Goal: Task Accomplishment & Management: Complete application form

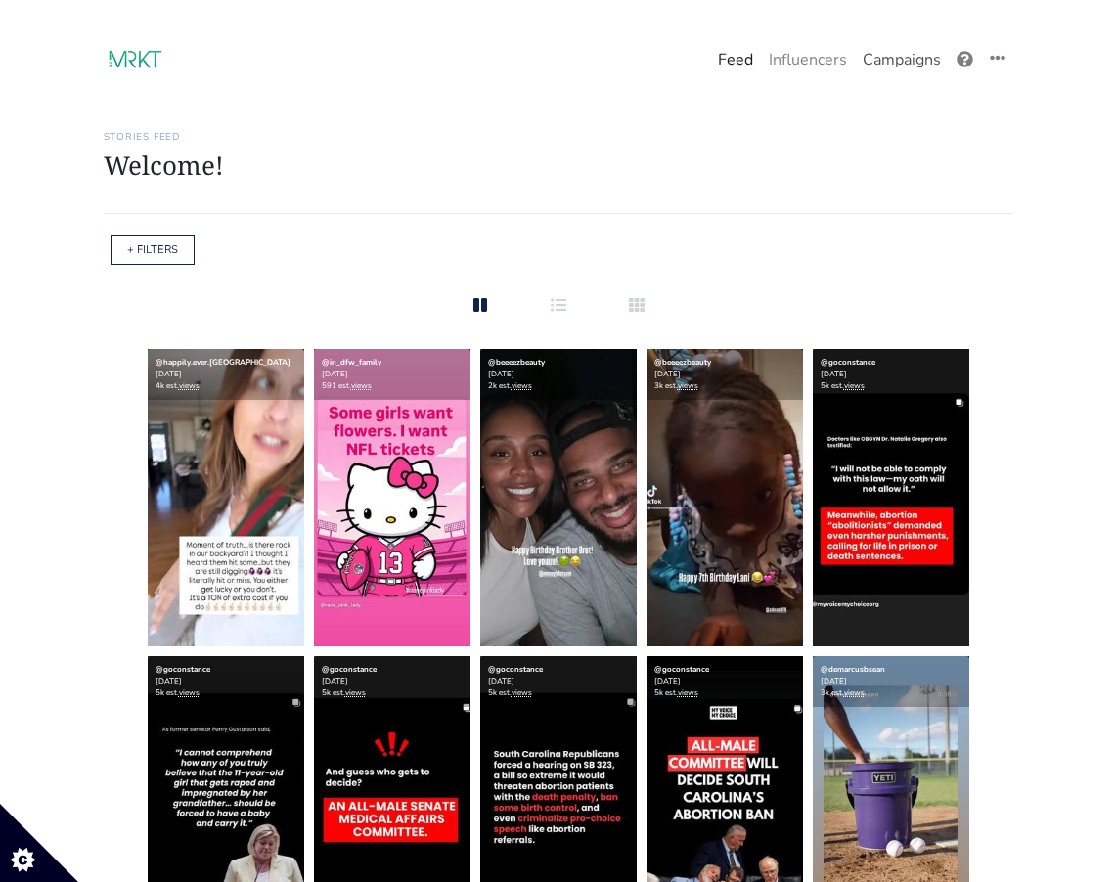
click at [901, 60] on link "Campaigns" at bounding box center [902, 59] width 94 height 39
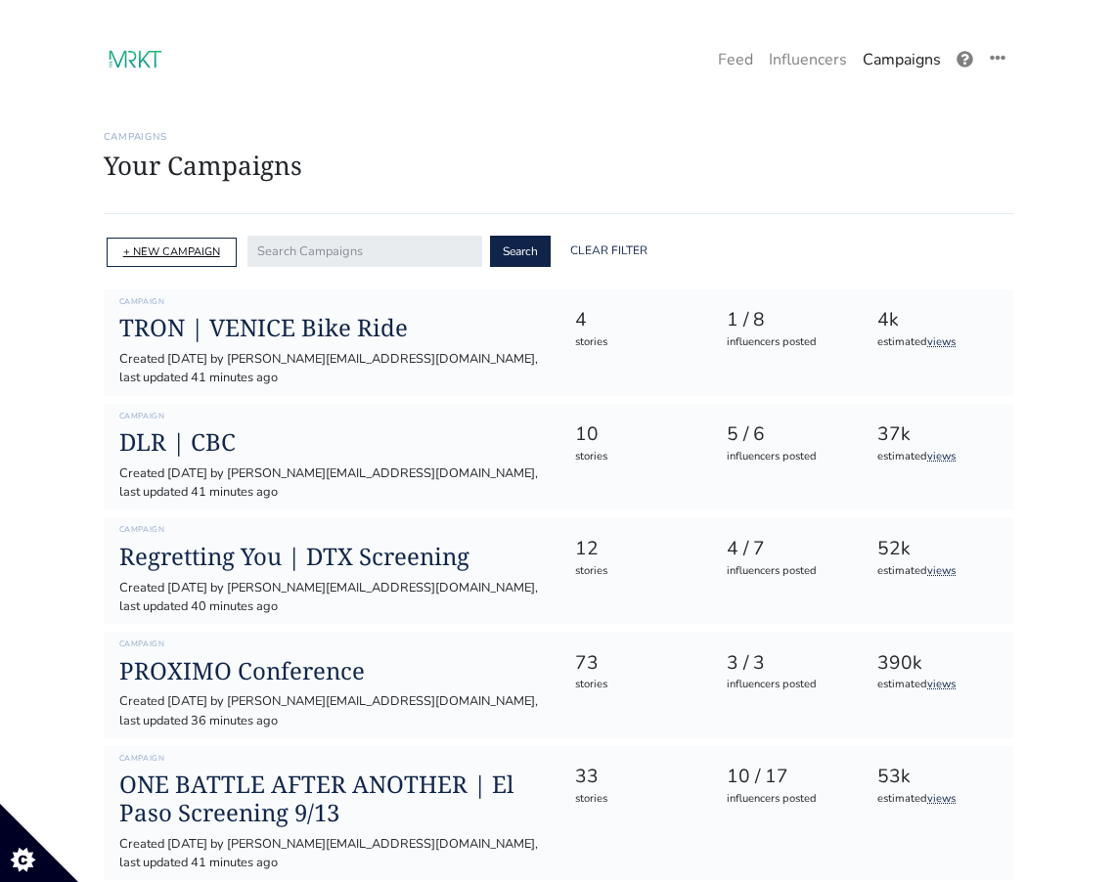
click at [201, 248] on link "+ NEW CAMPAIGN" at bounding box center [171, 252] width 97 height 15
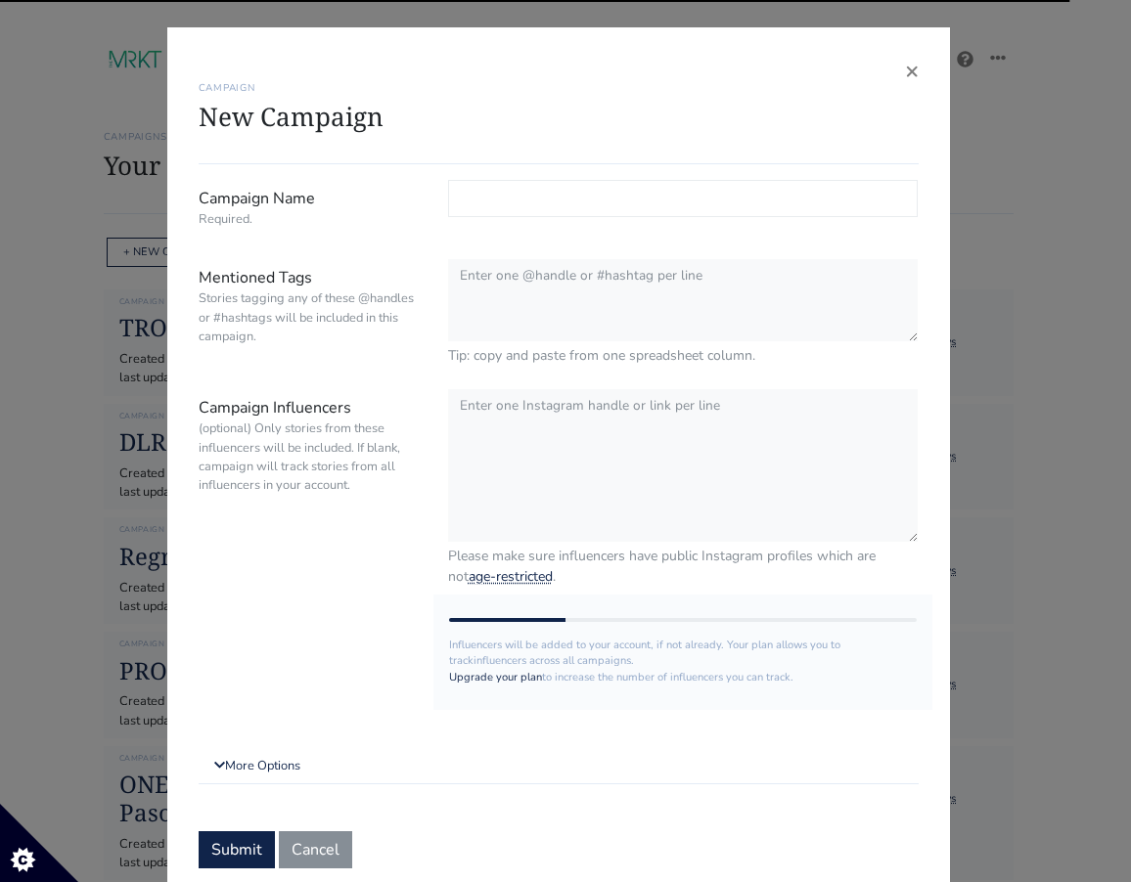
click at [648, 206] on input "Campaign Name Required." at bounding box center [683, 198] width 471 height 37
click at [473, 206] on input "Campaign Name Required." at bounding box center [683, 198] width 471 height 37
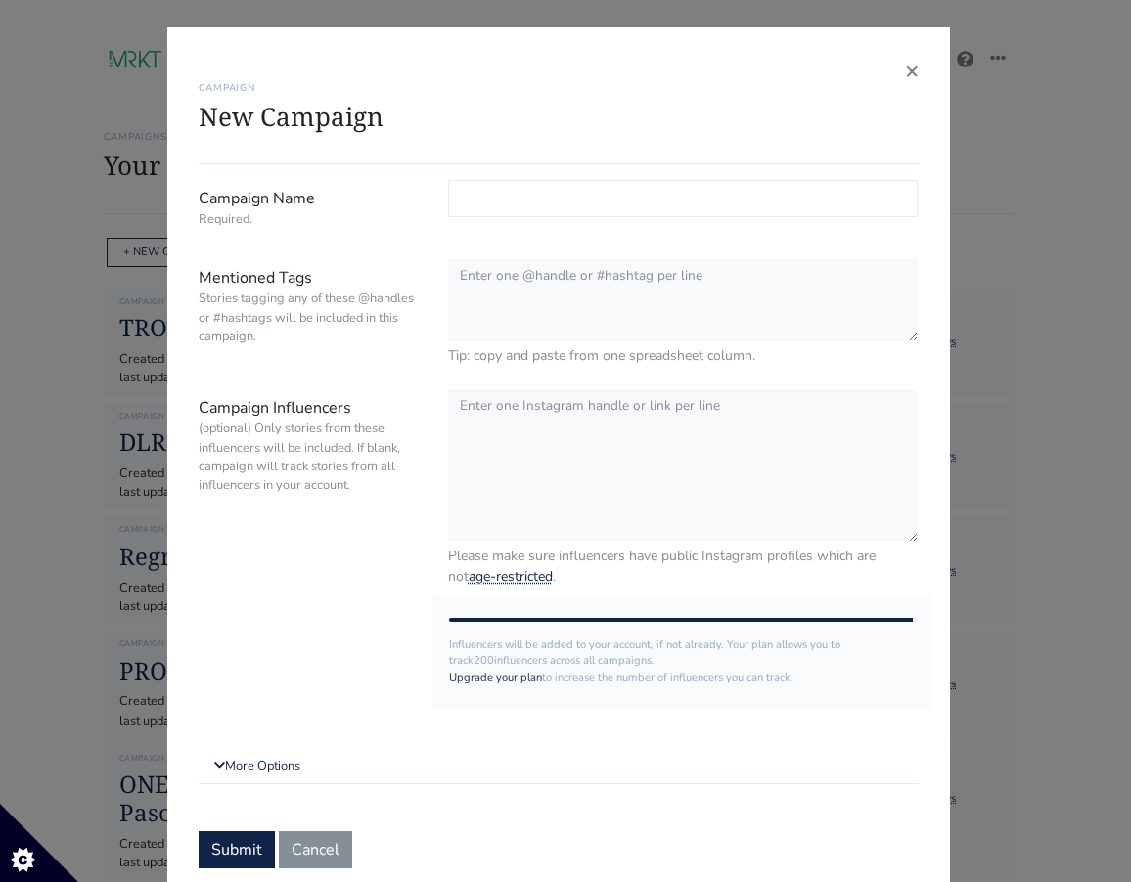
paste input "Wizards Beyond Waverly Place"
type input "Wizards Beyond Waverly Place | ATL"
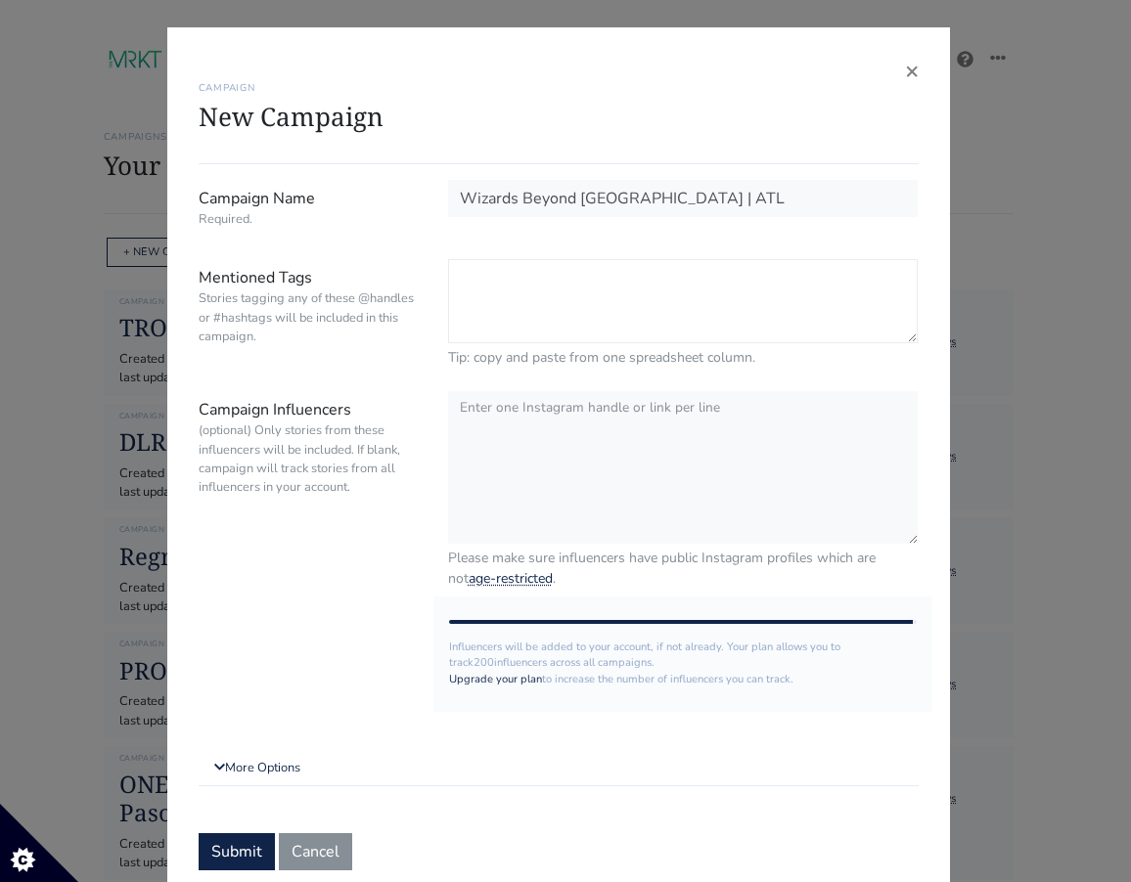
click at [481, 303] on textarea "Mentioned Tags Stories tagging any of these @handles or #hashtags will be inclu…" at bounding box center [683, 301] width 471 height 84
click at [488, 436] on textarea "Campaign Influencers (optional) Only stories from these influencers will be inc…" at bounding box center [683, 466] width 471 height 155
paste textarea "iamthelaurenelise mamas_latina lenahuggs kiwithebeauty decararenee trinitysierr…"
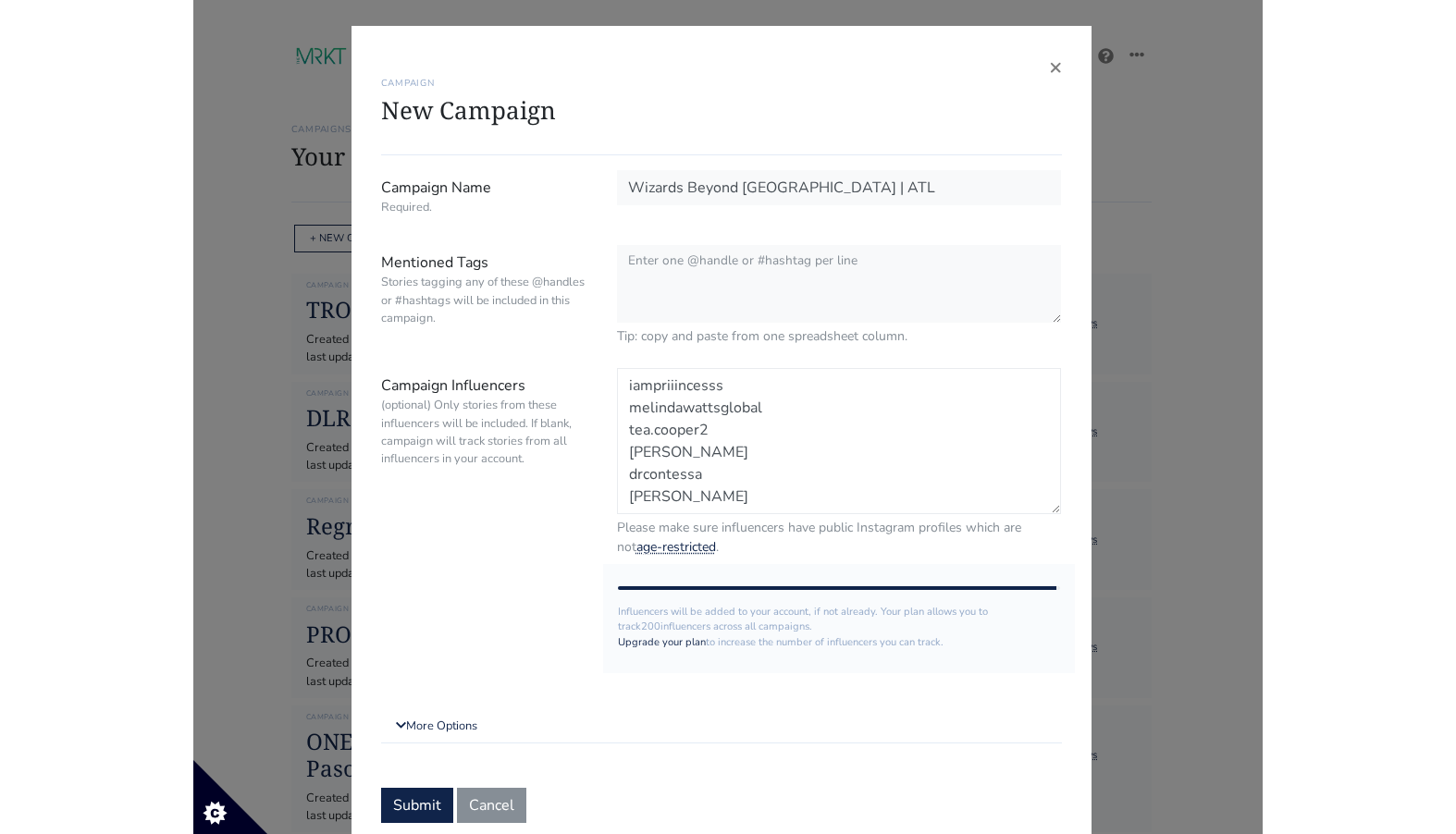
scroll to position [955, 0]
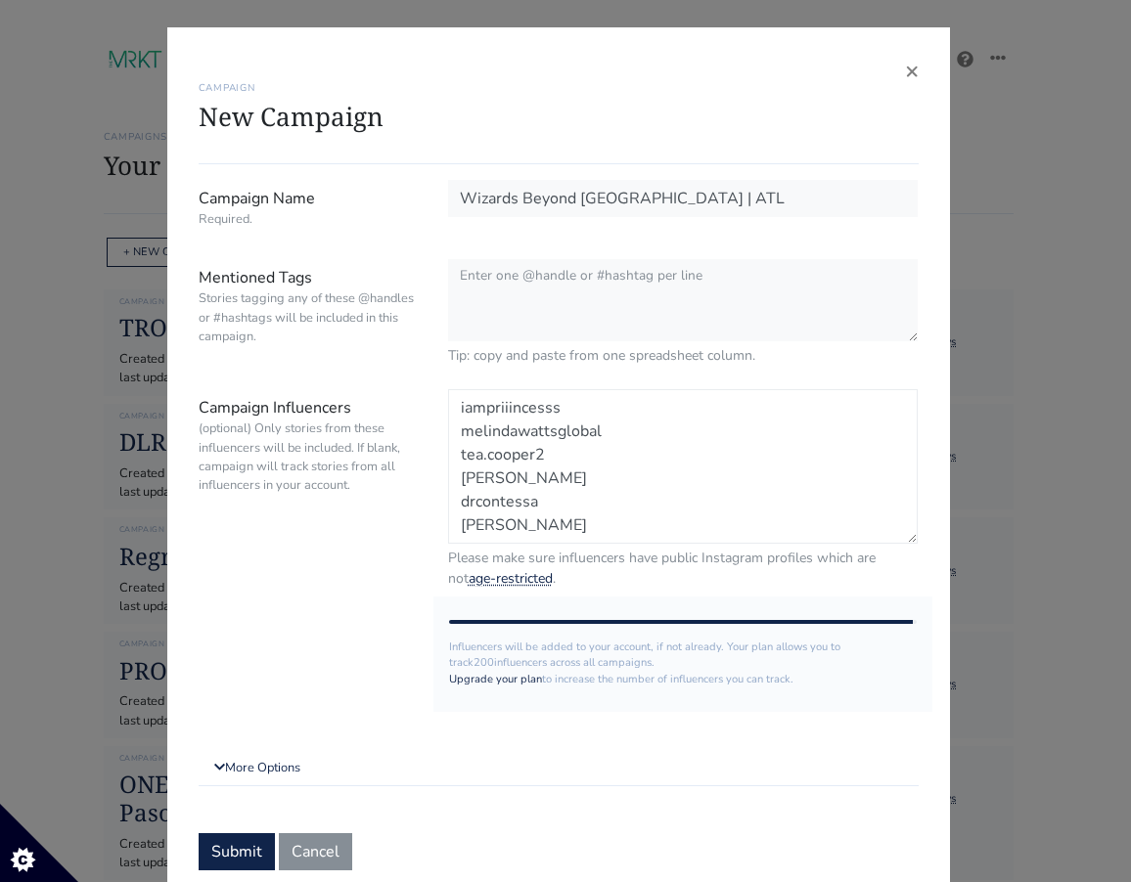
type textarea "iamthelaurenelise mamas_latina lenahuggs kiwithebeauty decararenee trinitysierr…"
click at [522, 320] on textarea "Mentioned Tags Stories tagging any of these @handles or #hashtags will be inclu…" at bounding box center [683, 301] width 471 height 84
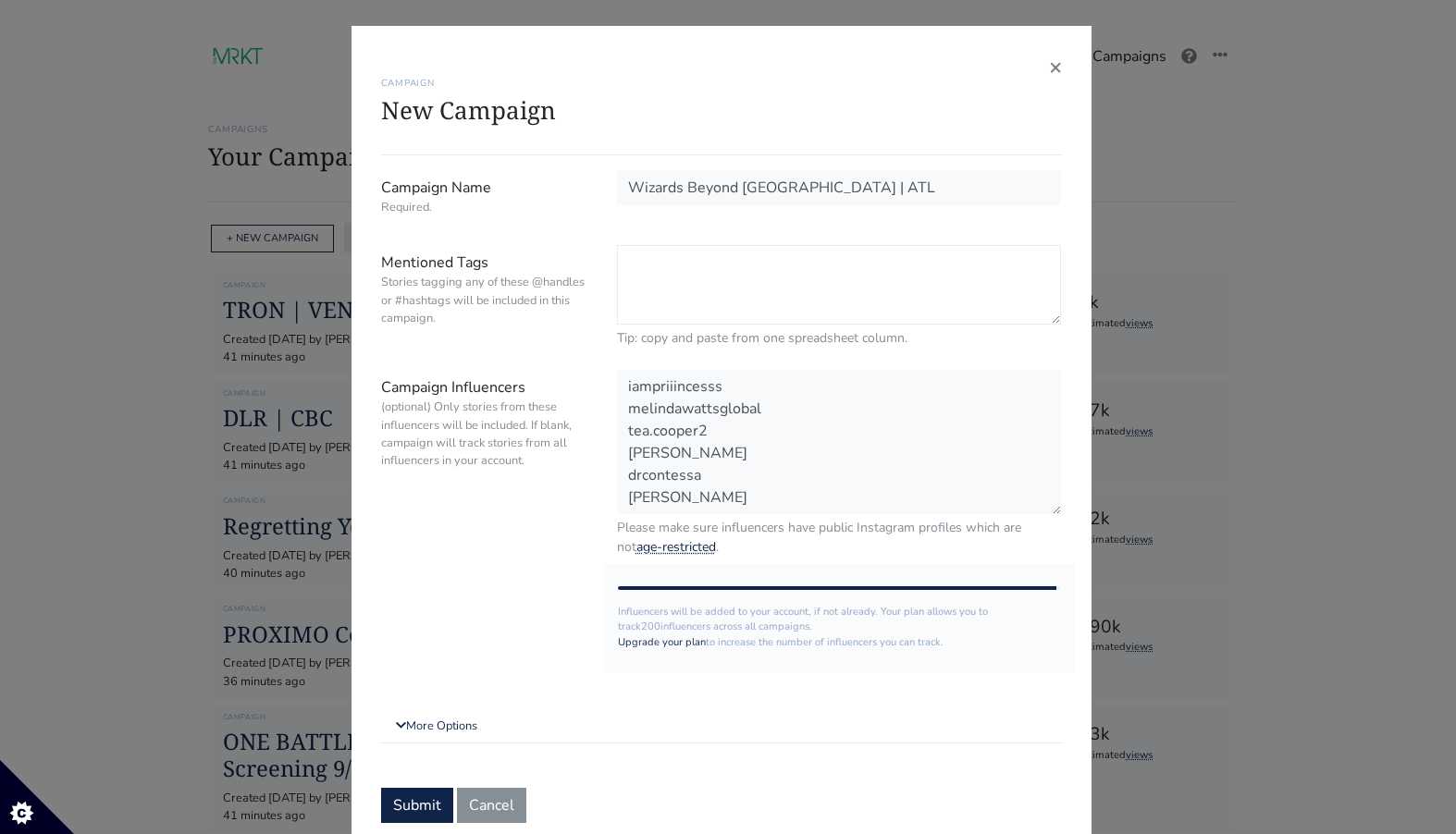
paste textarea "@DisneyPlus #DisneyPlus"
paste textarea "@DisneyChannel #DisneyChannel"
click at [804, 261] on textarea "@DisneyPlus #DisneyPlus @DisneyChannel #DisneyChannel" at bounding box center [840, 285] width 445 height 79
click at [1034, 264] on textarea "@DisneyPlus #DisneyPlus @DisneyChannel #DisneyChannel" at bounding box center [840, 285] width 445 height 79
paste textarea "@disneywizardsseries"
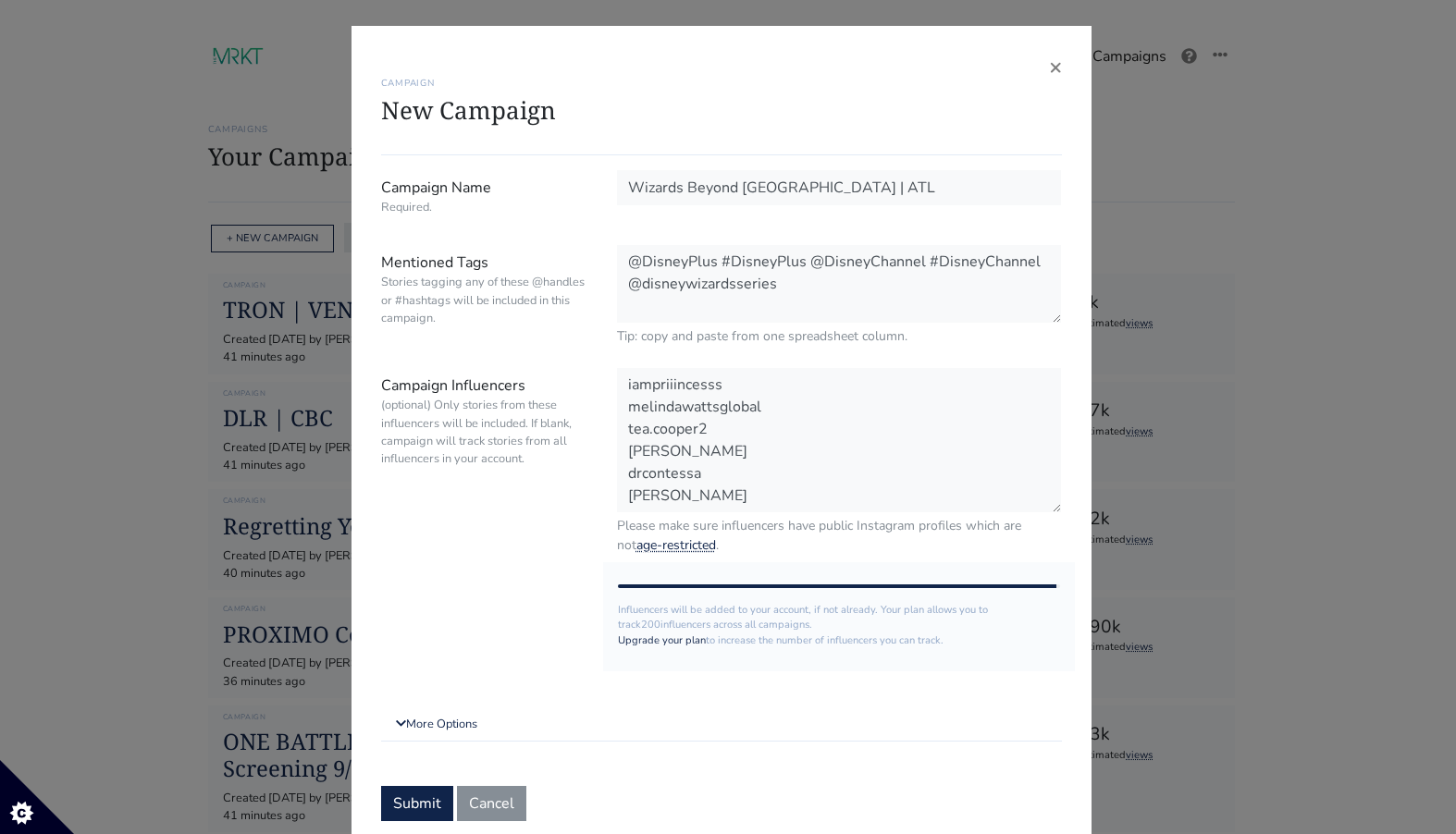
click at [1054, 269] on div "× CAMPAIGN New Campaign Campaign Name Required. Wizards Beyond Waverly Place | …" at bounding box center [728, 417] width 1456 height 834
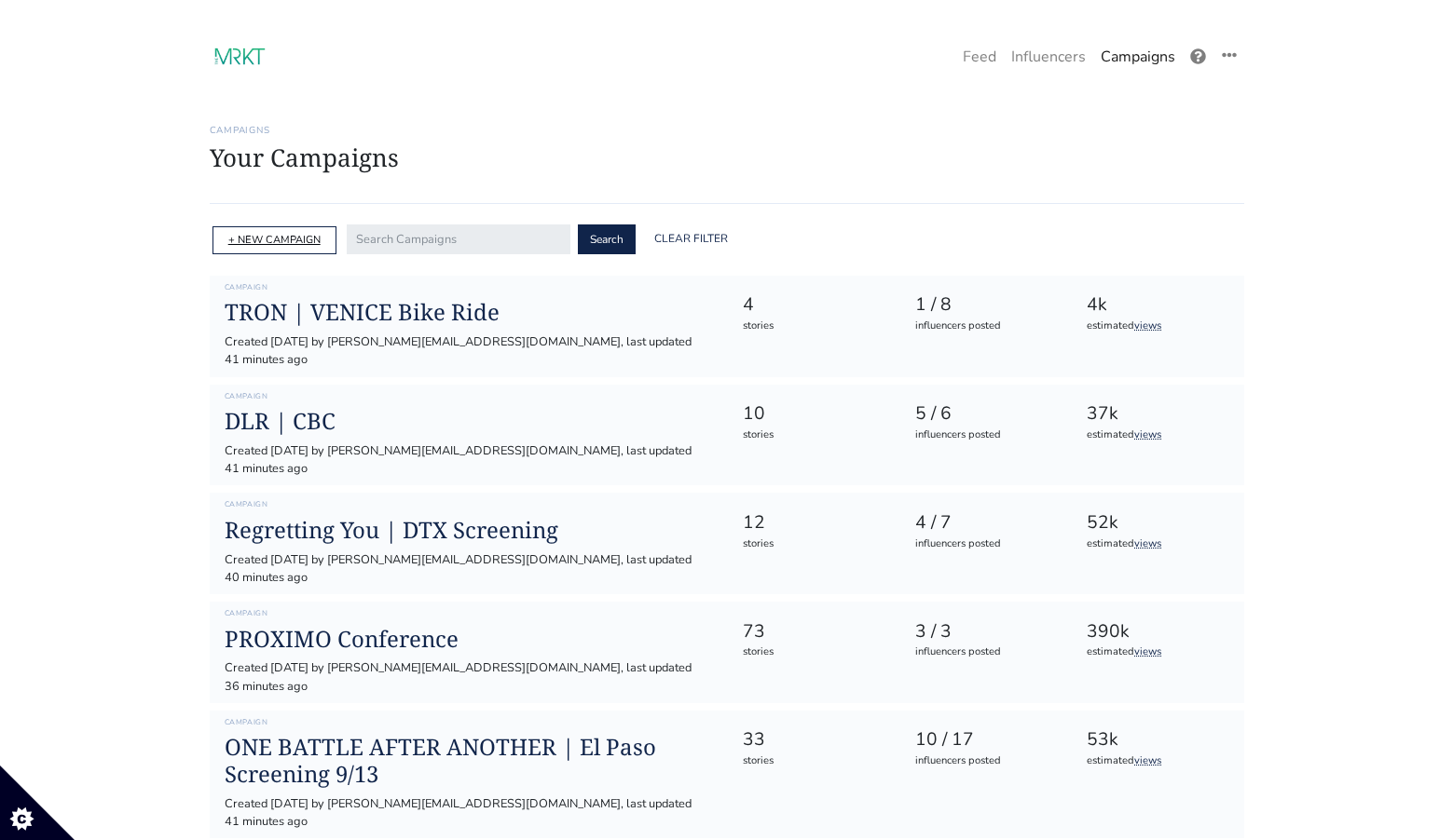
click at [305, 238] on link "+ NEW CAMPAIGN" at bounding box center [274, 240] width 92 height 14
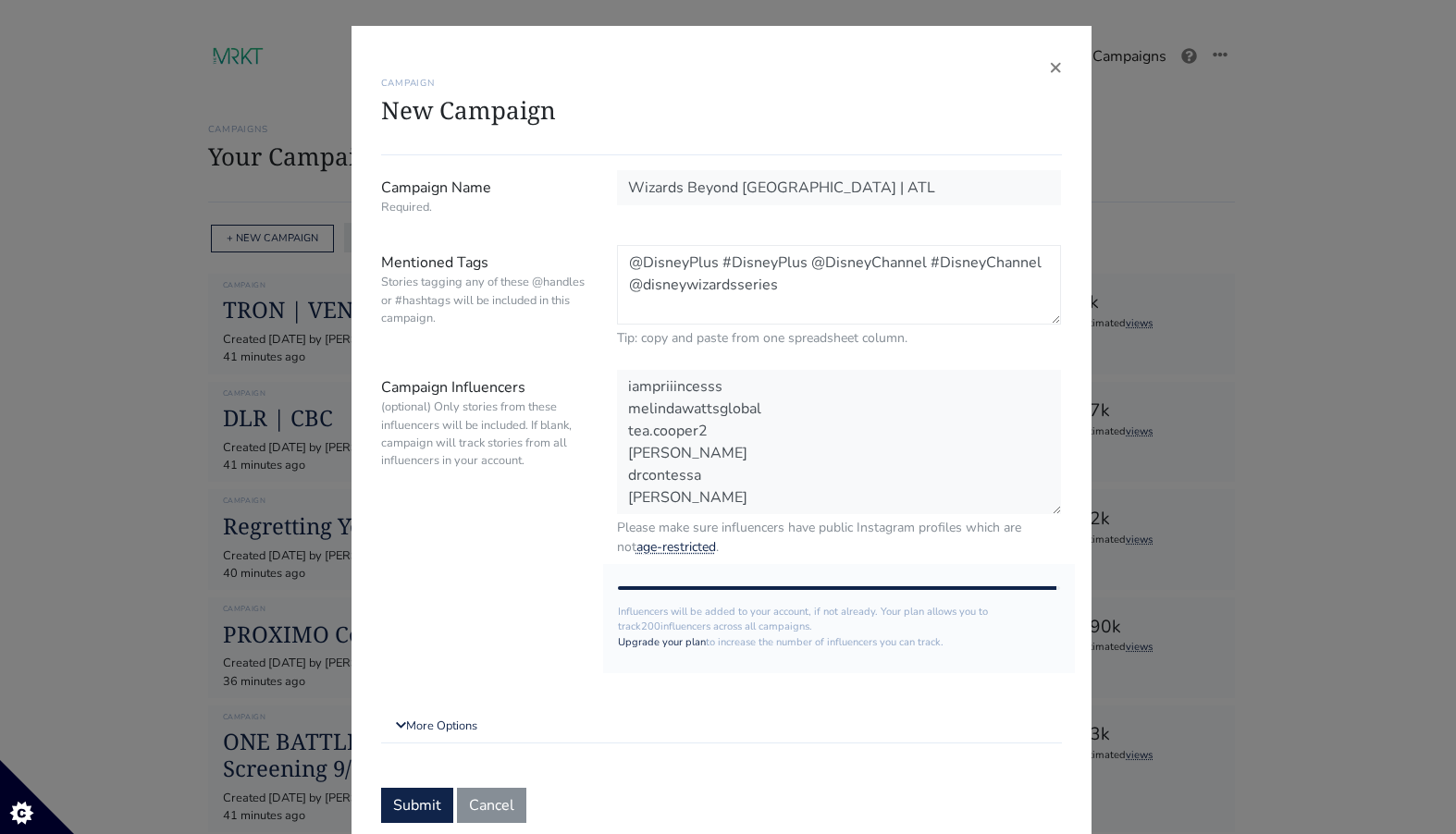
click at [796, 298] on textarea "@DisneyPlus #DisneyPlus @DisneyChannel #DisneyChannel @disneywizardsseries" at bounding box center [840, 285] width 445 height 79
paste textarea "#WizardsBeyond"
click at [715, 262] on textarea "@DisneyPlus #DisneyPlus @DisneyChannel #DisneyChannel @disneywizardsseries #Wiz…" at bounding box center [840, 285] width 445 height 79
drag, startPoint x: 799, startPoint y: 261, endPoint x: 916, endPoint y: 264, distance: 117.0
click at [916, 264] on textarea "@DisneyPlus #DisneyPlus @DisneyChannel #DisneyChannel @disneywizardsseries #Wiz…" at bounding box center [840, 285] width 445 height 79
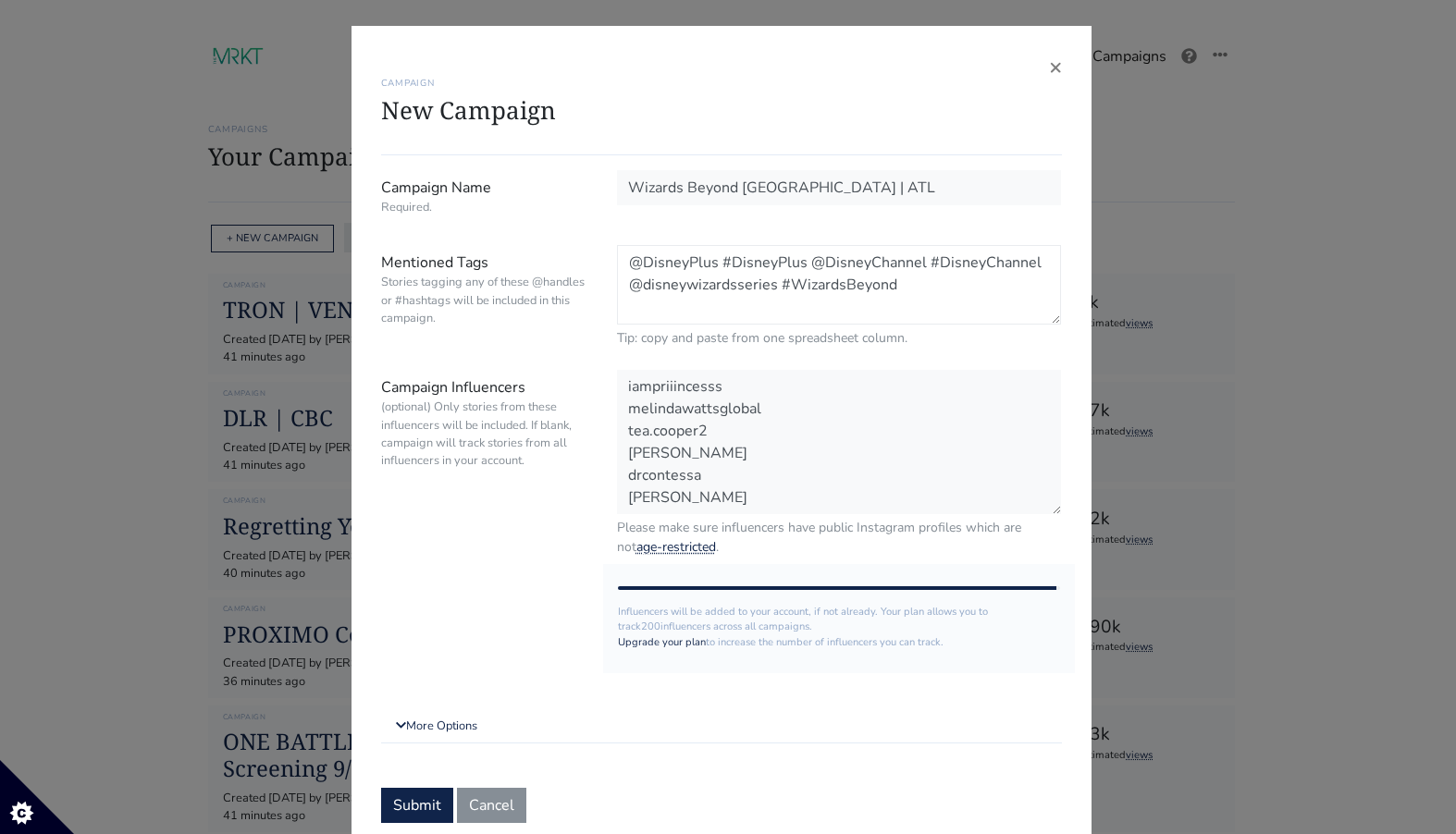
drag, startPoint x: 916, startPoint y: 264, endPoint x: 805, endPoint y: 266, distance: 111.0
click at [805, 266] on textarea "@DisneyPlus #DisneyPlus @DisneyChannel #DisneyChannel @disneywizardsseries #Wiz…" at bounding box center [840, 285] width 445 height 79
click at [707, 263] on textarea "@DisneyPlus #DisneyPlus #DisneyChannel @disneywizardsseries #WizardsBeyond" at bounding box center [840, 285] width 445 height 79
paste textarea "@DisneyChannel"
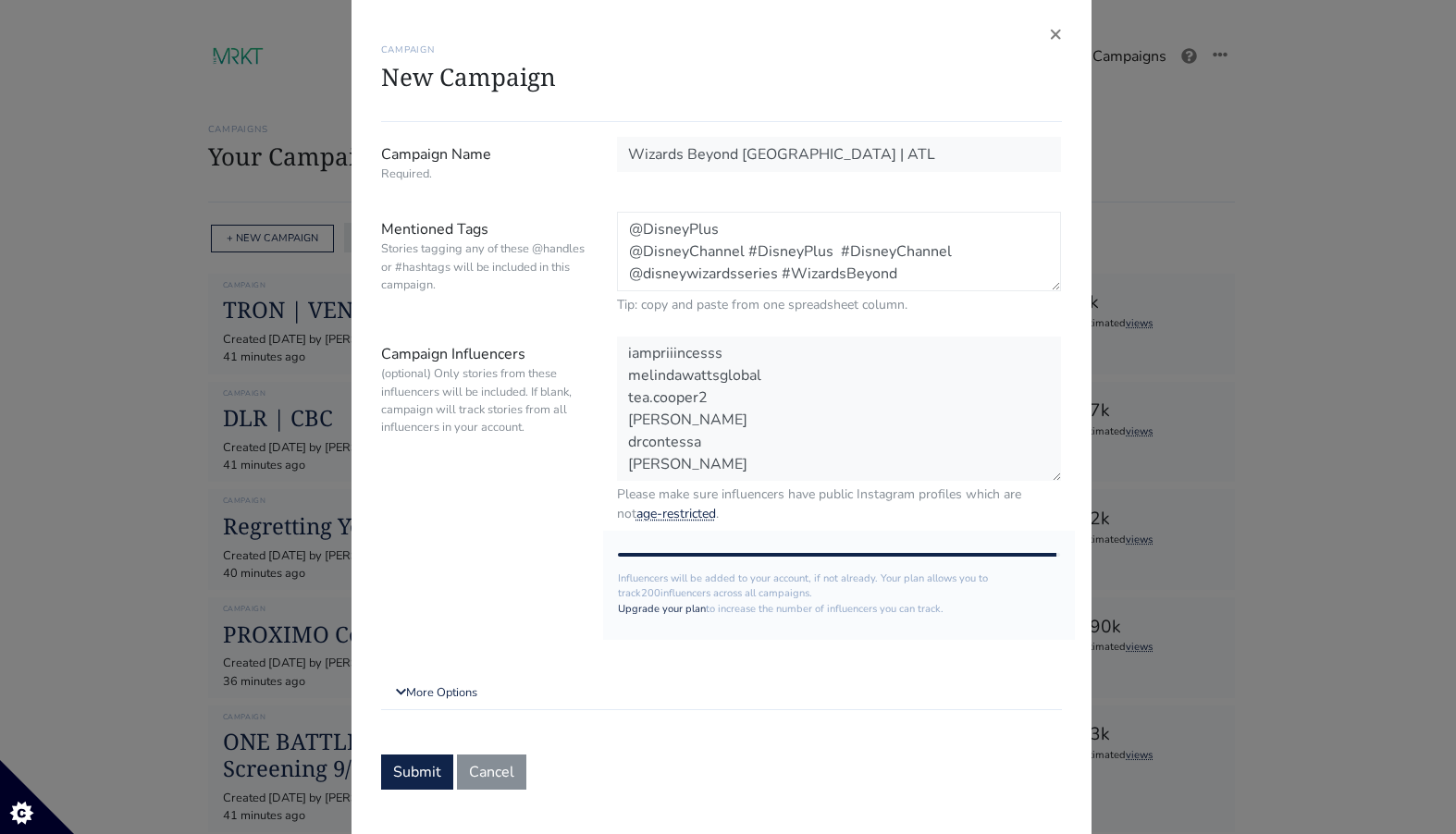
scroll to position [35, 0]
drag, startPoint x: 770, startPoint y: 274, endPoint x: 624, endPoint y: 274, distance: 146.0
click at [624, 274] on textarea "@DisneyPlus @DisneyChannel #DisneyPlus #DisneyChannel @disneywizardsseries #Wiz…" at bounding box center [840, 250] width 445 height 79
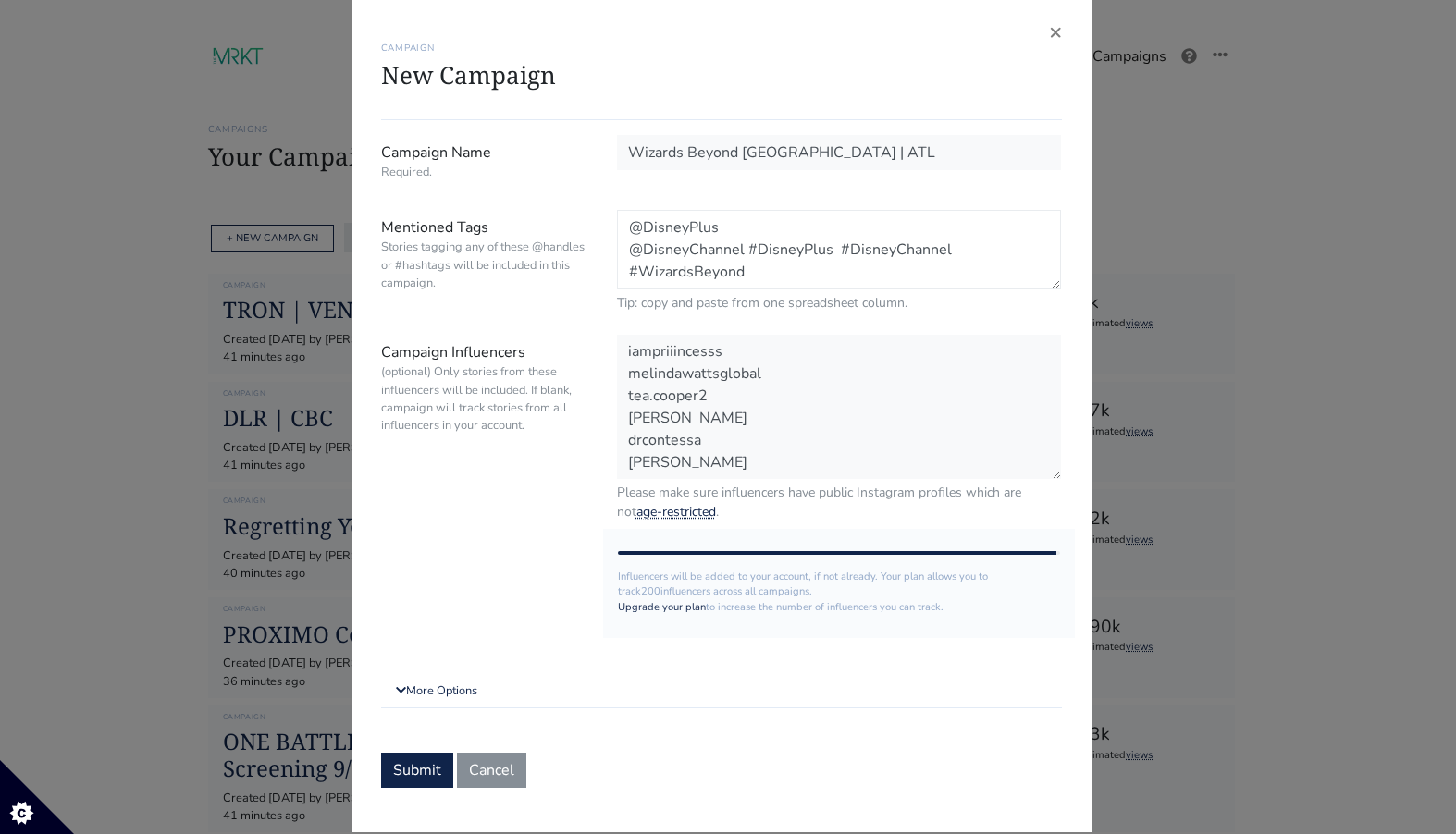
click at [734, 252] on textarea "@DisneyPlus @DisneyChannel #DisneyPlus #DisneyChannel #WizardsBeyond" at bounding box center [840, 250] width 445 height 79
paste textarea "@disneywizardsseries"
click at [713, 278] on textarea "@DisneyPlus @DisneyChannel @disneywizardsseries #DisneyPlus #DisneyChannel #Wiz…" at bounding box center [840, 250] width 445 height 79
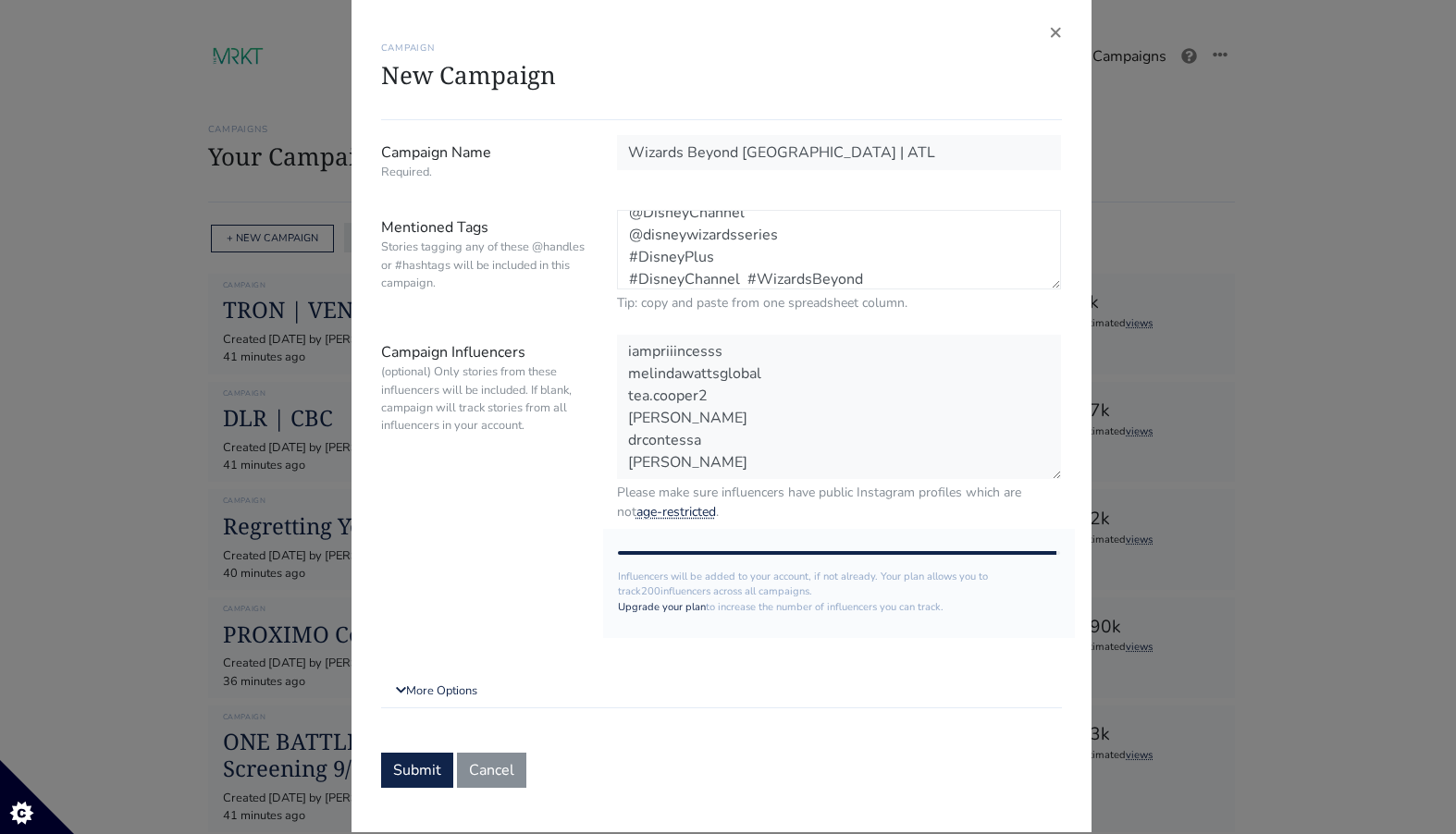
click at [738, 277] on textarea "@DisneyPlus @DisneyChannel @disneywizardsseries #DisneyPlus #DisneyChannel #Wiz…" at bounding box center [840, 250] width 445 height 79
type textarea "@DisneyPlus @DisneyChannel @disneywizardsseries #DisneyPlus #DisneyChannel #Wiz…"
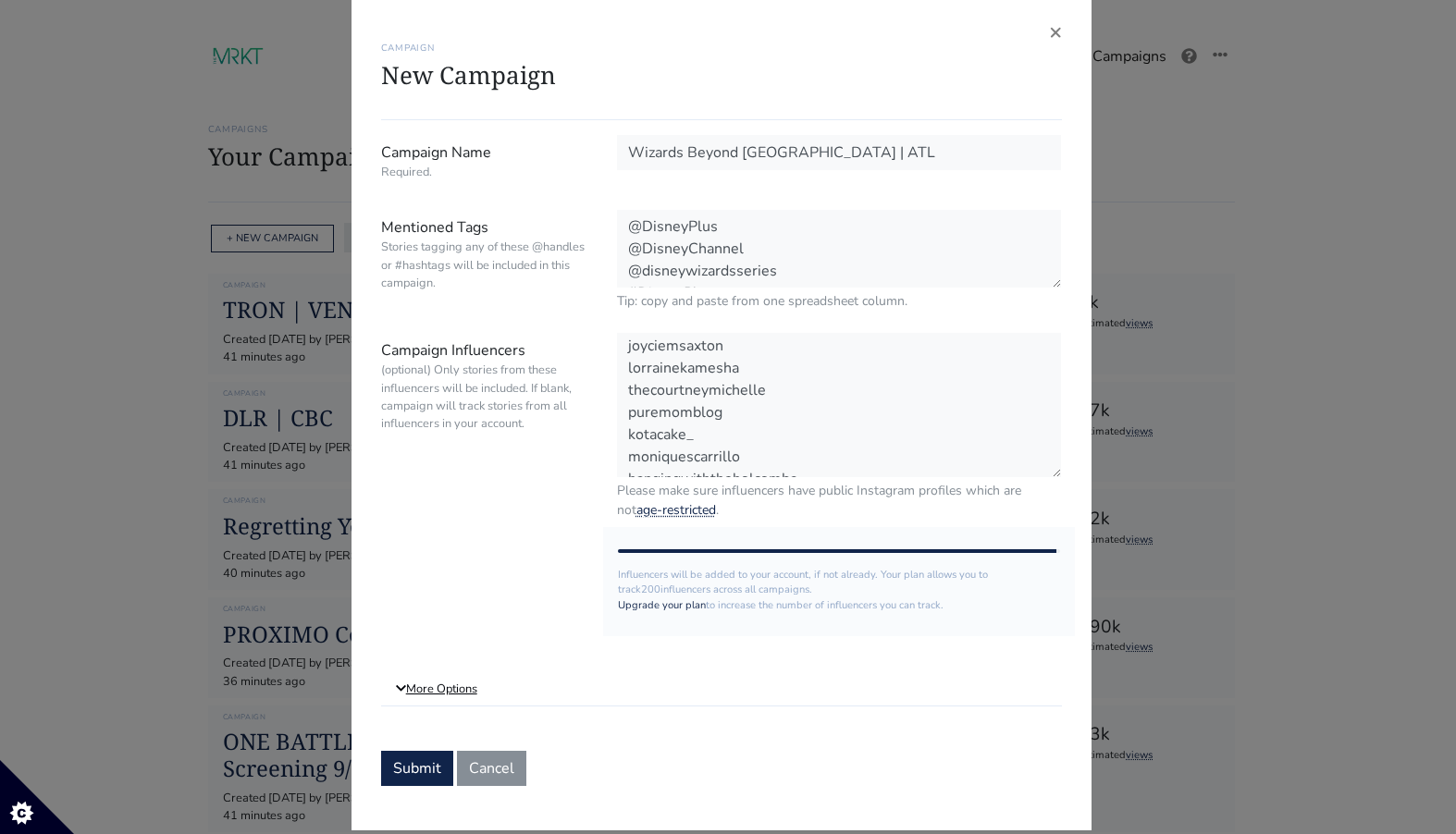
click at [423, 692] on link "More Options" at bounding box center [721, 689] width 681 height 33
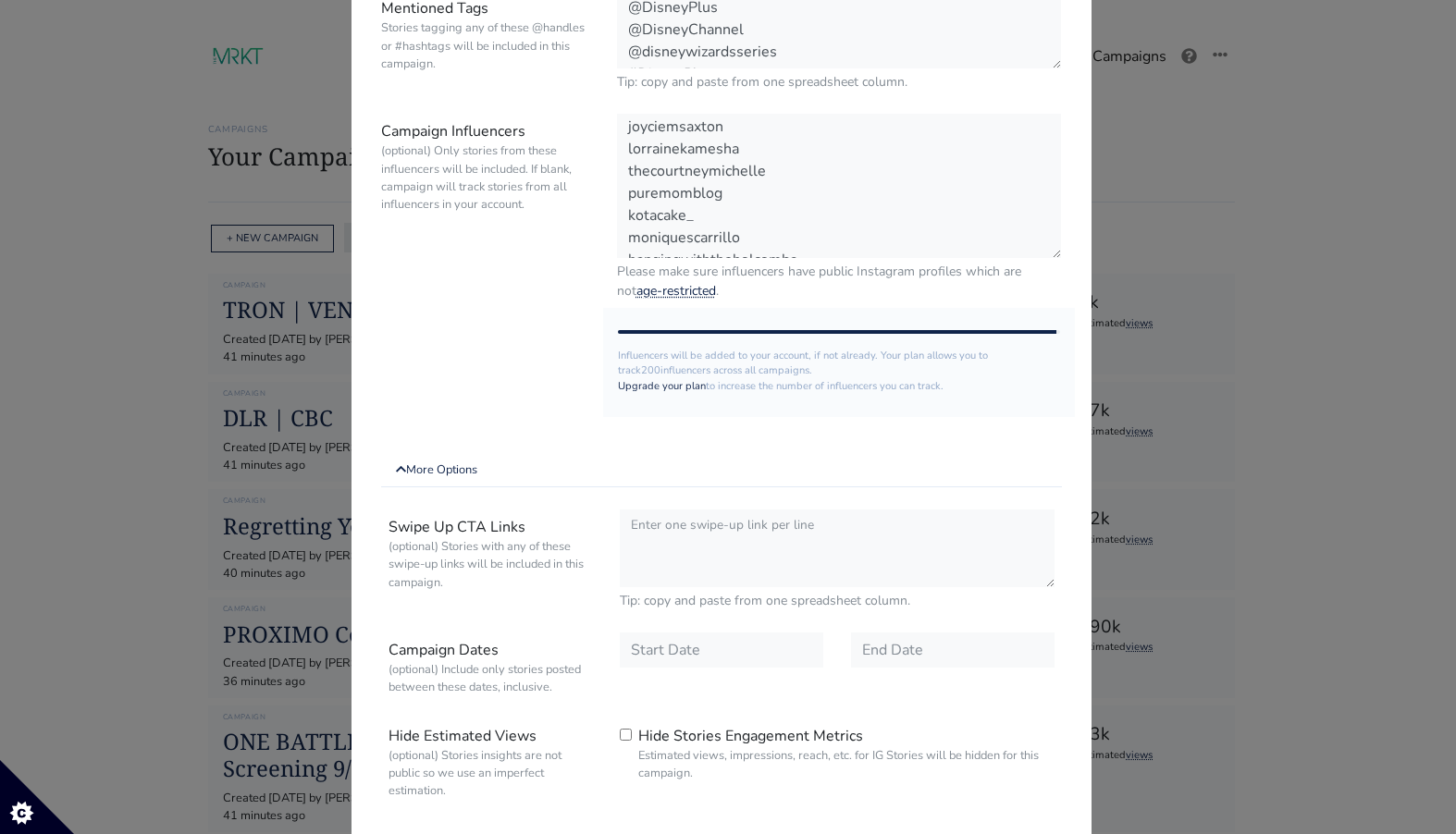
scroll to position [503, 0]
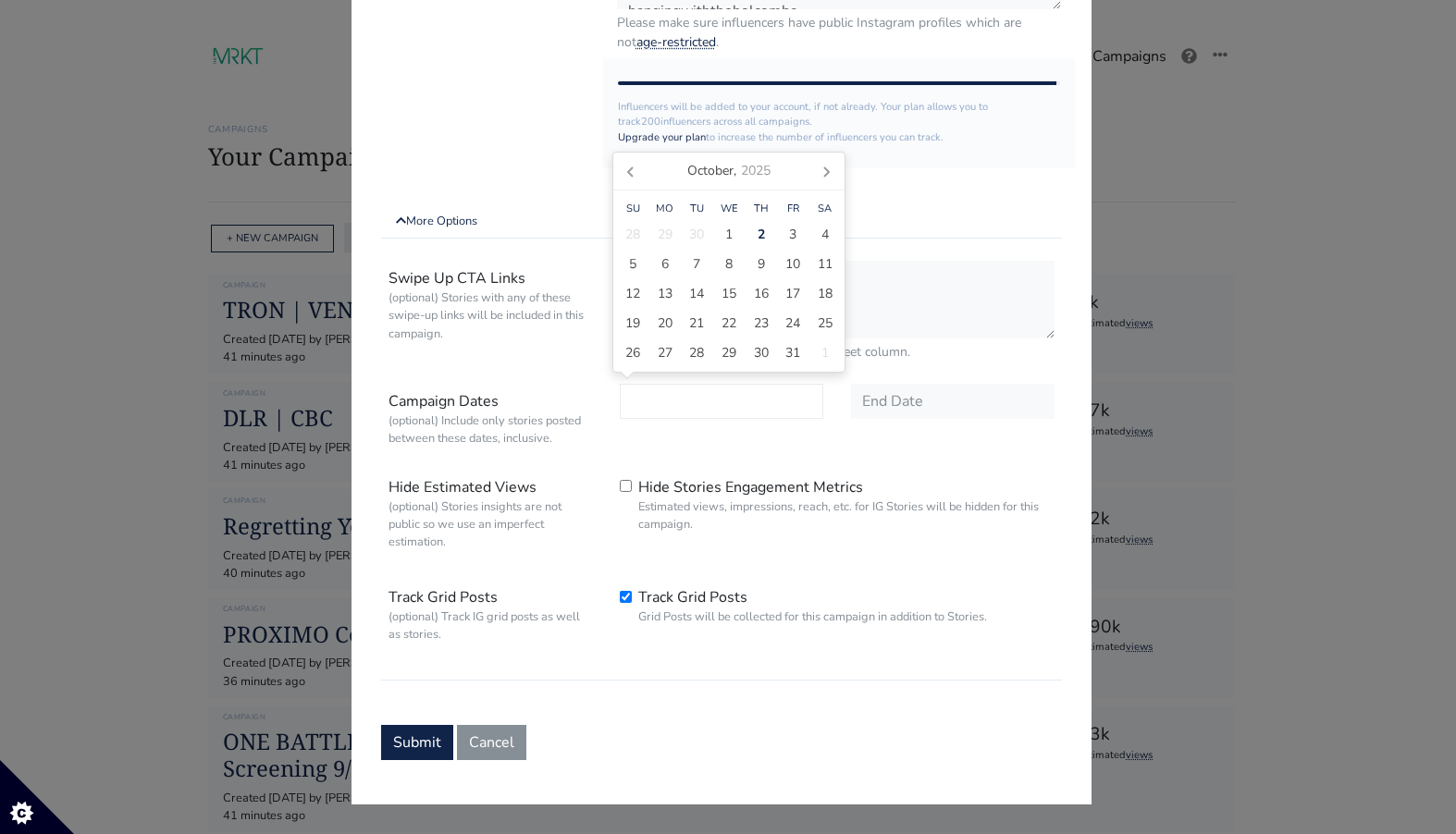
click at [706, 405] on input "text" at bounding box center [721, 401] width 203 height 35
click at [694, 390] on input "text" at bounding box center [721, 401] width 203 height 35
click at [822, 235] on span "4" at bounding box center [825, 235] width 8 height 20
click at [671, 266] on div "6" at bounding box center [666, 264] width 32 height 29
click at [826, 233] on span "4" at bounding box center [825, 235] width 8 height 20
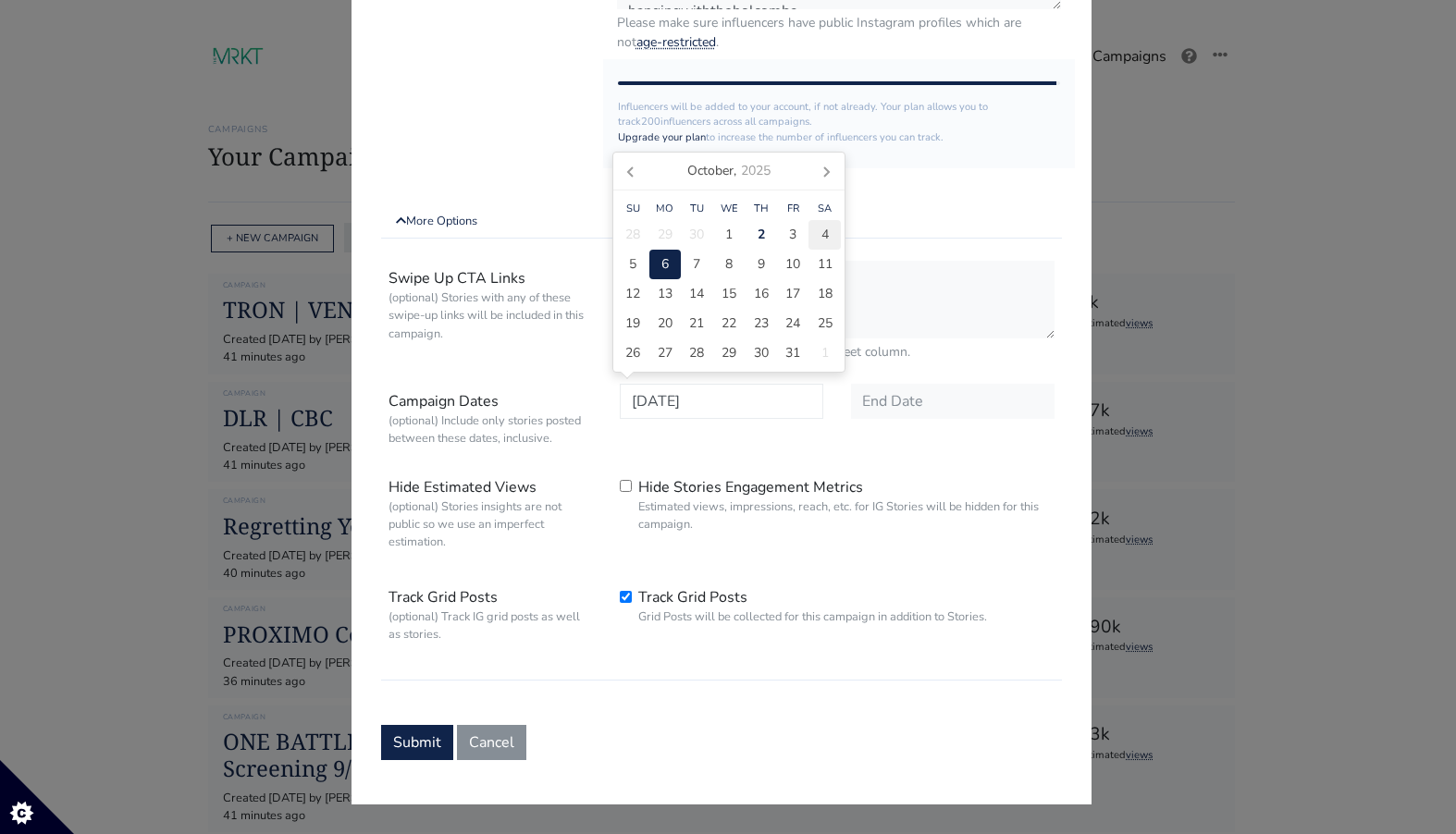
type input "2025-10-04"
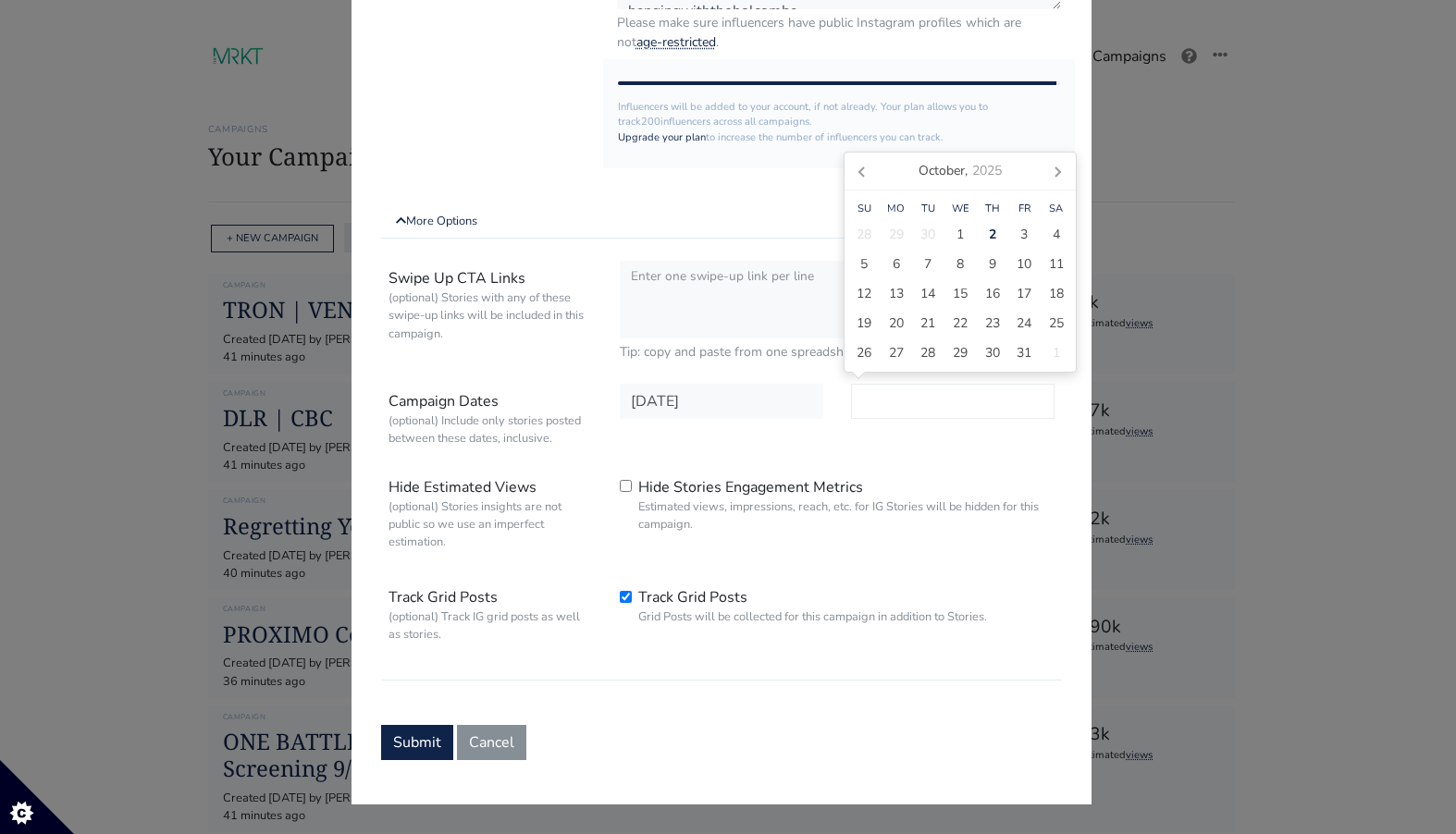
click at [908, 398] on input "text" at bounding box center [952, 401] width 203 height 35
click at [909, 264] on div "6" at bounding box center [896, 264] width 32 height 29
click at [1054, 269] on span "11" at bounding box center [1056, 264] width 15 height 20
type input "2025-10-11"
click at [962, 456] on div "Swipe Up CTA Links (optional) Stories with any of these swipe-up links will be …" at bounding box center [721, 467] width 681 height 427
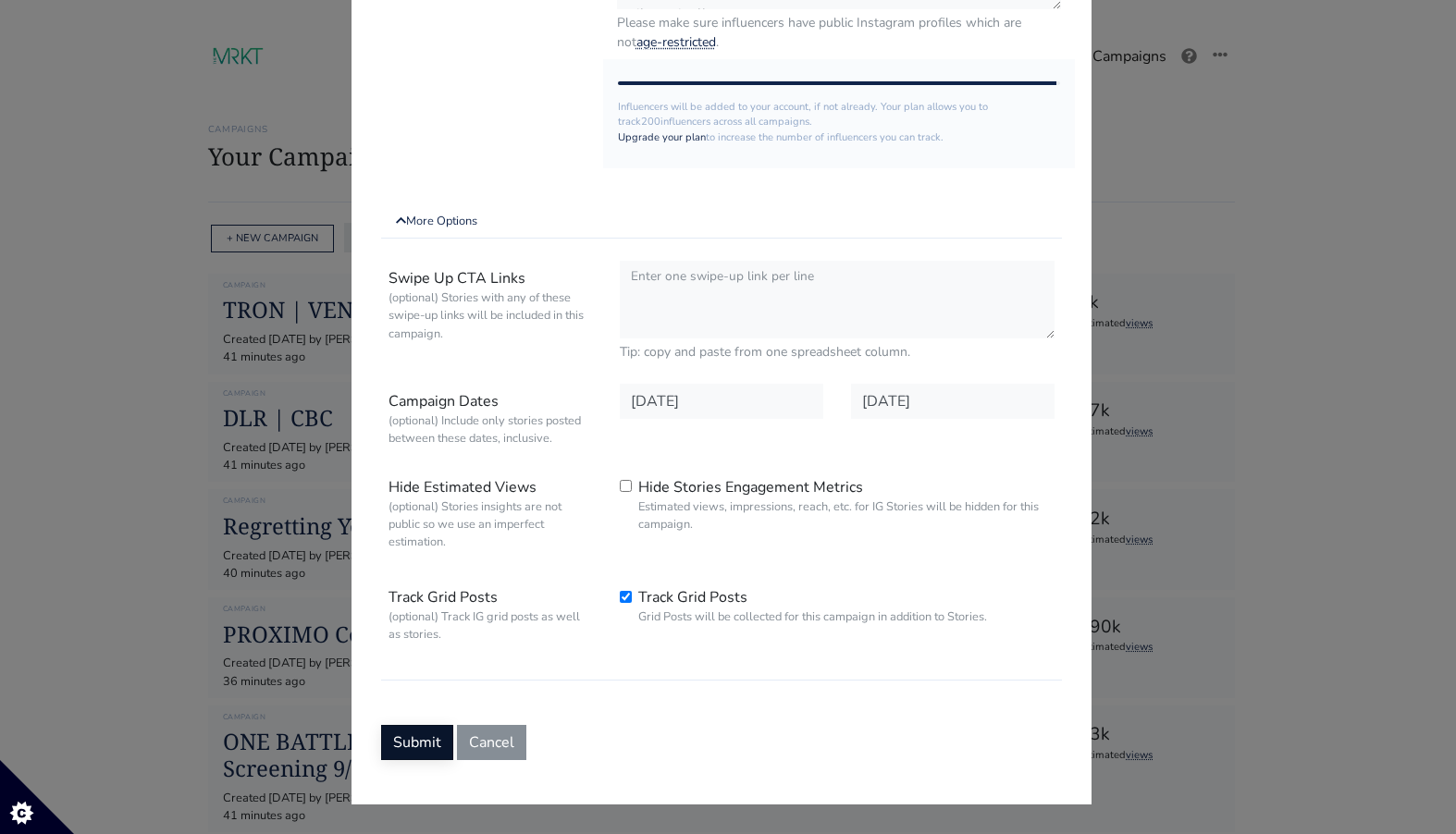
click at [414, 747] on button "Submit" at bounding box center [417, 742] width 72 height 35
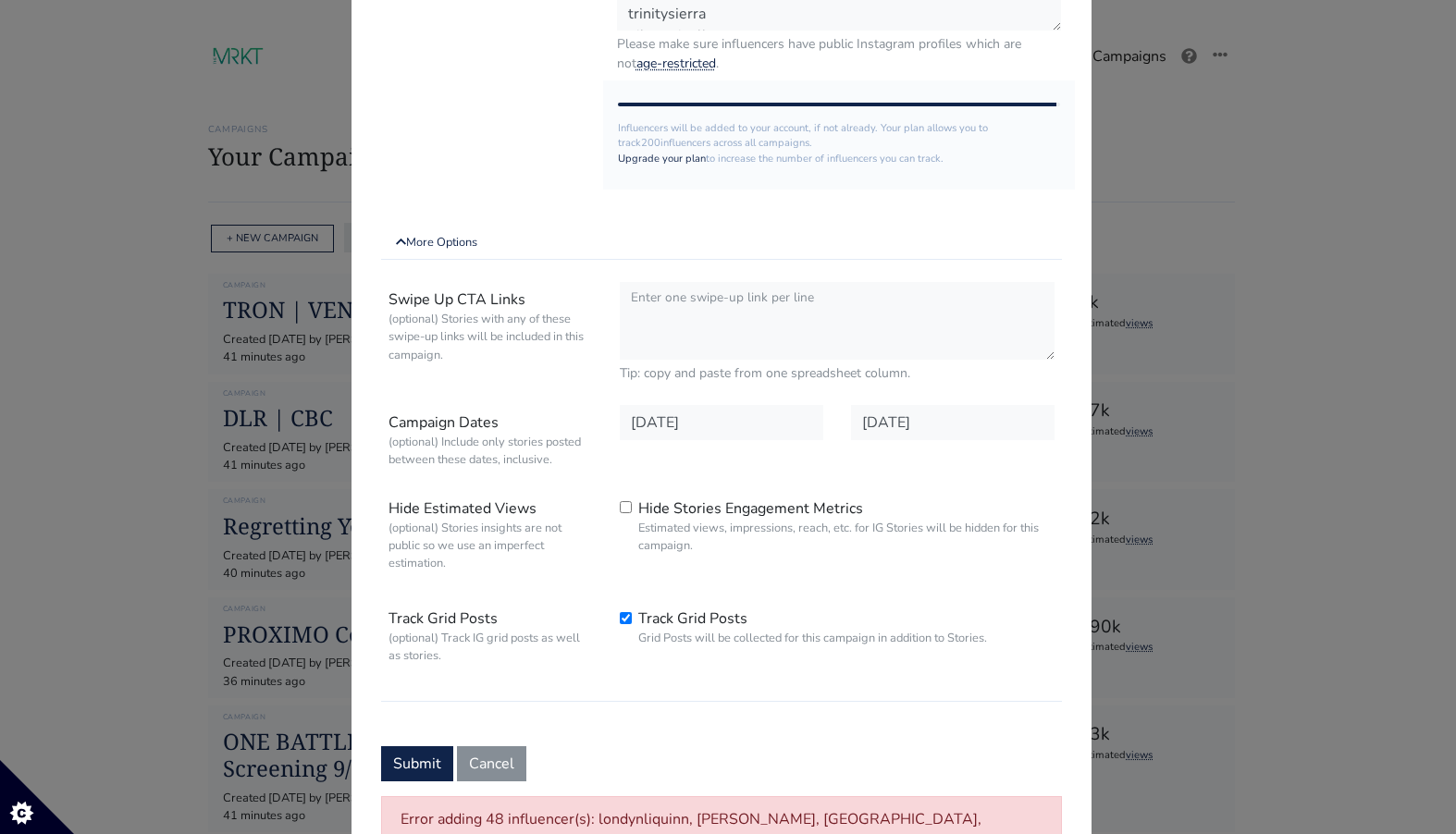
scroll to position [447, 0]
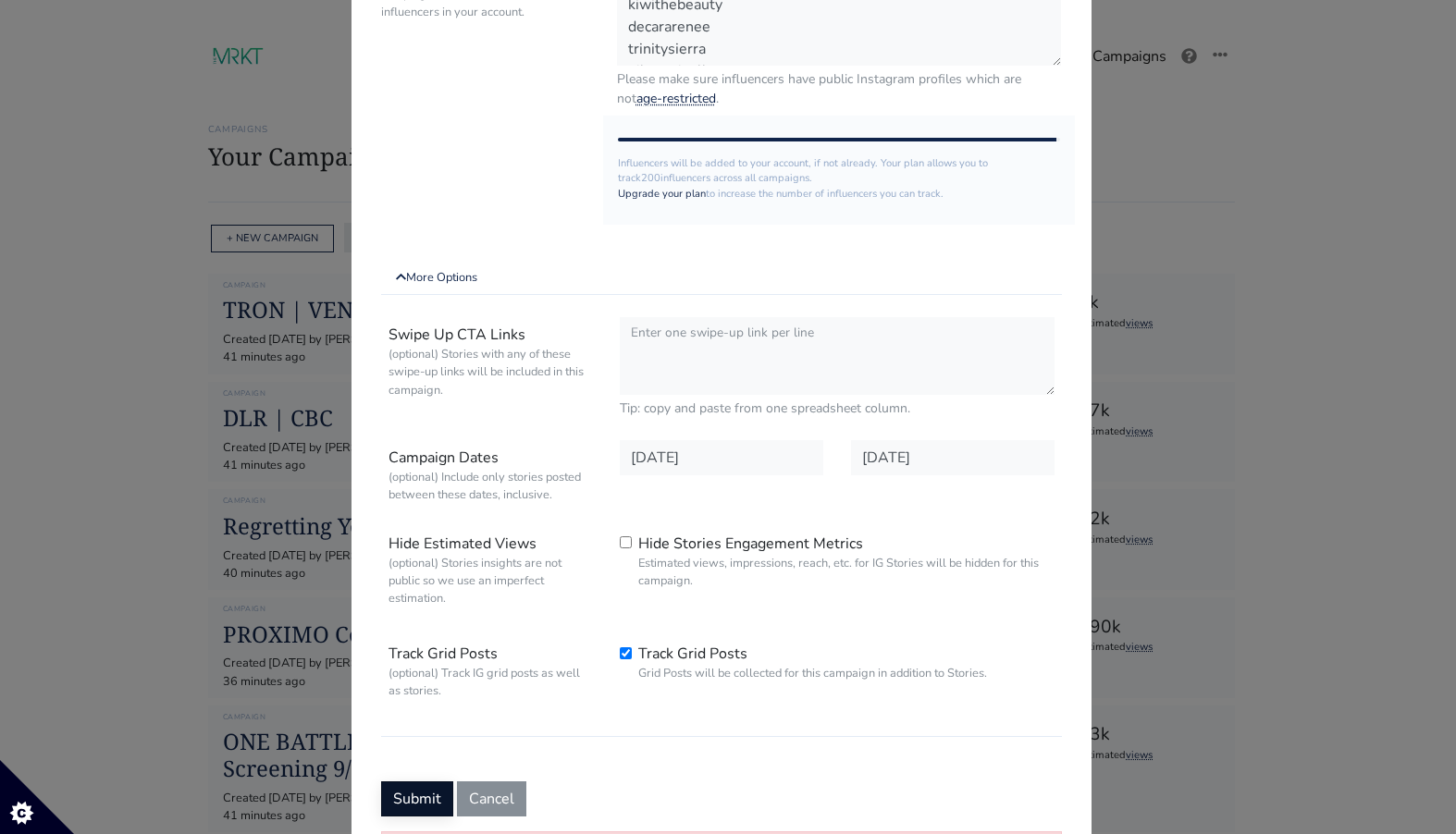
click at [398, 802] on button "Submit" at bounding box center [417, 799] width 72 height 35
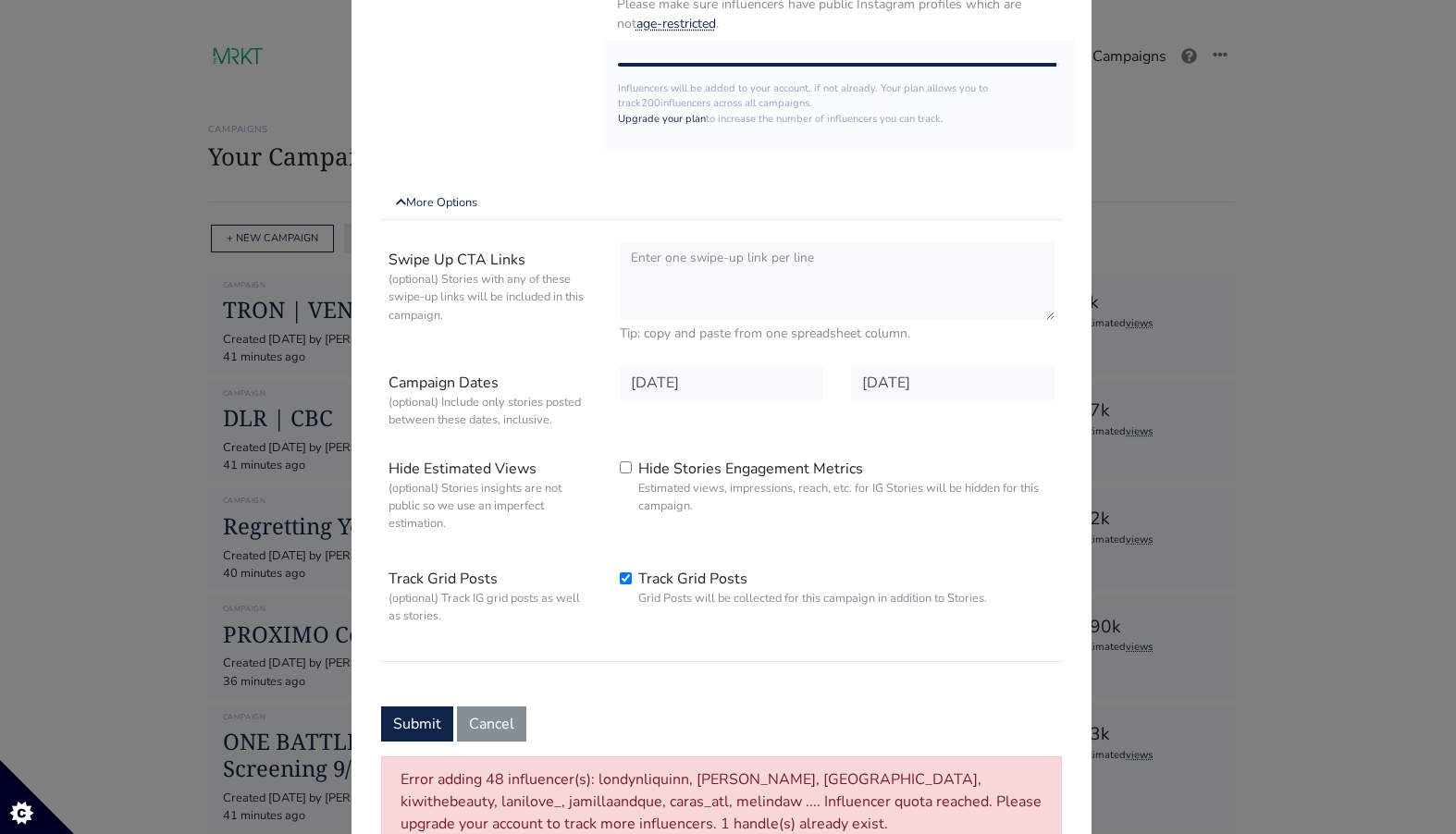
scroll to position [609, 0]
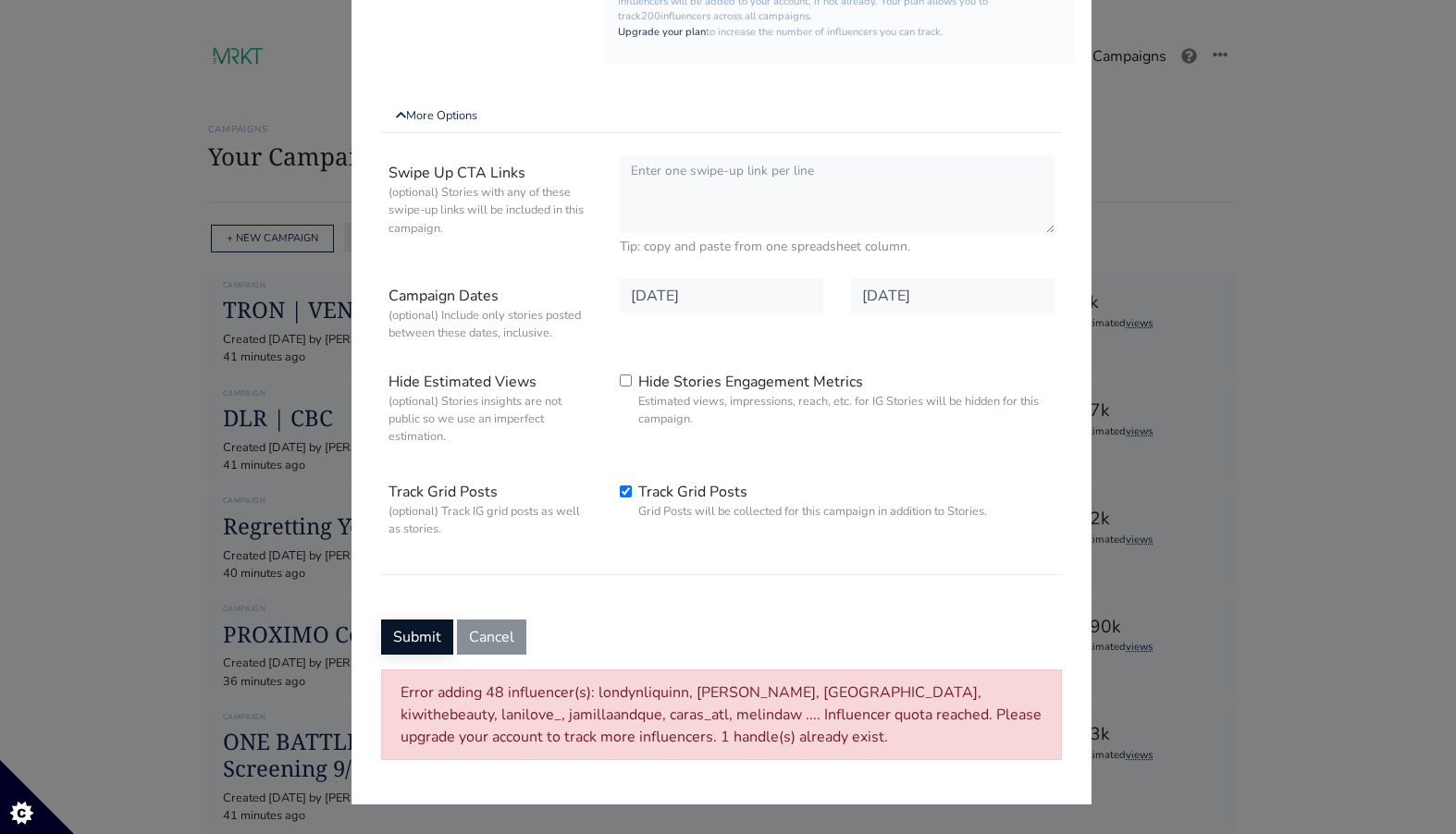
click at [412, 640] on button "Submit" at bounding box center [417, 637] width 72 height 35
click at [418, 647] on button "Submit" at bounding box center [417, 637] width 72 height 35
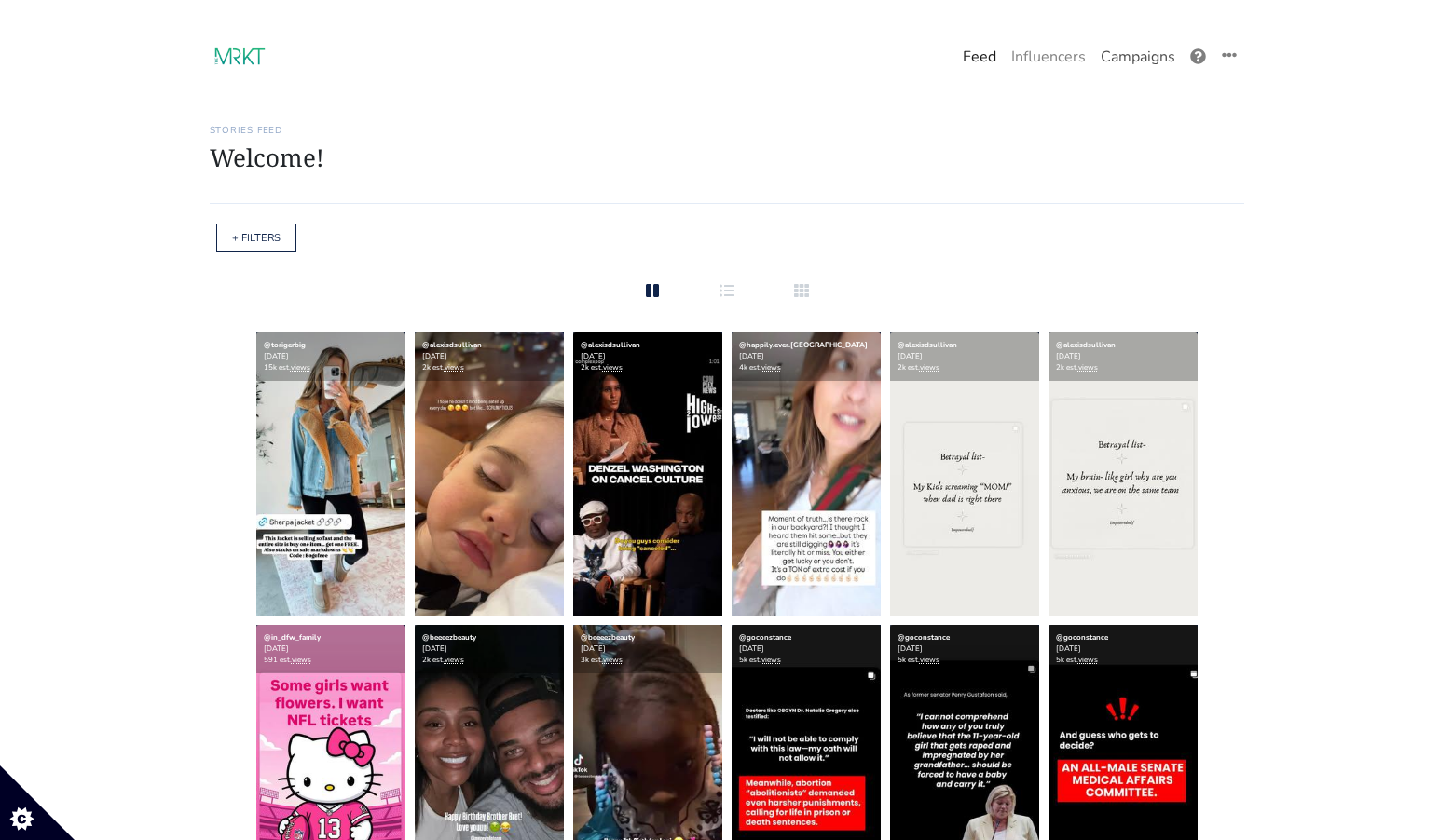
click at [1138, 59] on link "Campaigns" at bounding box center [1139, 56] width 90 height 37
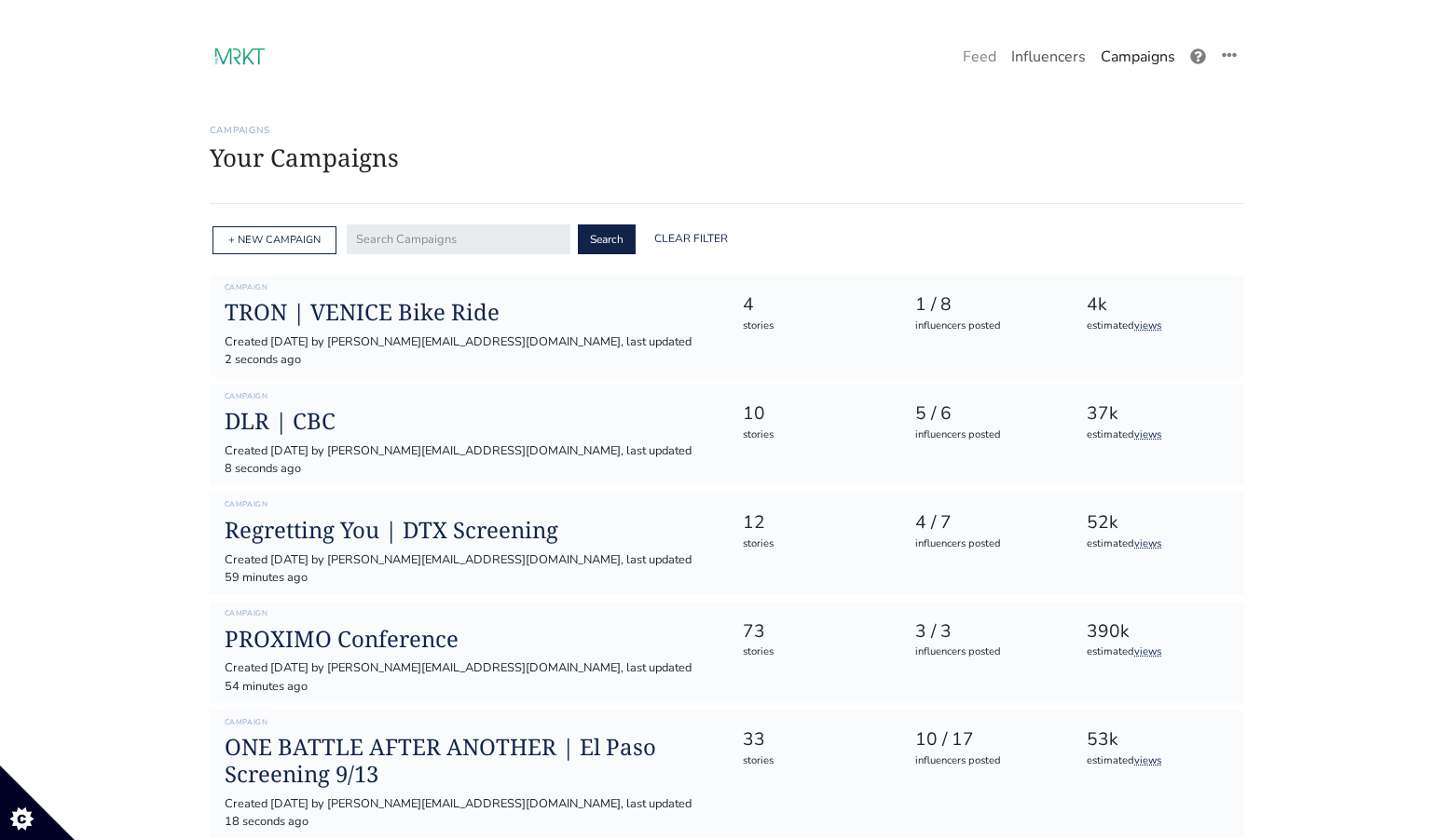
click at [1037, 59] on link "Influencers" at bounding box center [1049, 56] width 90 height 37
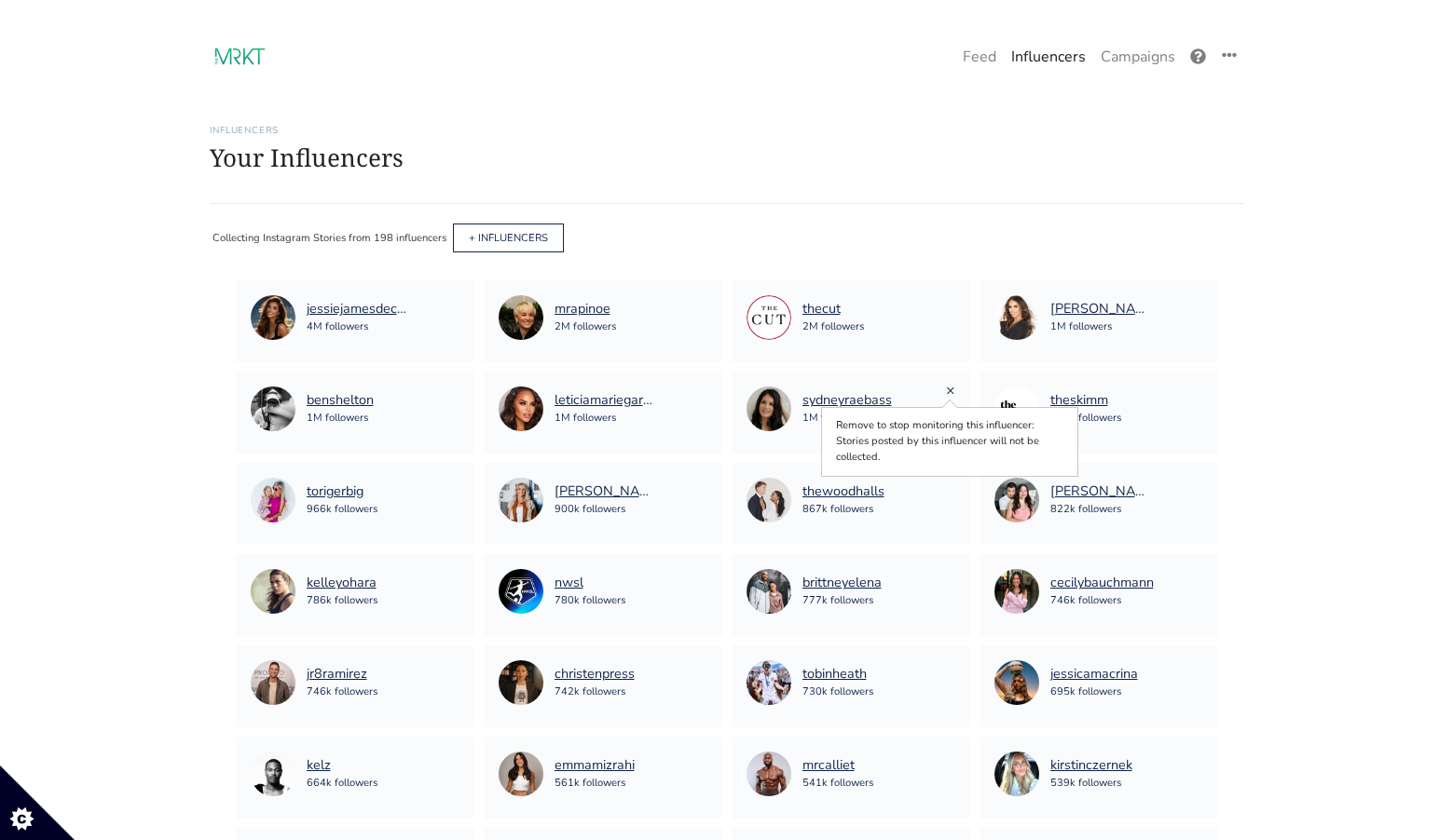
click at [952, 390] on link "×" at bounding box center [951, 390] width 10 height 21
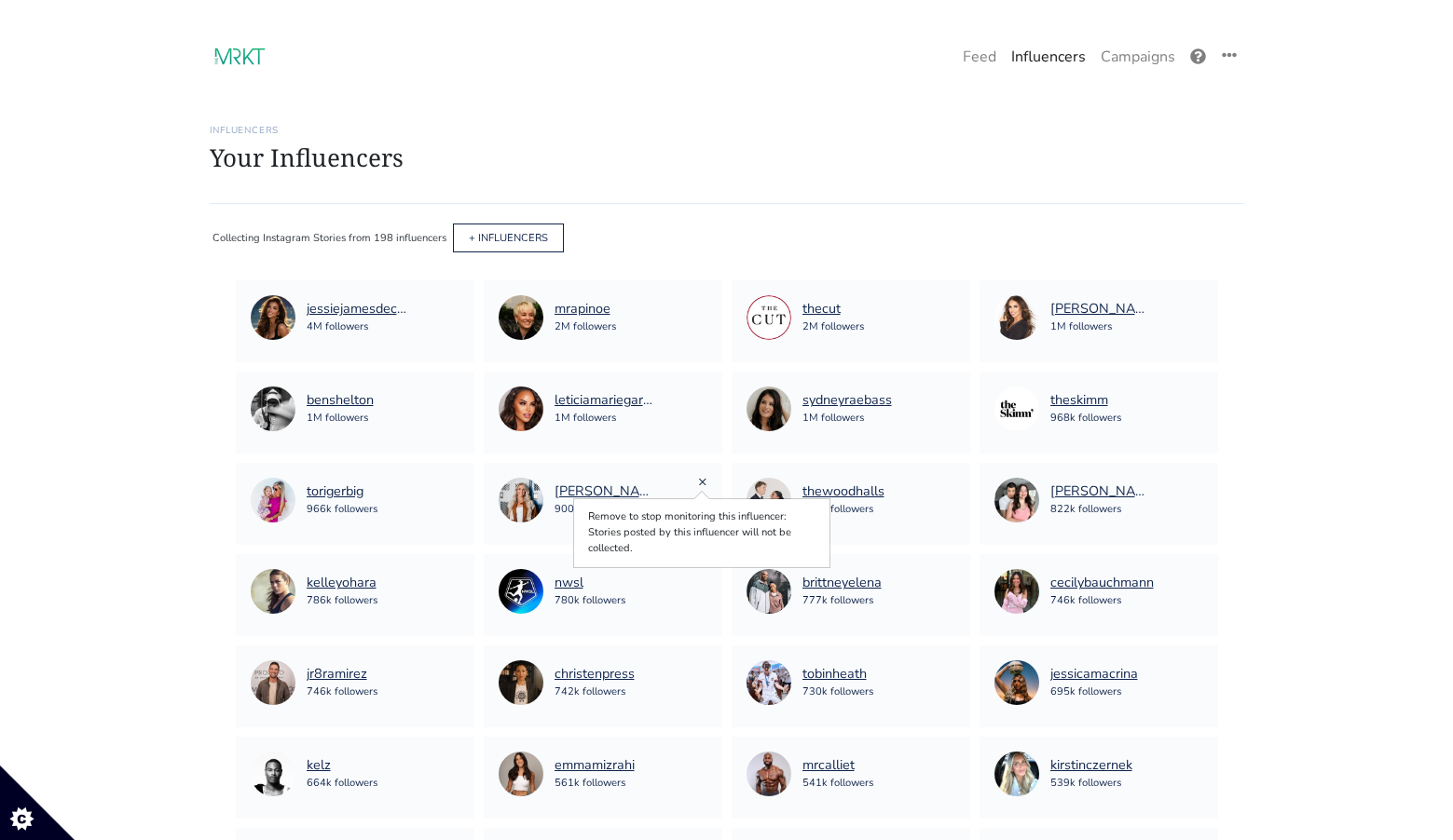
click at [698, 480] on link "×" at bounding box center [703, 482] width 10 height 21
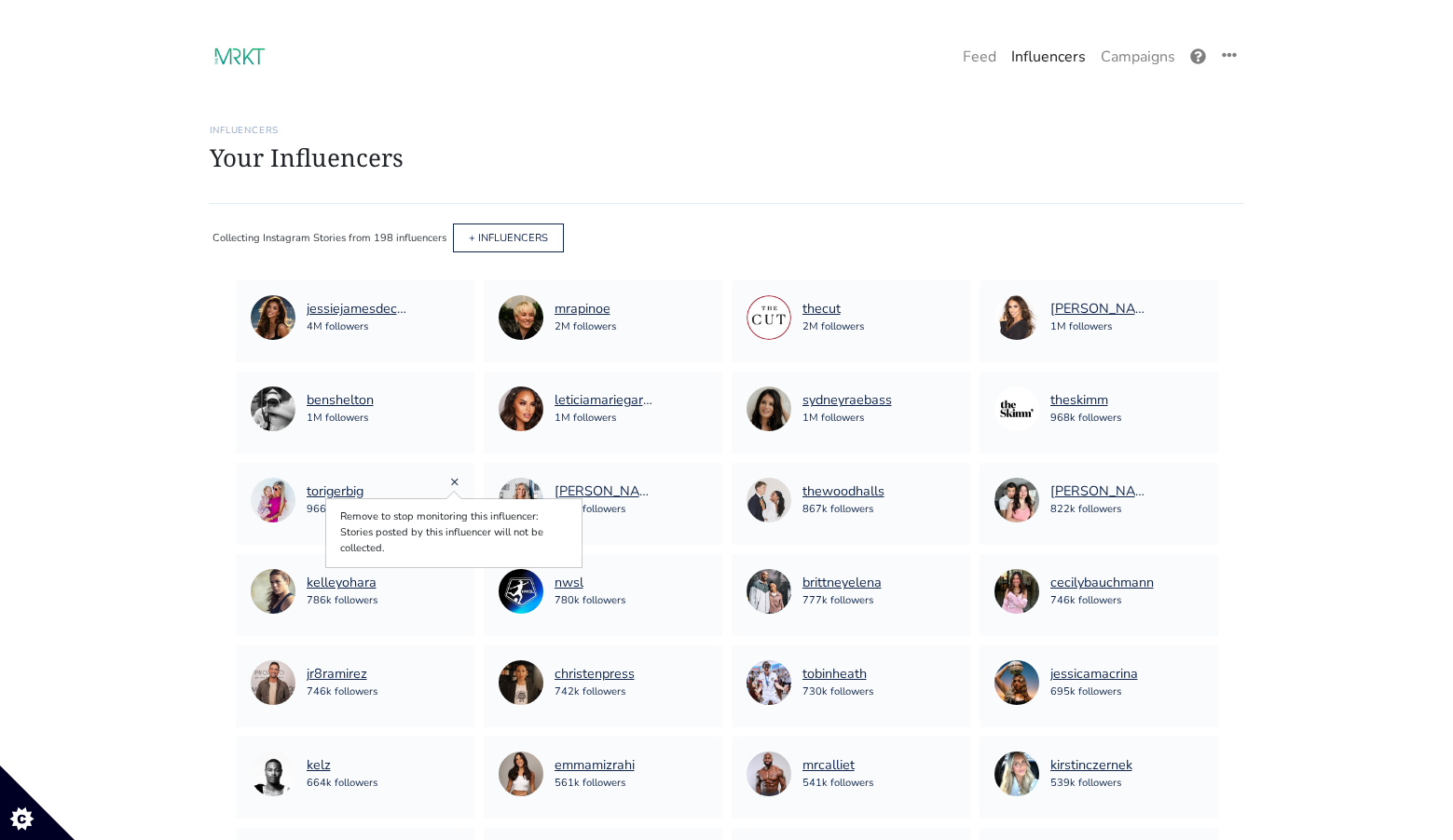
click at [454, 482] on link "×" at bounding box center [455, 482] width 10 height 21
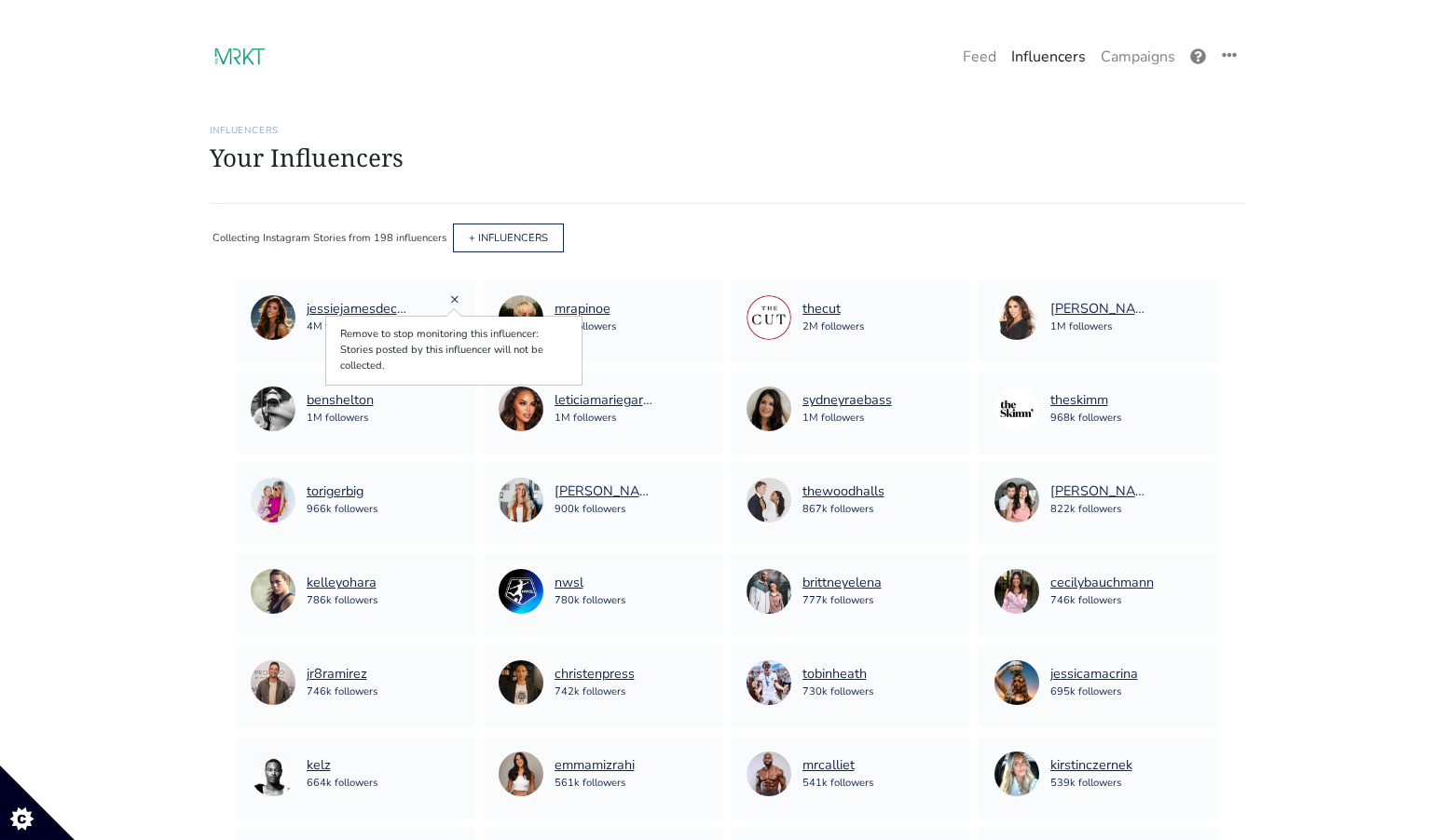
click at [453, 300] on link "×" at bounding box center [455, 299] width 10 height 21
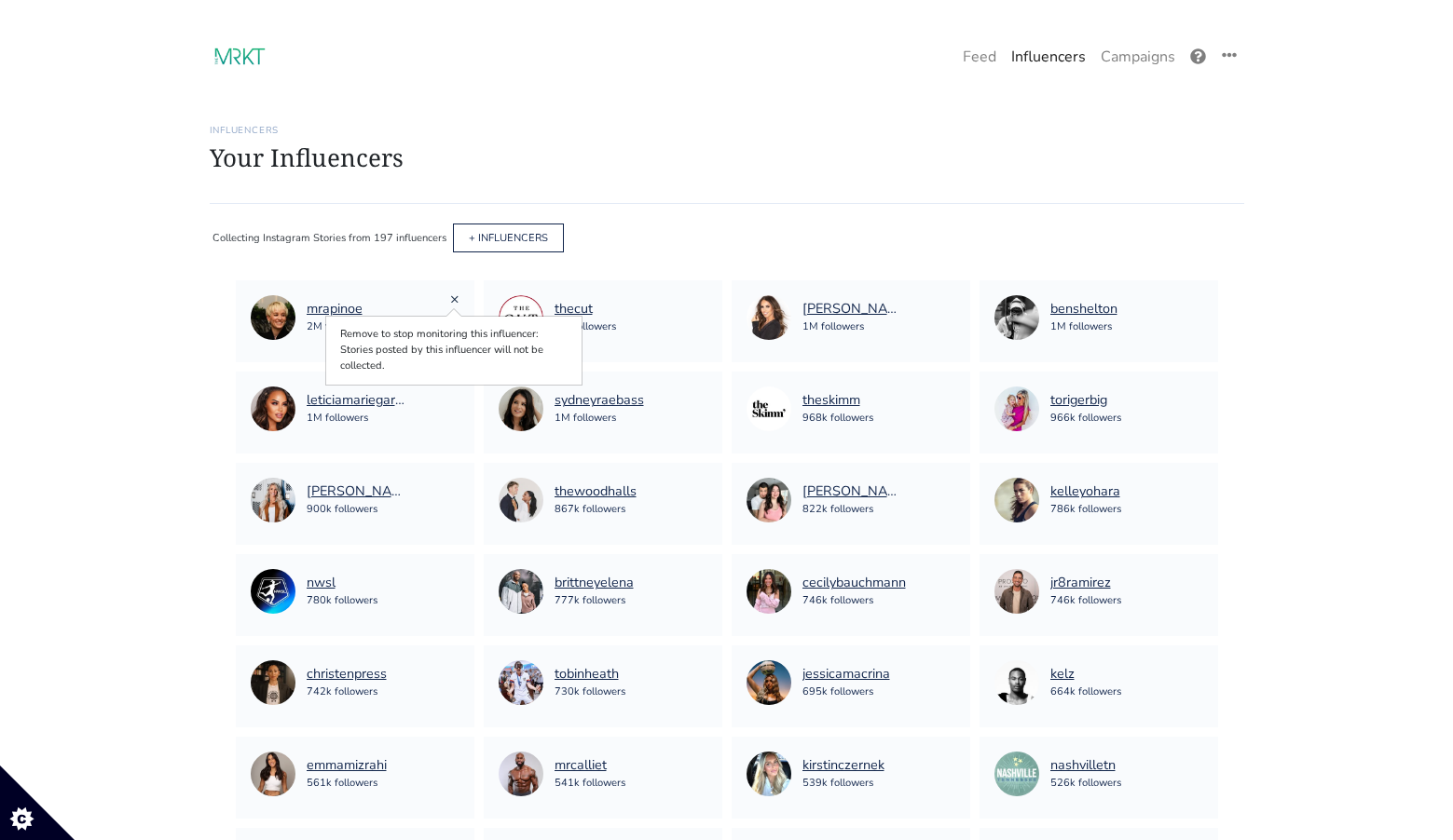
click at [454, 302] on link "×" at bounding box center [455, 299] width 10 height 21
click at [705, 299] on link "×" at bounding box center [703, 299] width 10 height 21
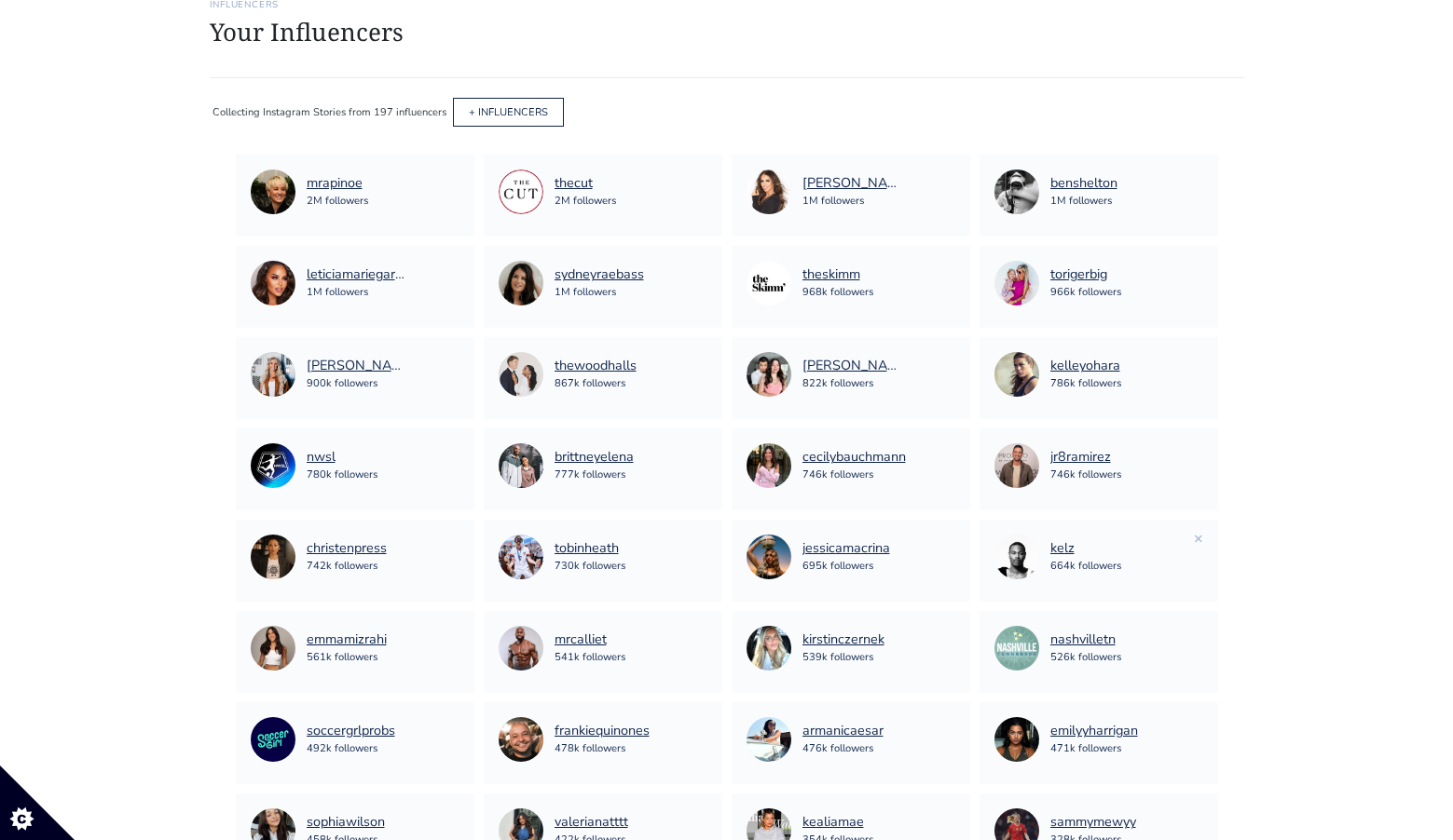
scroll to position [131, 0]
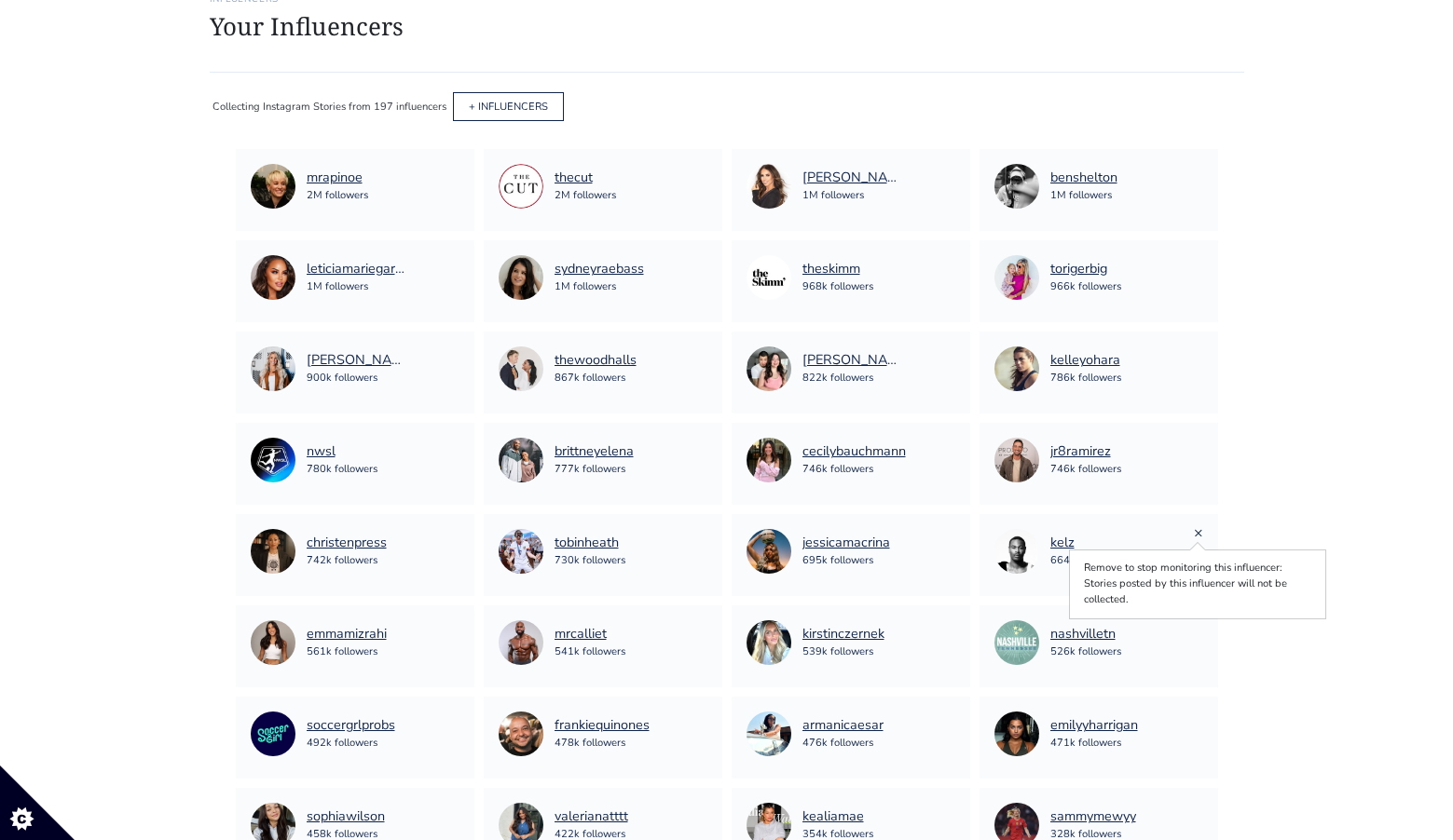
click at [1198, 531] on link "×" at bounding box center [1199, 533] width 10 height 21
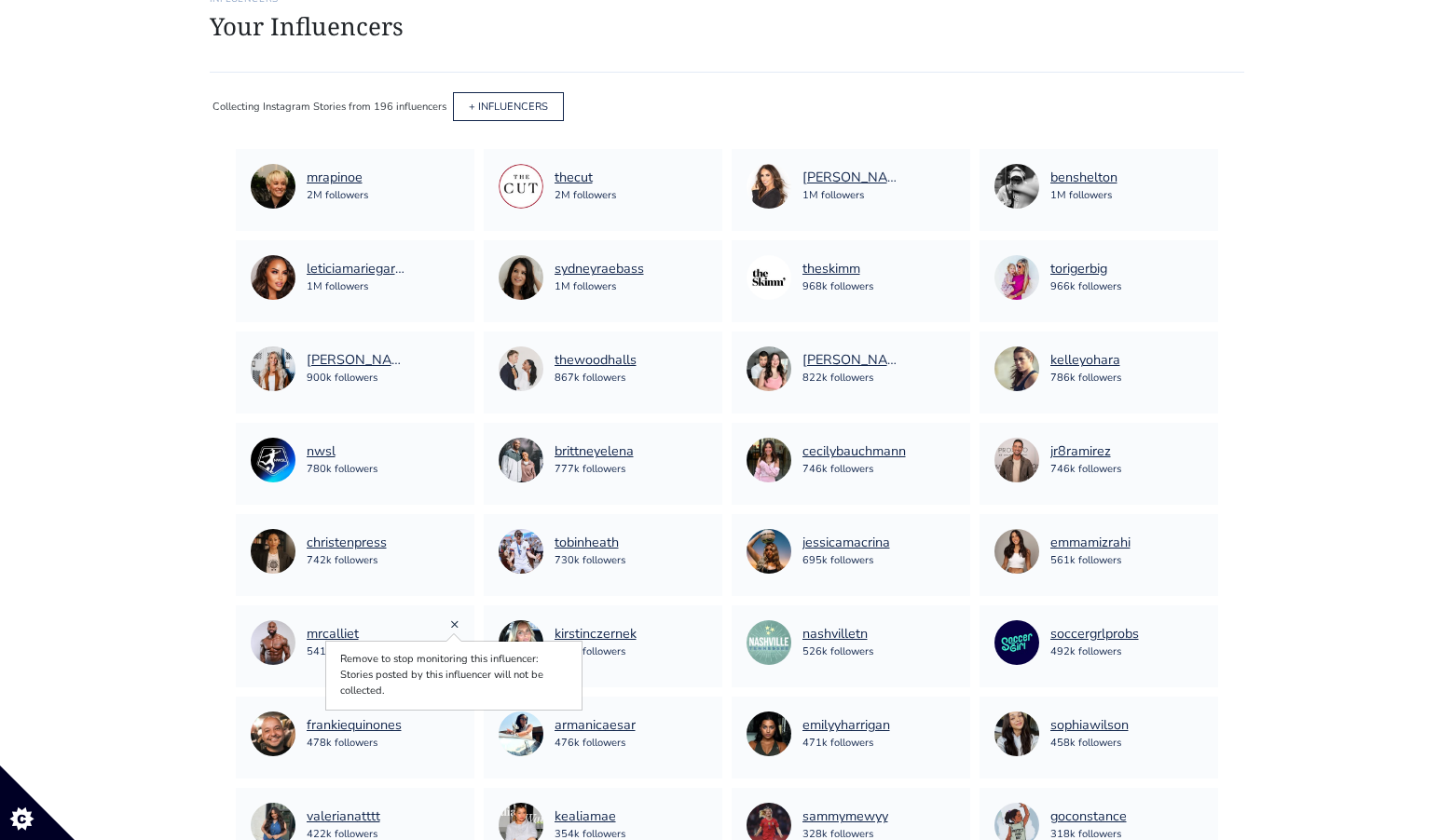
click at [456, 624] on link "×" at bounding box center [455, 625] width 10 height 21
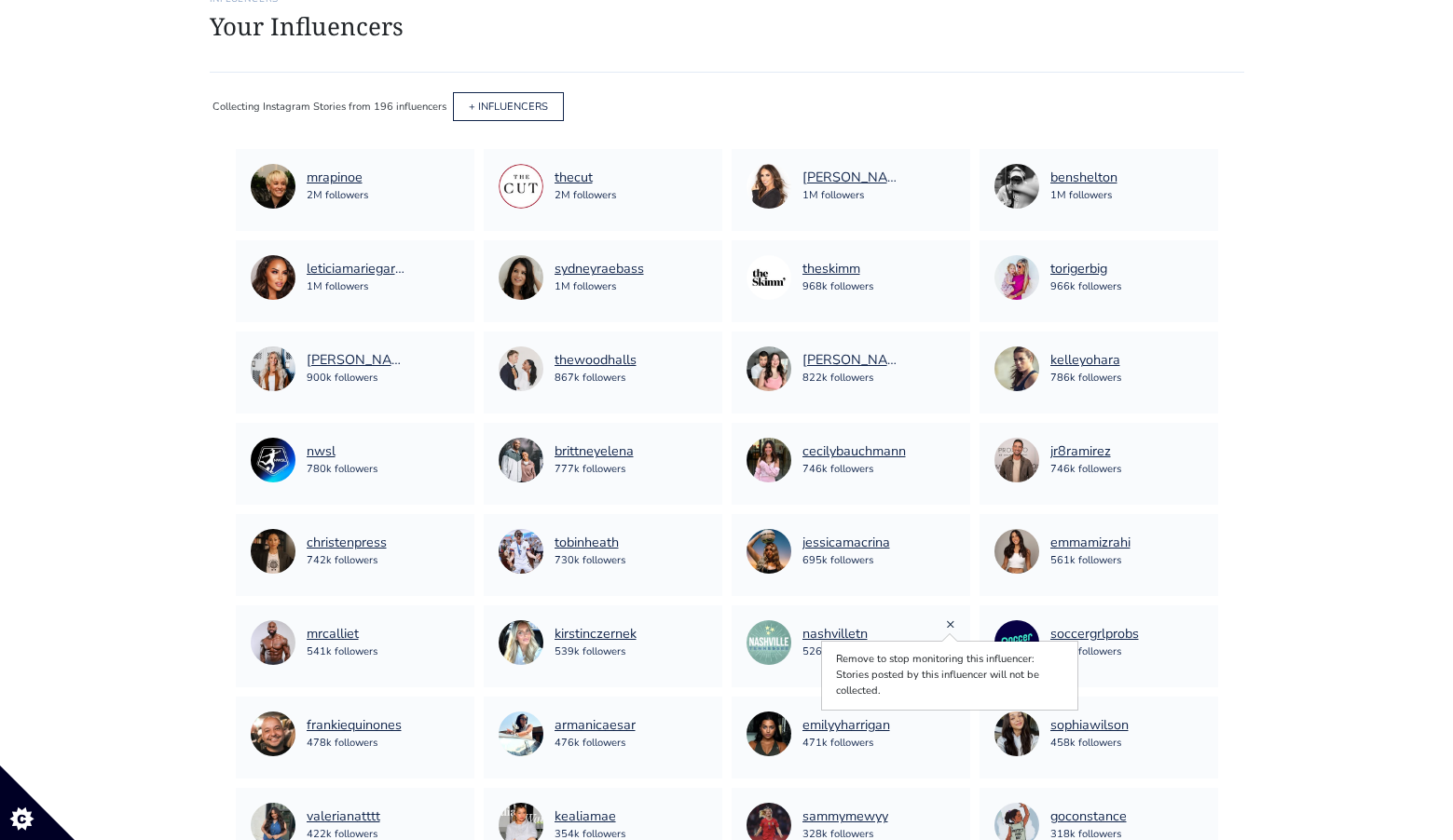
click at [951, 625] on link "×" at bounding box center [951, 625] width 10 height 21
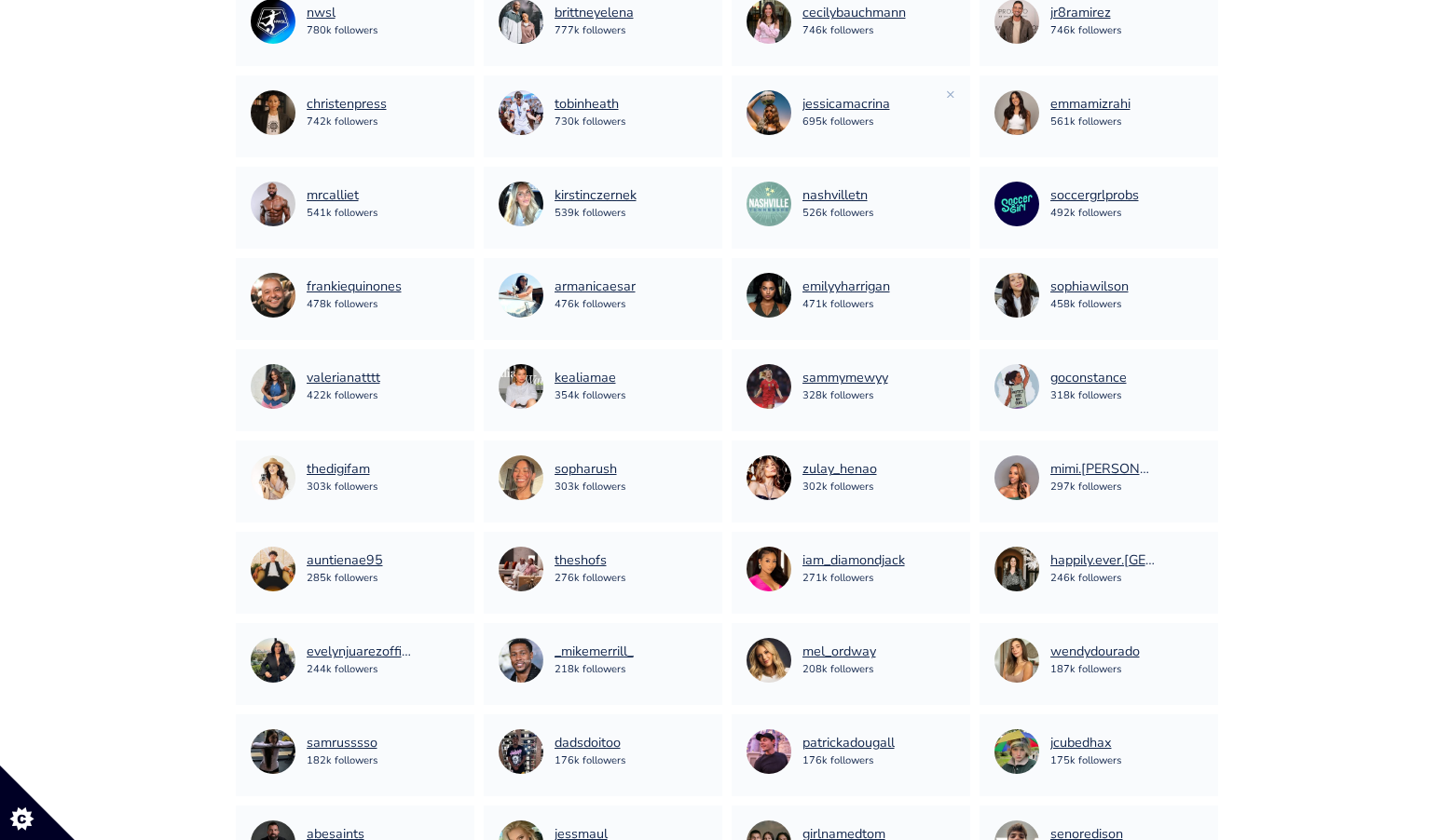
scroll to position [573, 0]
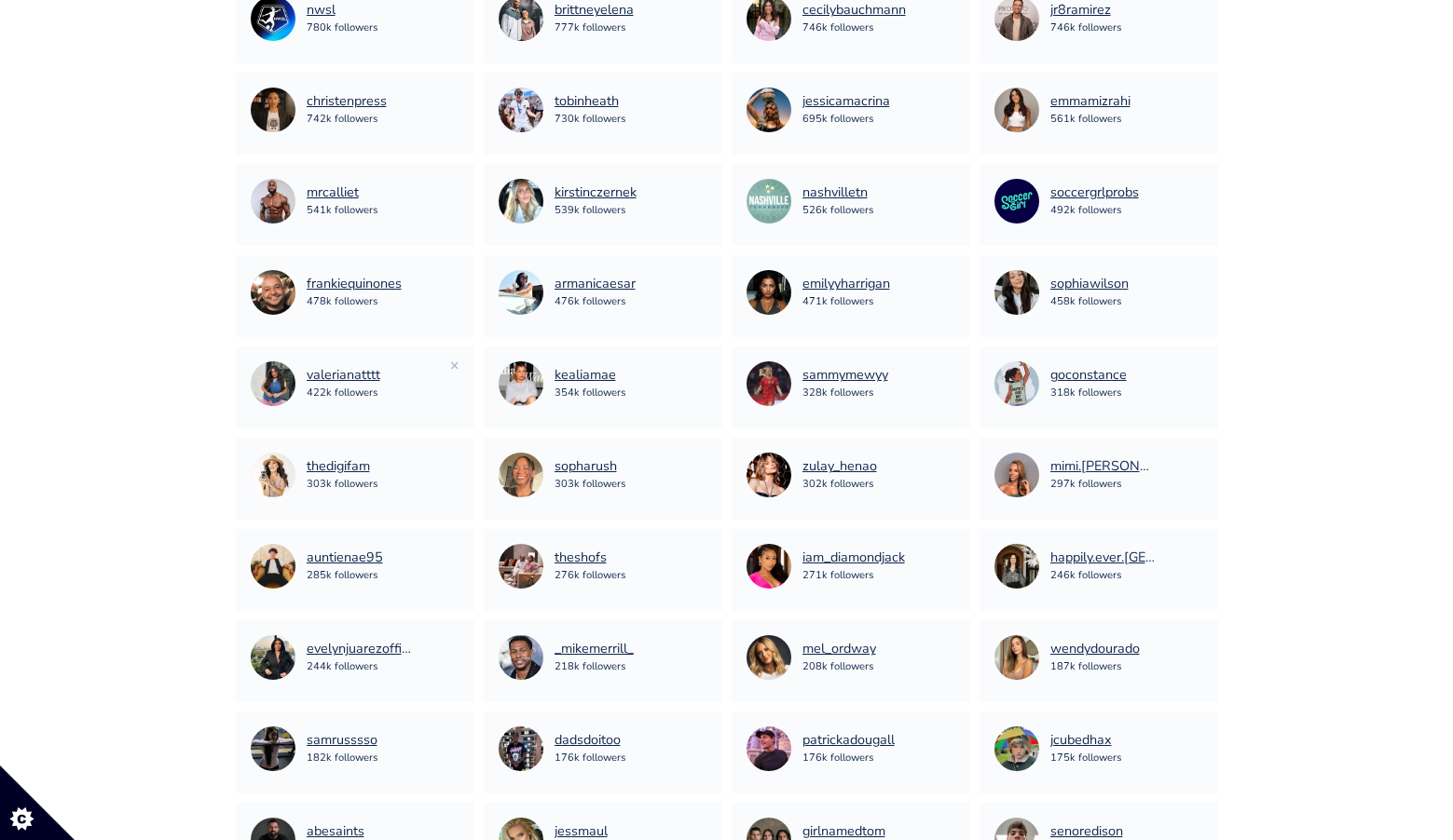
click at [449, 367] on div "valerianatttt 422k followers" at bounding box center [354, 384] width 209 height 45
click at [455, 366] on link "×" at bounding box center [455, 366] width 10 height 21
click at [704, 366] on link "×" at bounding box center [703, 366] width 10 height 21
click at [950, 366] on link "×" at bounding box center [951, 366] width 10 height 21
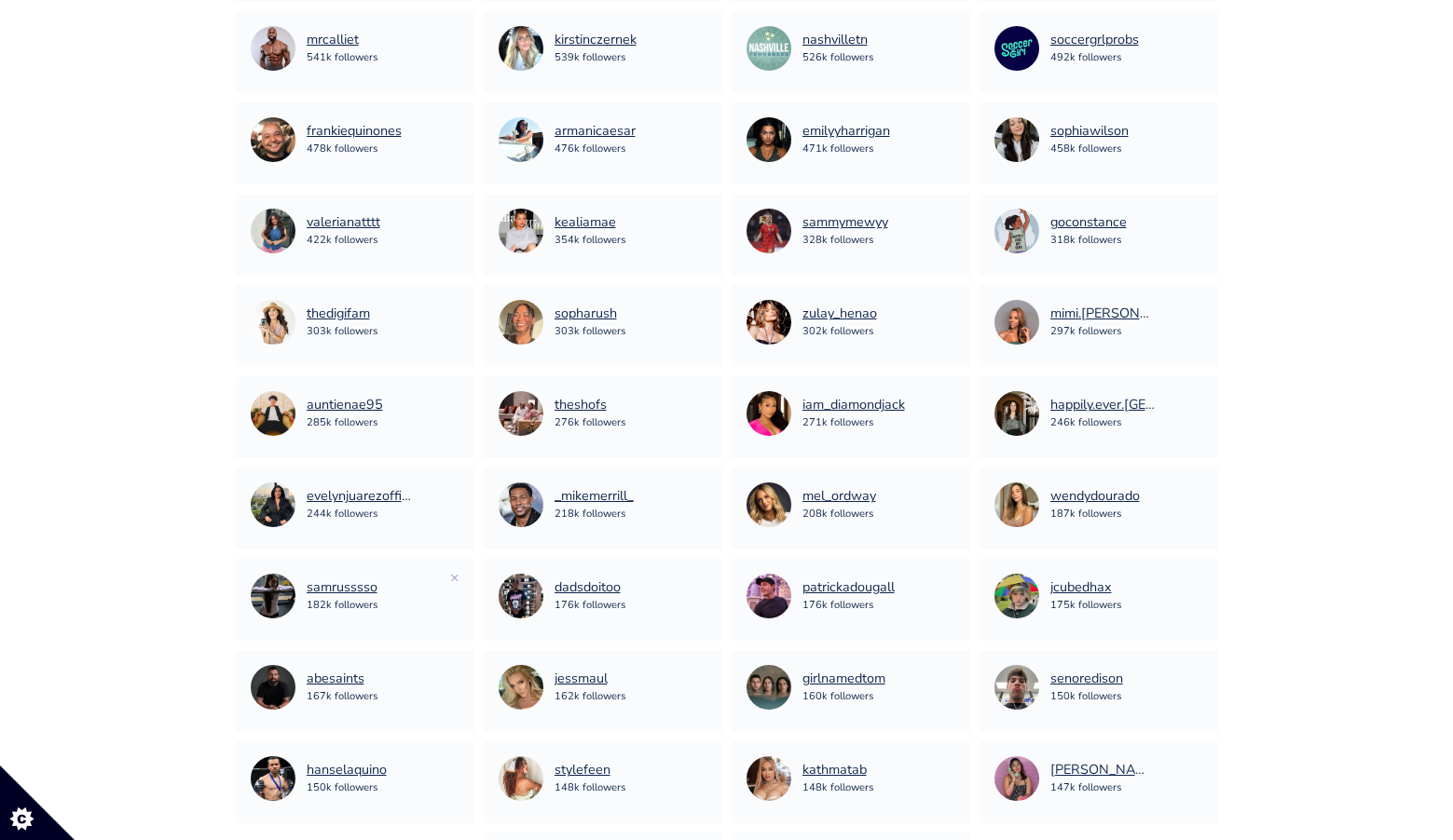
scroll to position [733, 0]
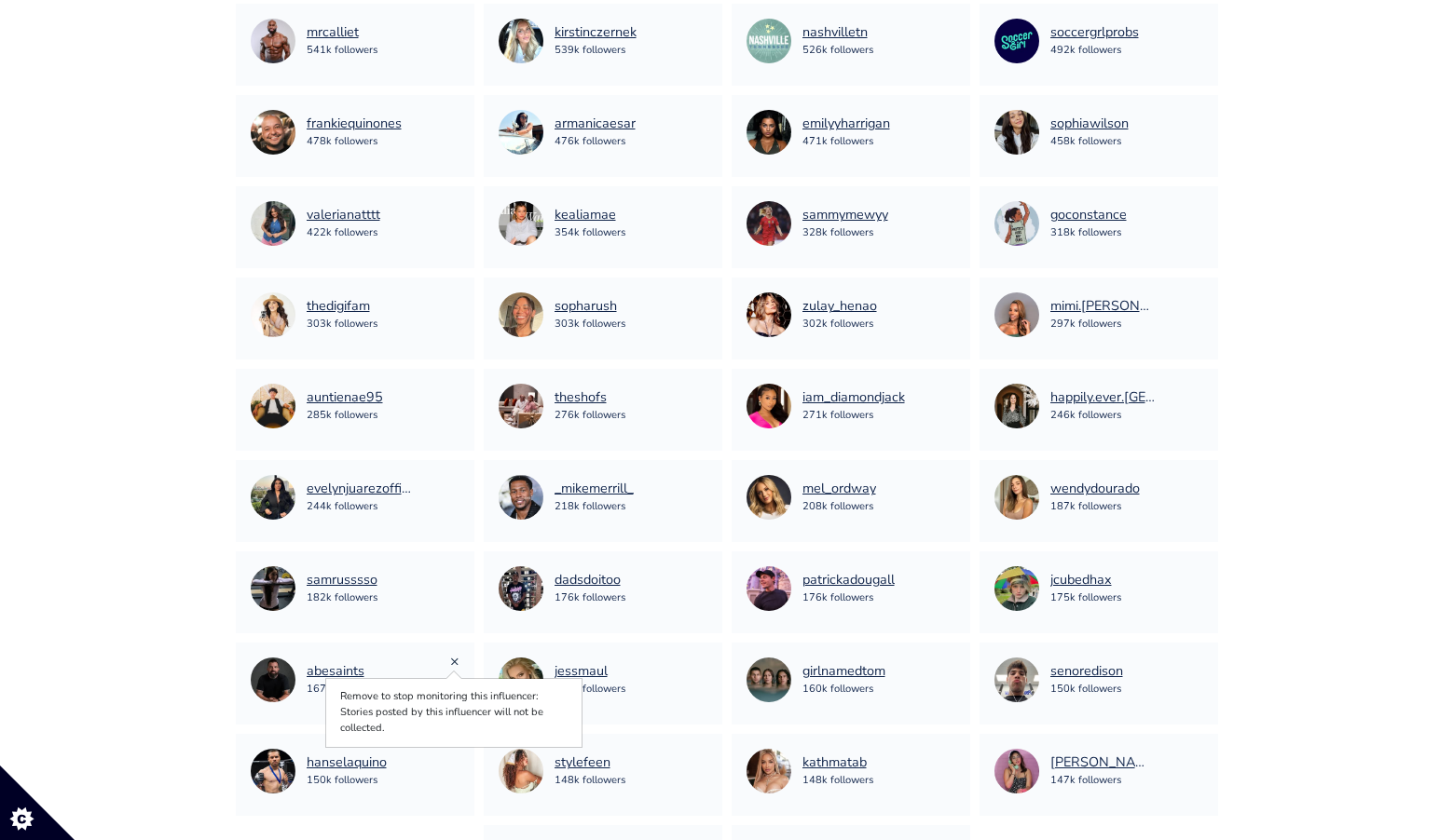
click at [455, 661] on link "×" at bounding box center [455, 662] width 10 height 21
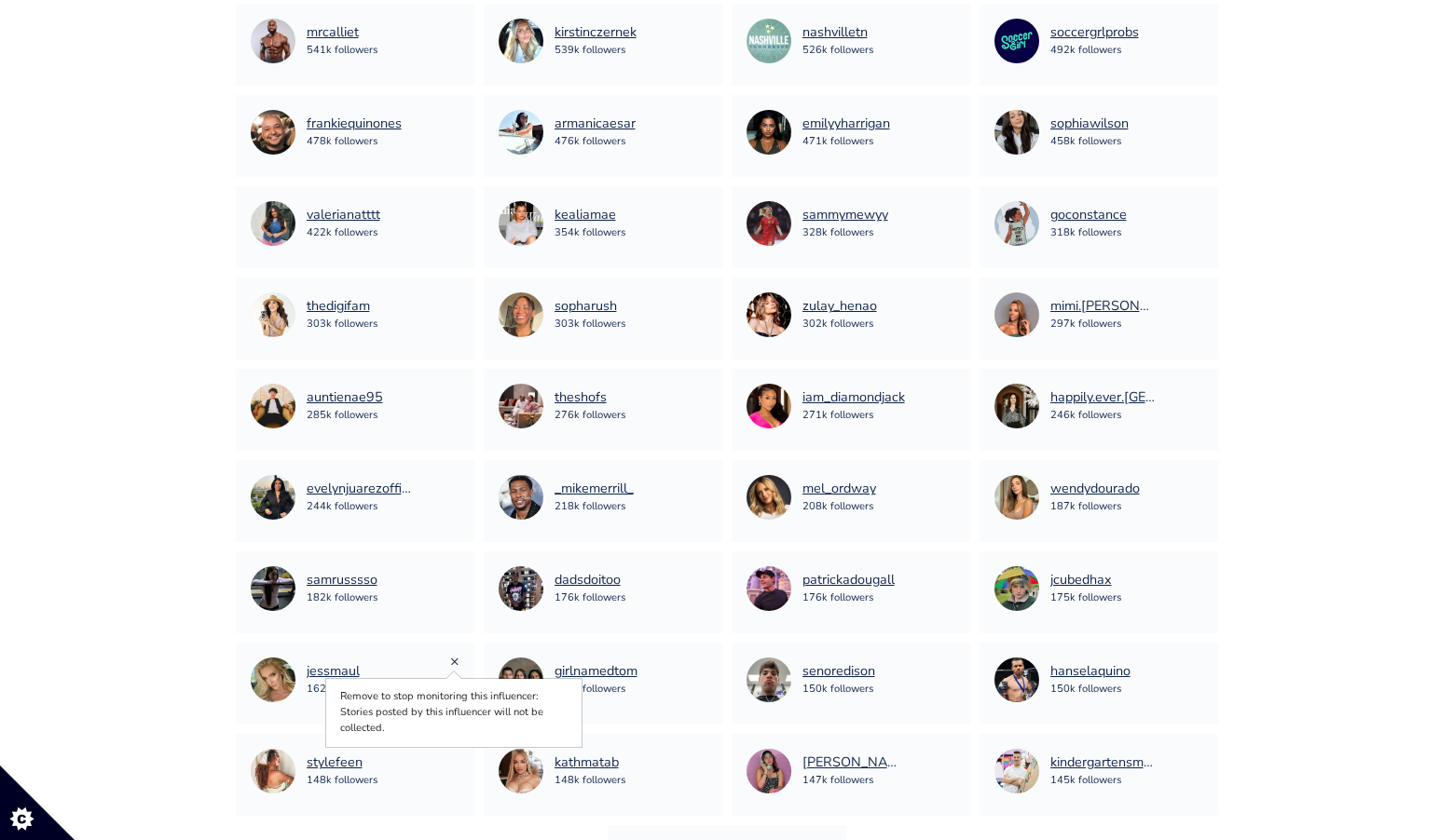
click at [454, 663] on link "×" at bounding box center [455, 662] width 10 height 21
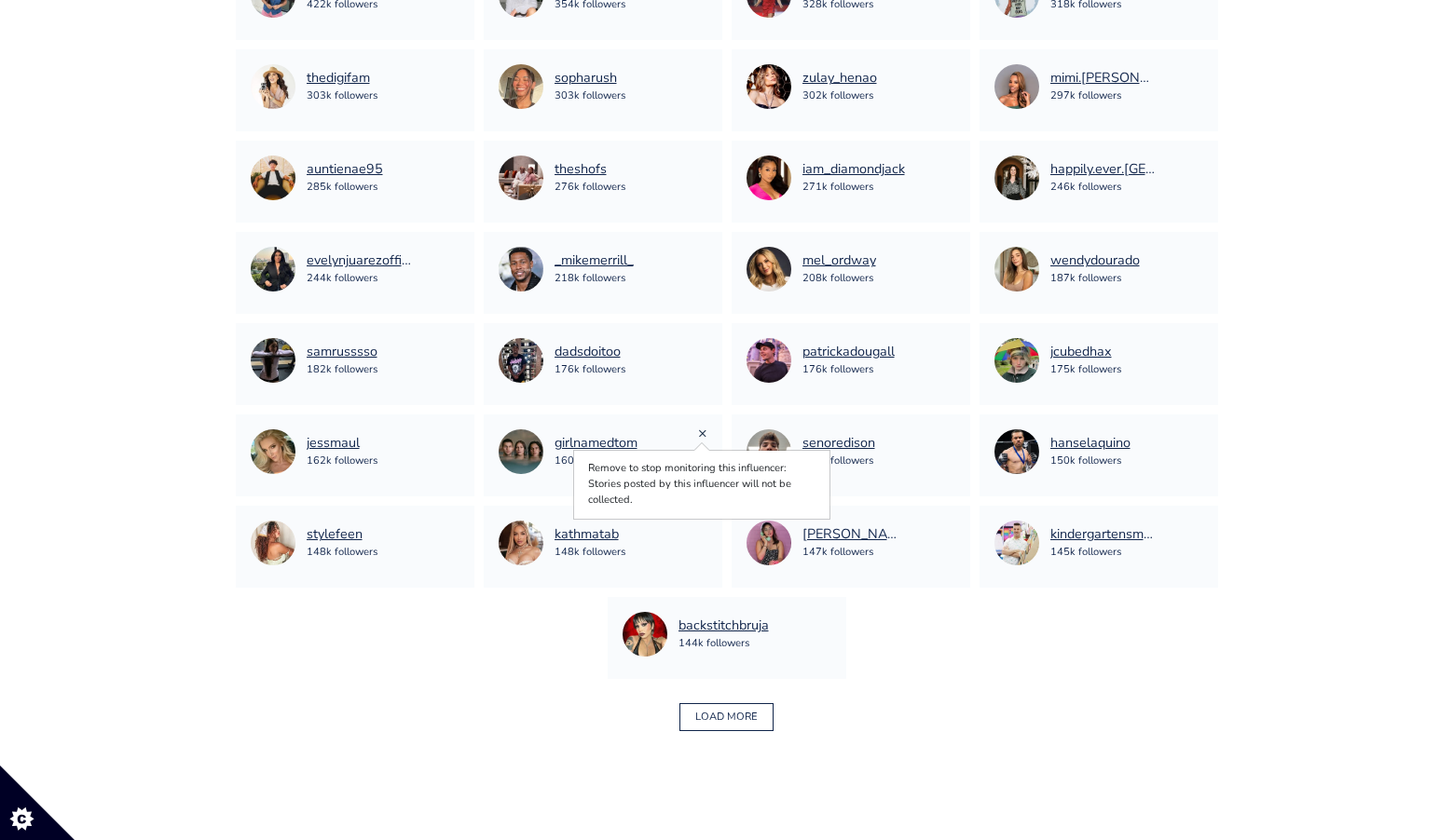
scroll to position [972, 0]
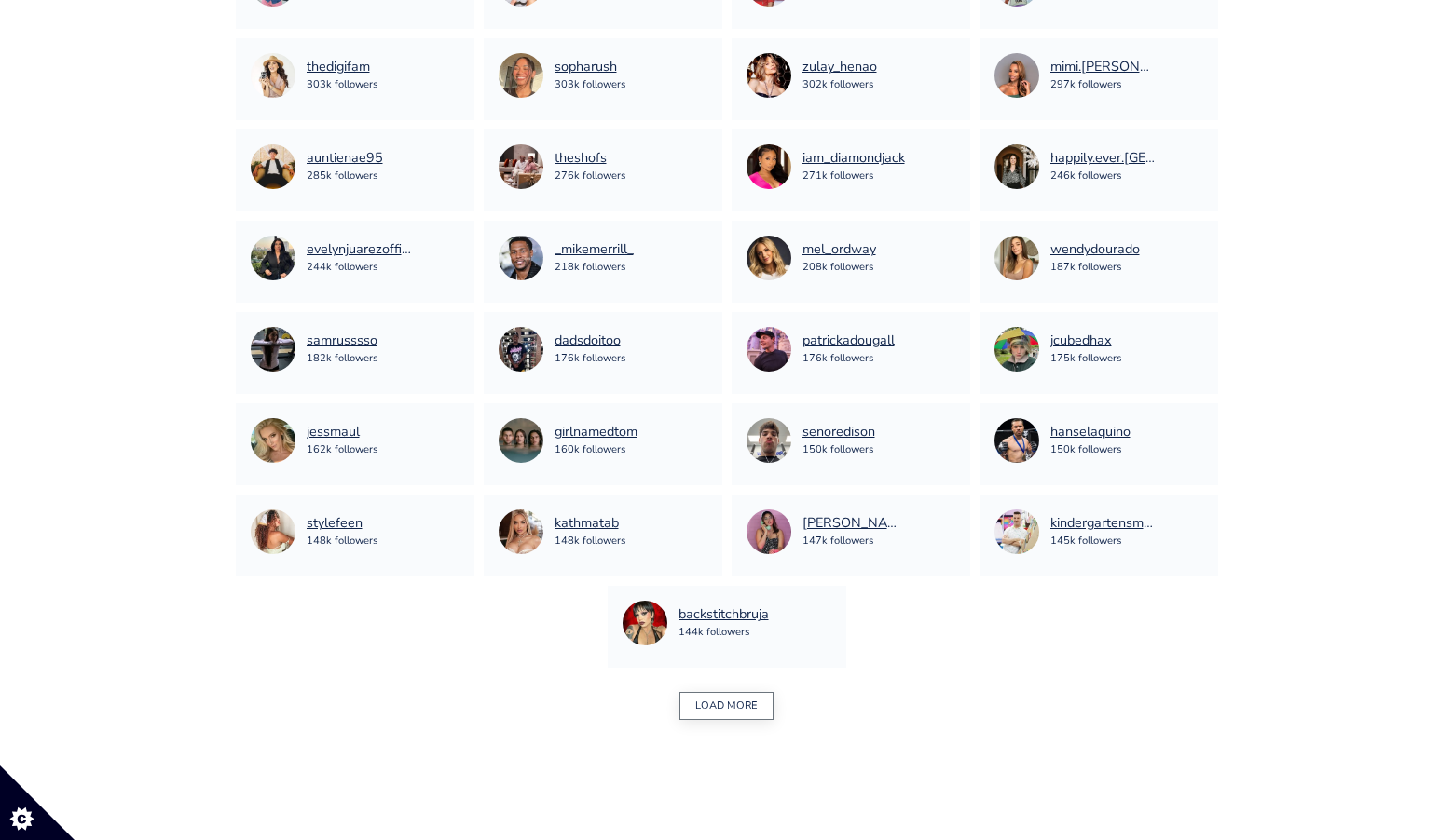
click at [712, 694] on button "LOAD MORE" at bounding box center [726, 707] width 94 height 29
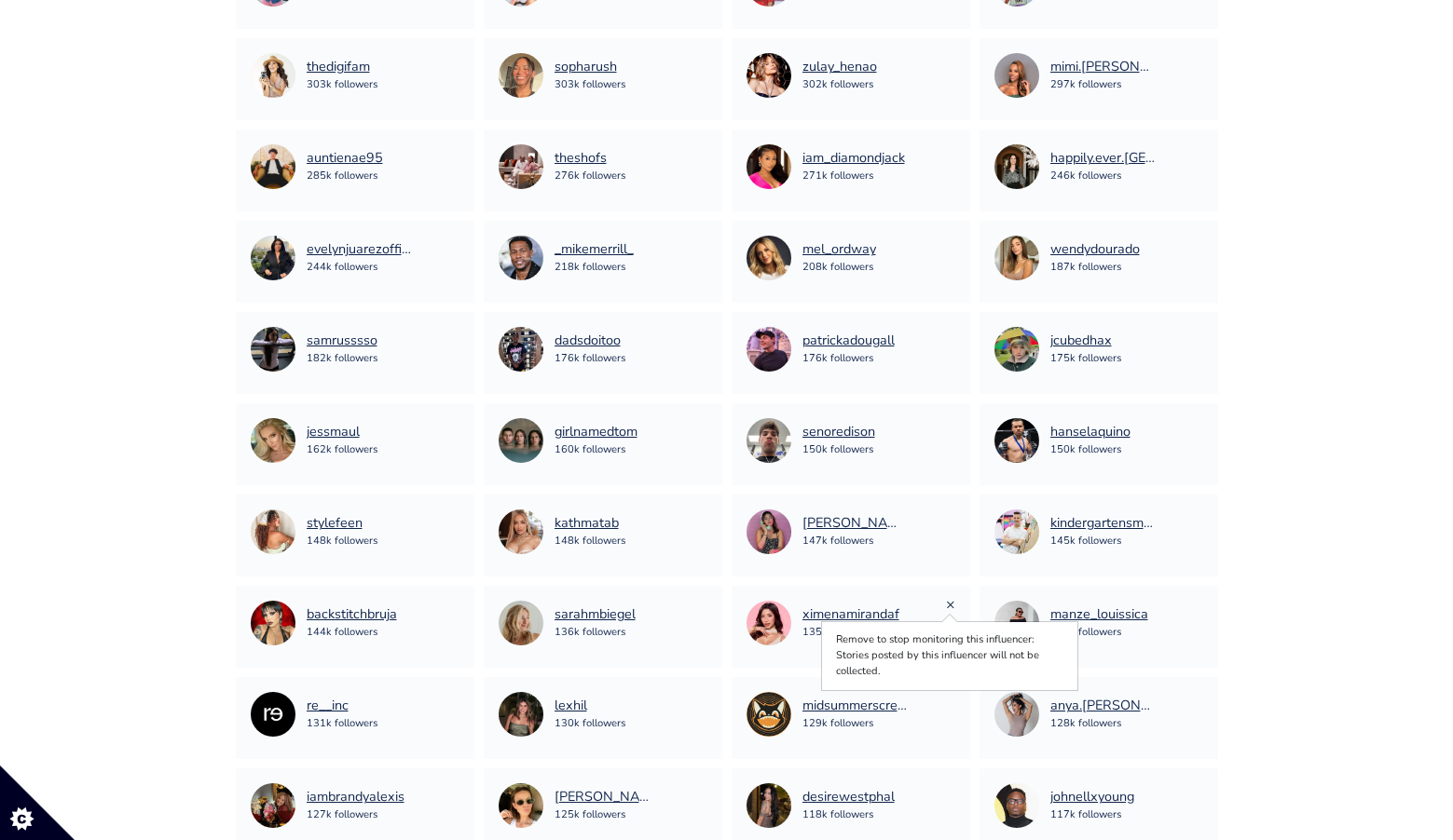
click at [951, 605] on link "×" at bounding box center [951, 605] width 10 height 21
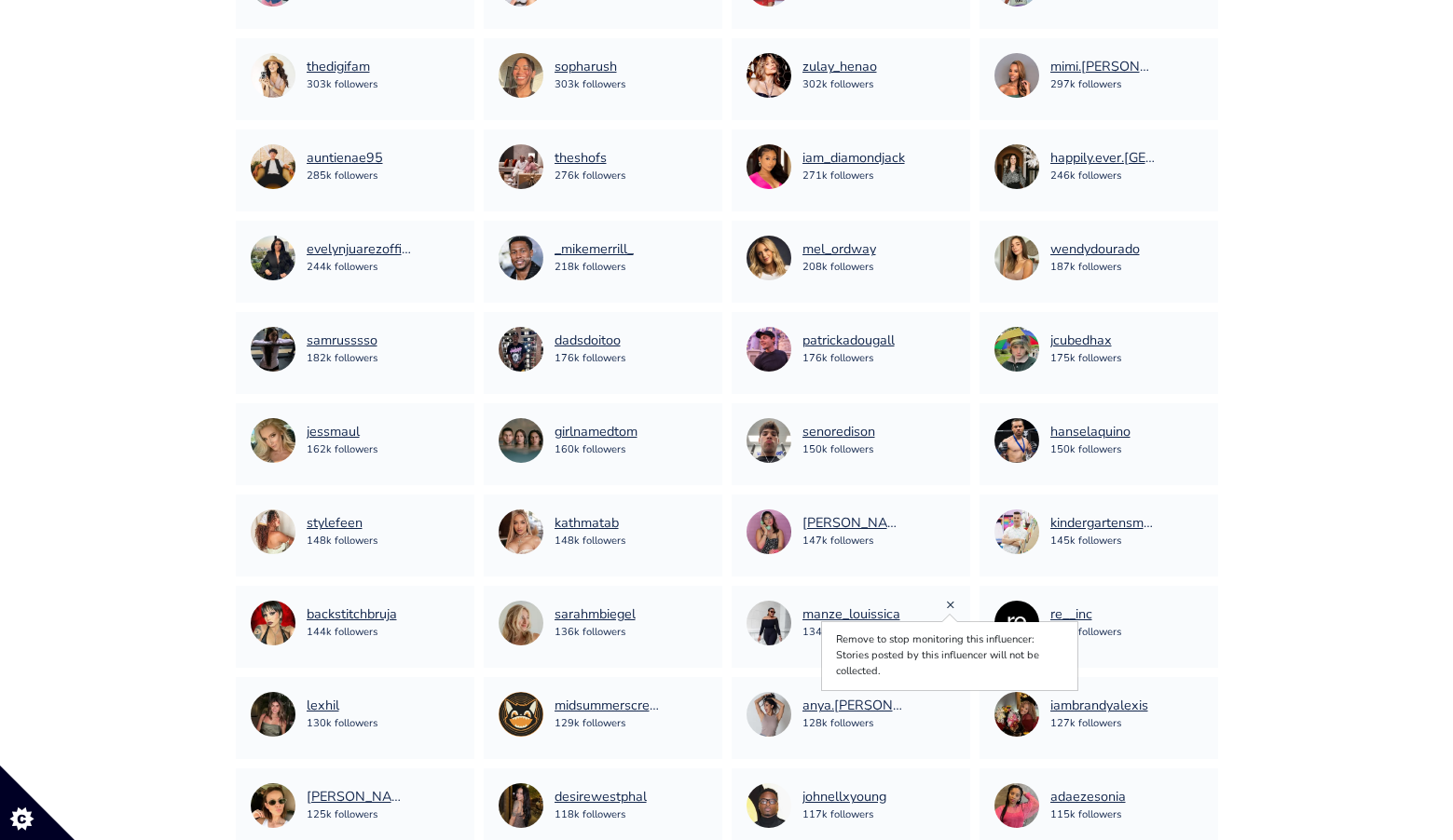
click at [950, 607] on link "×" at bounding box center [951, 605] width 10 height 21
click at [698, 604] on link "×" at bounding box center [703, 605] width 10 height 21
click at [454, 603] on link "×" at bounding box center [455, 605] width 10 height 21
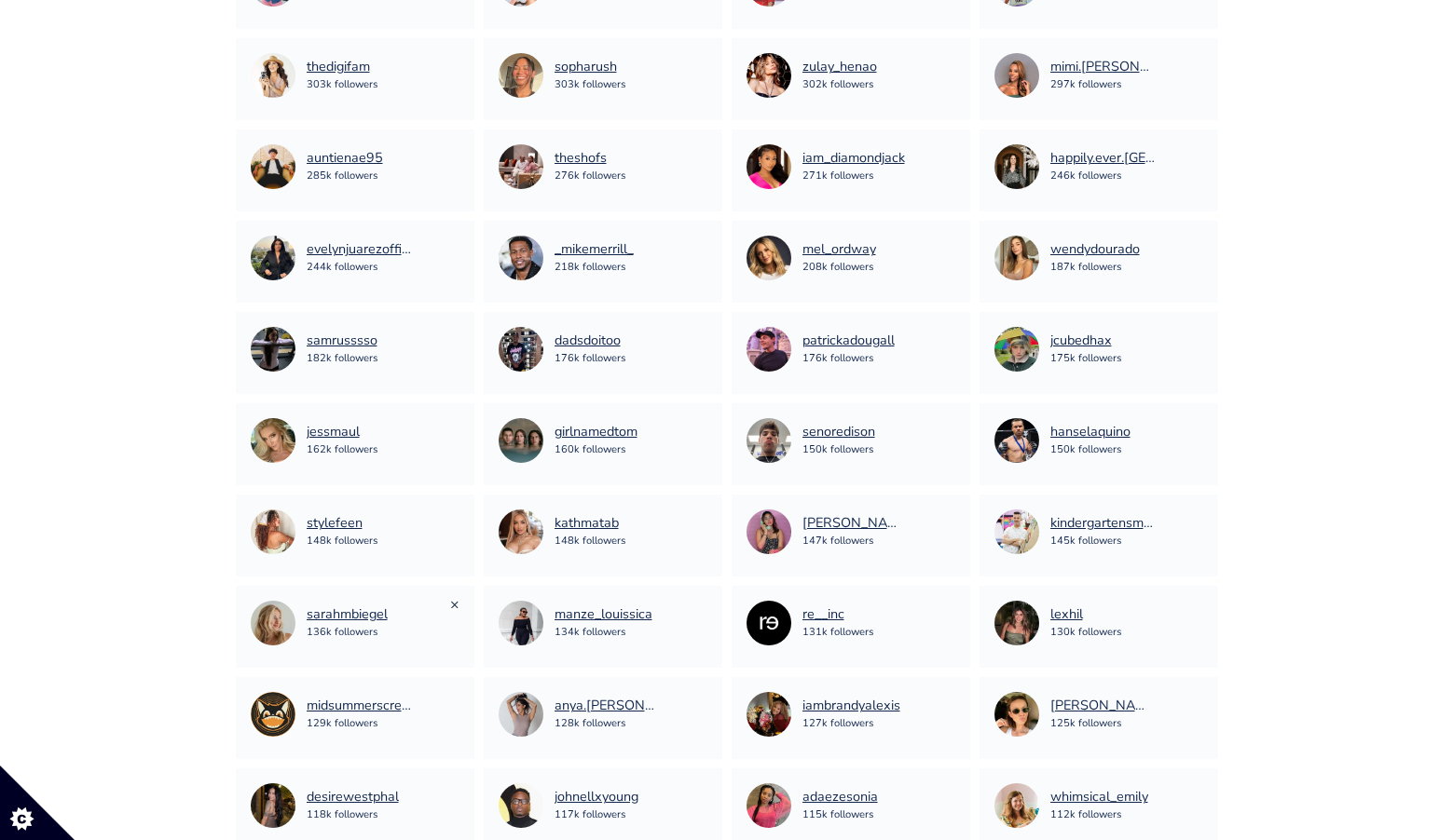
click at [454, 606] on link "×" at bounding box center [455, 605] width 10 height 21
click at [701, 697] on link "×" at bounding box center [703, 696] width 10 height 21
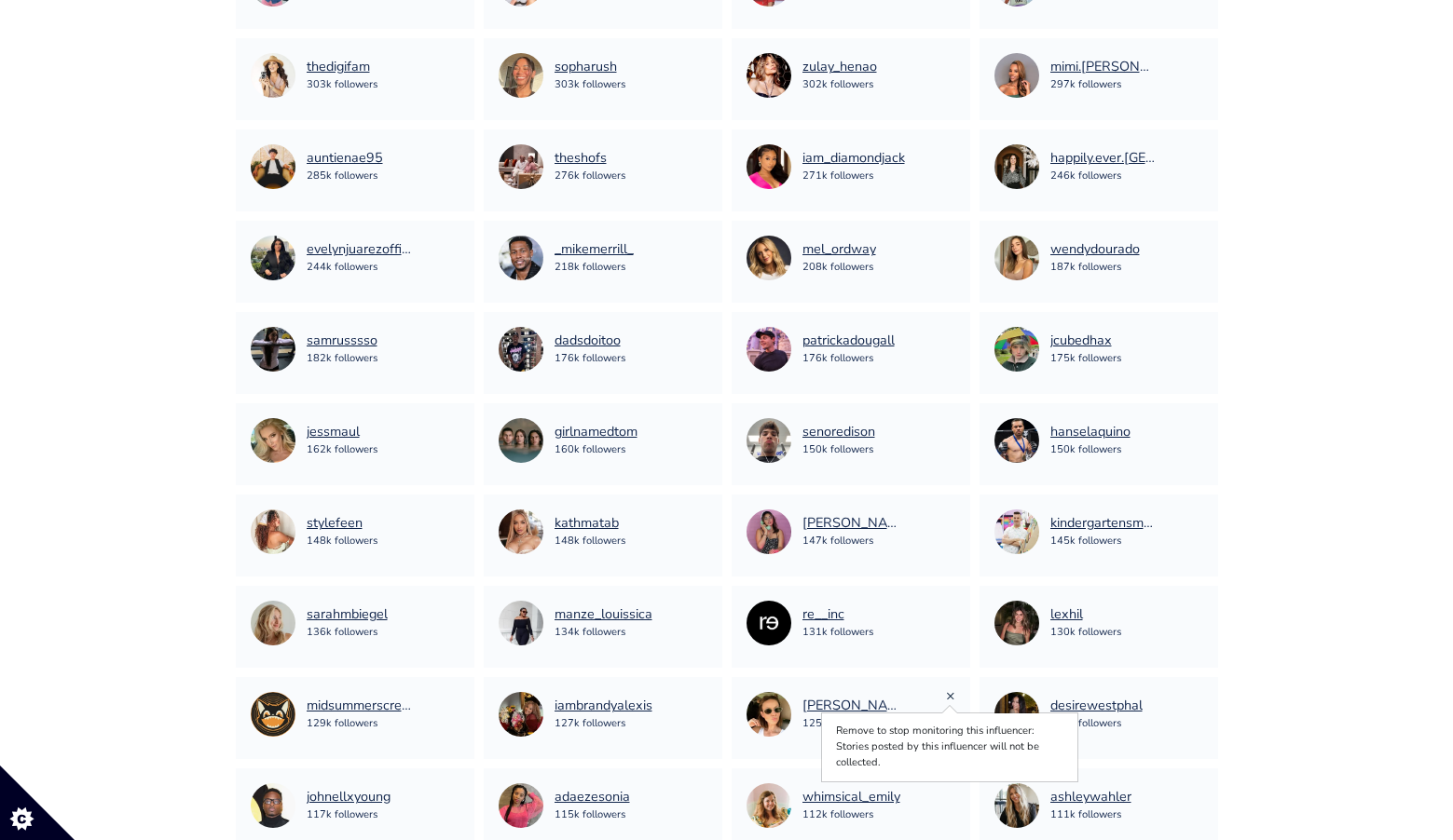
click at [947, 696] on link "×" at bounding box center [951, 696] width 10 height 21
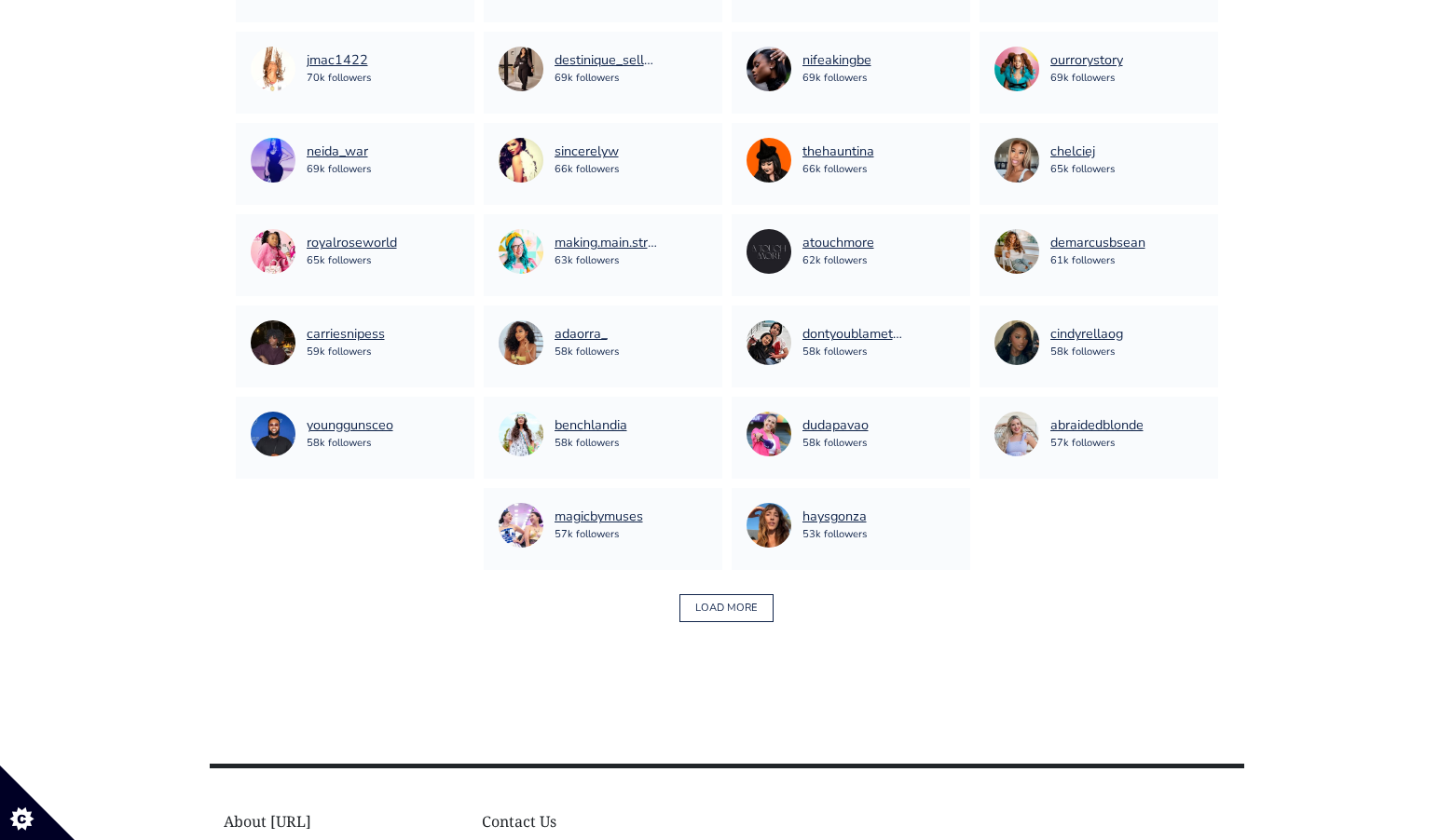
scroll to position [2399, 0]
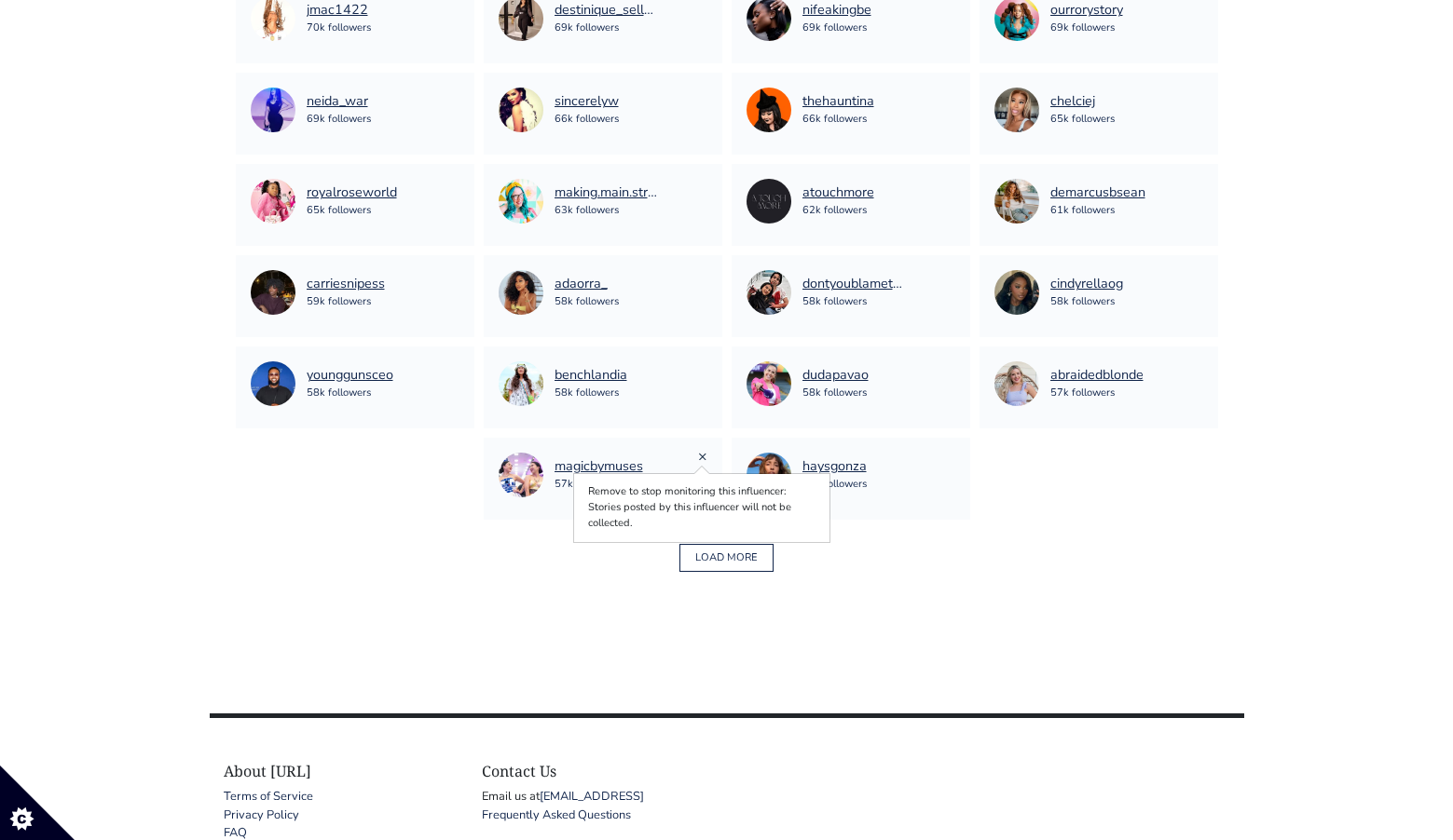
click at [699, 454] on link "×" at bounding box center [703, 457] width 10 height 21
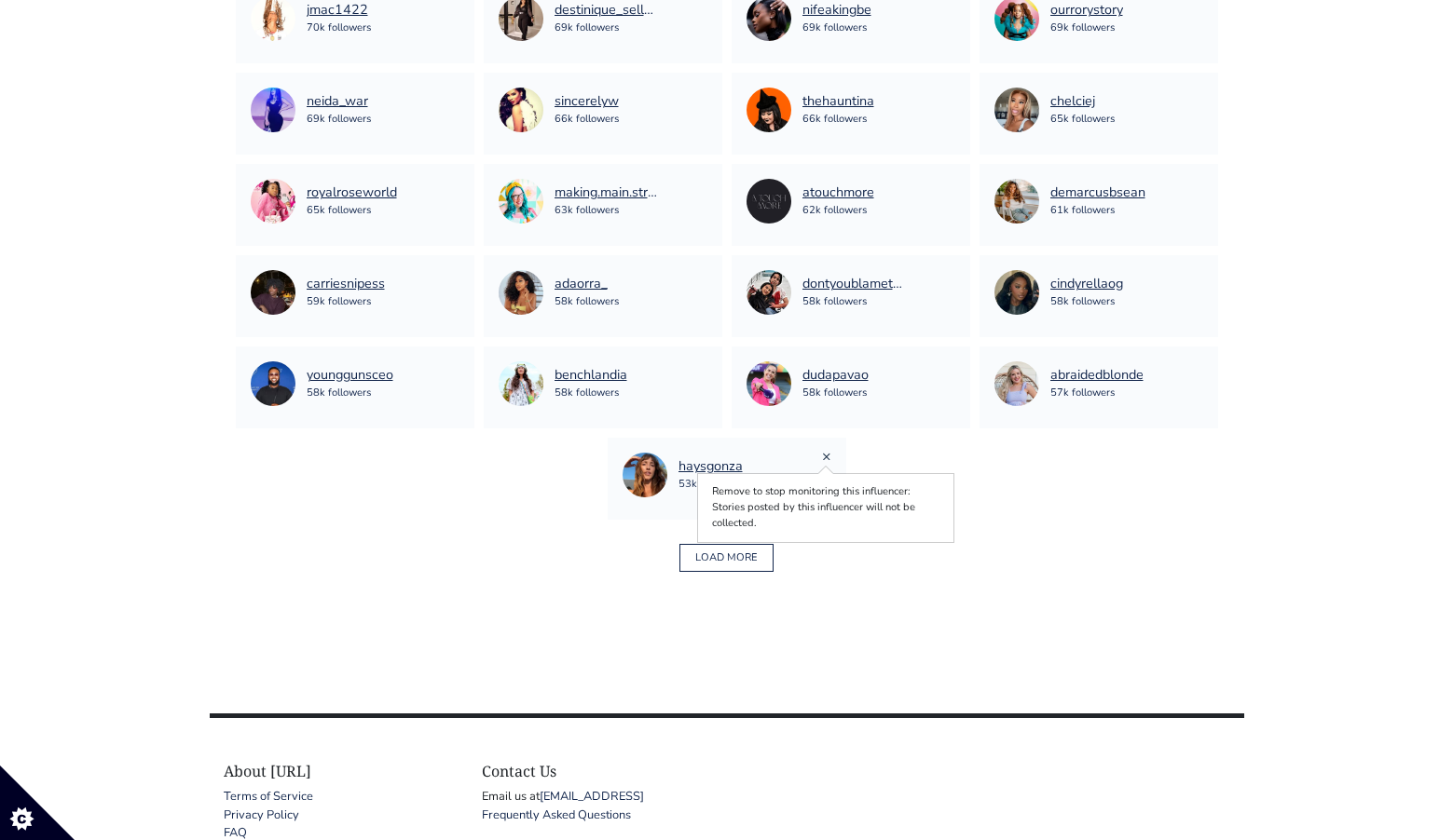
click at [826, 458] on link "×" at bounding box center [827, 457] width 10 height 21
click at [1200, 370] on link "×" at bounding box center [1199, 366] width 10 height 21
click at [952, 366] on link "×" at bounding box center [951, 366] width 10 height 21
click at [701, 367] on link "×" at bounding box center [703, 366] width 10 height 21
click at [823, 457] on link "×" at bounding box center [827, 457] width 10 height 21
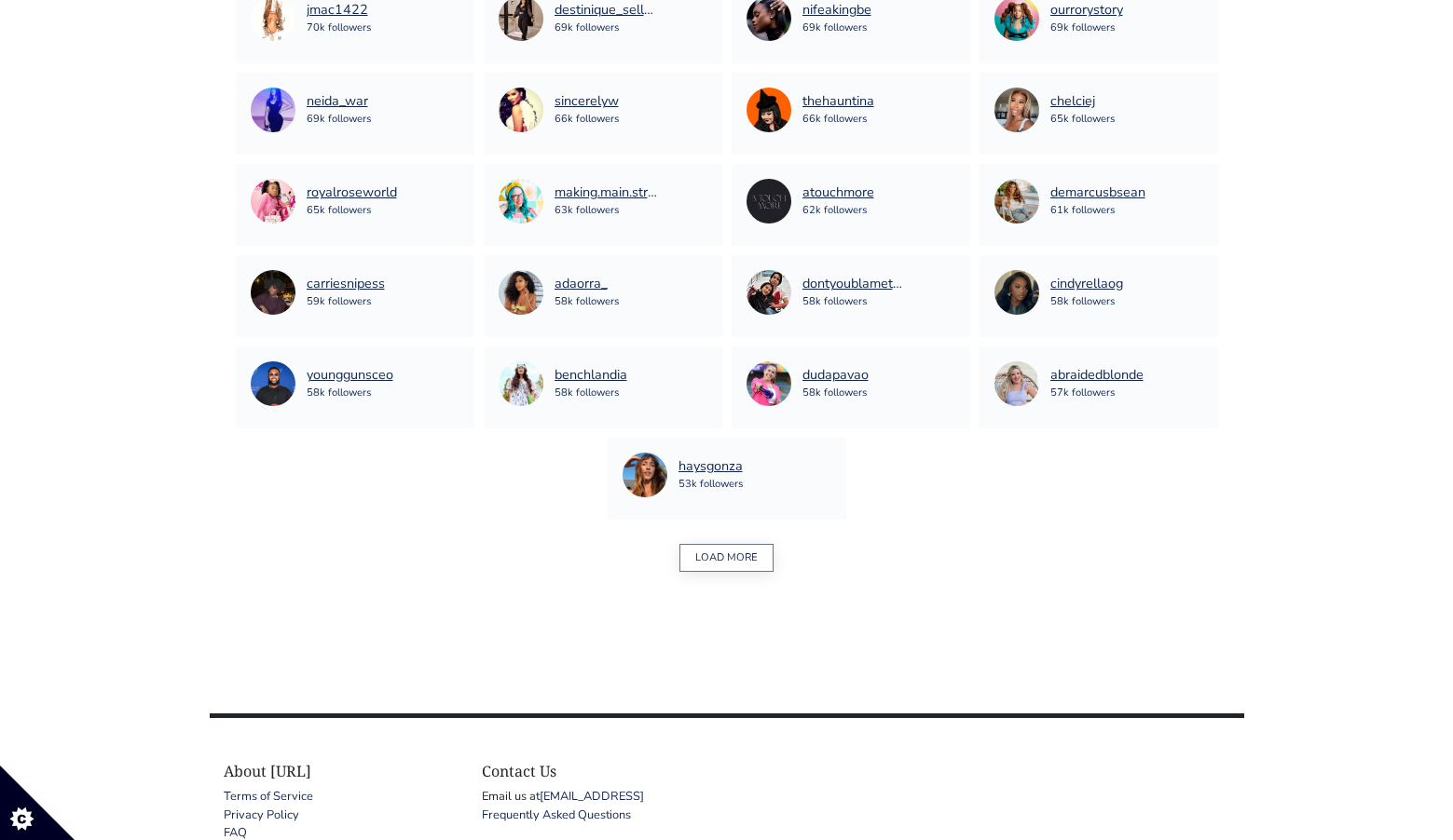
click at [756, 563] on button "LOAD MORE" at bounding box center [726, 558] width 94 height 29
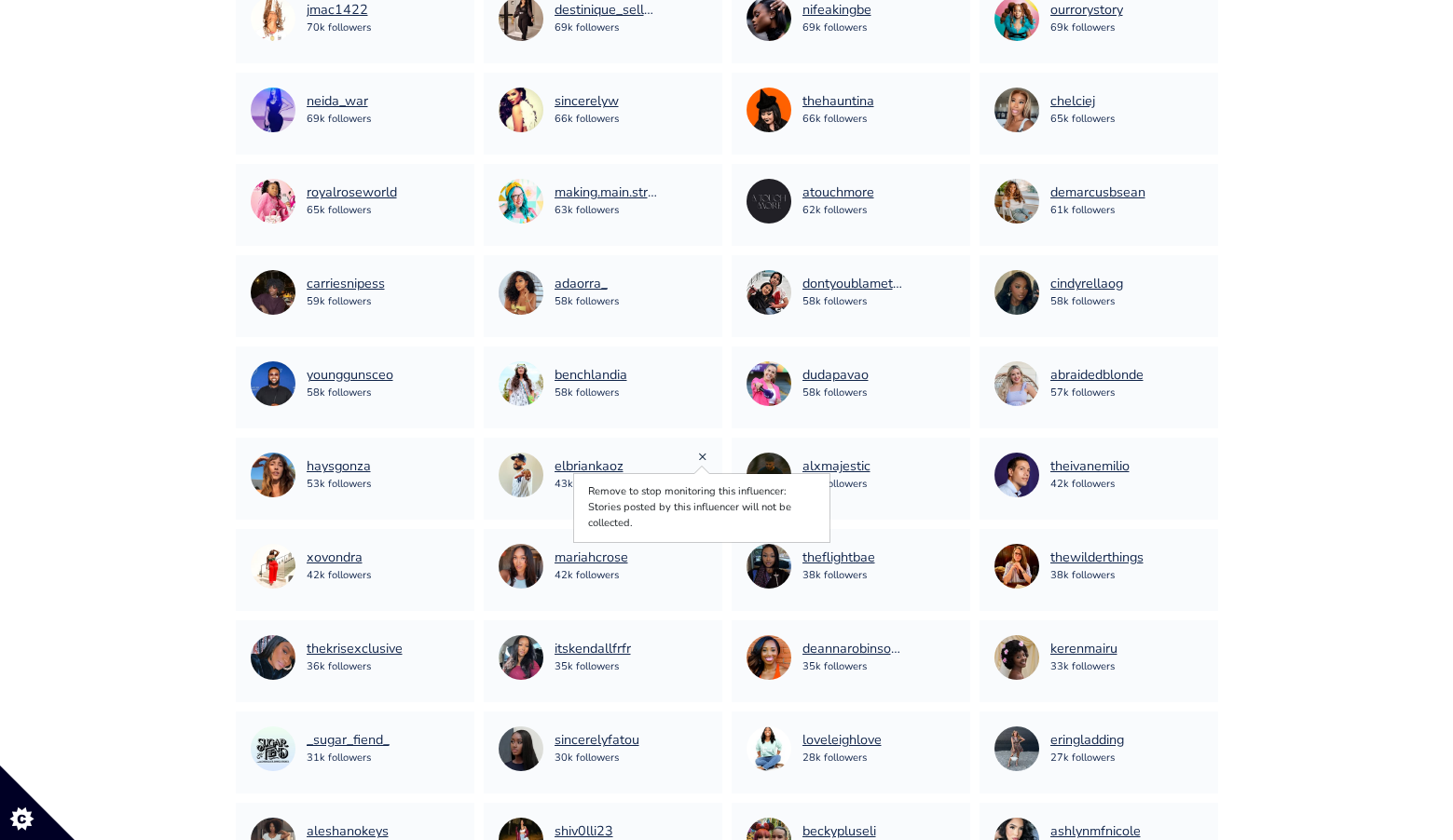
click at [701, 457] on link "×" at bounding box center [703, 457] width 10 height 21
click at [1199, 90] on link "×" at bounding box center [1199, 91] width 10 height 21
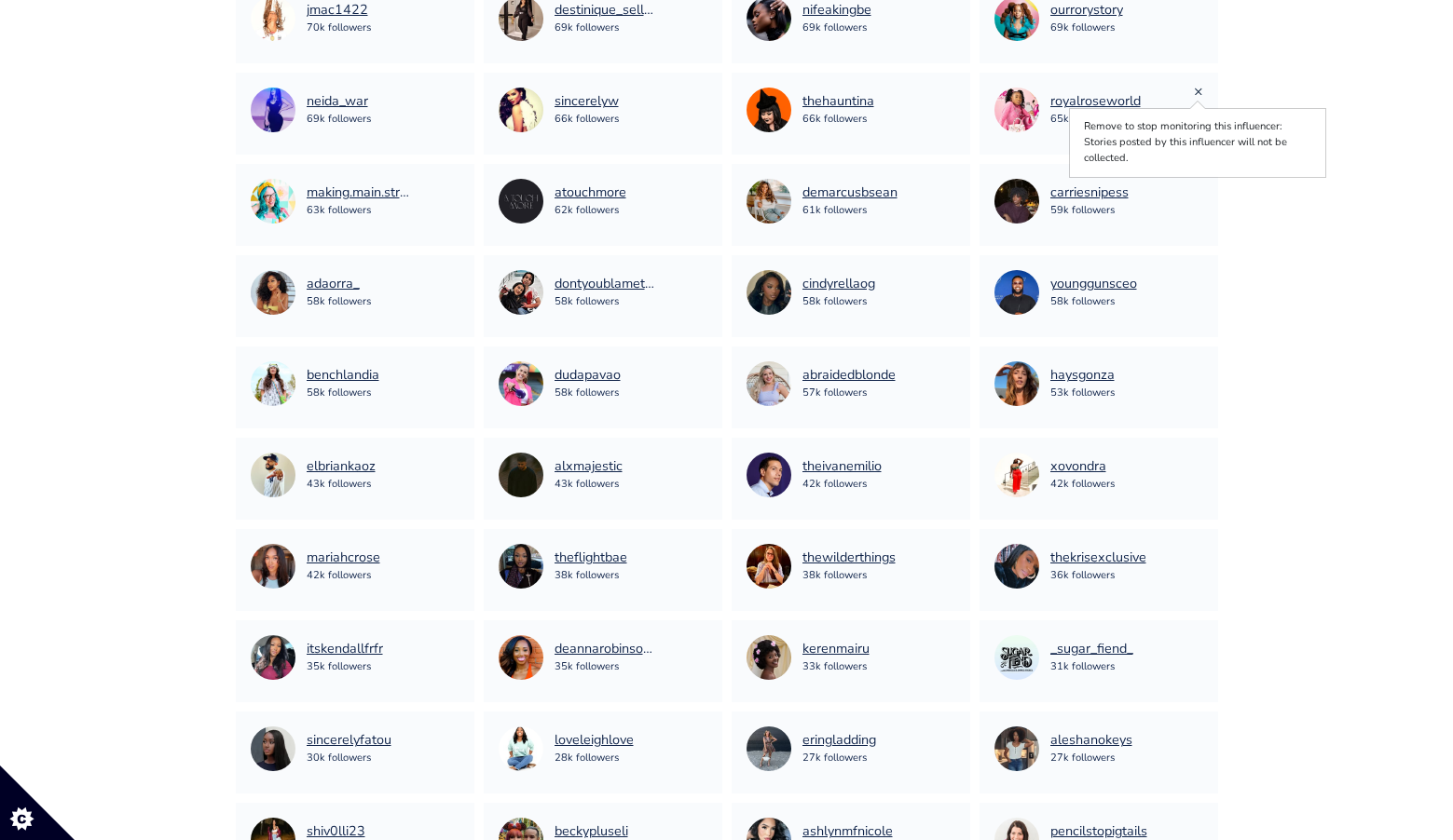
click at [1199, 93] on link "×" at bounding box center [1199, 91] width 10 height 21
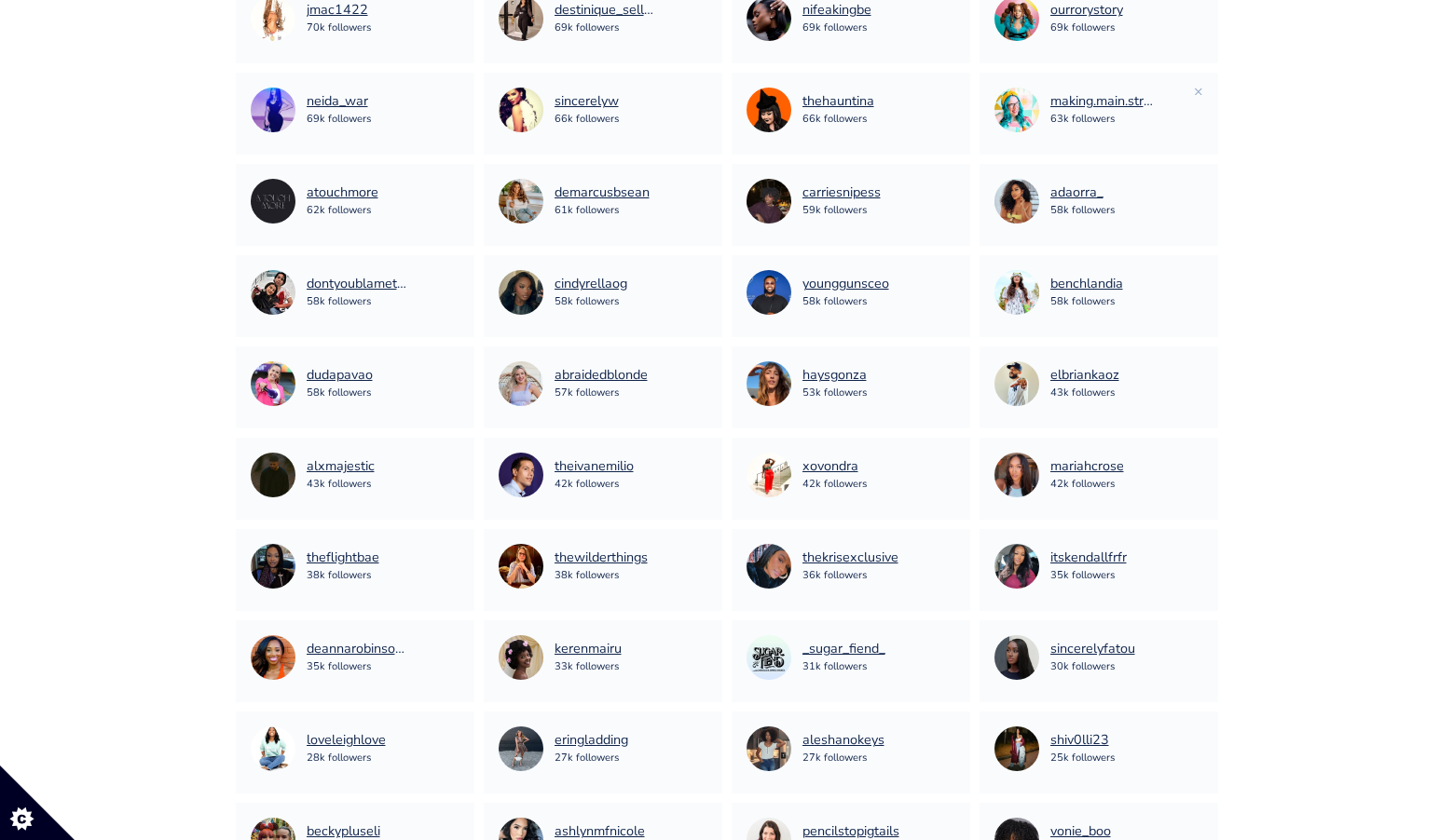
click at [1202, 90] on div "making.main.street 63k followers ×" at bounding box center [1099, 113] width 238 height 82
click at [1195, 93] on link "×" at bounding box center [1199, 91] width 10 height 21
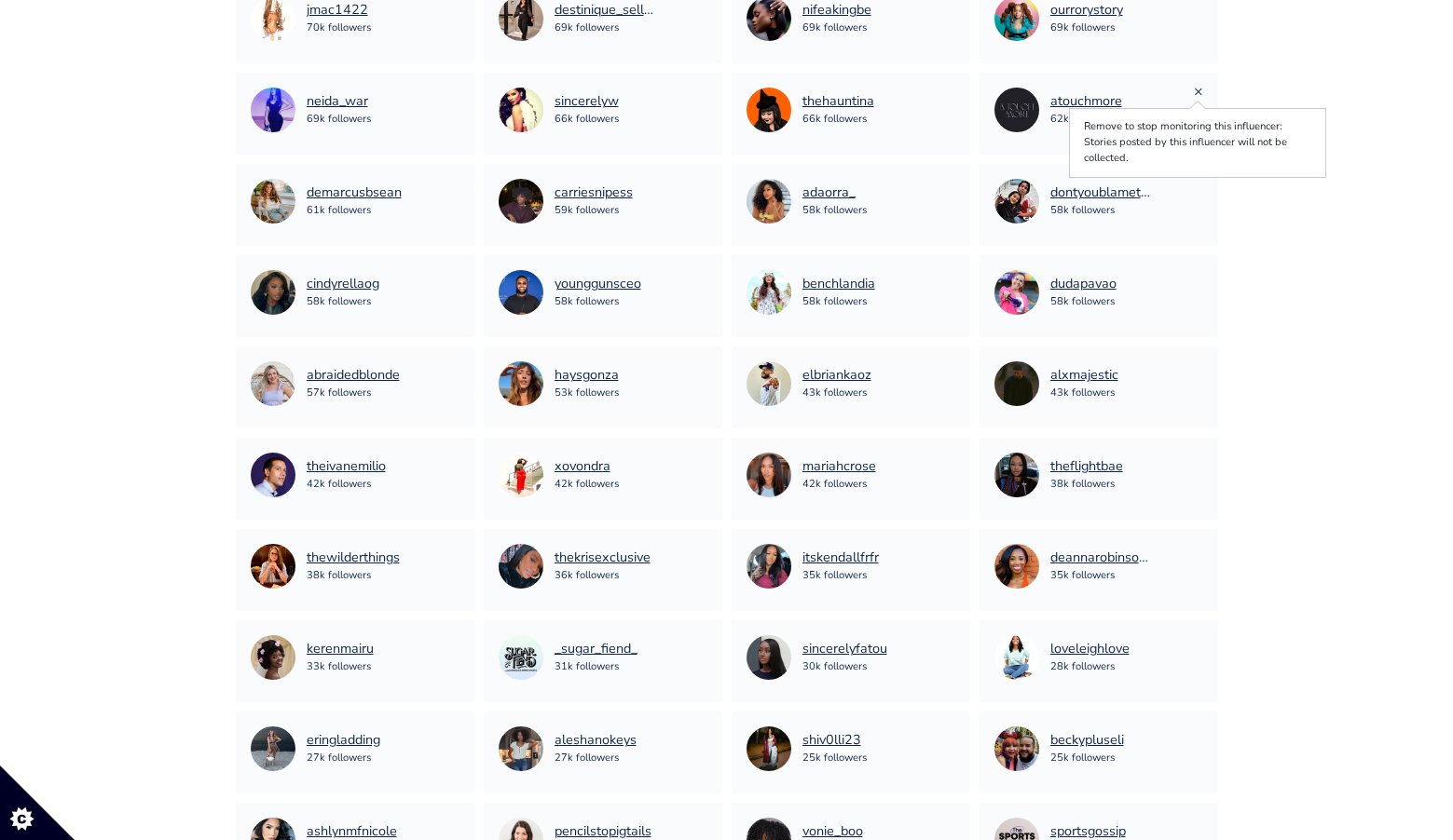
click at [1194, 93] on link "×" at bounding box center [1199, 91] width 10 height 21
click at [947, 92] on link "×" at bounding box center [951, 91] width 10 height 21
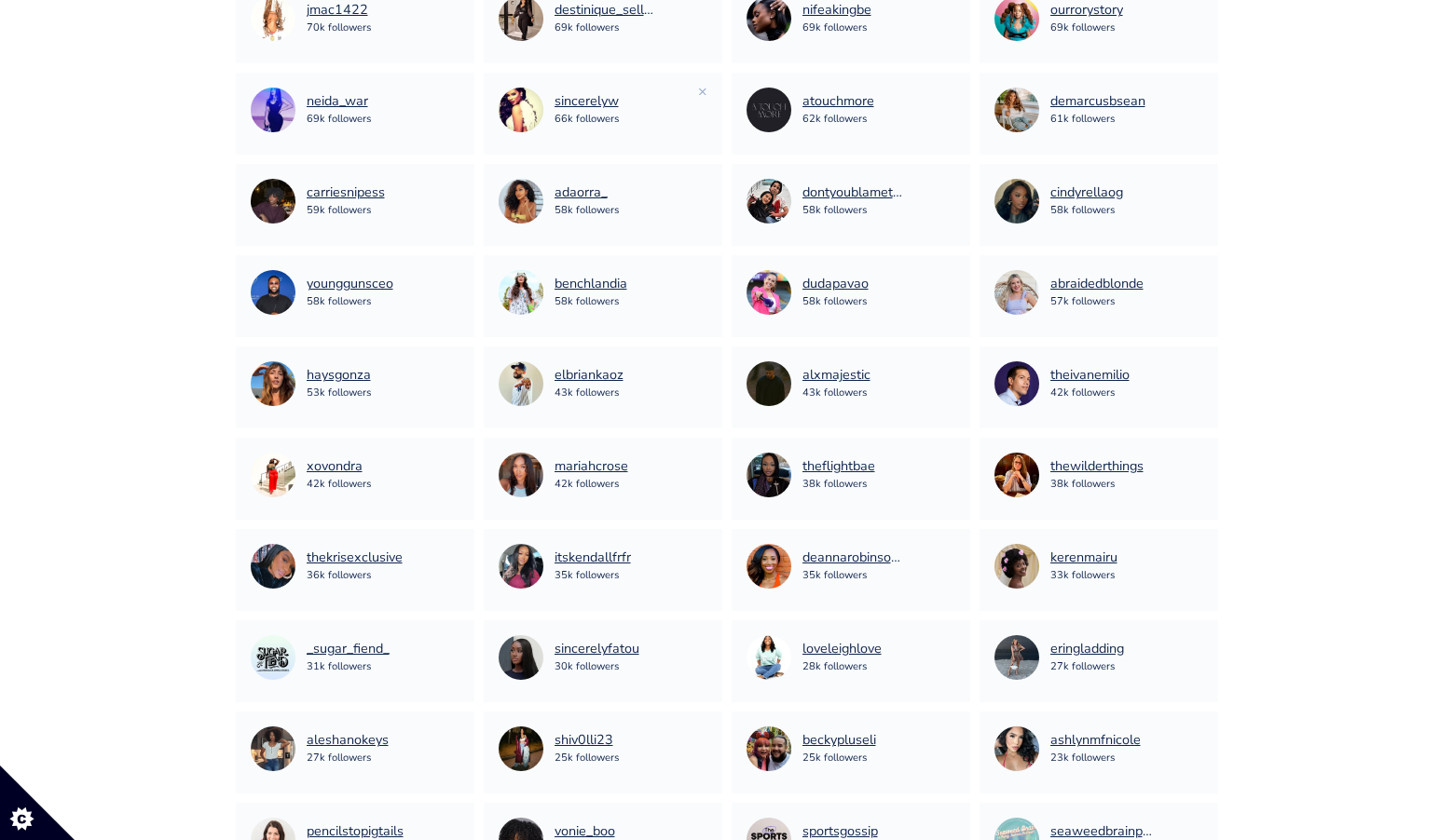
click at [697, 90] on div "sincerelyw 66k followers" at bounding box center [602, 110] width 209 height 45
click at [707, 91] on link "×" at bounding box center [703, 91] width 10 height 21
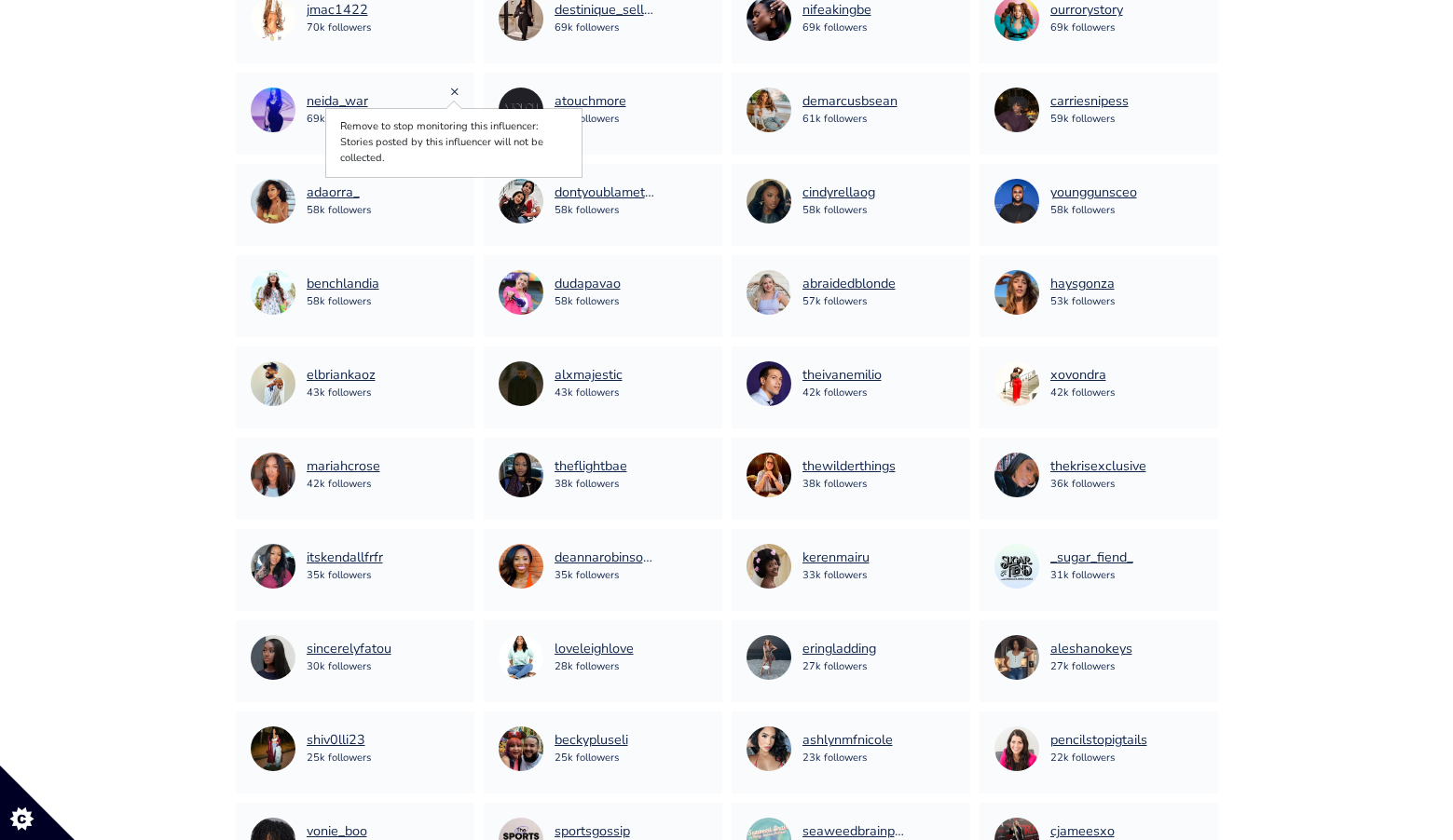
click at [452, 89] on link "×" at bounding box center [455, 91] width 10 height 21
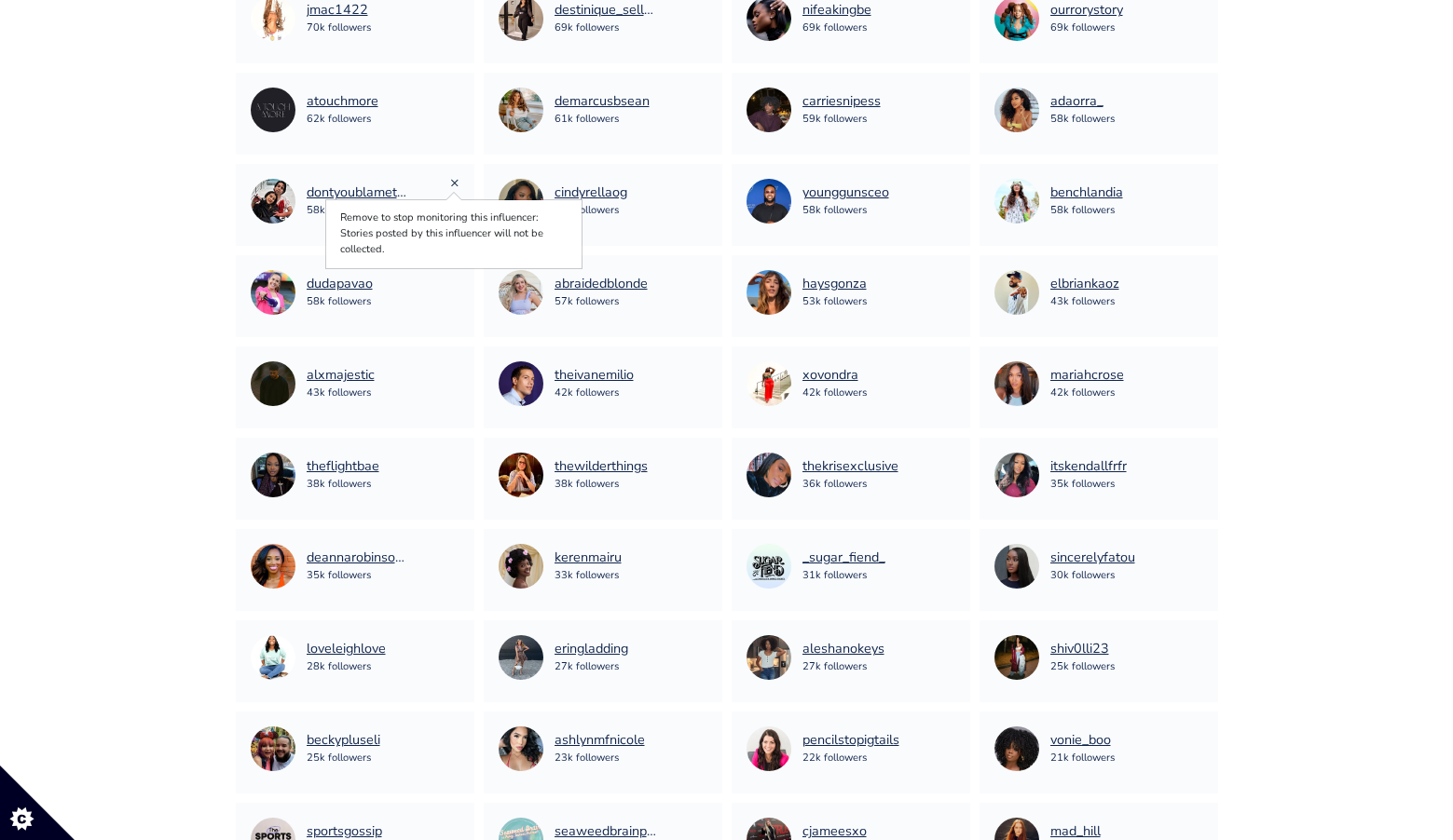
click at [453, 183] on link "×" at bounding box center [455, 183] width 10 height 21
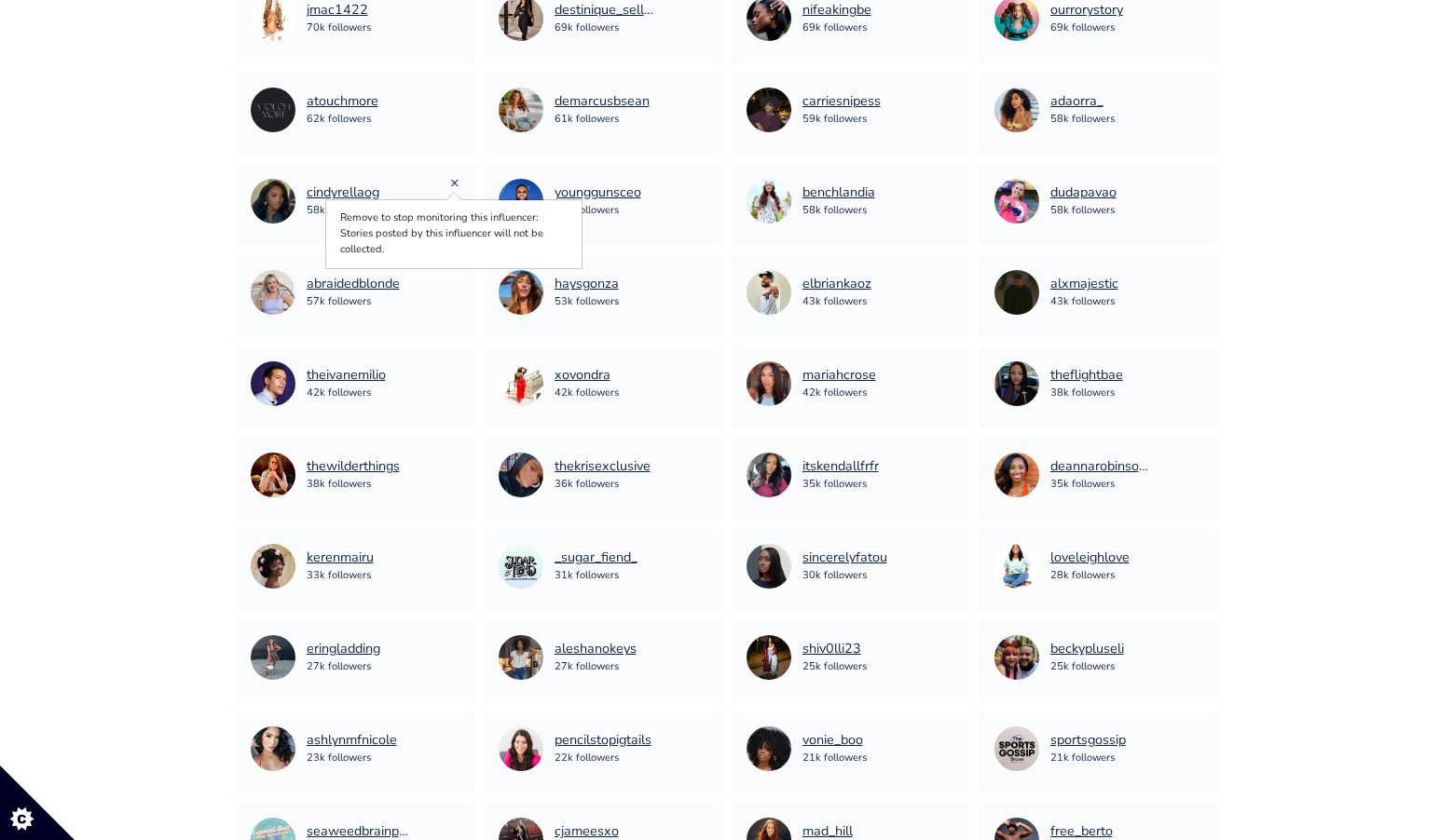
click at [454, 183] on link "×" at bounding box center [455, 183] width 10 height 21
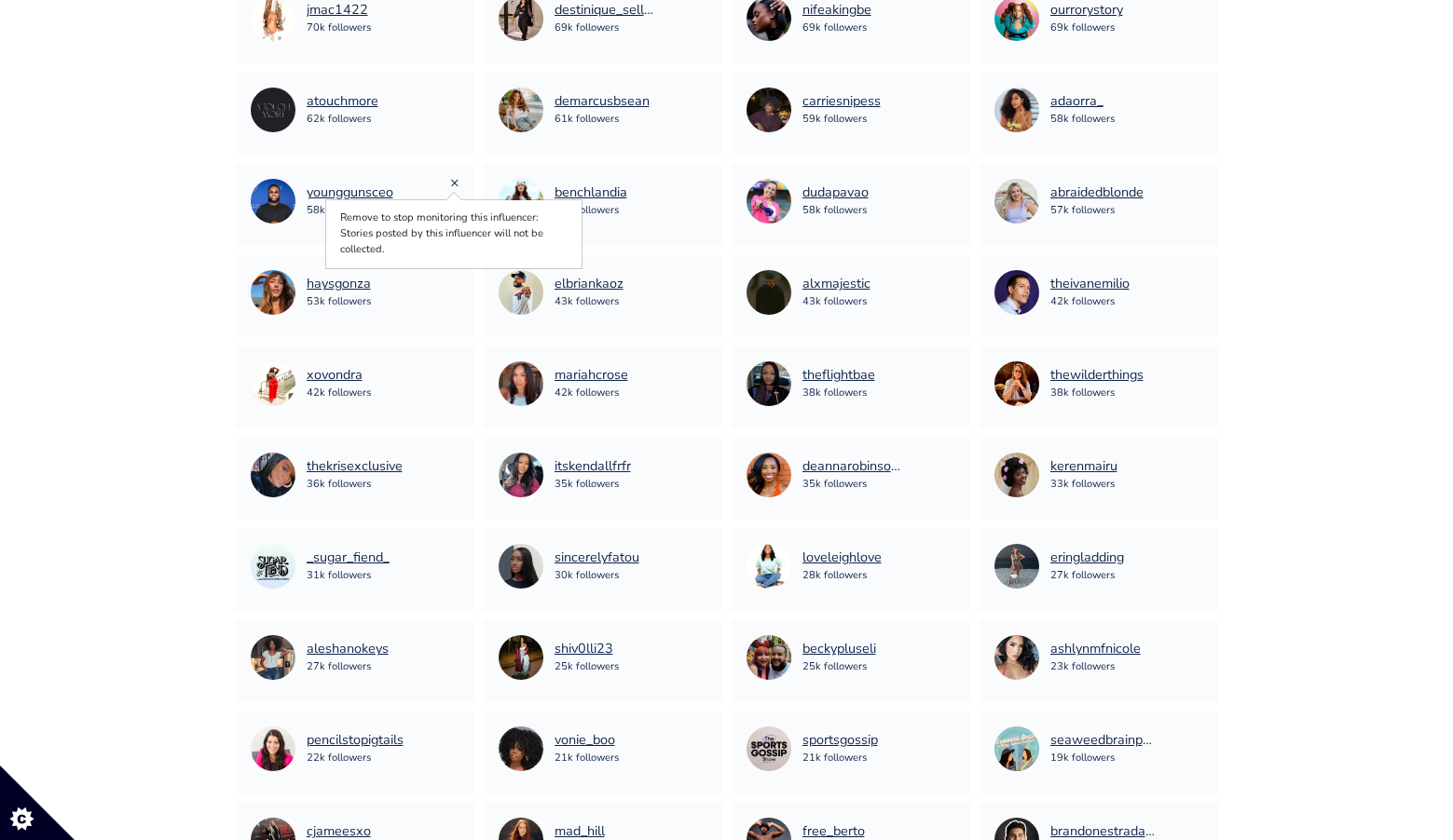
click at [452, 182] on link "×" at bounding box center [455, 183] width 10 height 21
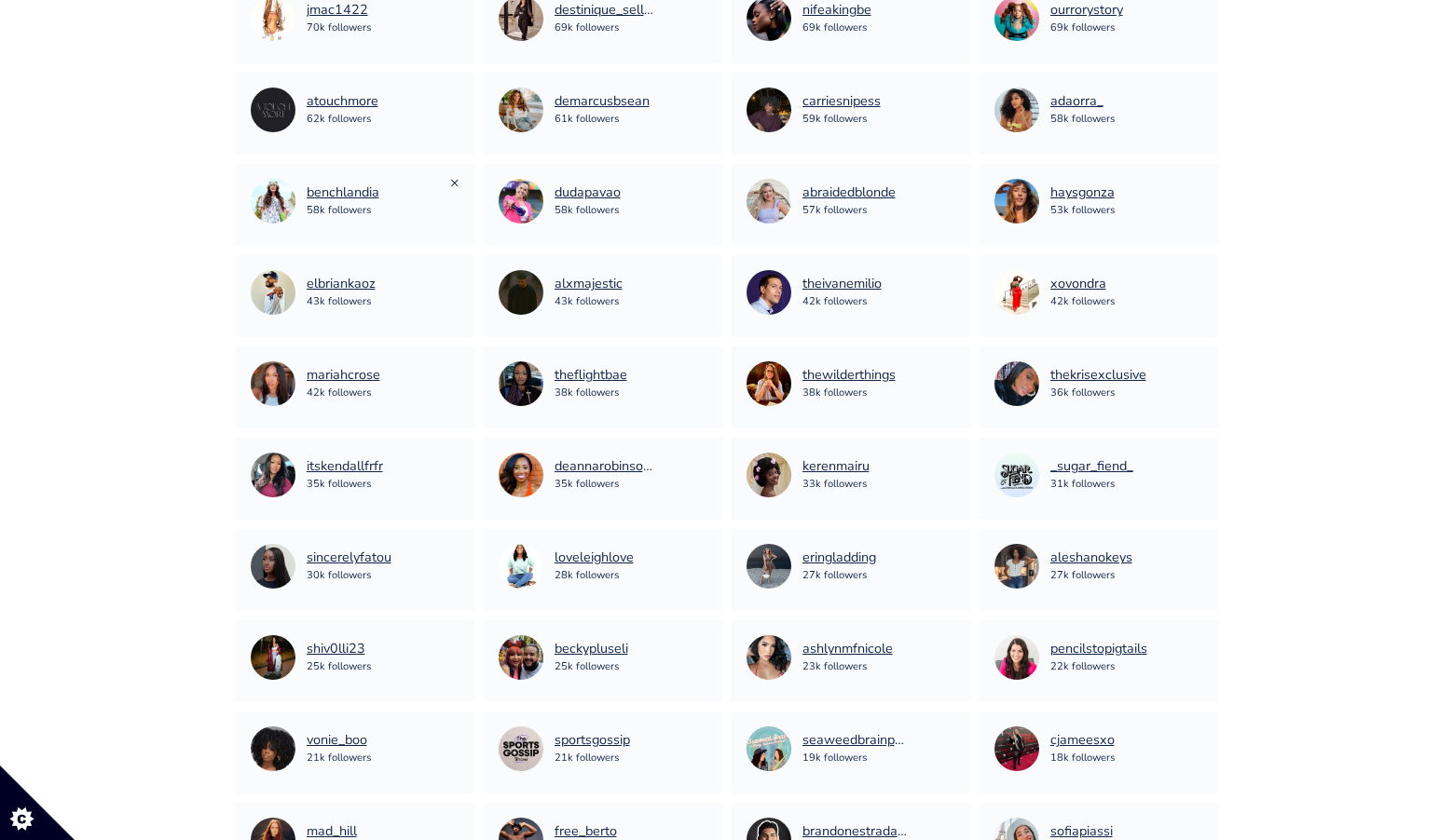
click at [452, 182] on link "×" at bounding box center [455, 183] width 10 height 21
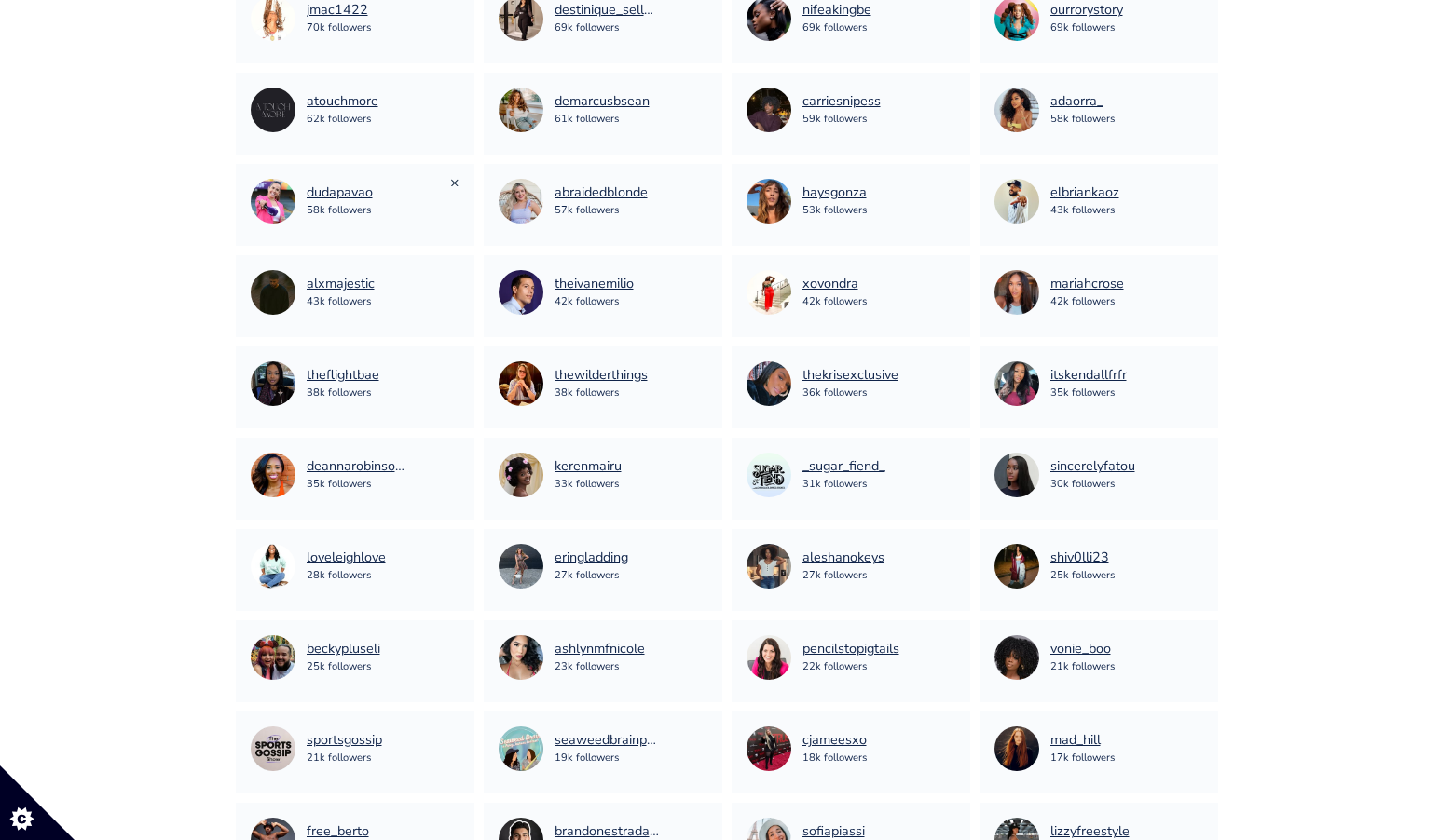
click at [451, 183] on link "×" at bounding box center [455, 183] width 10 height 21
click at [702, 179] on link "×" at bounding box center [703, 183] width 10 height 21
click at [950, 186] on link "×" at bounding box center [951, 183] width 10 height 21
click at [1202, 182] on link "×" at bounding box center [1199, 183] width 10 height 21
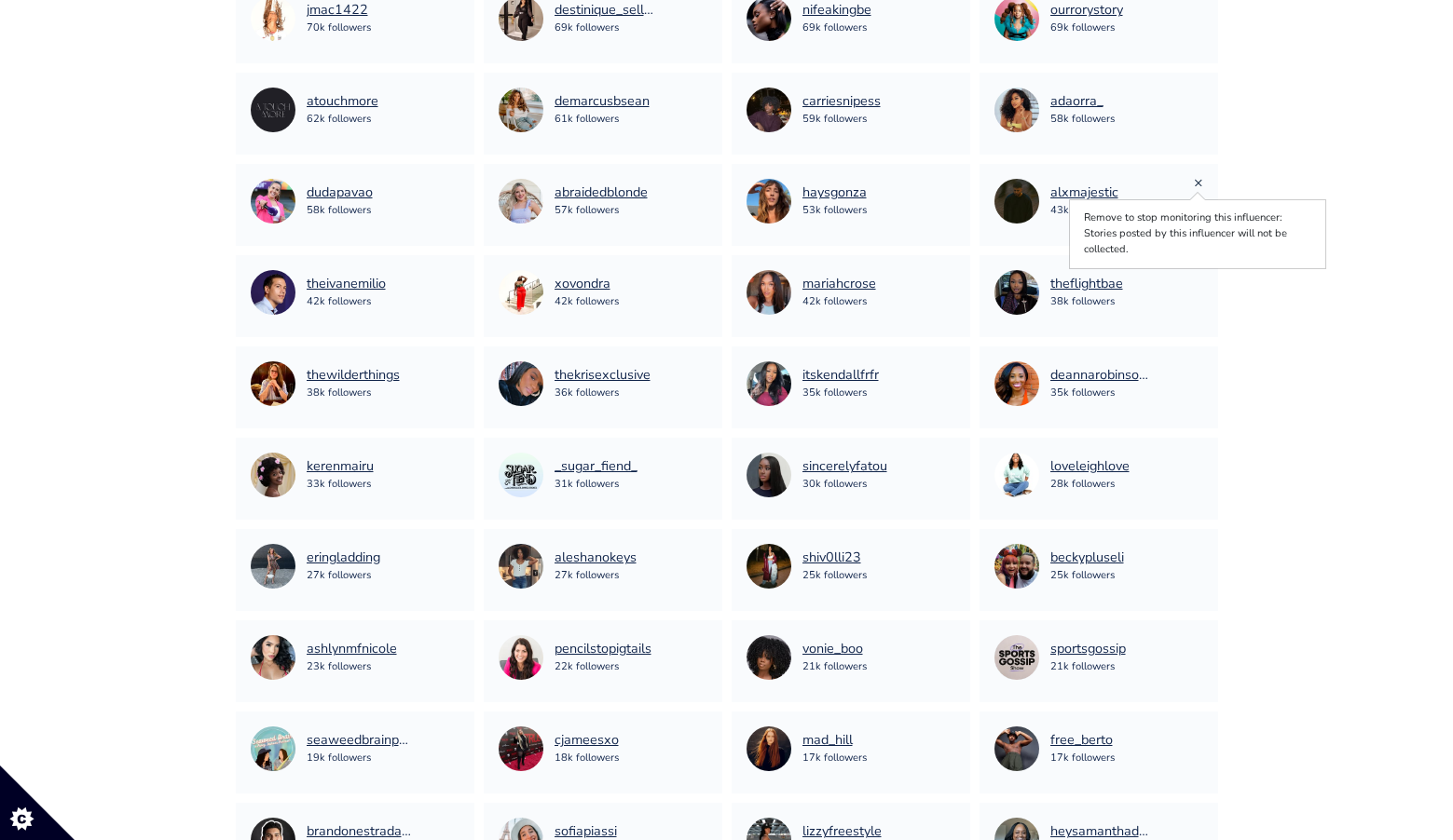
click at [1196, 182] on link "×" at bounding box center [1199, 183] width 10 height 21
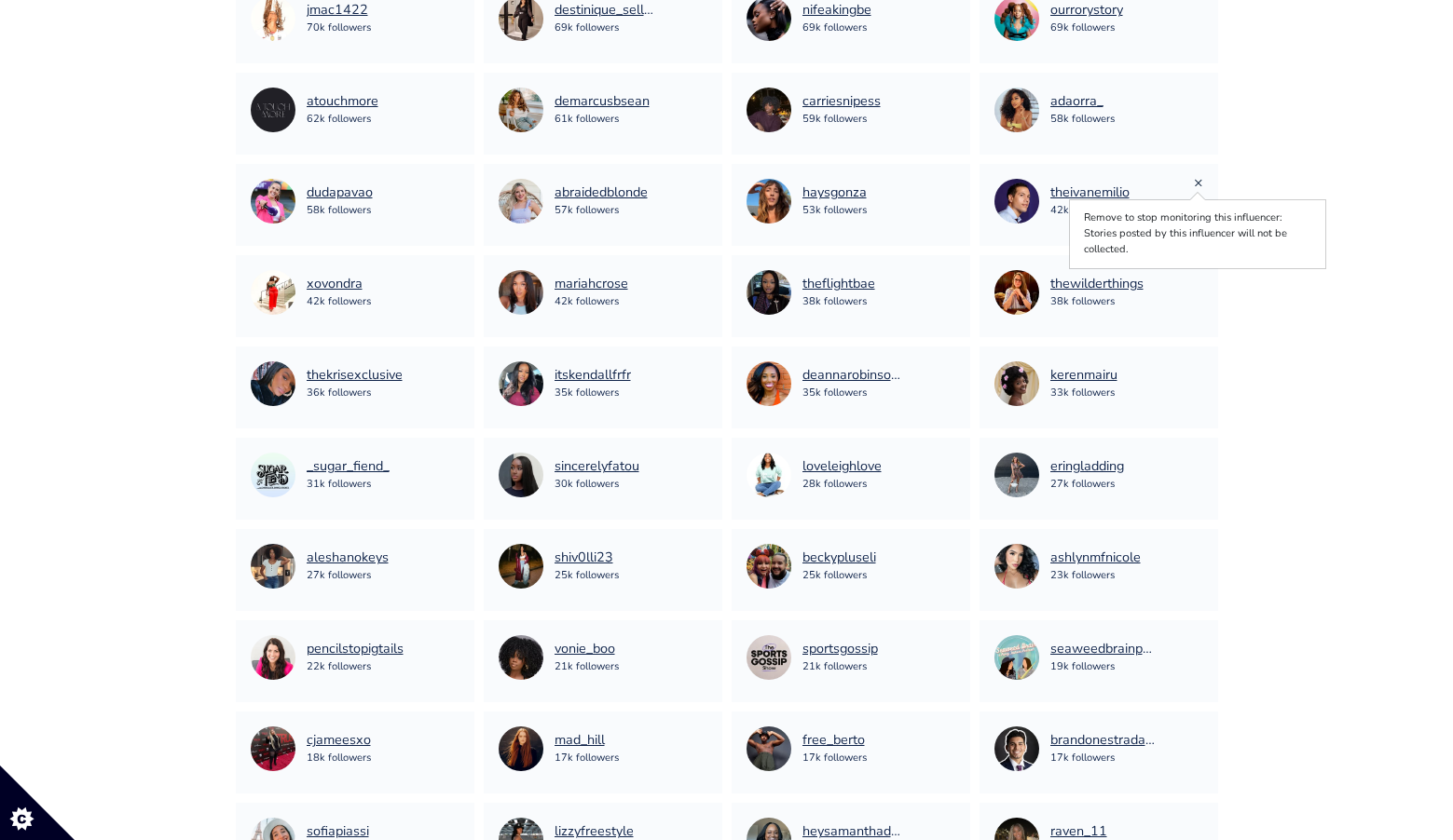
click at [1198, 181] on link "×" at bounding box center [1199, 183] width 10 height 21
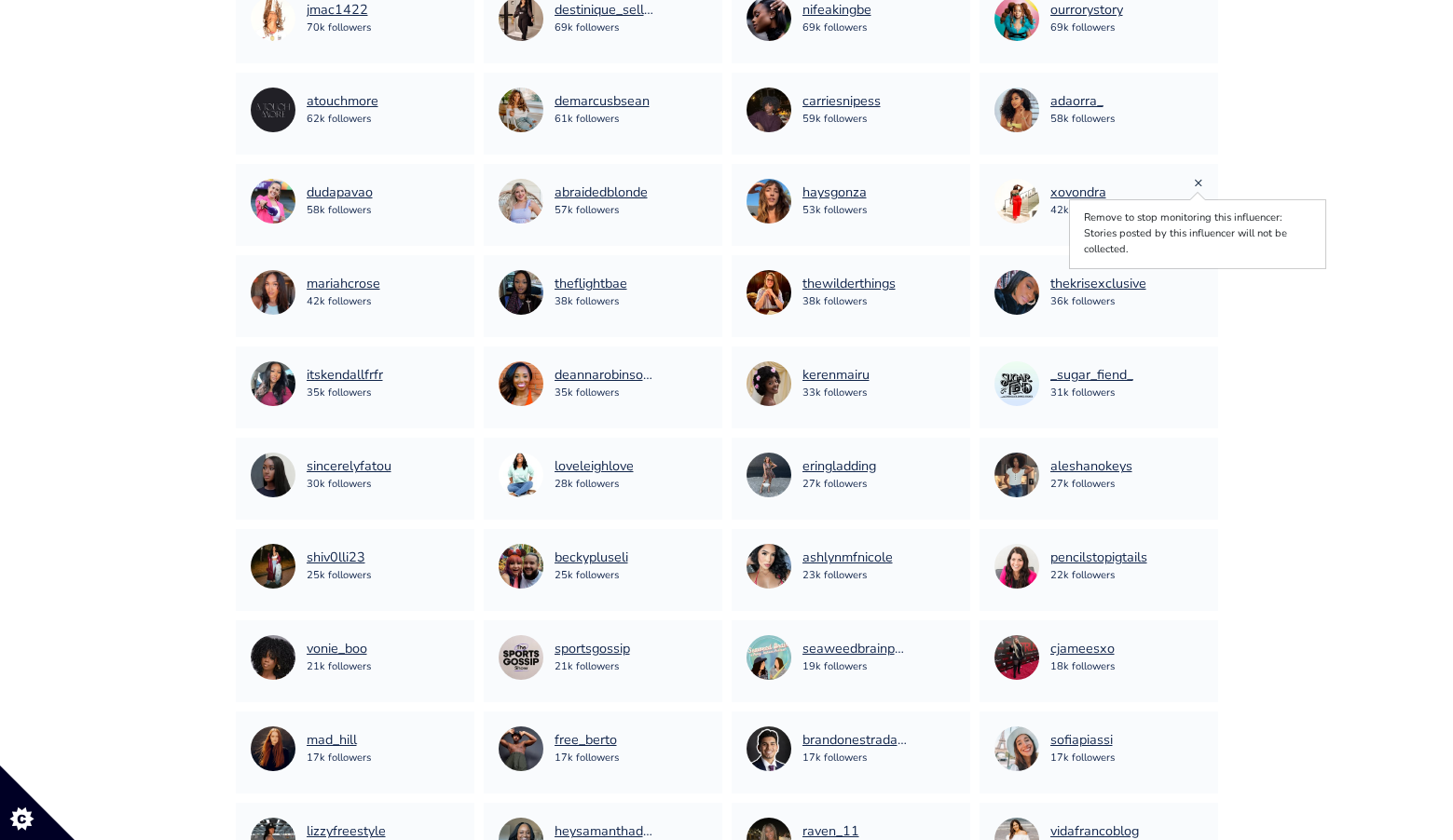
click at [1201, 184] on link "×" at bounding box center [1199, 183] width 10 height 21
click at [703, 274] on link "×" at bounding box center [703, 274] width 10 height 21
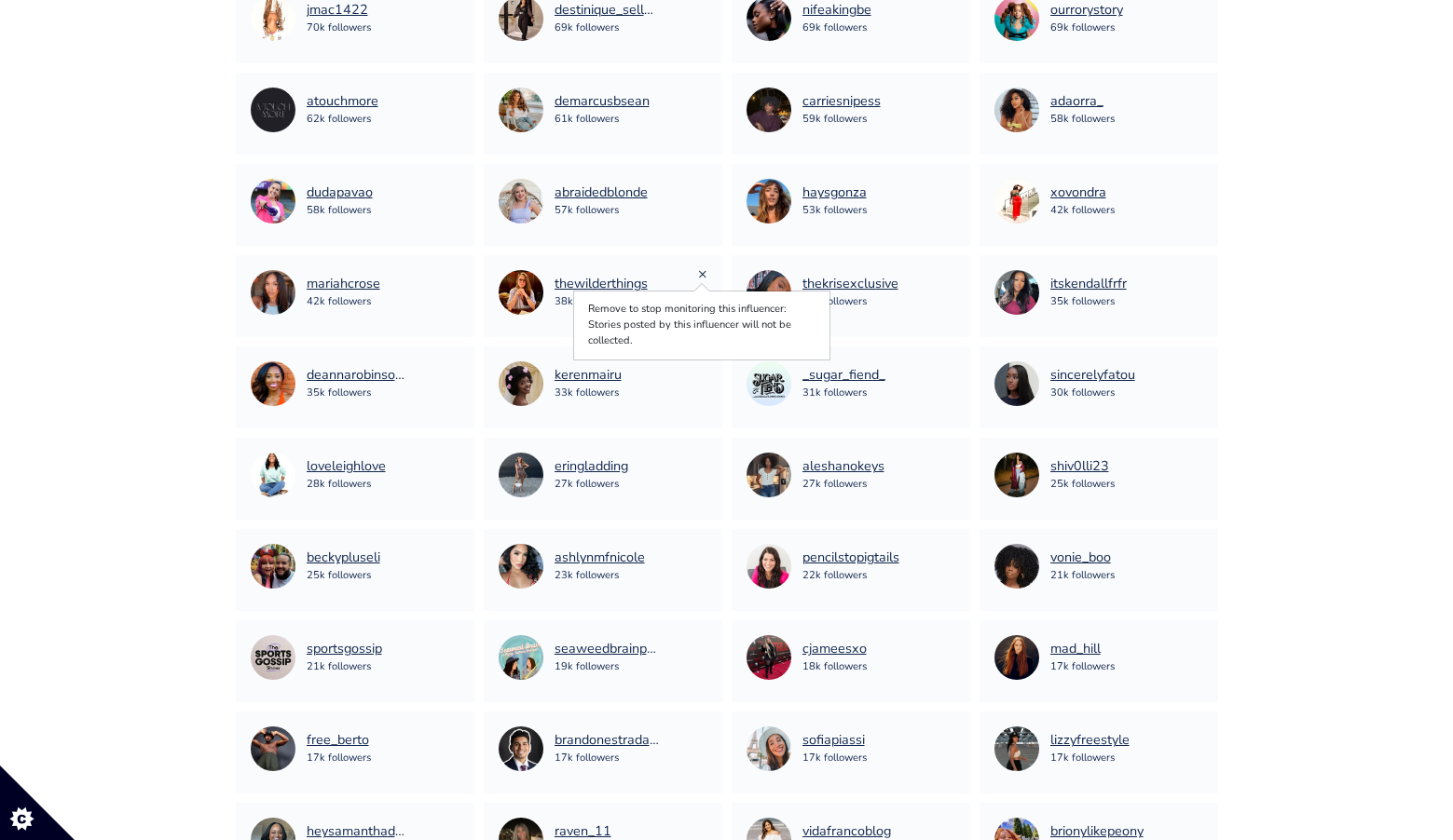
click at [705, 269] on link "×" at bounding box center [703, 274] width 10 height 21
click at [1196, 271] on link "×" at bounding box center [1199, 274] width 10 height 21
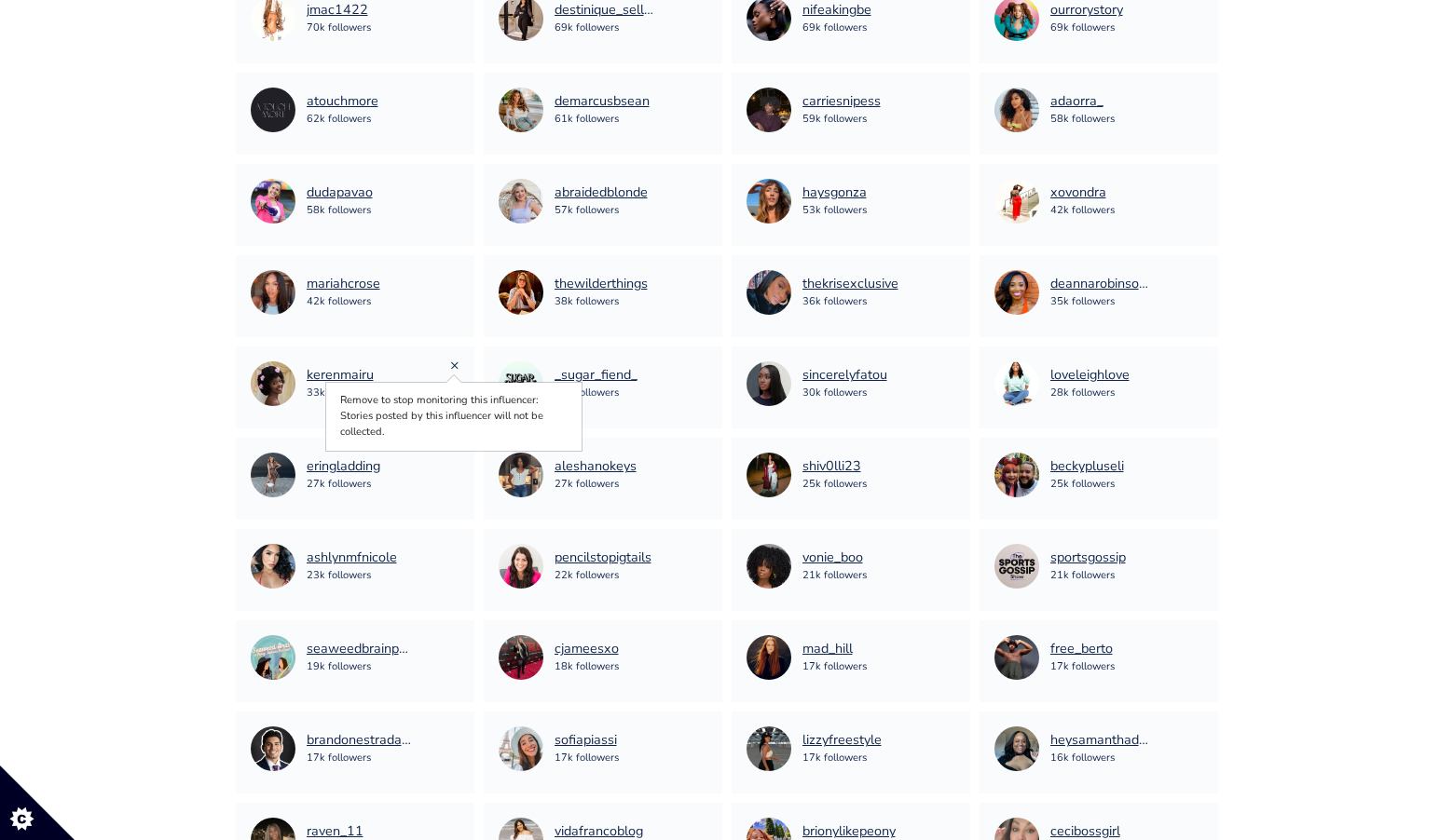
click at [454, 369] on link "×" at bounding box center [455, 366] width 10 height 21
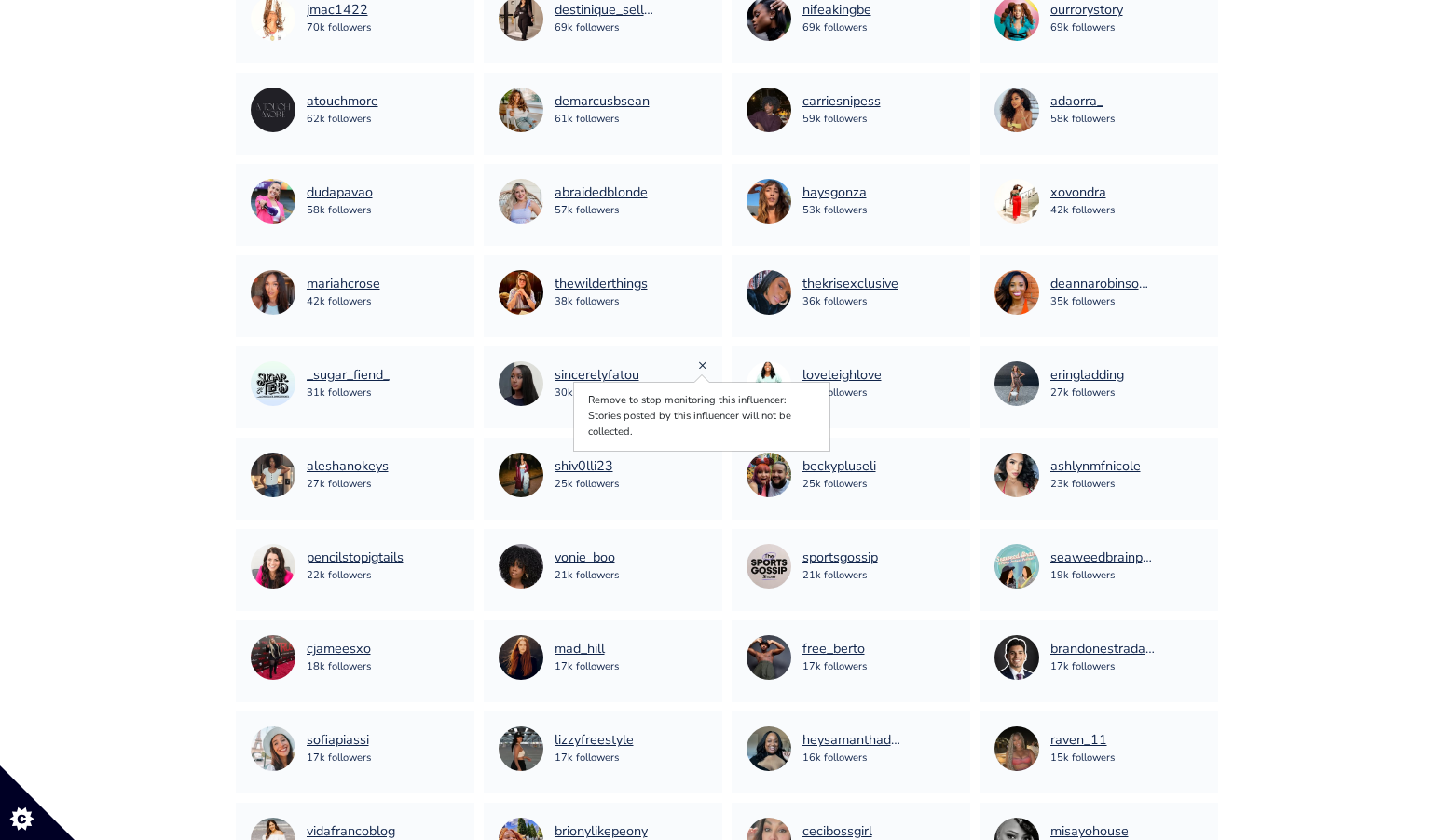
click at [703, 364] on link "×" at bounding box center [703, 366] width 10 height 21
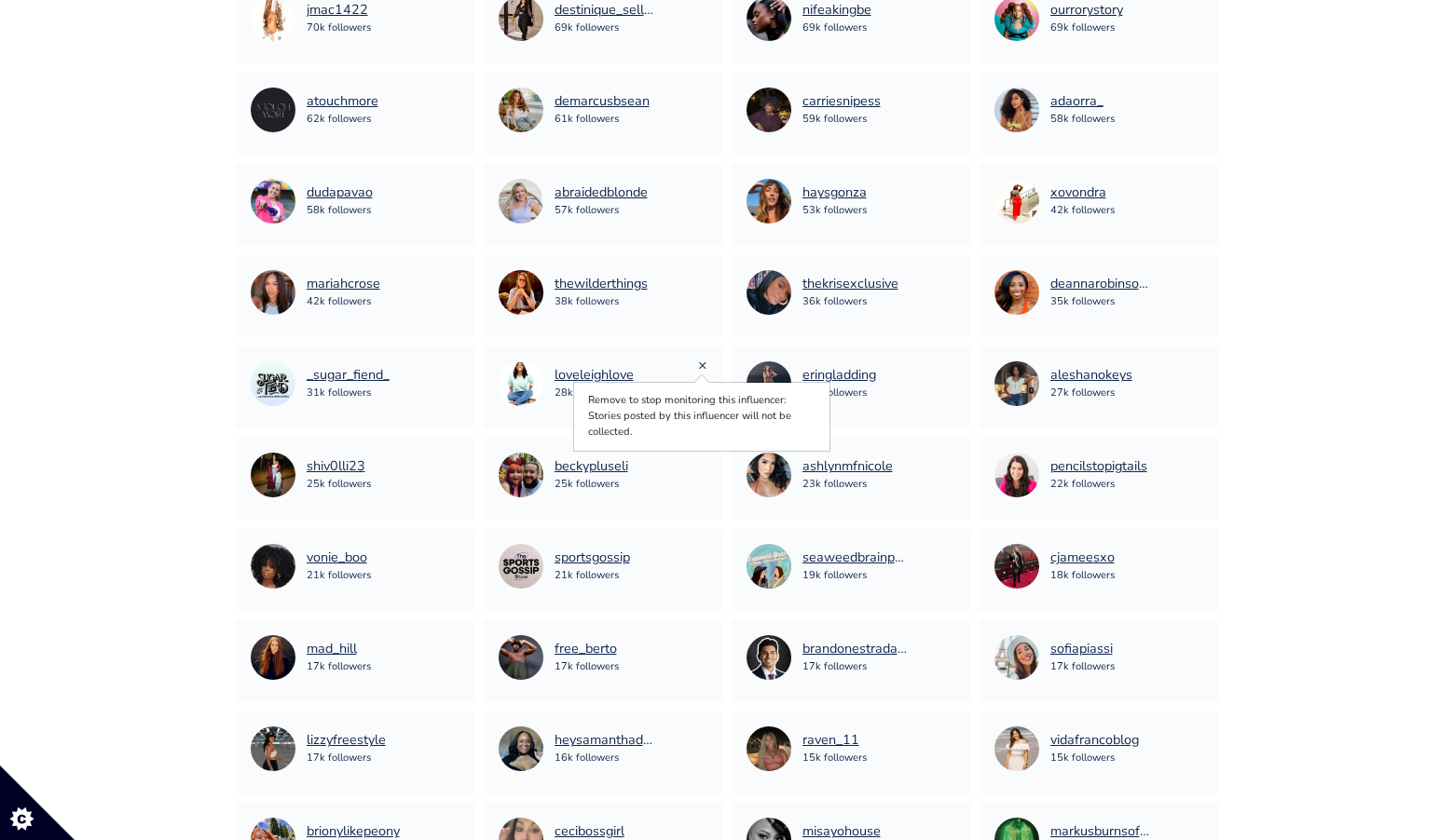
click at [699, 361] on link "×" at bounding box center [703, 366] width 10 height 21
click at [950, 366] on link "×" at bounding box center [951, 366] width 10 height 21
click at [1197, 367] on link "×" at bounding box center [1199, 366] width 10 height 21
click at [1197, 458] on link "×" at bounding box center [1199, 457] width 10 height 21
click at [945, 459] on div "ashlynmfnicole 23k followers" at bounding box center [851, 474] width 209 height 45
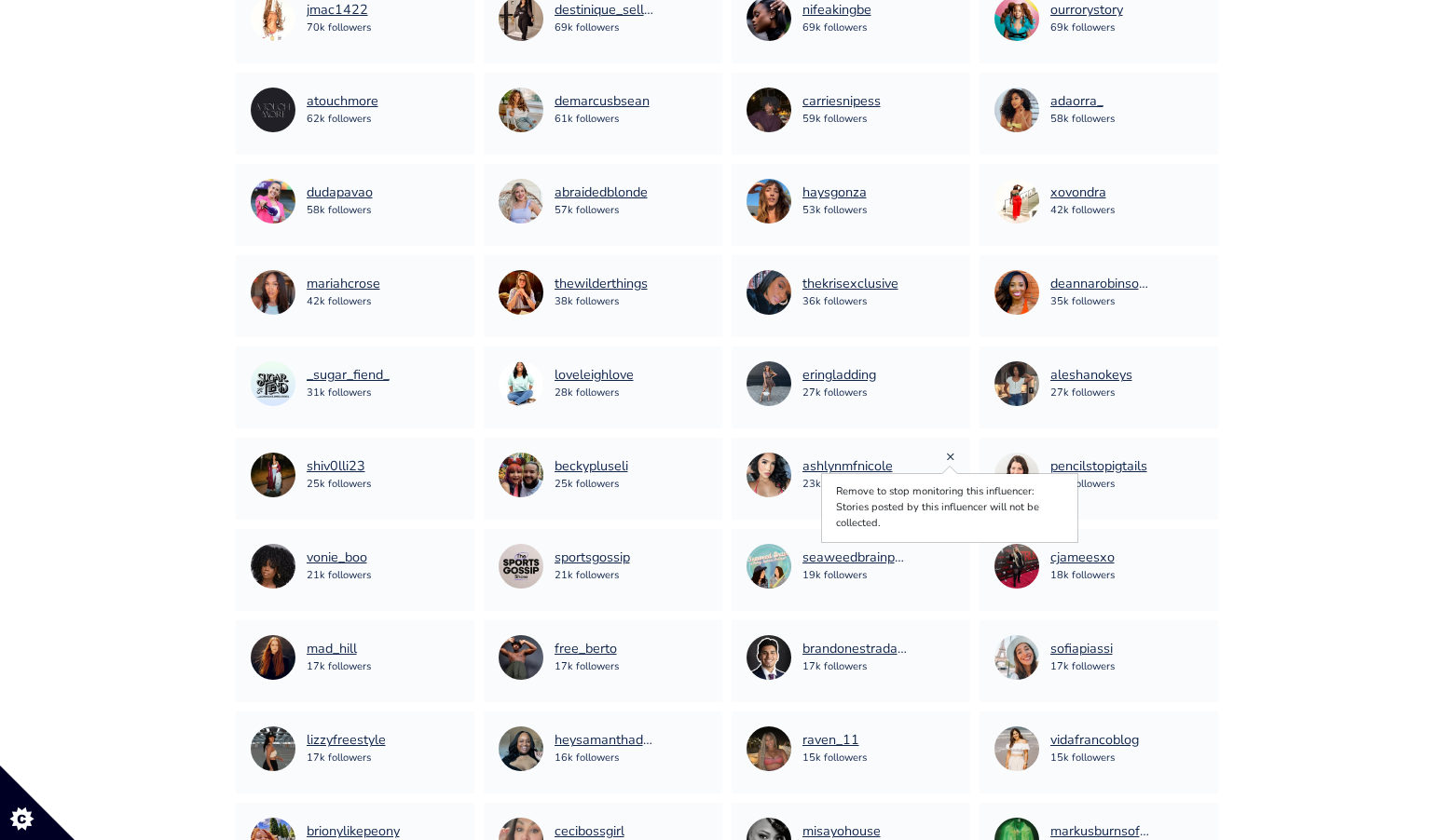
click at [950, 454] on link "×" at bounding box center [951, 457] width 10 height 21
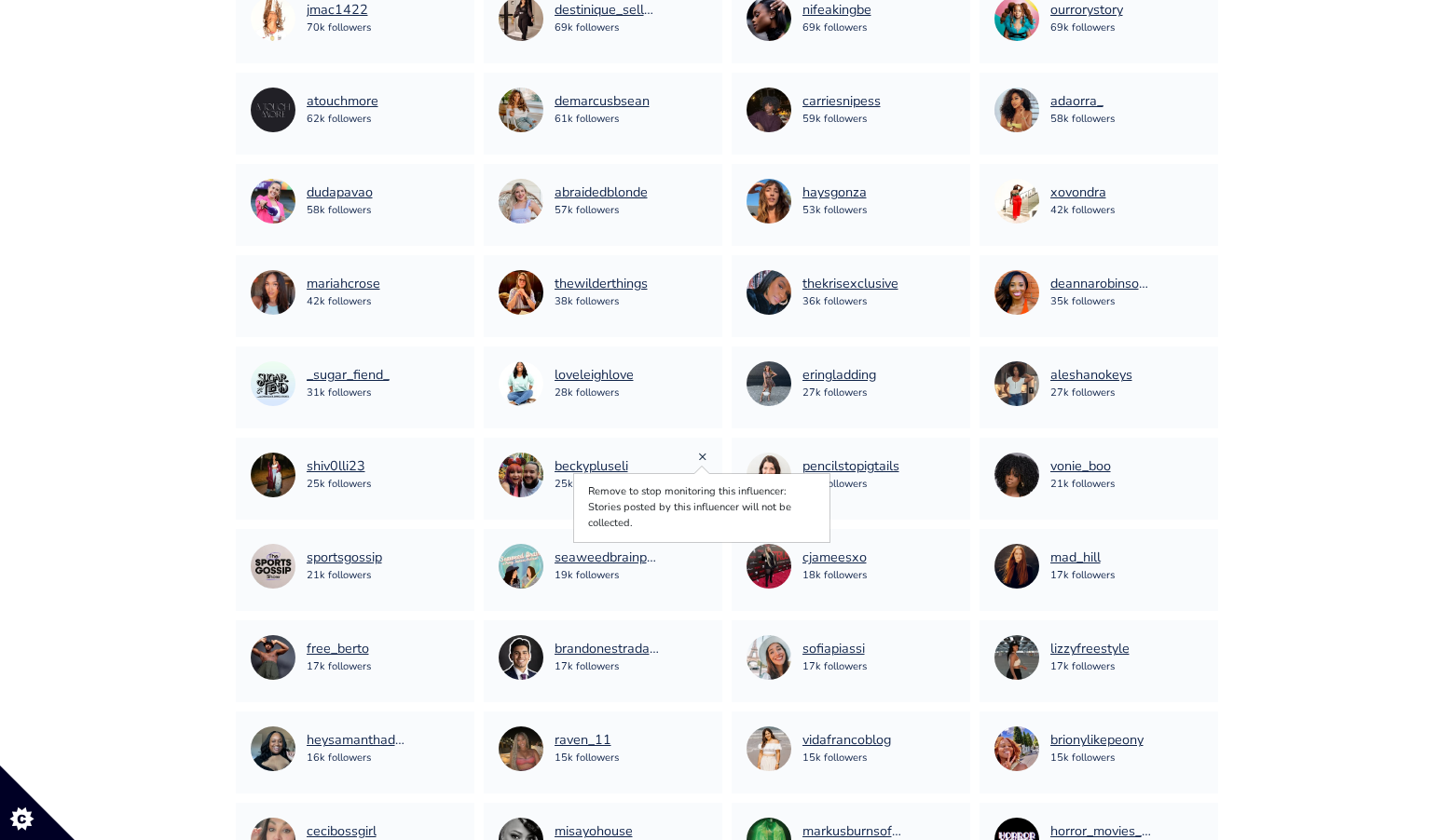
click at [701, 452] on link "×" at bounding box center [703, 457] width 10 height 21
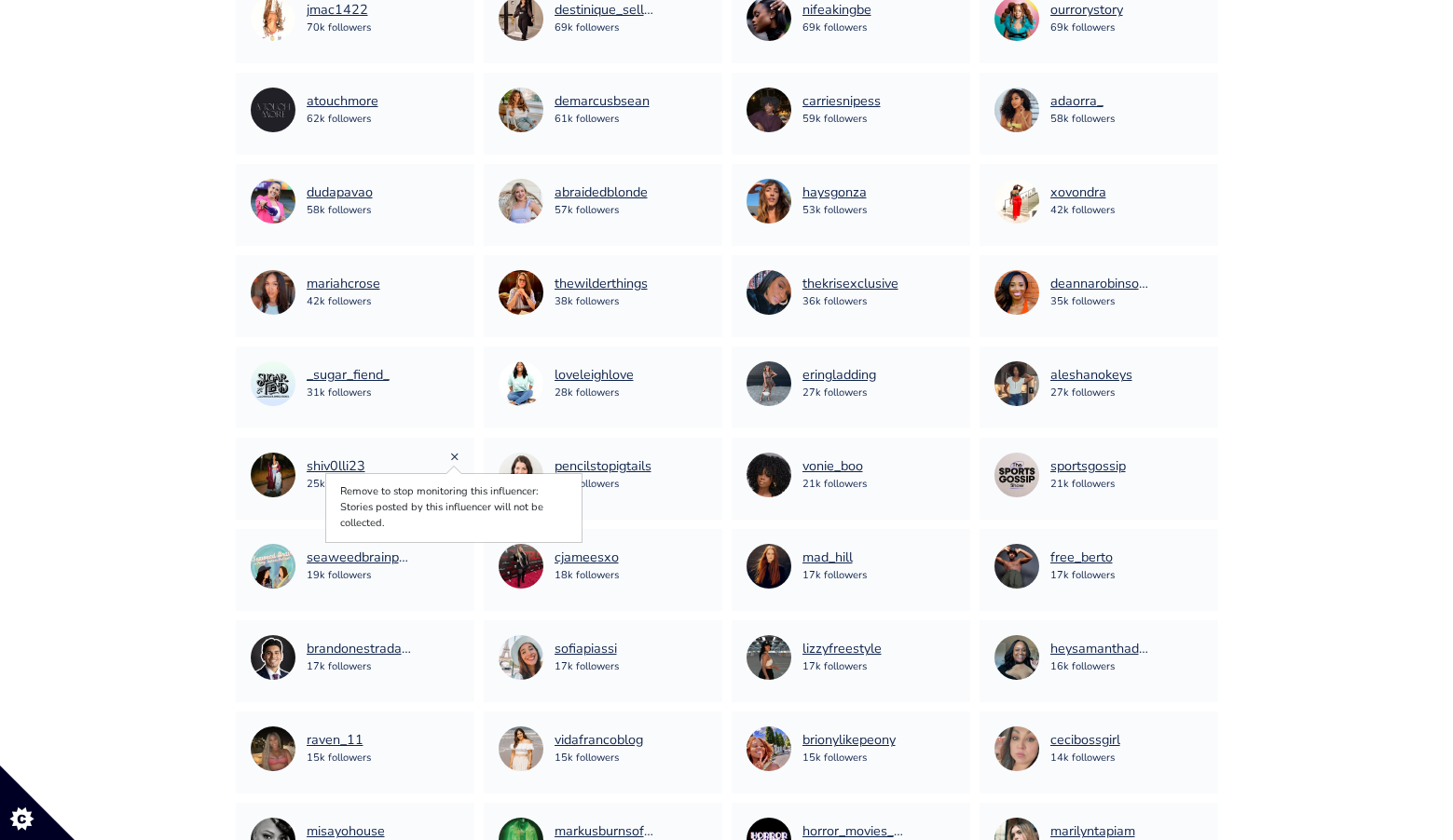
click at [454, 454] on link "×" at bounding box center [455, 457] width 10 height 21
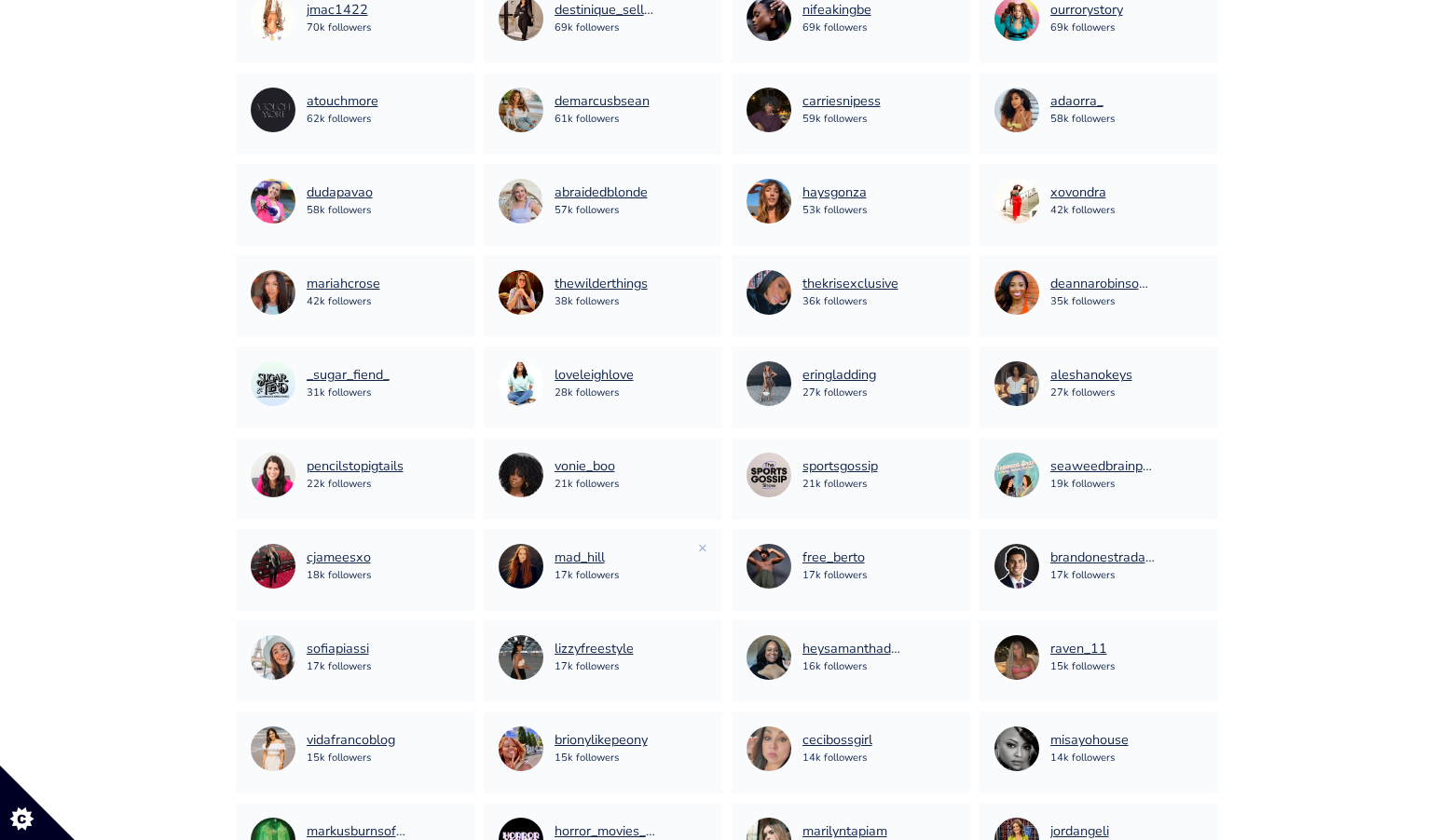
click at [708, 549] on div "mad_hill 17k followers ×" at bounding box center [603, 570] width 238 height 82
click at [703, 550] on link "×" at bounding box center [703, 549] width 10 height 21
click at [947, 548] on link "×" at bounding box center [951, 549] width 10 height 21
click at [1197, 550] on link "×" at bounding box center [1199, 549] width 10 height 21
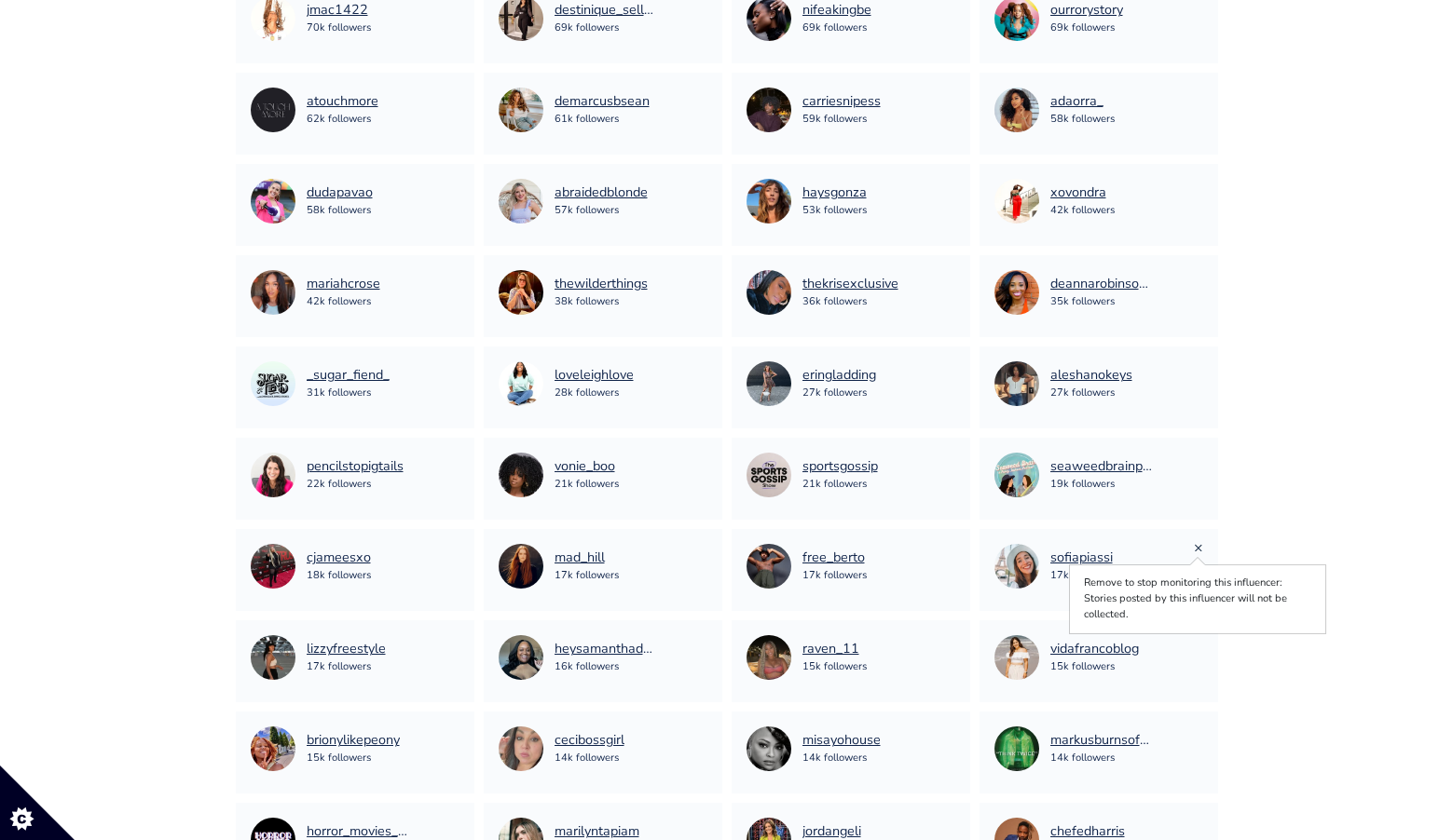
click at [1199, 546] on link "×" at bounding box center [1199, 549] width 10 height 21
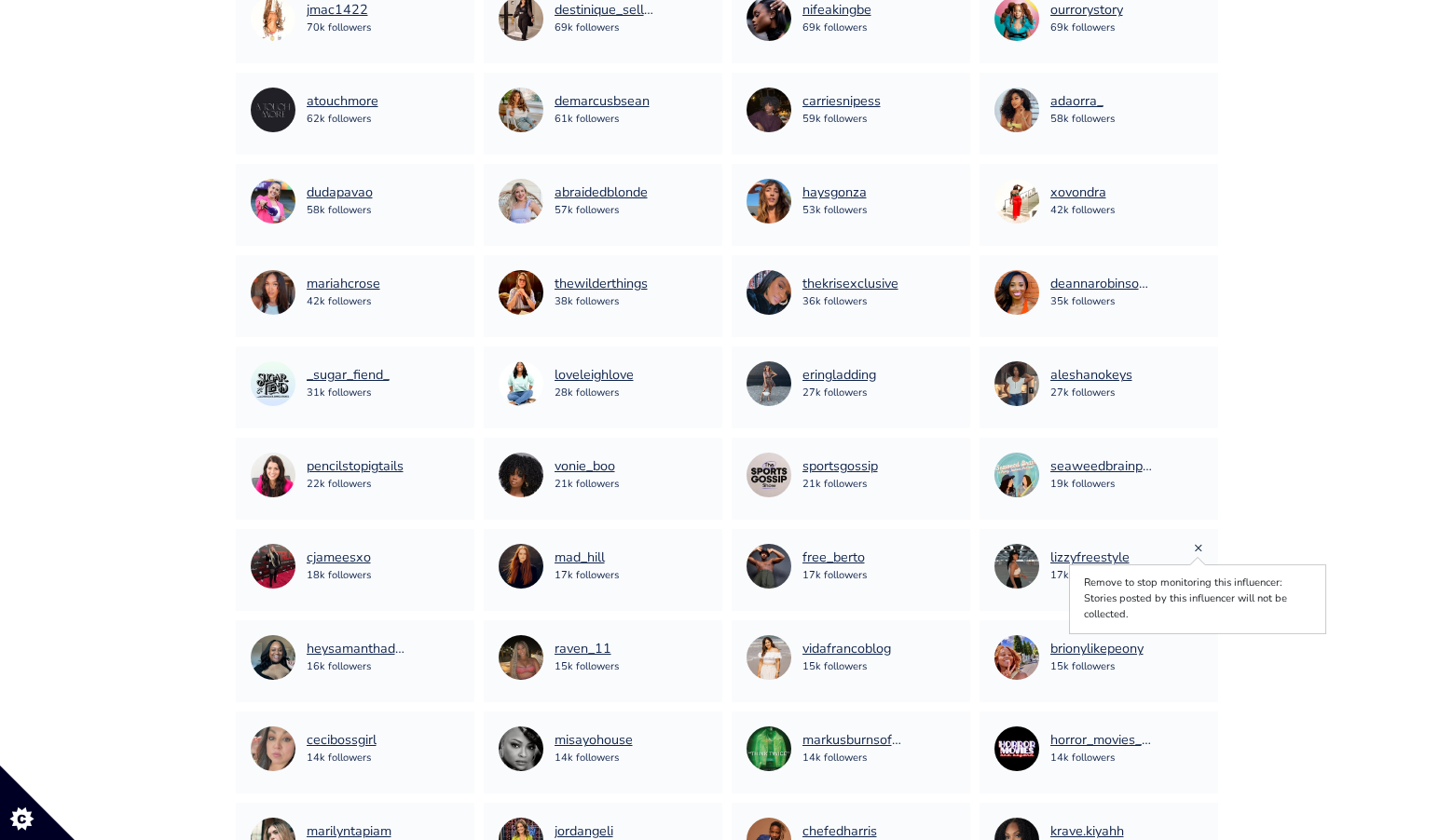
click at [1198, 548] on link "×" at bounding box center [1199, 549] width 10 height 21
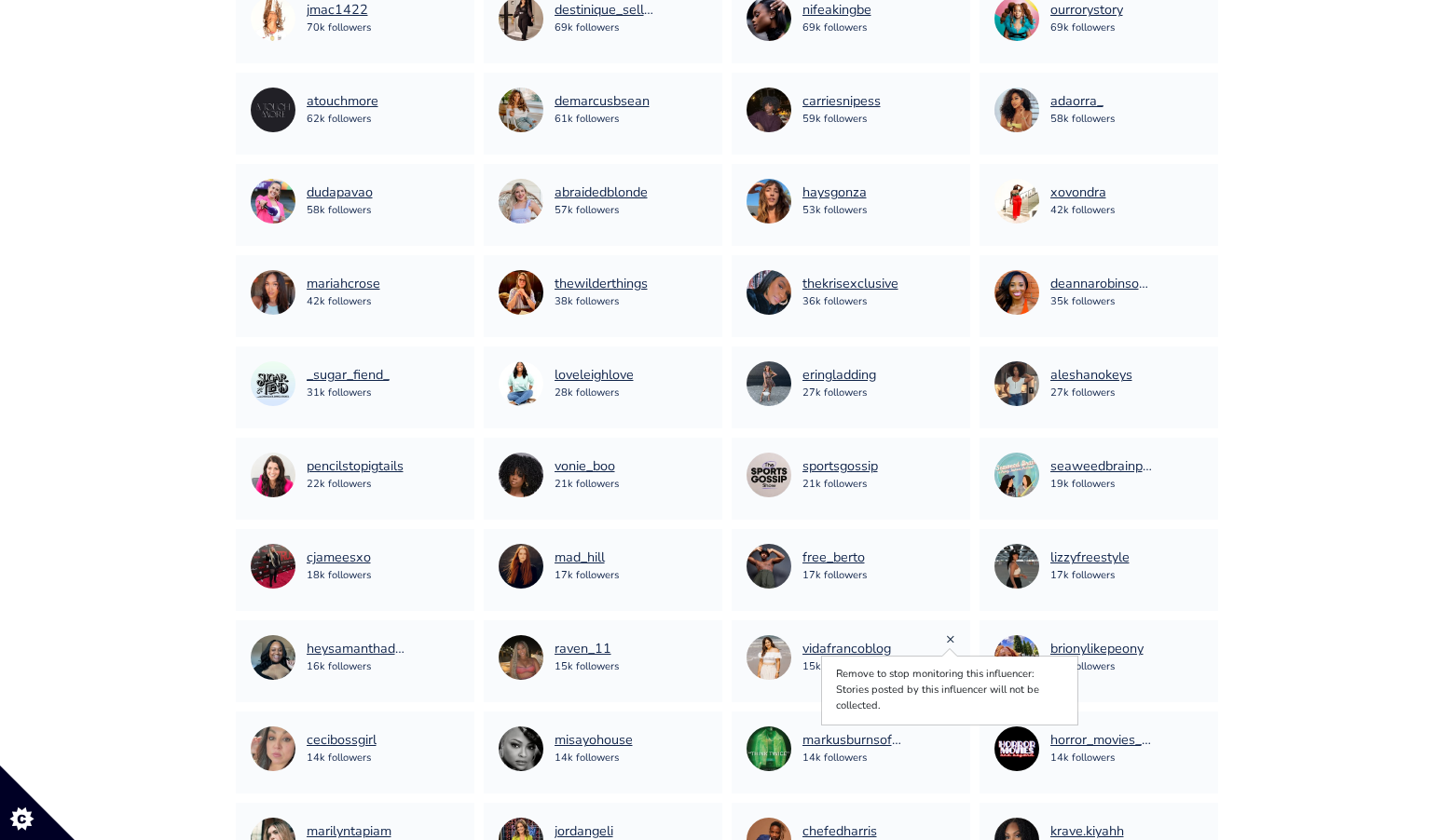
click at [951, 641] on link "×" at bounding box center [951, 639] width 10 height 21
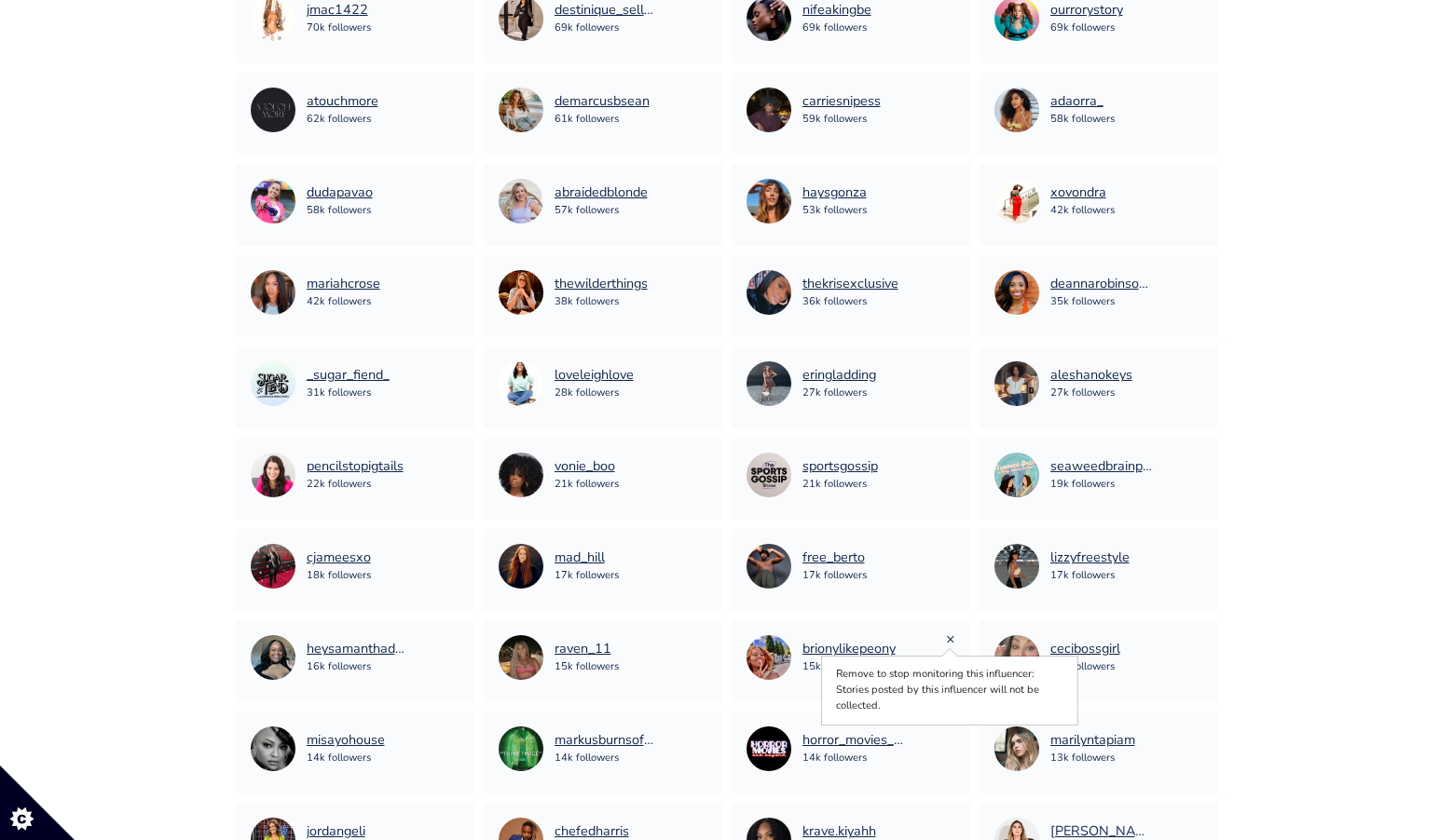
click at [954, 640] on link "×" at bounding box center [951, 639] width 10 height 21
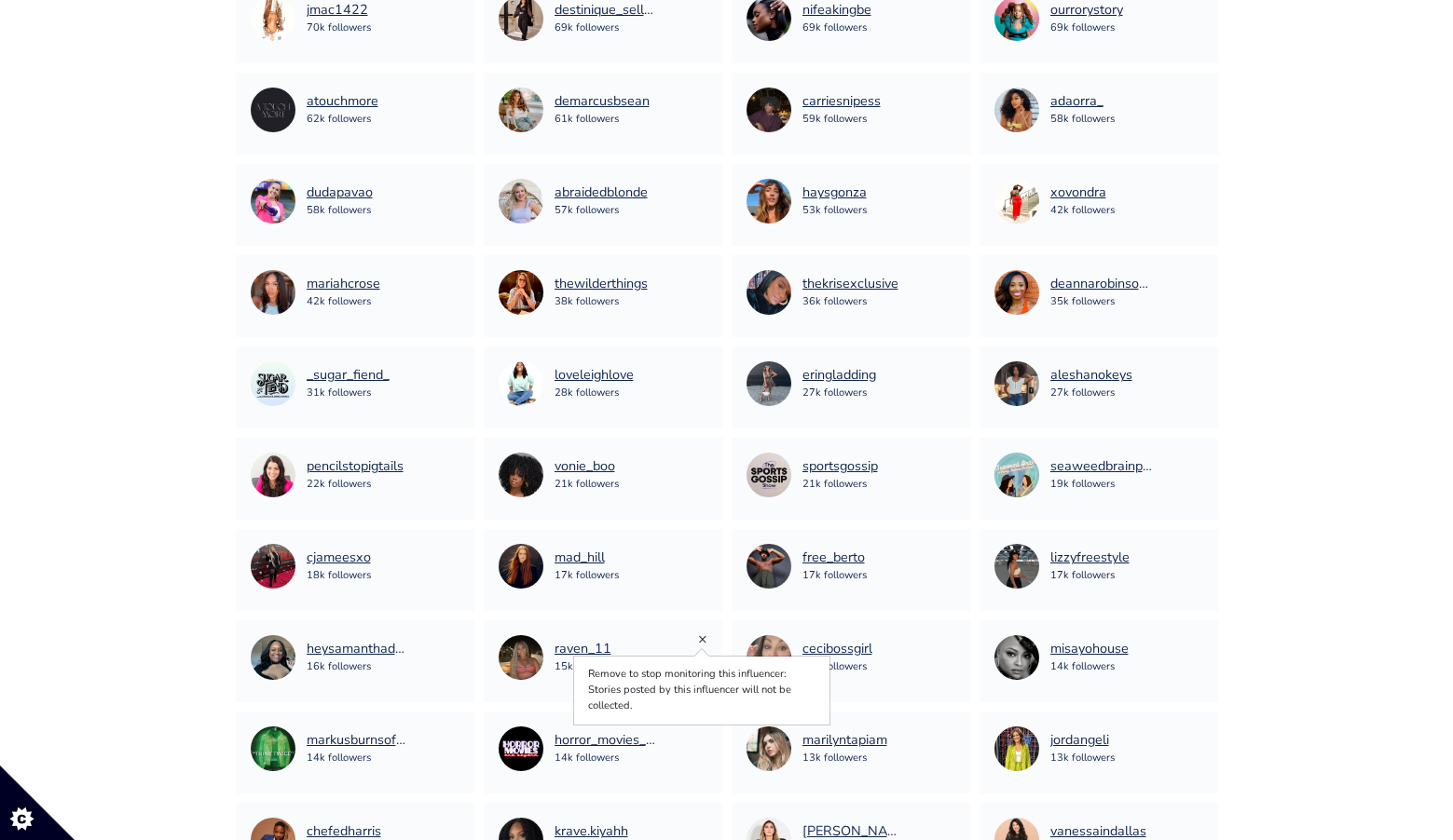
click at [706, 638] on link "×" at bounding box center [703, 639] width 10 height 21
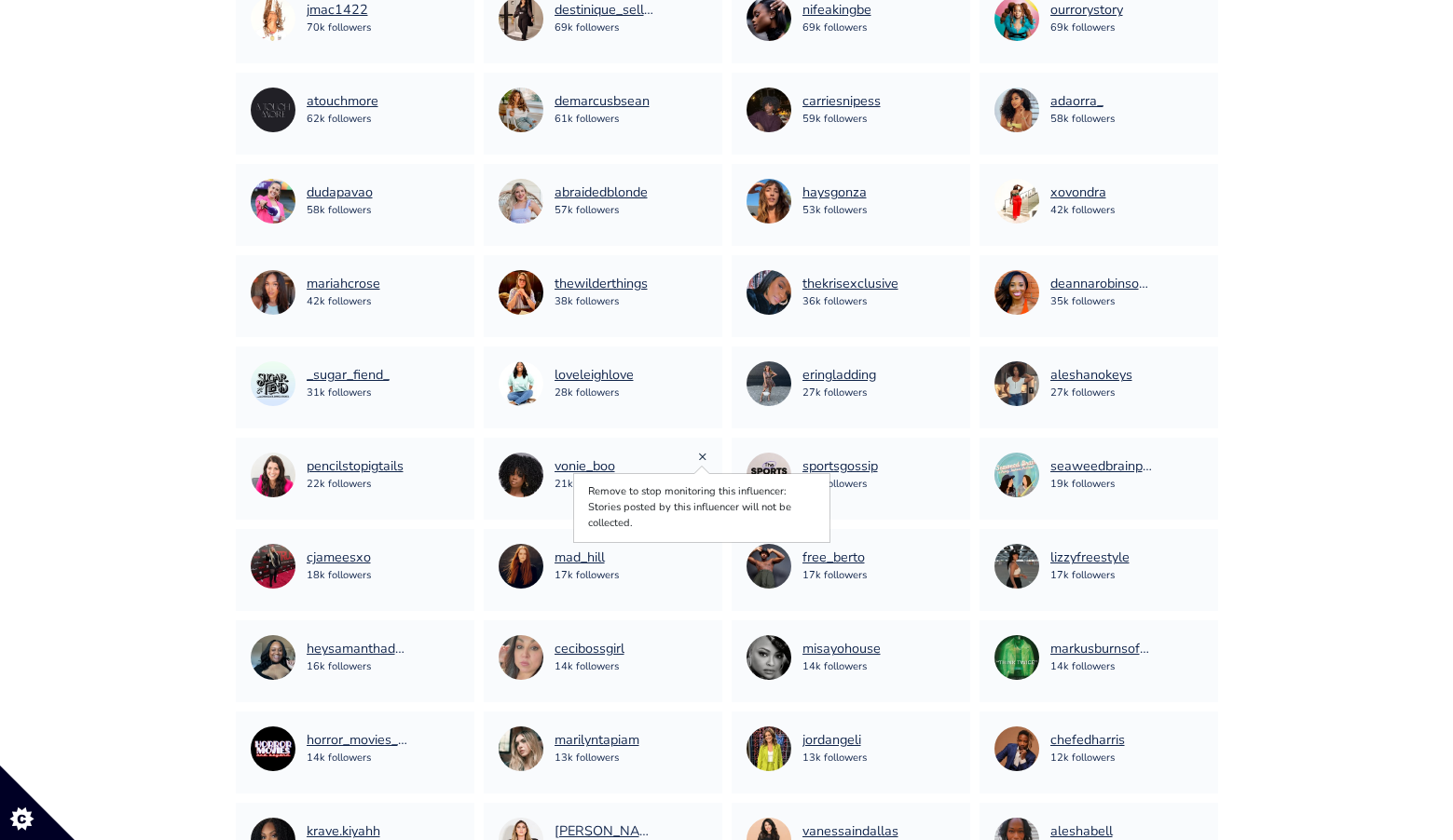
click at [701, 459] on link "×" at bounding box center [703, 457] width 10 height 21
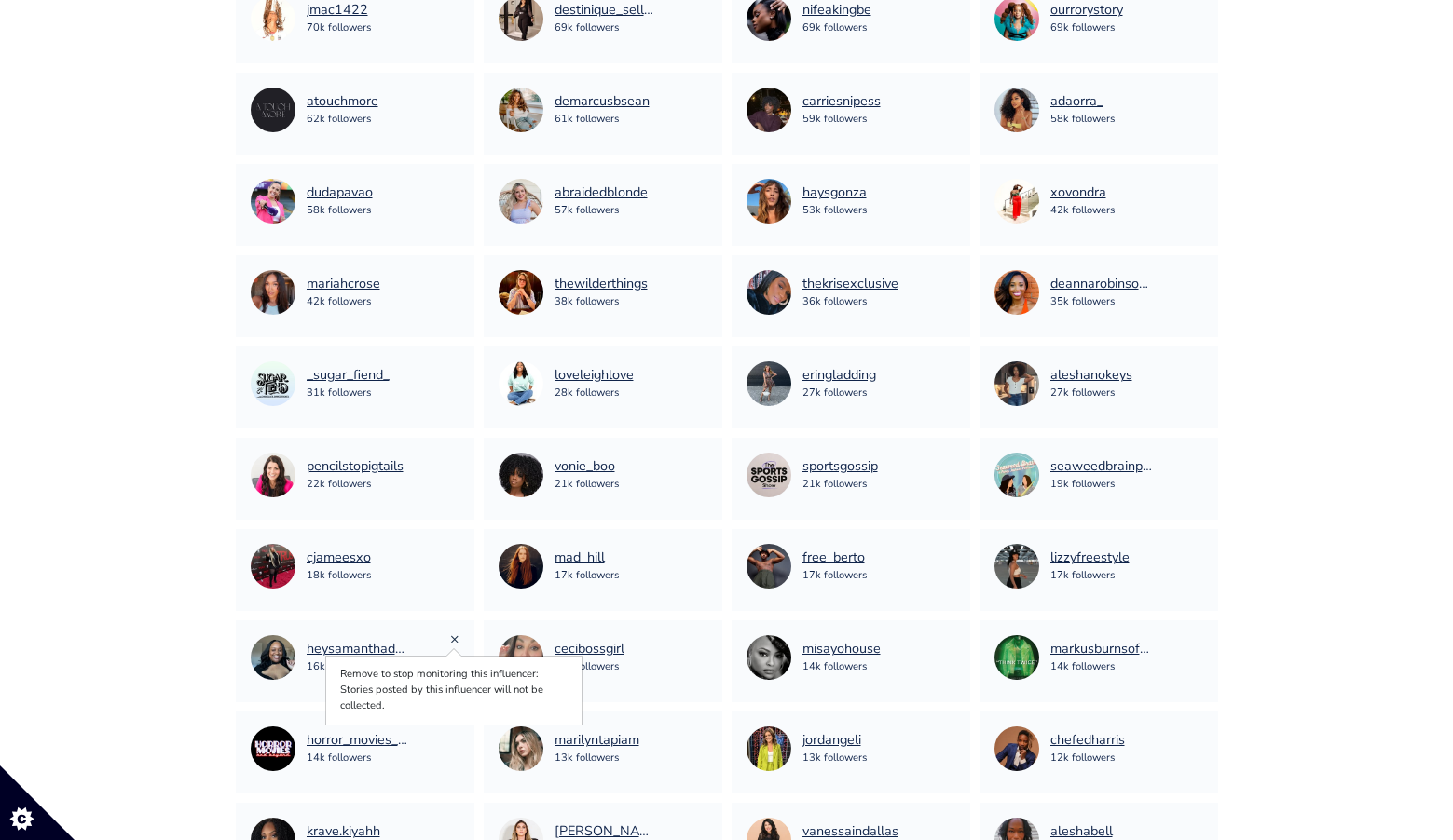
click at [455, 640] on link "×" at bounding box center [455, 639] width 10 height 21
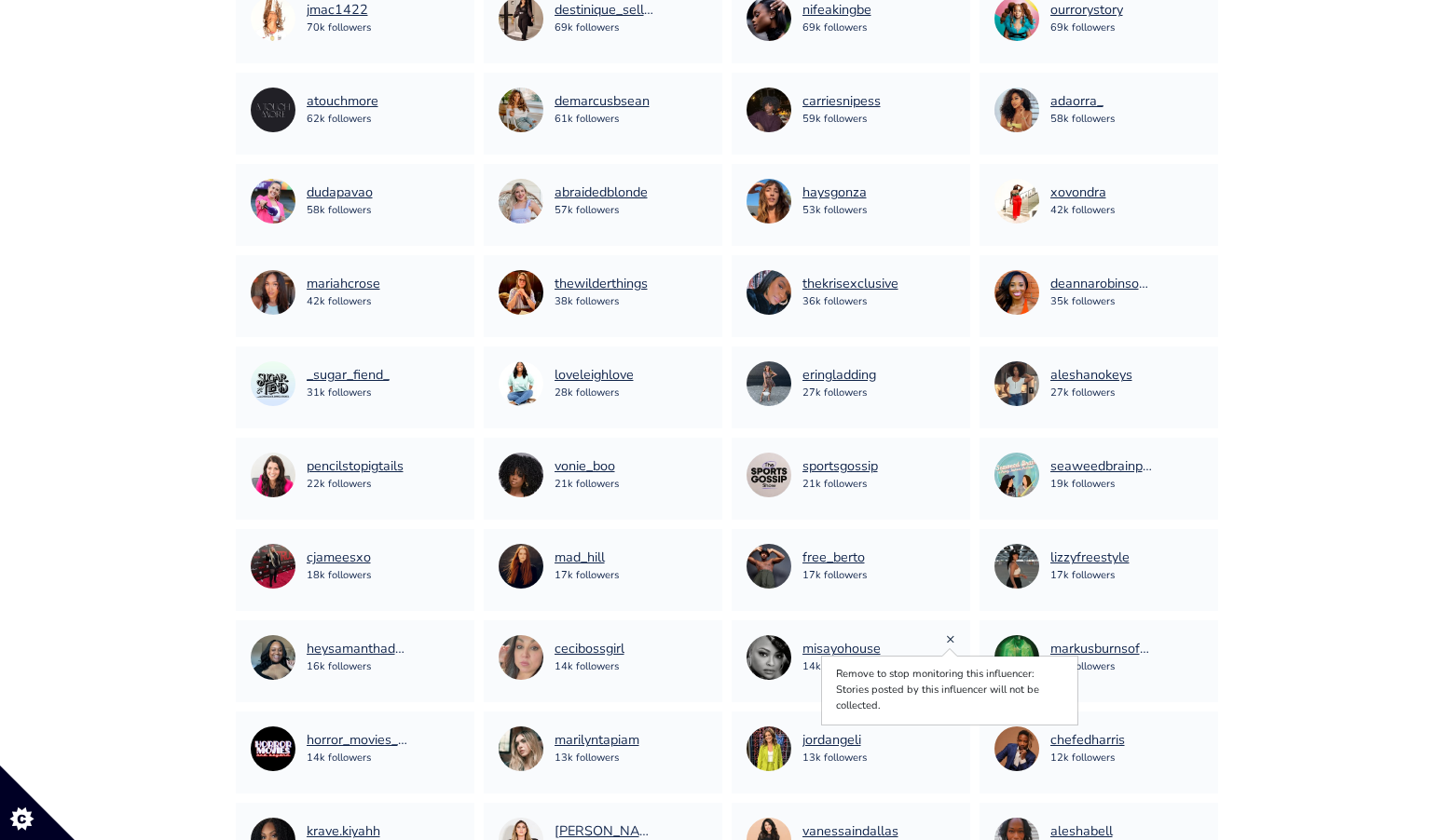
click at [950, 641] on link "×" at bounding box center [951, 639] width 10 height 21
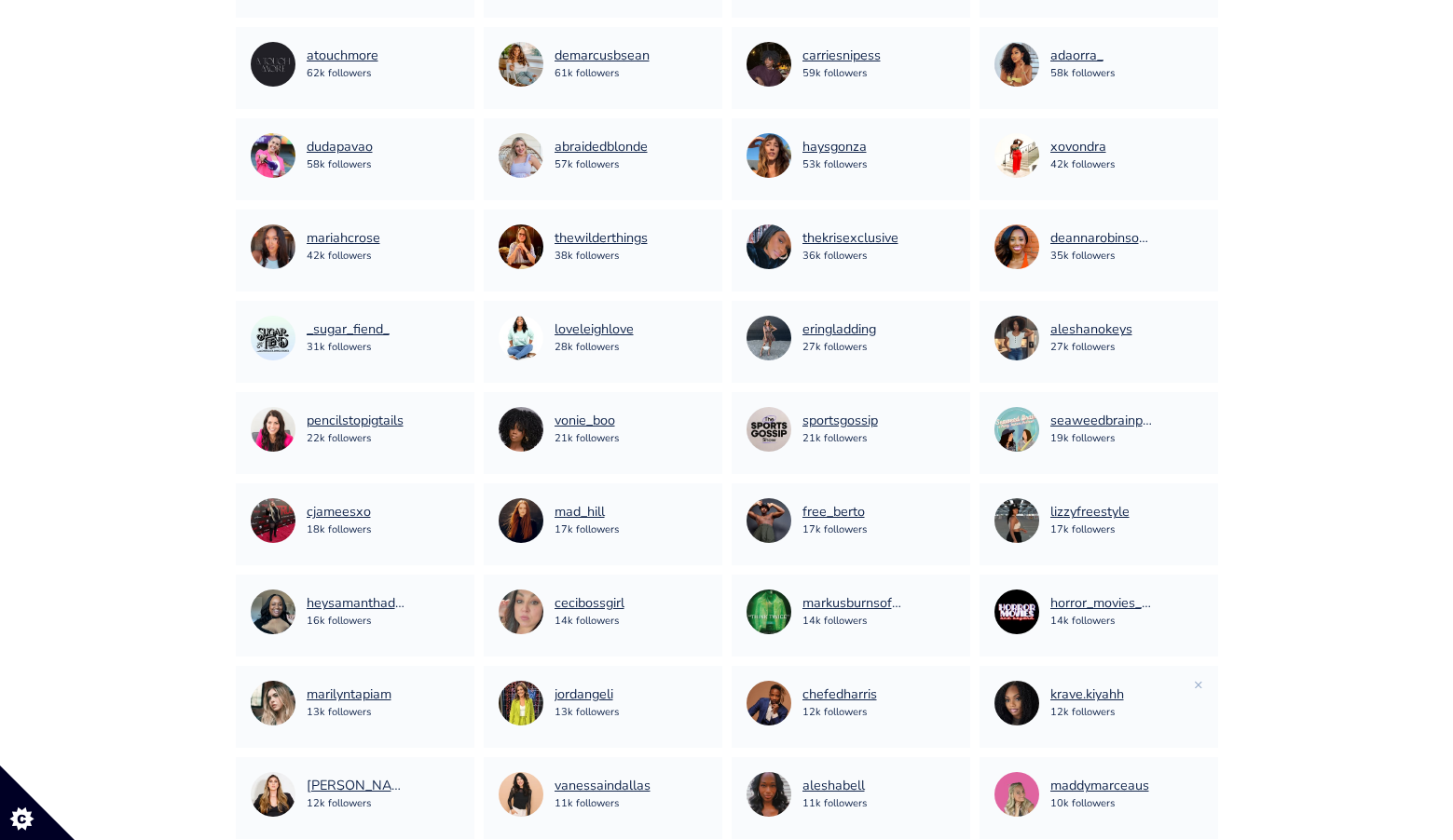
scroll to position [2450, 0]
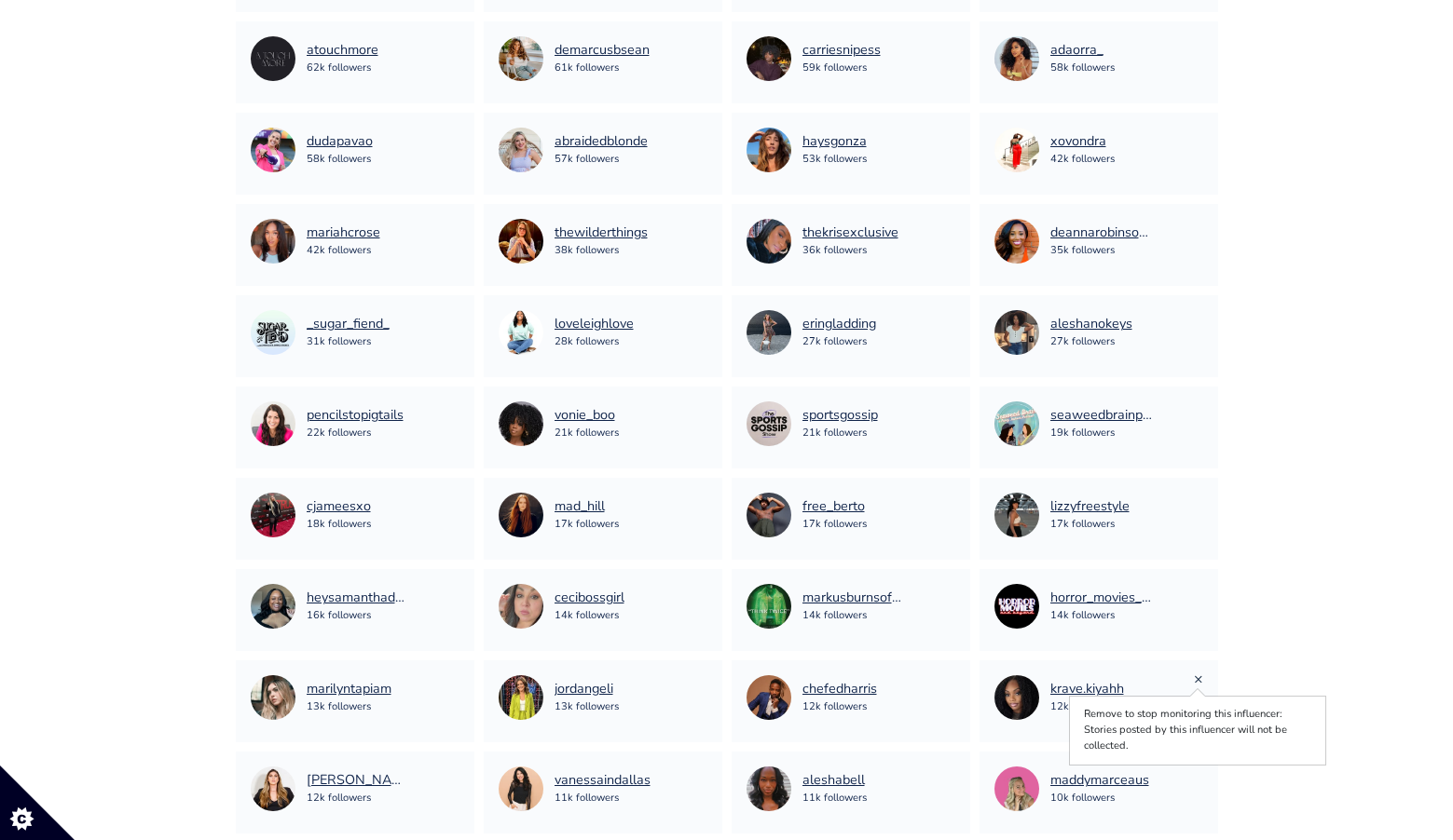
click at [1200, 677] on link "×" at bounding box center [1199, 679] width 10 height 21
click at [1201, 684] on link "×" at bounding box center [1199, 679] width 10 height 21
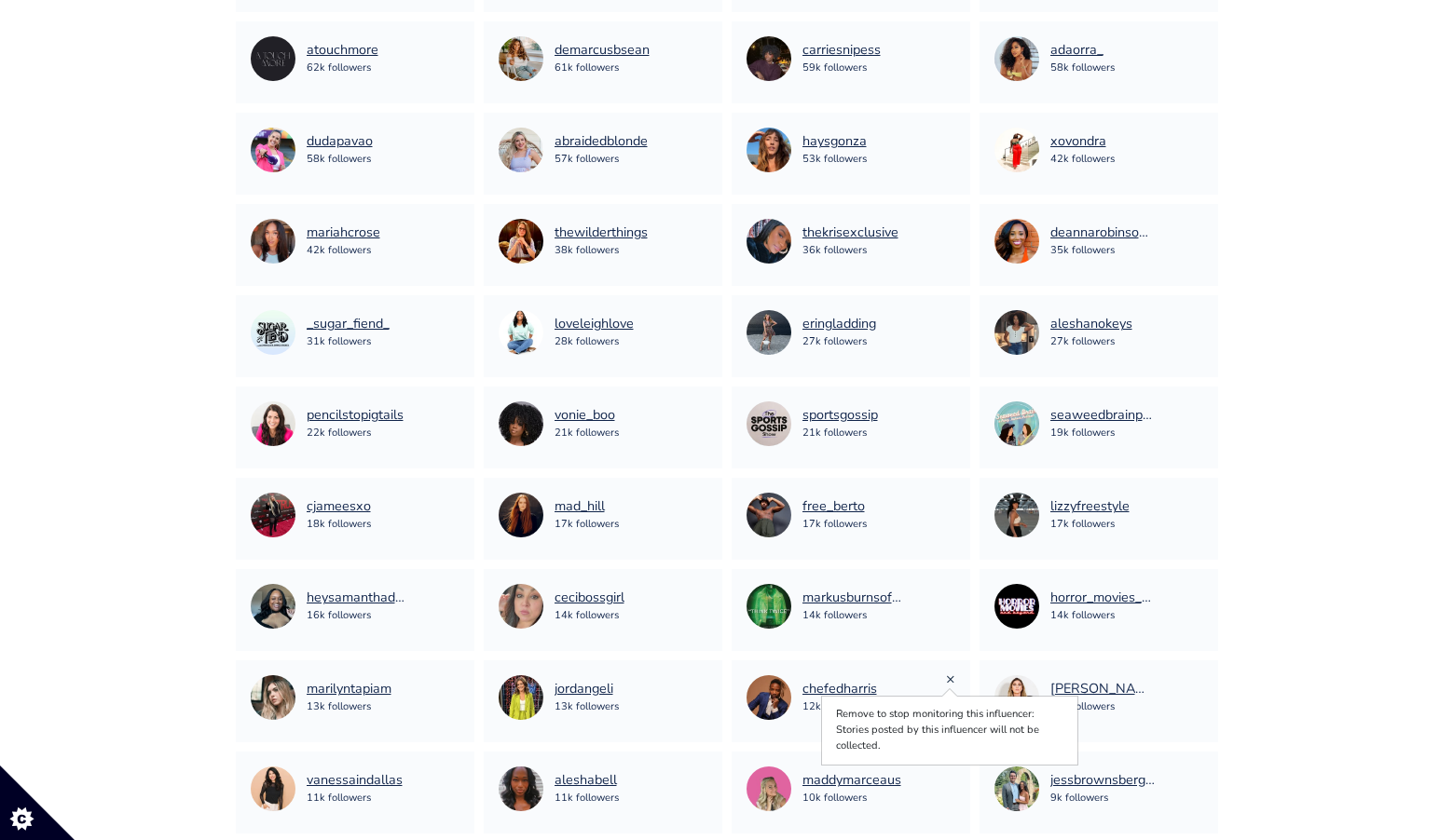
click at [954, 681] on link "×" at bounding box center [951, 679] width 10 height 21
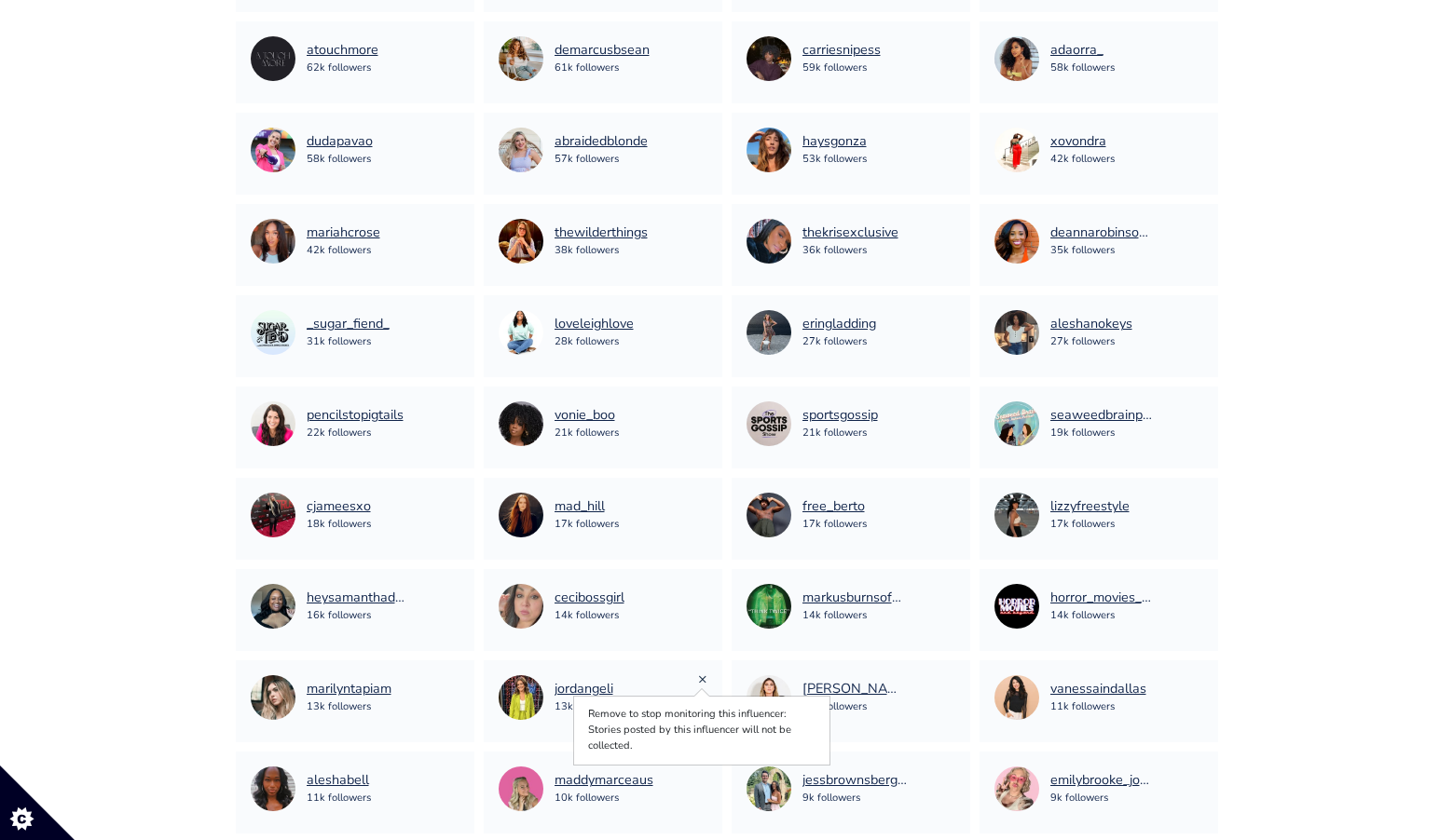
click at [700, 682] on link "×" at bounding box center [703, 679] width 10 height 21
click at [452, 678] on link "×" at bounding box center [455, 679] width 10 height 21
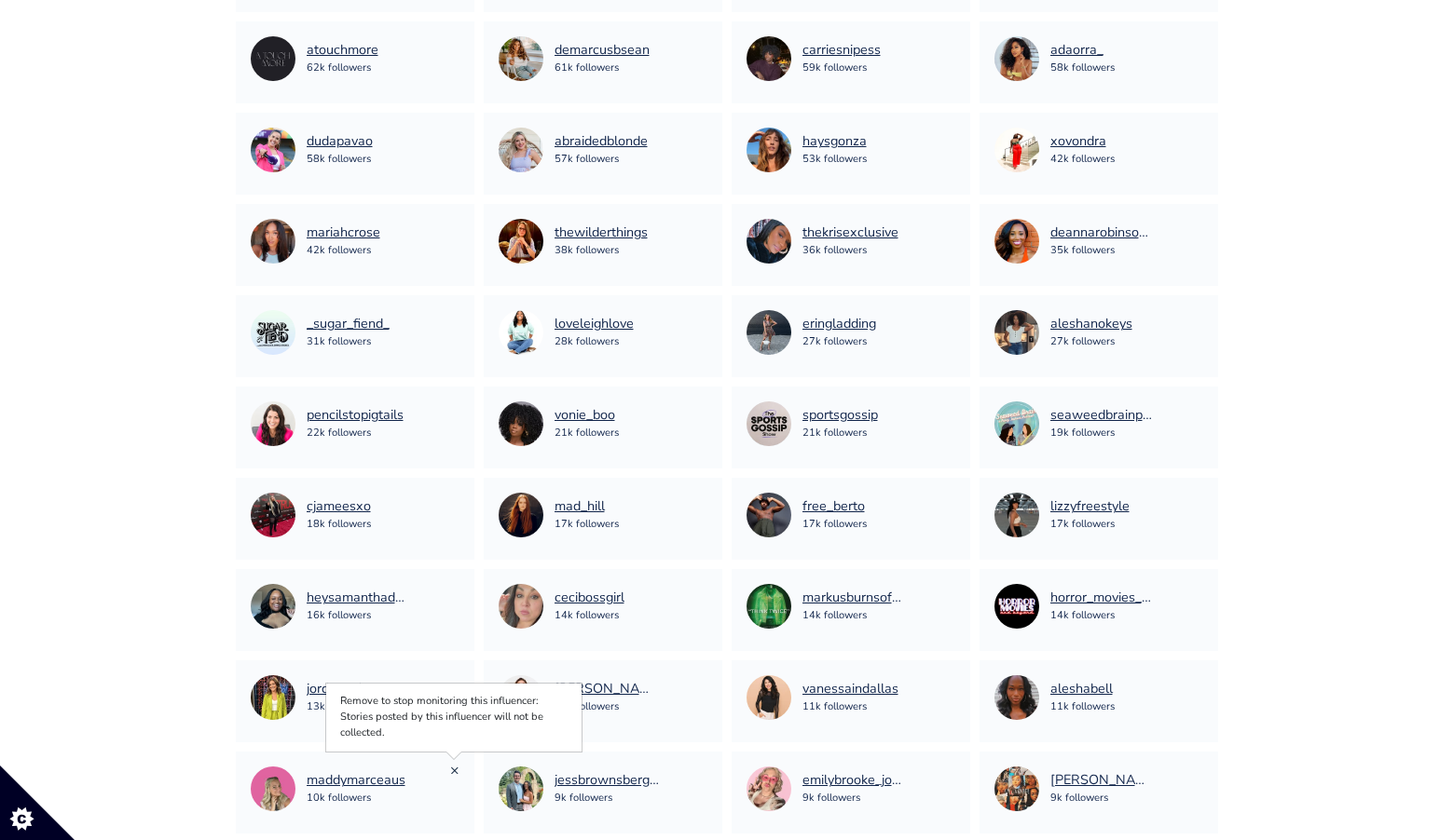
click at [454, 772] on link "×" at bounding box center [455, 770] width 10 height 21
click at [451, 767] on link "×" at bounding box center [455, 770] width 10 height 21
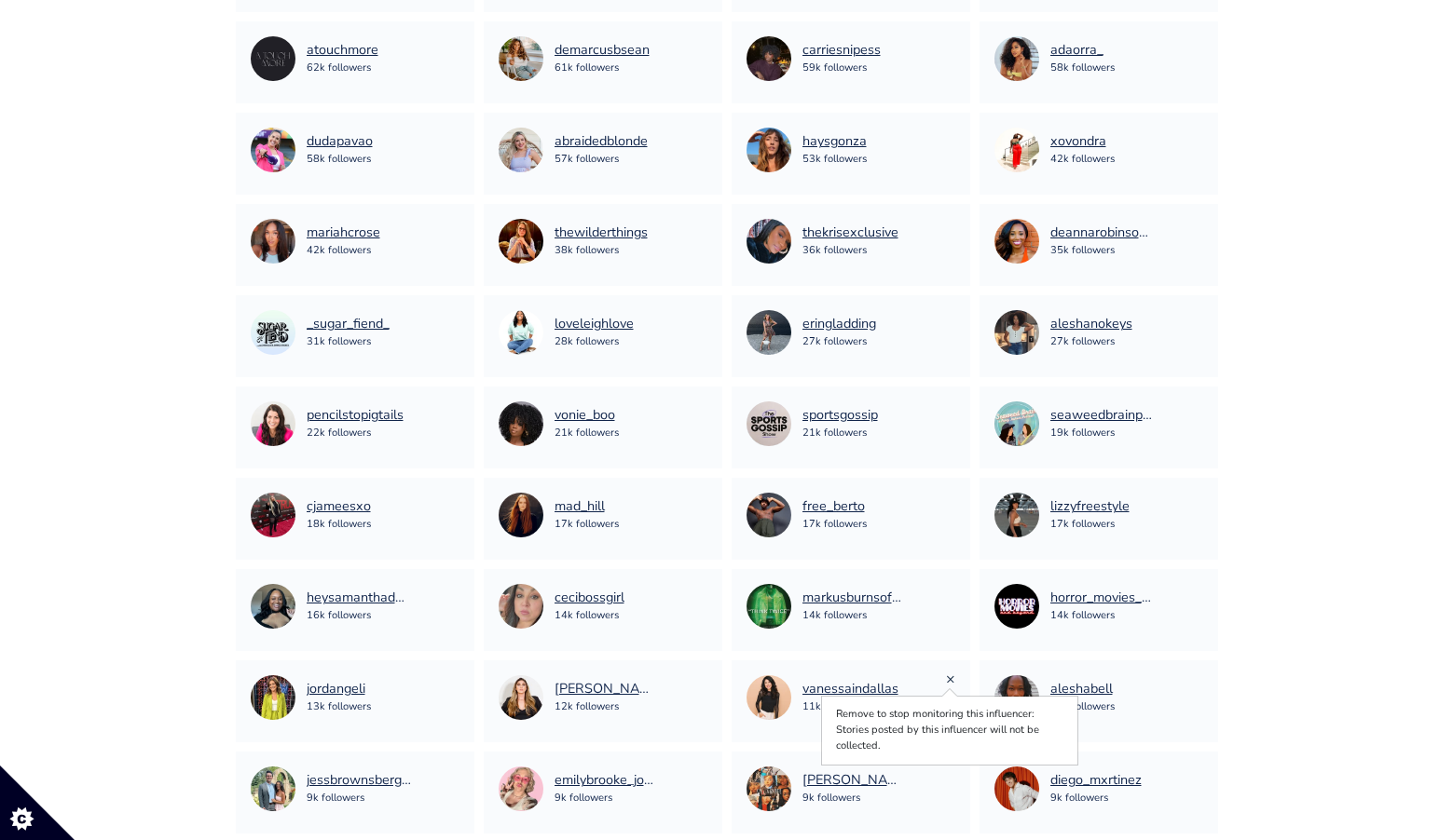
click at [950, 682] on link "×" at bounding box center [951, 679] width 10 height 21
click at [953, 681] on link "×" at bounding box center [951, 679] width 10 height 21
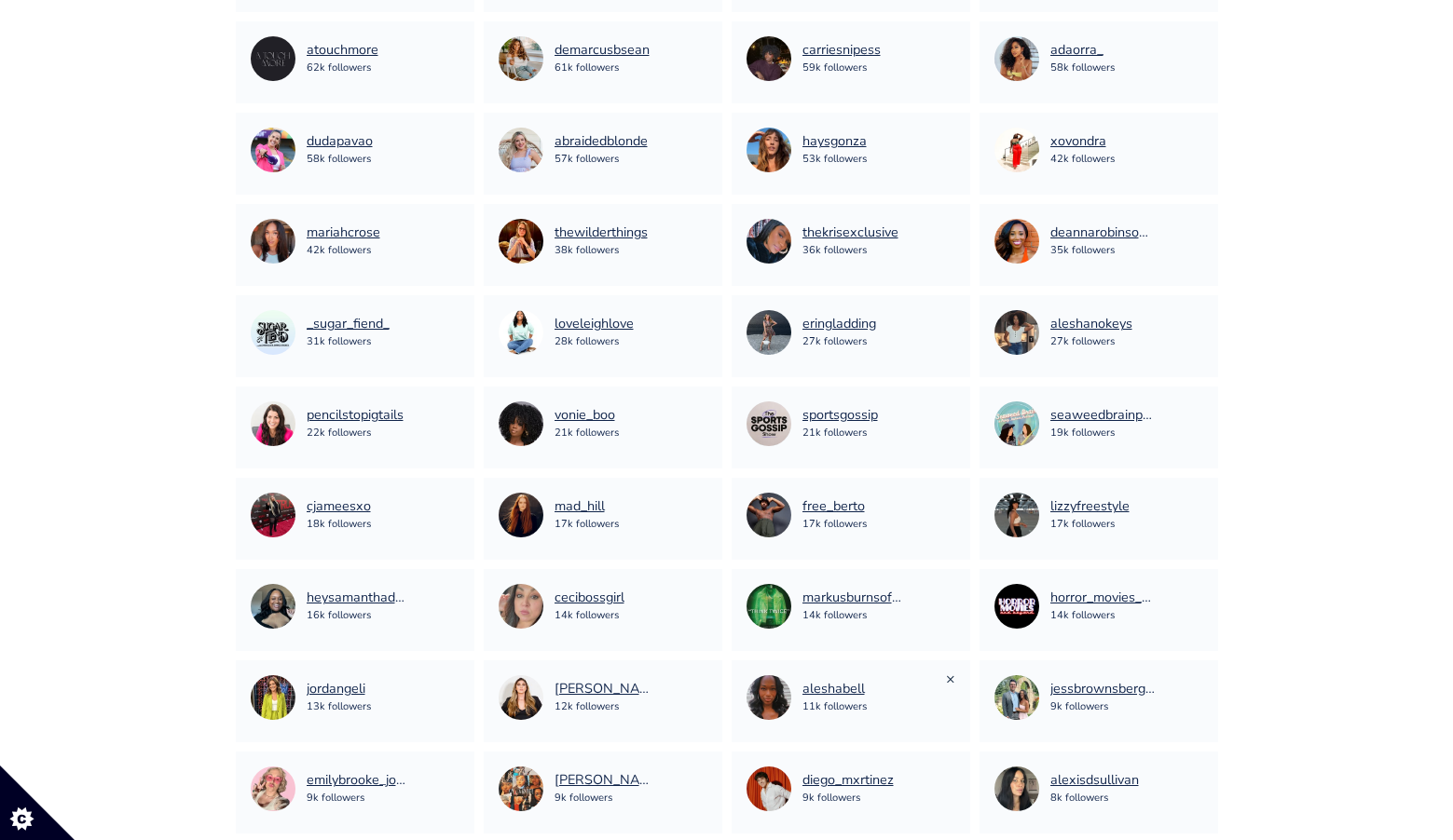
click at [952, 678] on link "×" at bounding box center [951, 679] width 10 height 21
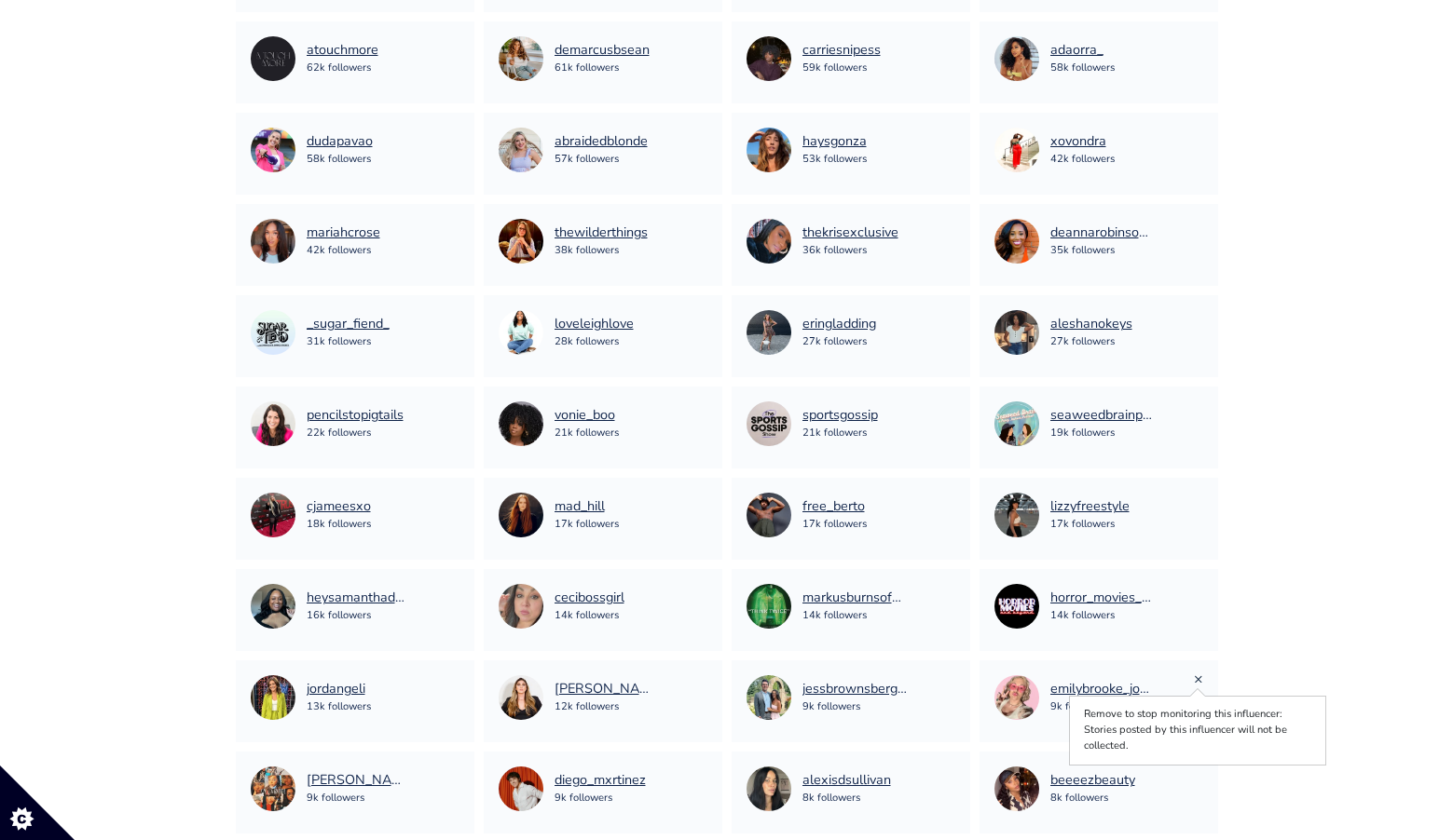
click at [1200, 680] on link "×" at bounding box center [1199, 679] width 10 height 21
click at [951, 678] on link "×" at bounding box center [951, 679] width 10 height 21
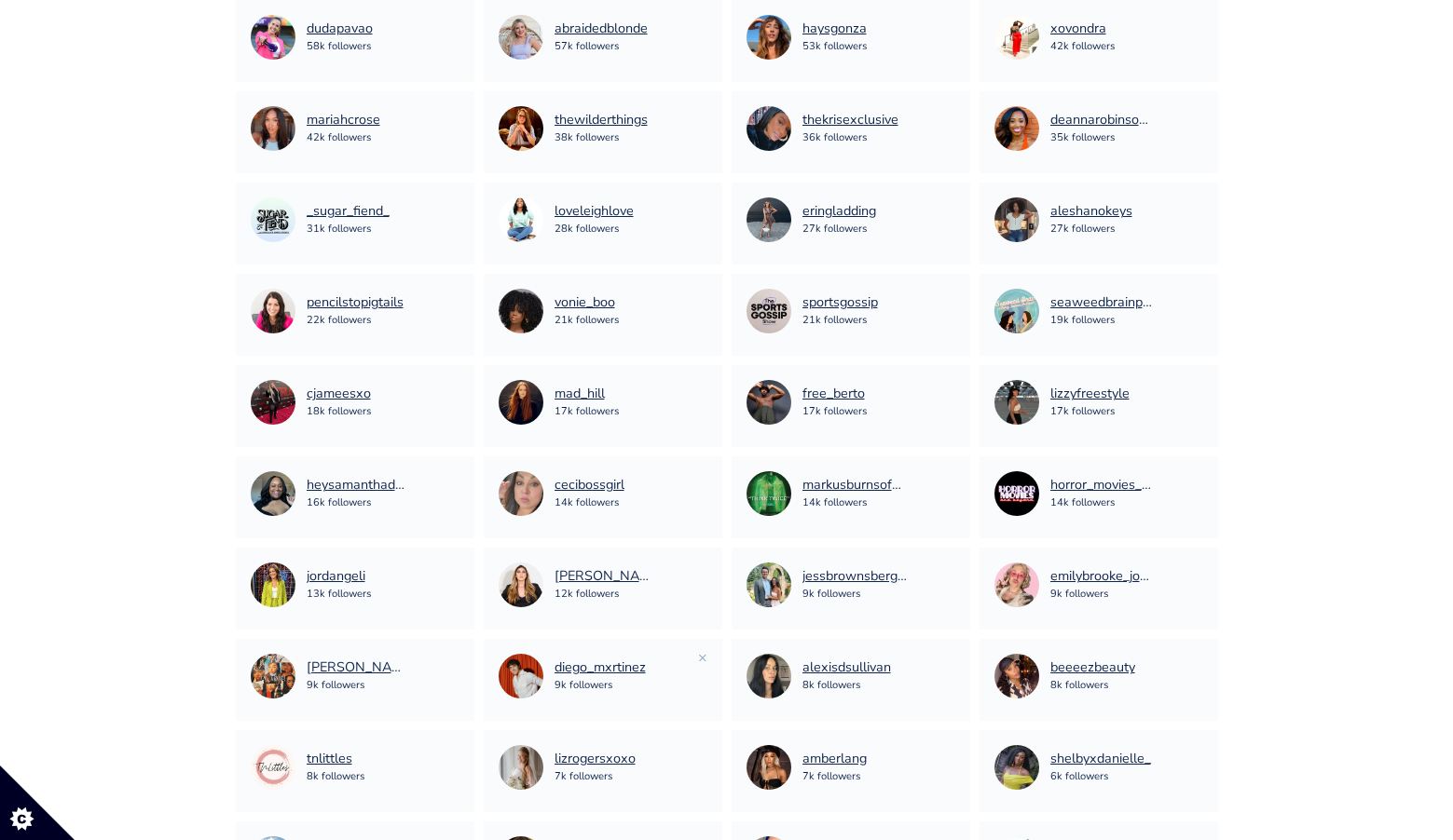
scroll to position [2580, 0]
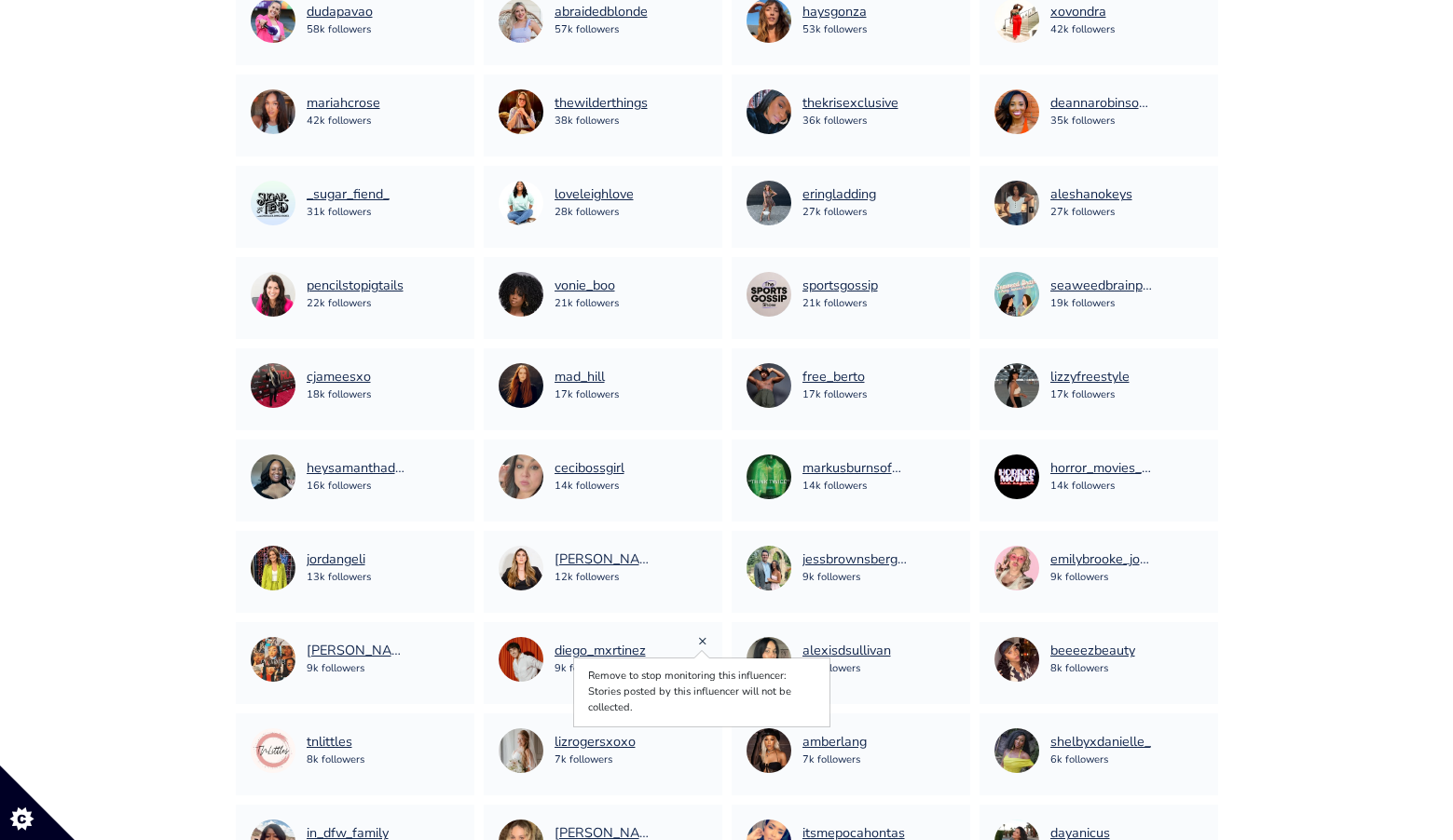
click at [698, 643] on link "×" at bounding box center [703, 641] width 10 height 21
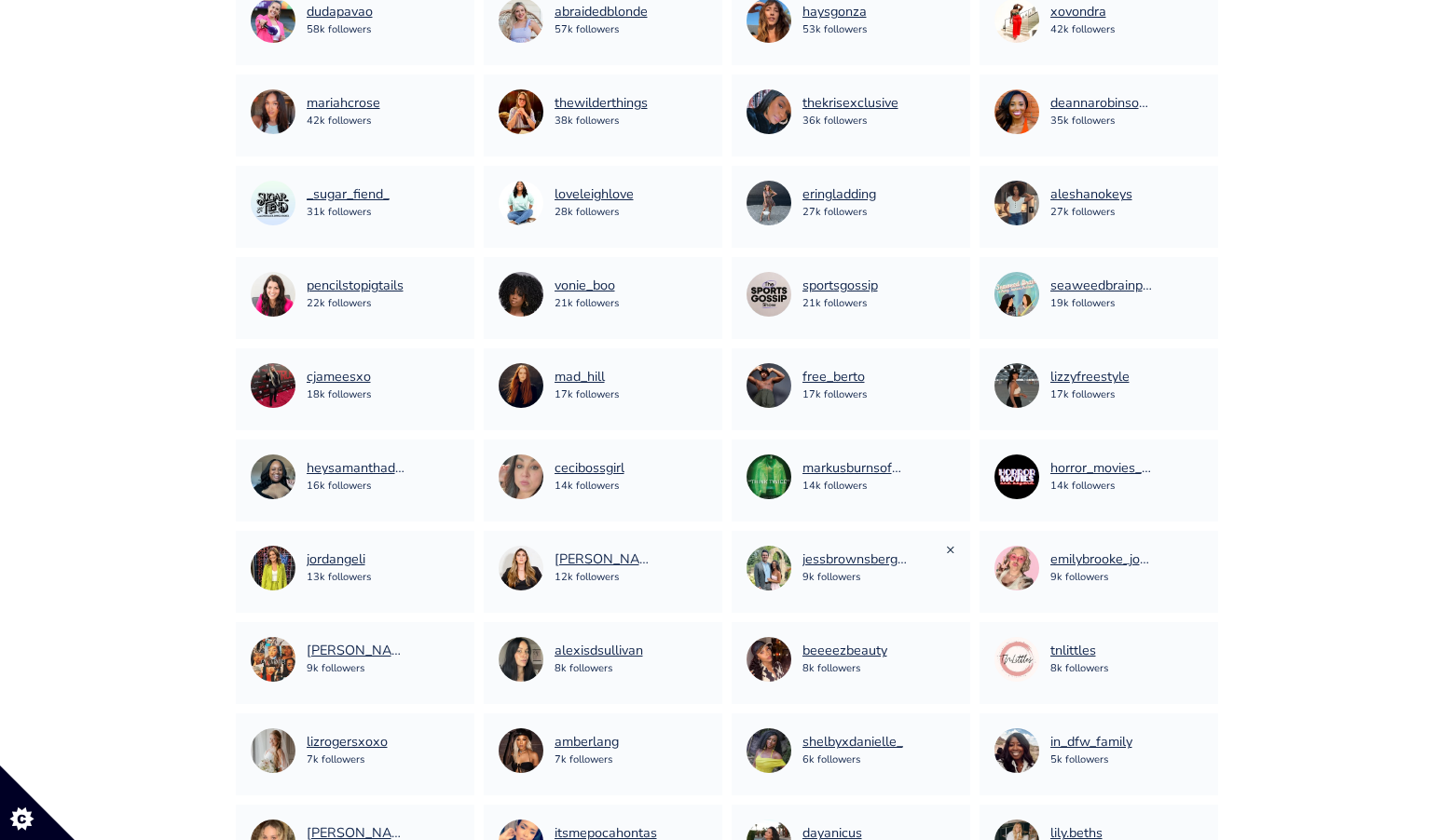
click at [954, 550] on link "×" at bounding box center [951, 550] width 10 height 21
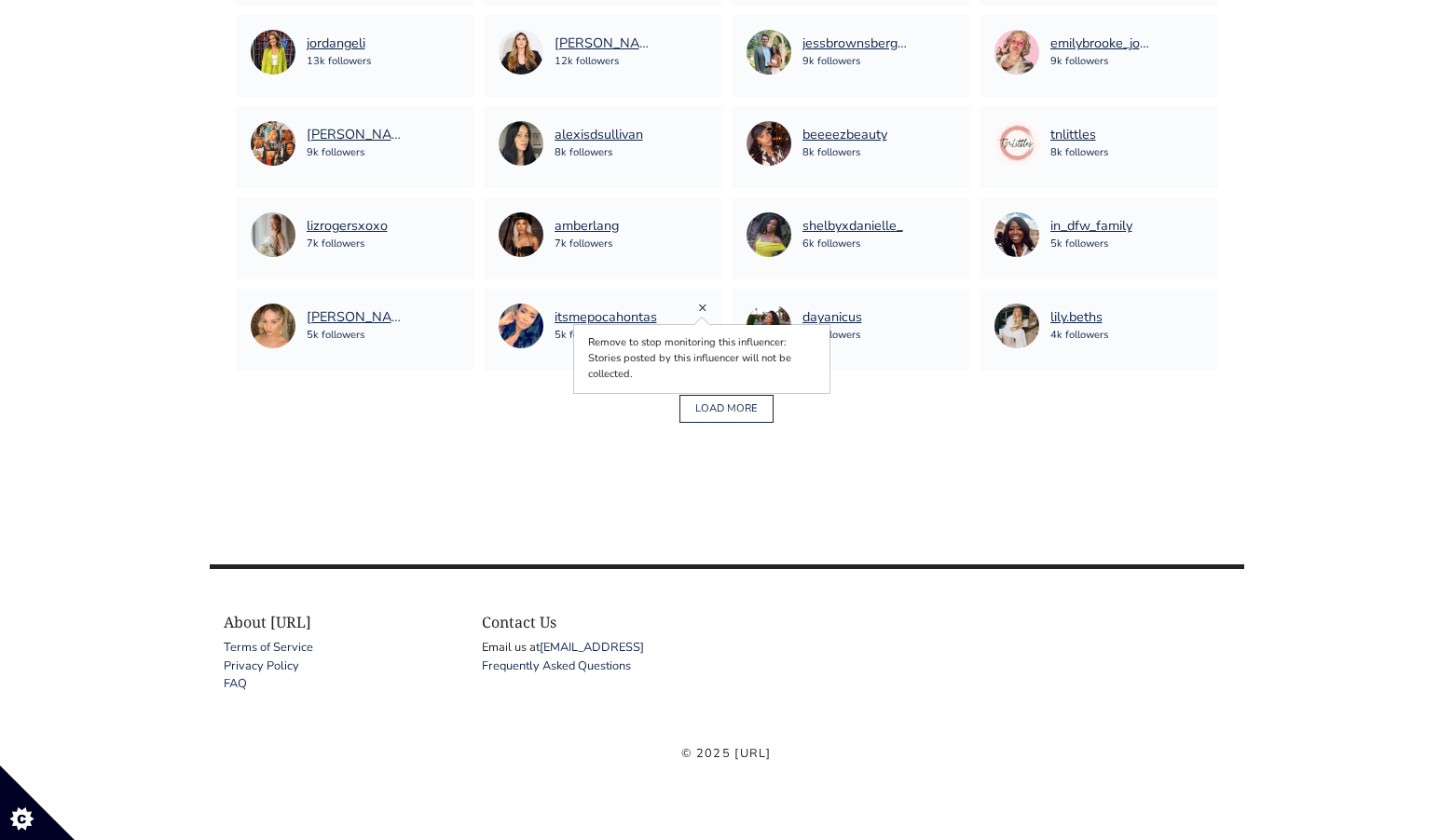
click at [702, 306] on link "×" at bounding box center [703, 308] width 10 height 21
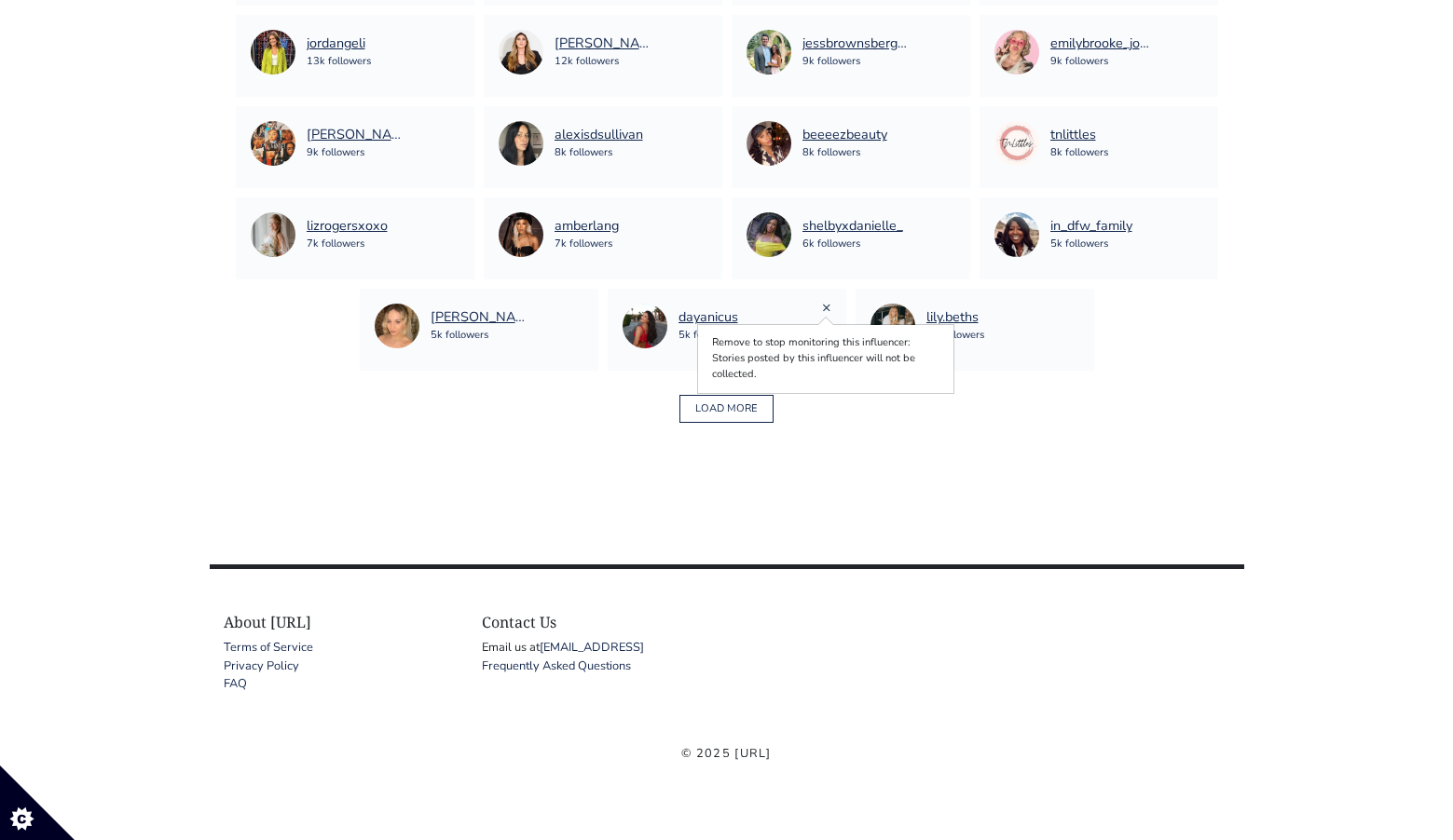
click at [825, 304] on link "×" at bounding box center [827, 308] width 10 height 21
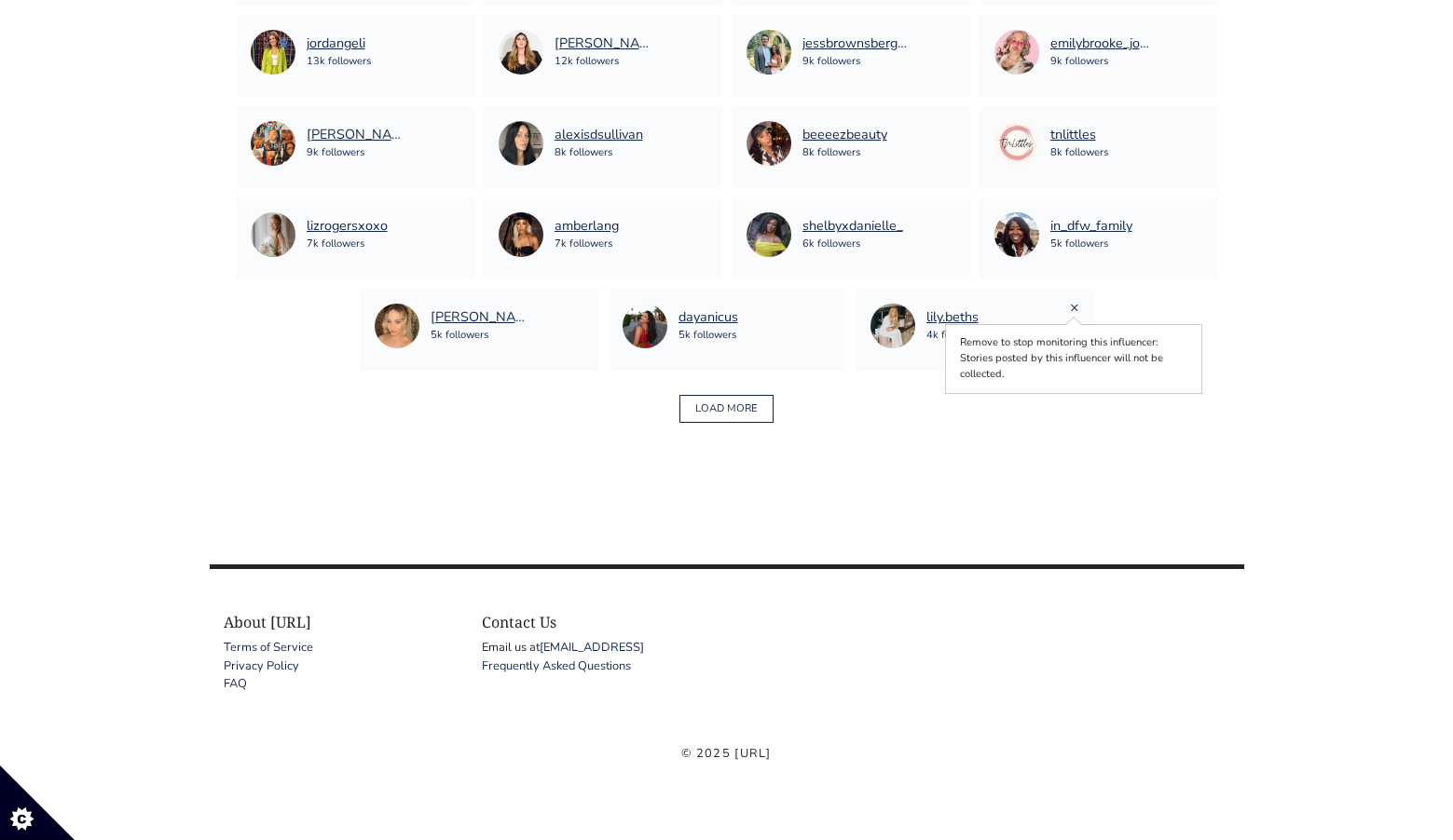
click at [1074, 309] on link "×" at bounding box center [1075, 308] width 10 height 21
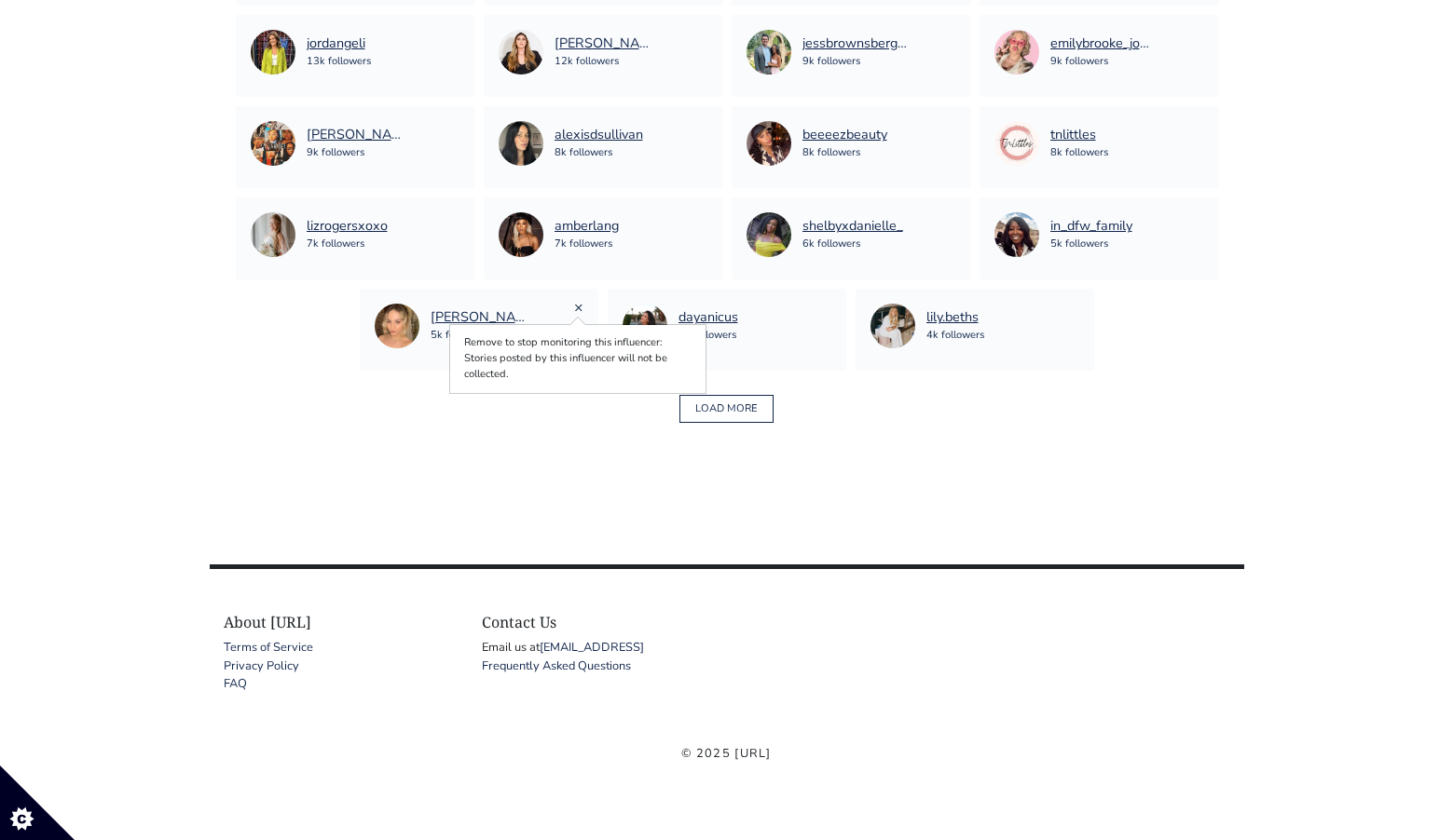
click at [577, 304] on link "×" at bounding box center [579, 308] width 10 height 21
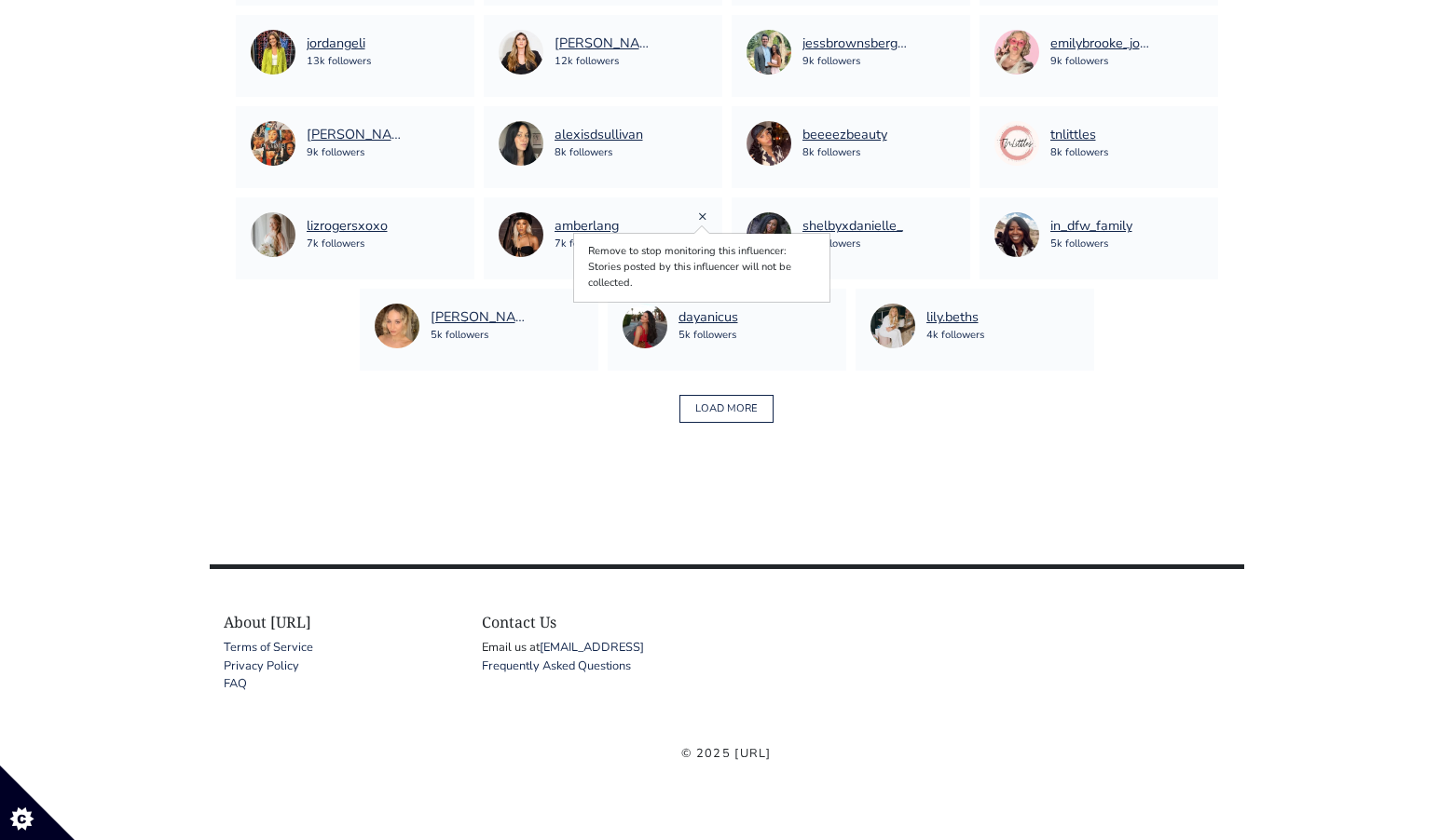
click at [704, 215] on link "×" at bounding box center [703, 216] width 10 height 21
click at [458, 219] on link "×" at bounding box center [455, 216] width 10 height 21
click at [946, 124] on link "×" at bounding box center [951, 125] width 10 height 21
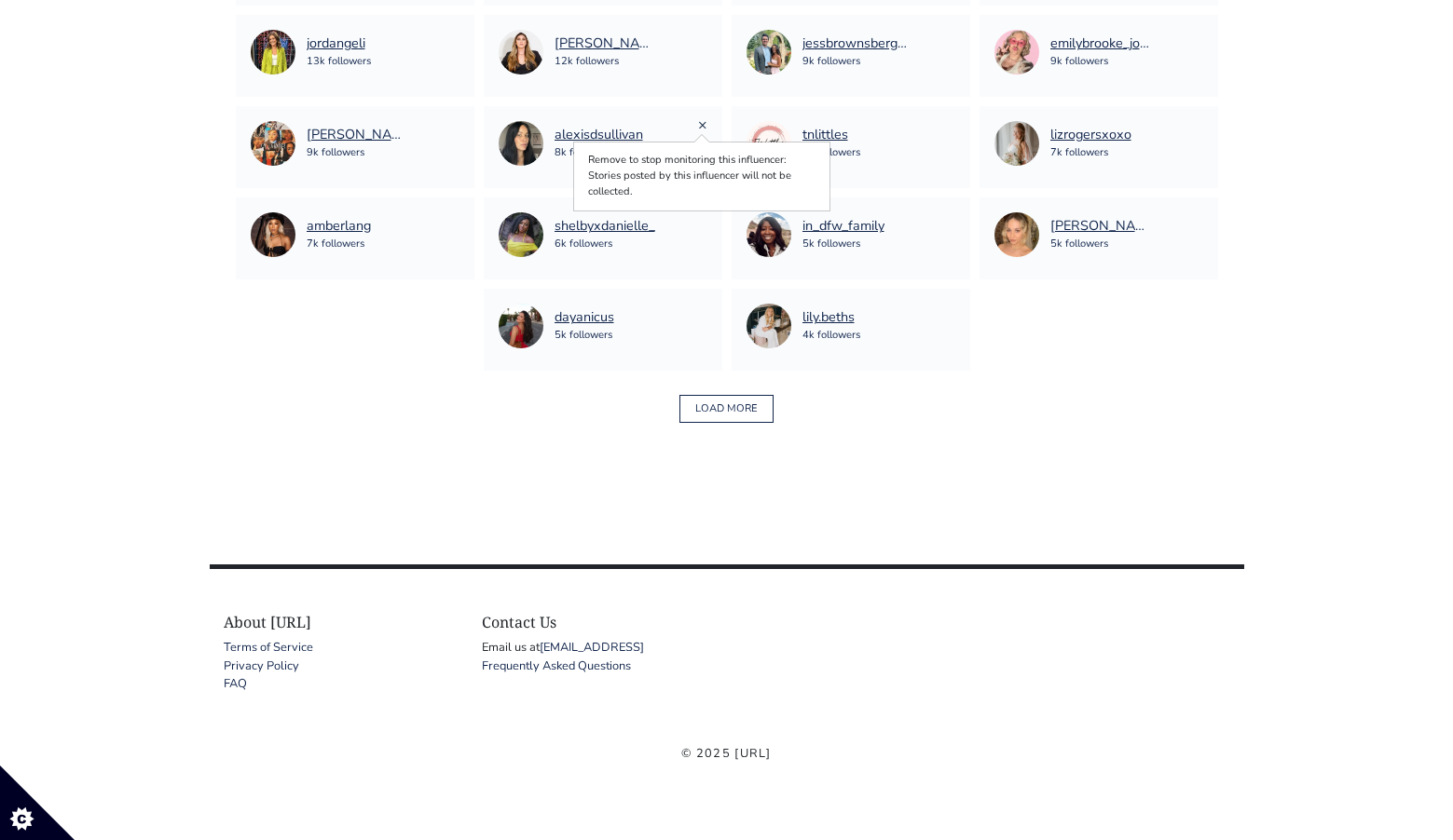
click at [698, 123] on link "×" at bounding box center [703, 125] width 10 height 21
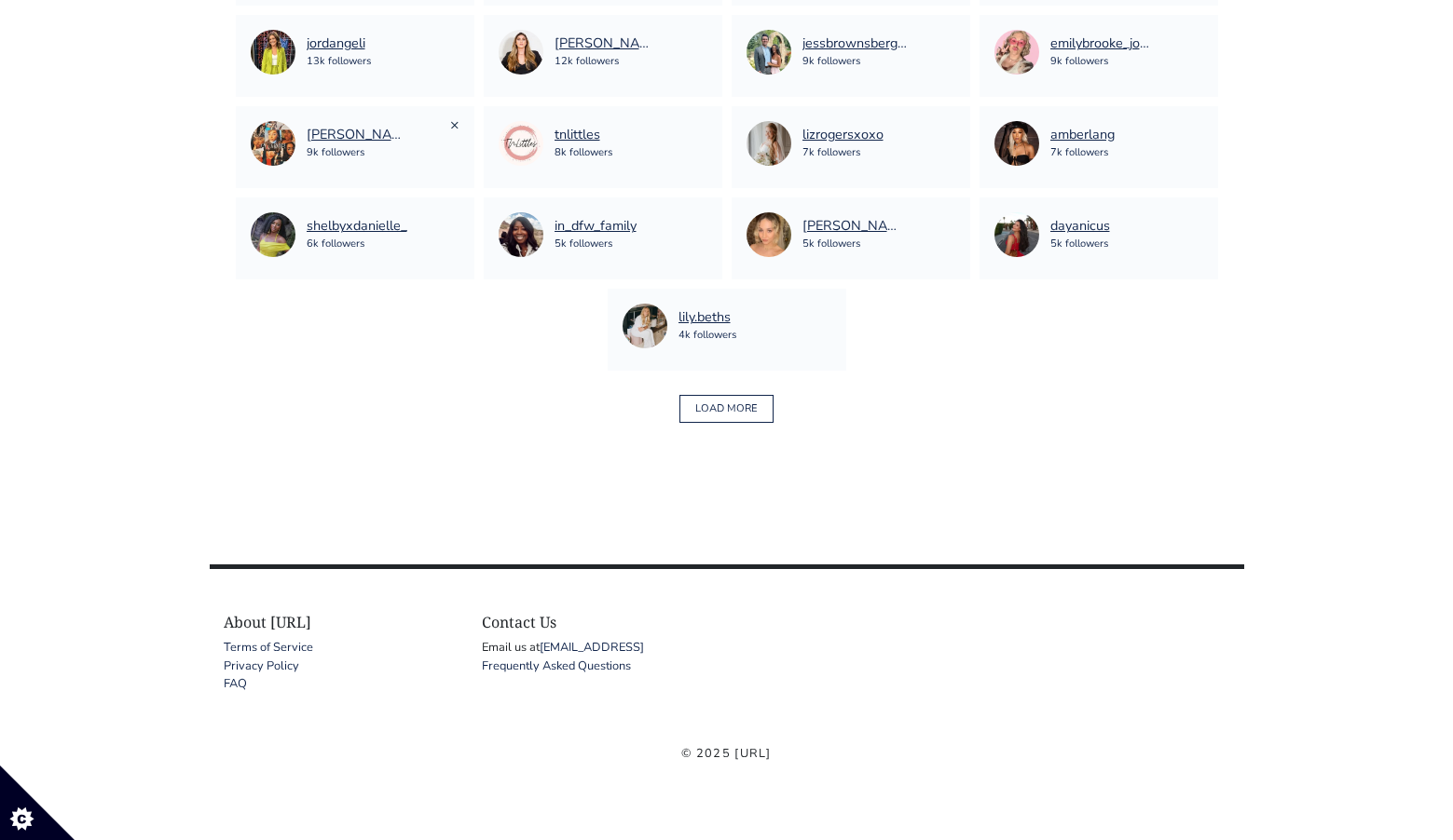
click at [454, 126] on link "×" at bounding box center [455, 125] width 10 height 21
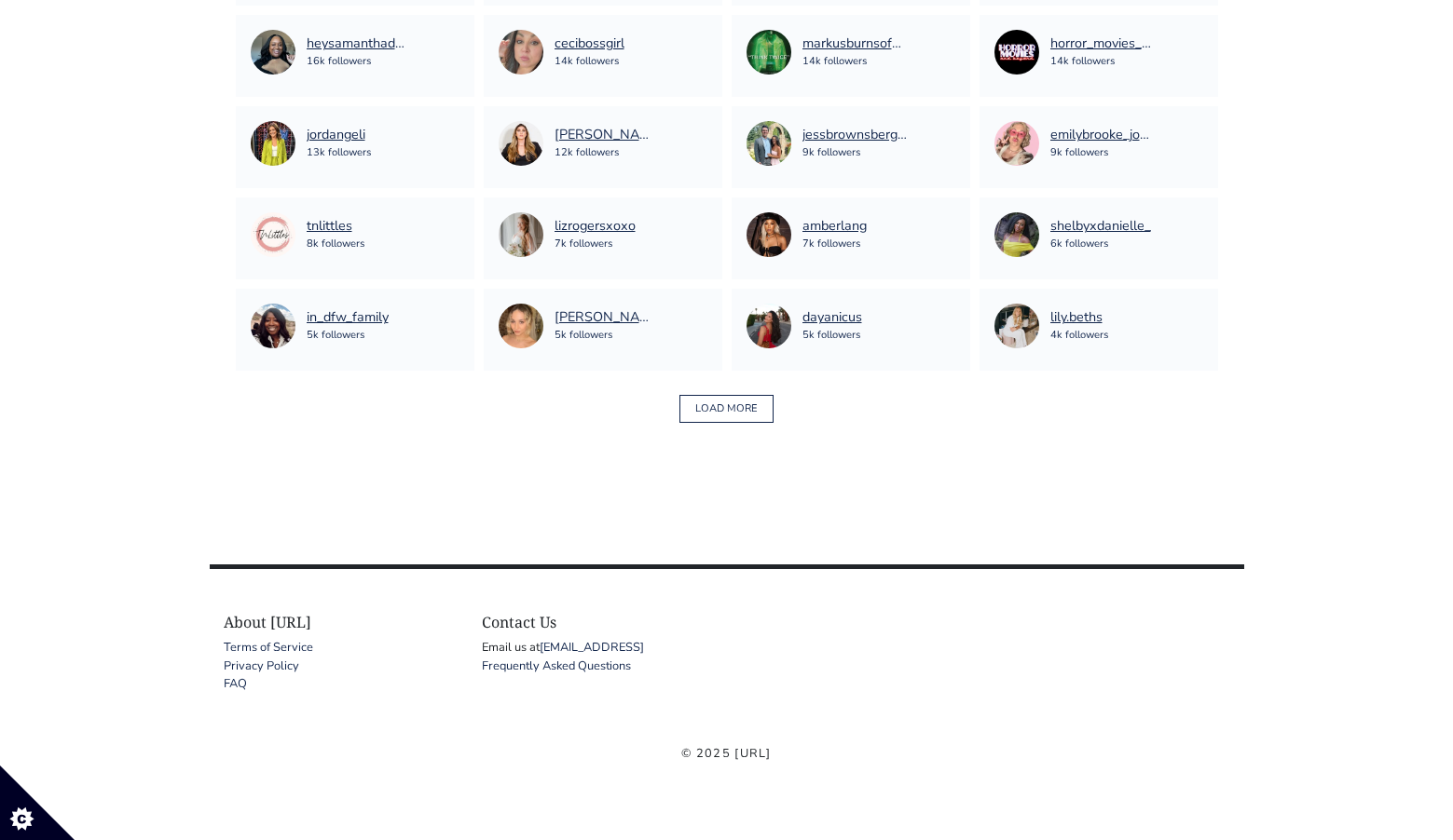
scroll to position [3005, 0]
click at [1195, 124] on link "×" at bounding box center [1199, 125] width 10 height 21
click at [740, 395] on button "LOAD MORE" at bounding box center [726, 410] width 94 height 29
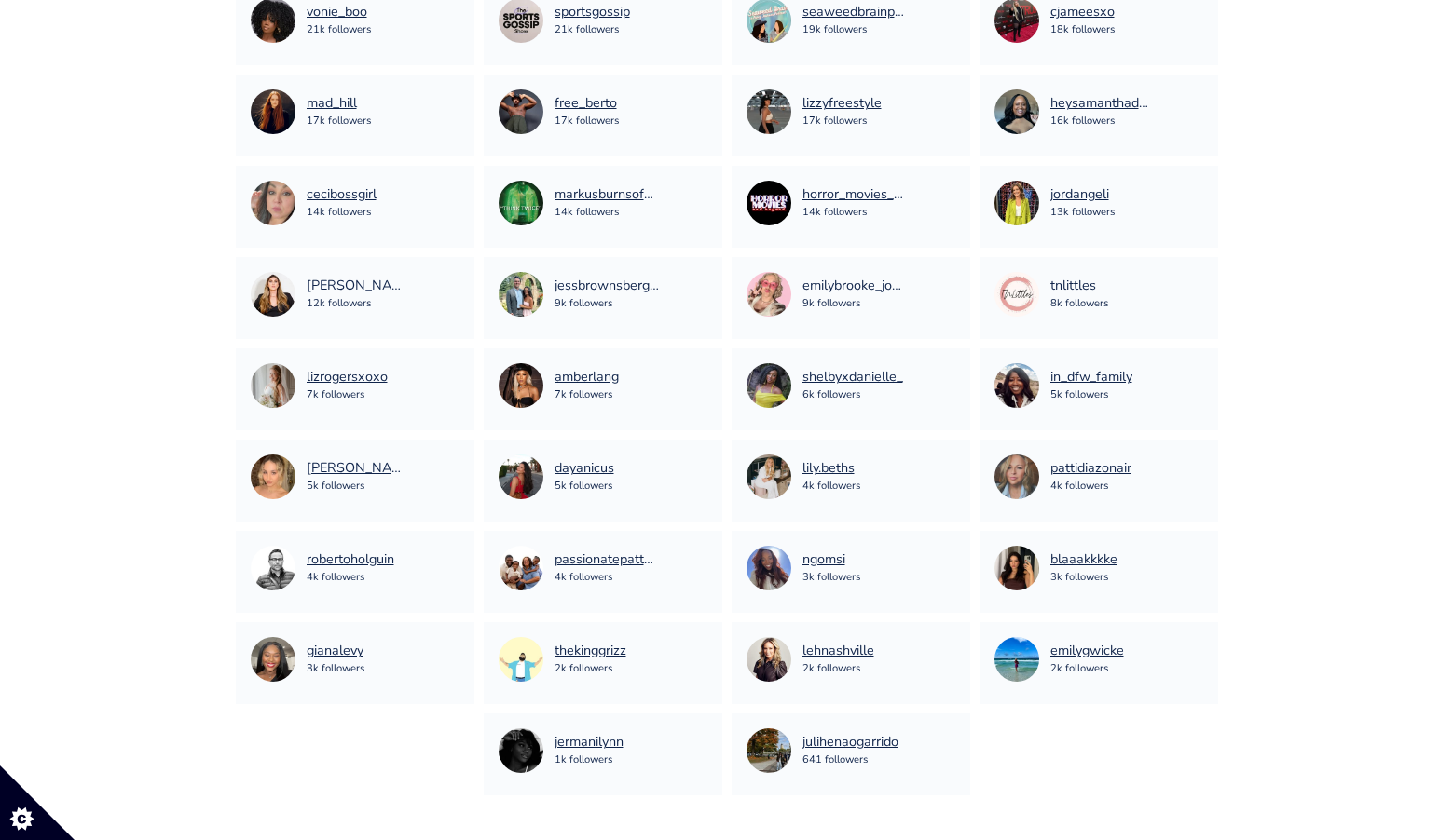
scroll to position [3395, 0]
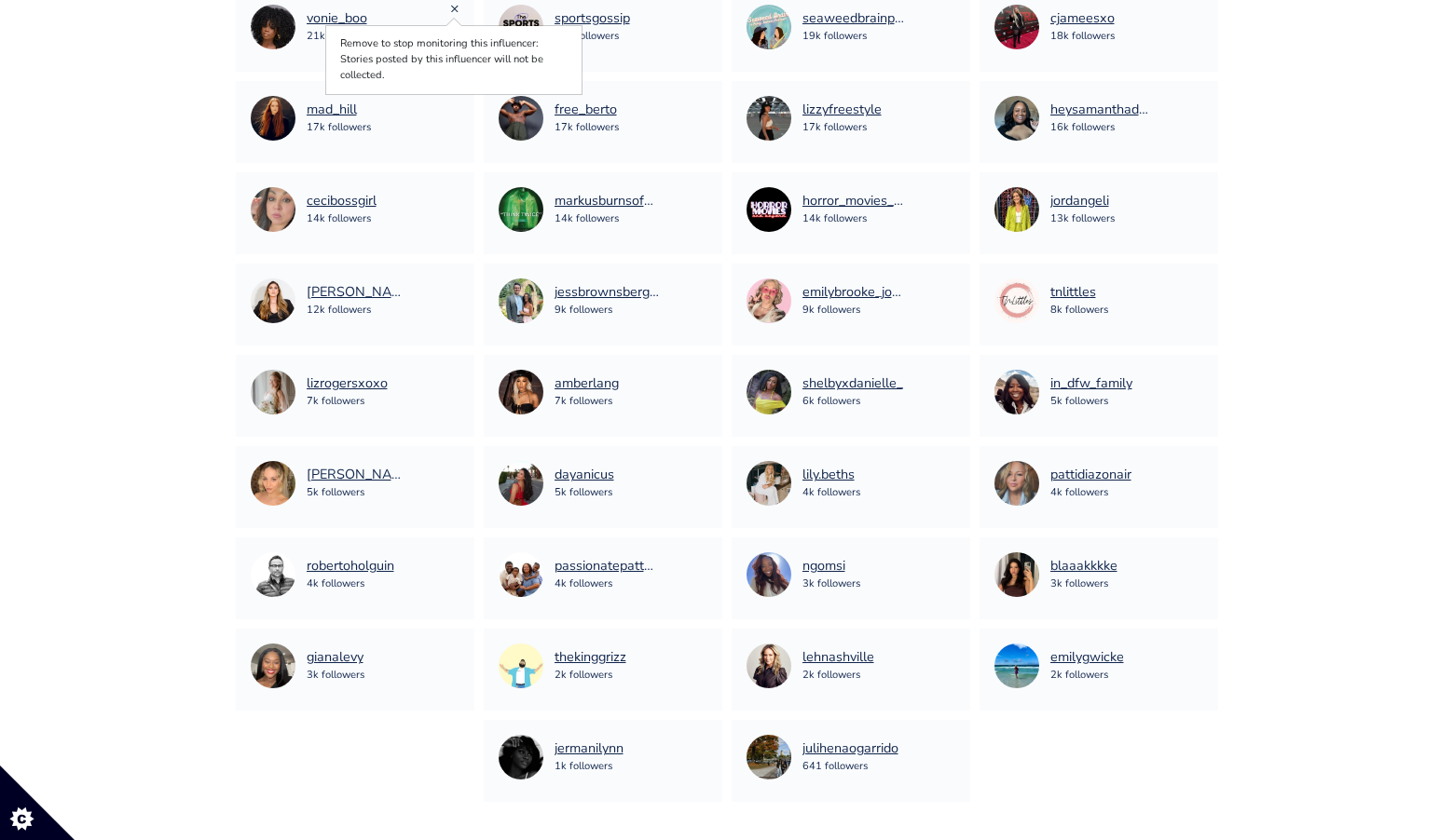
click at [454, 13] on link "×" at bounding box center [455, 9] width 10 height 21
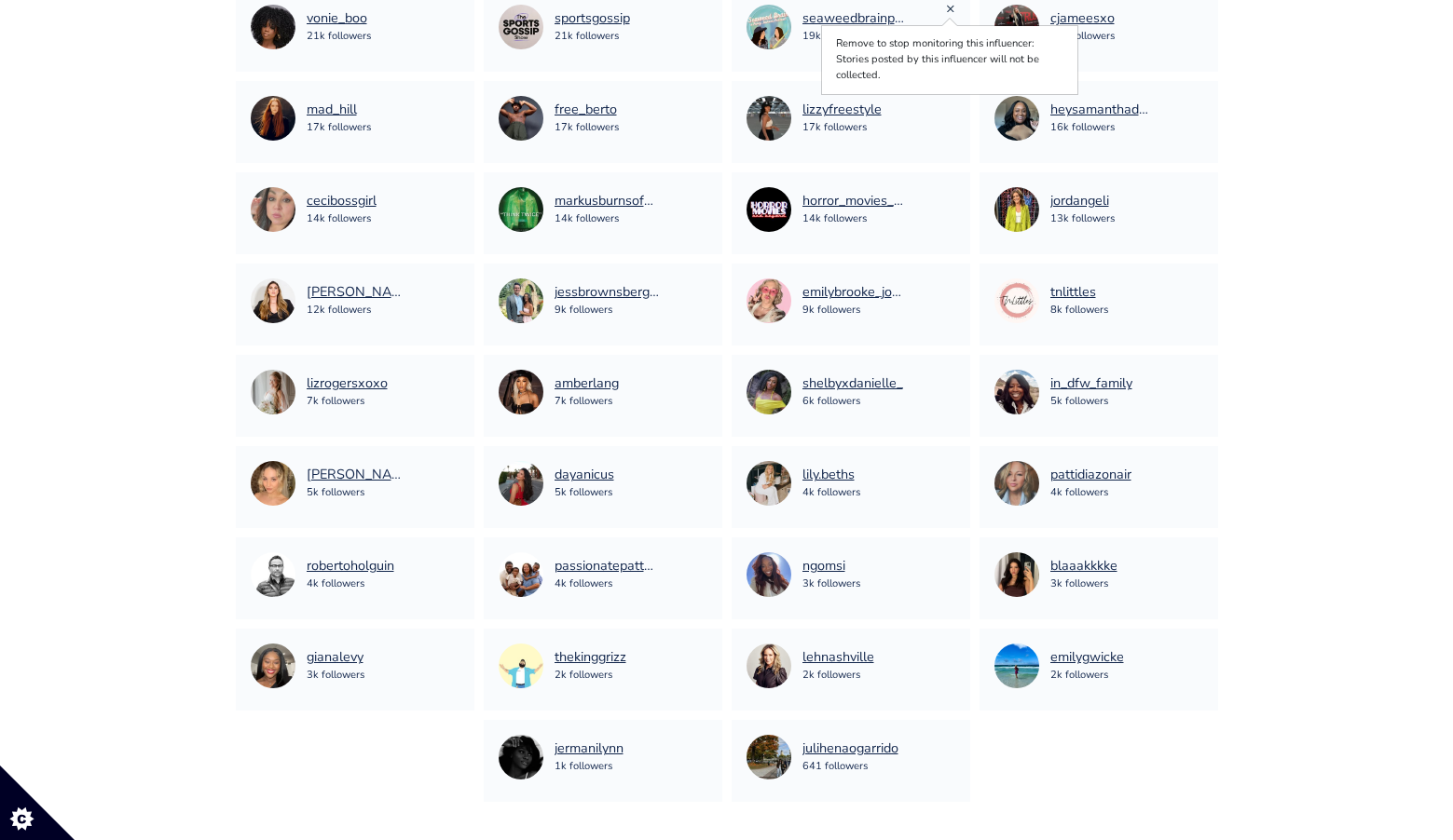
click at [952, 8] on link "×" at bounding box center [951, 9] width 10 height 21
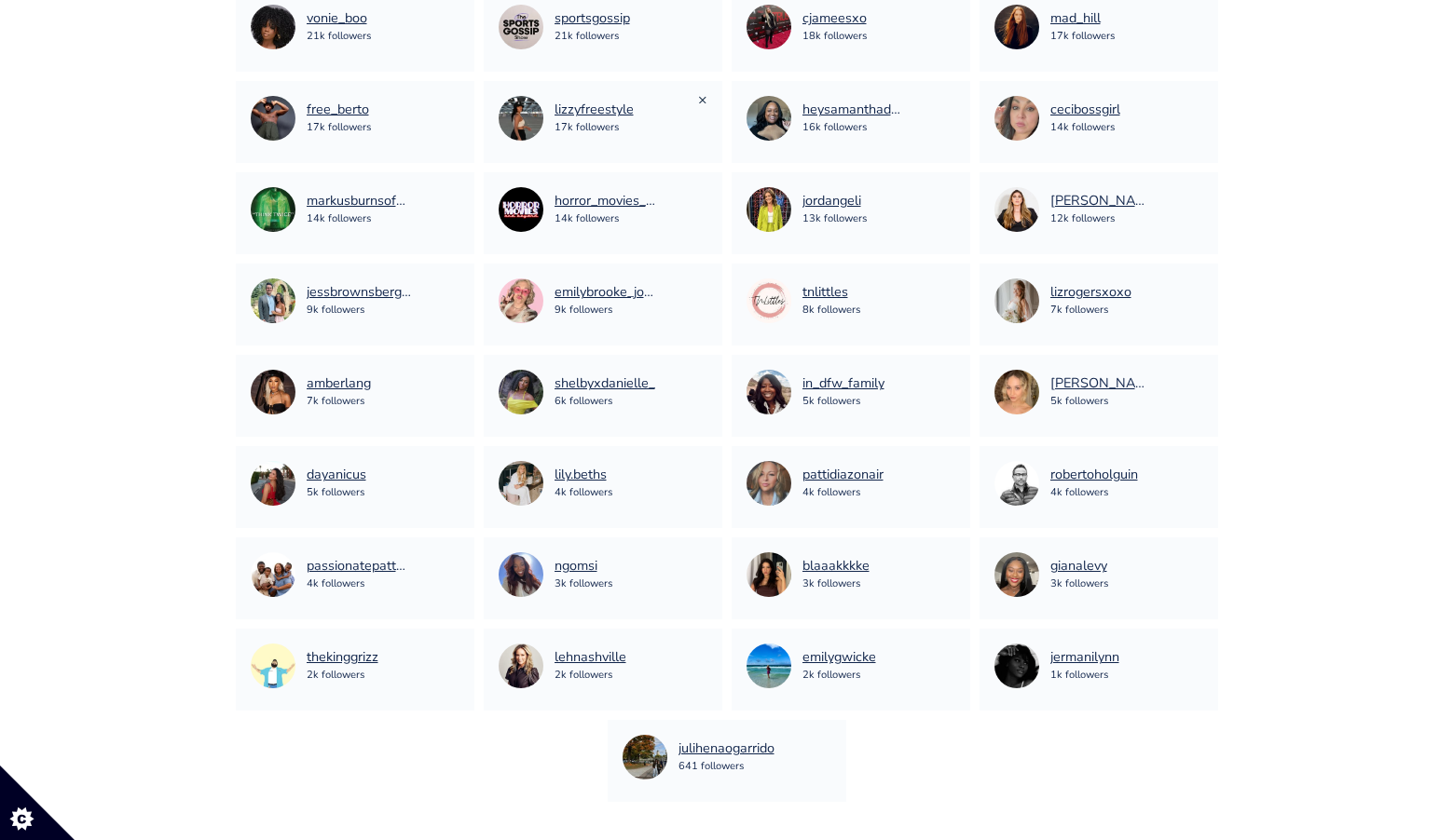
click at [705, 98] on link "×" at bounding box center [703, 100] width 10 height 21
click at [950, 105] on link "×" at bounding box center [951, 100] width 10 height 21
click at [1200, 99] on link "×" at bounding box center [1199, 100] width 10 height 21
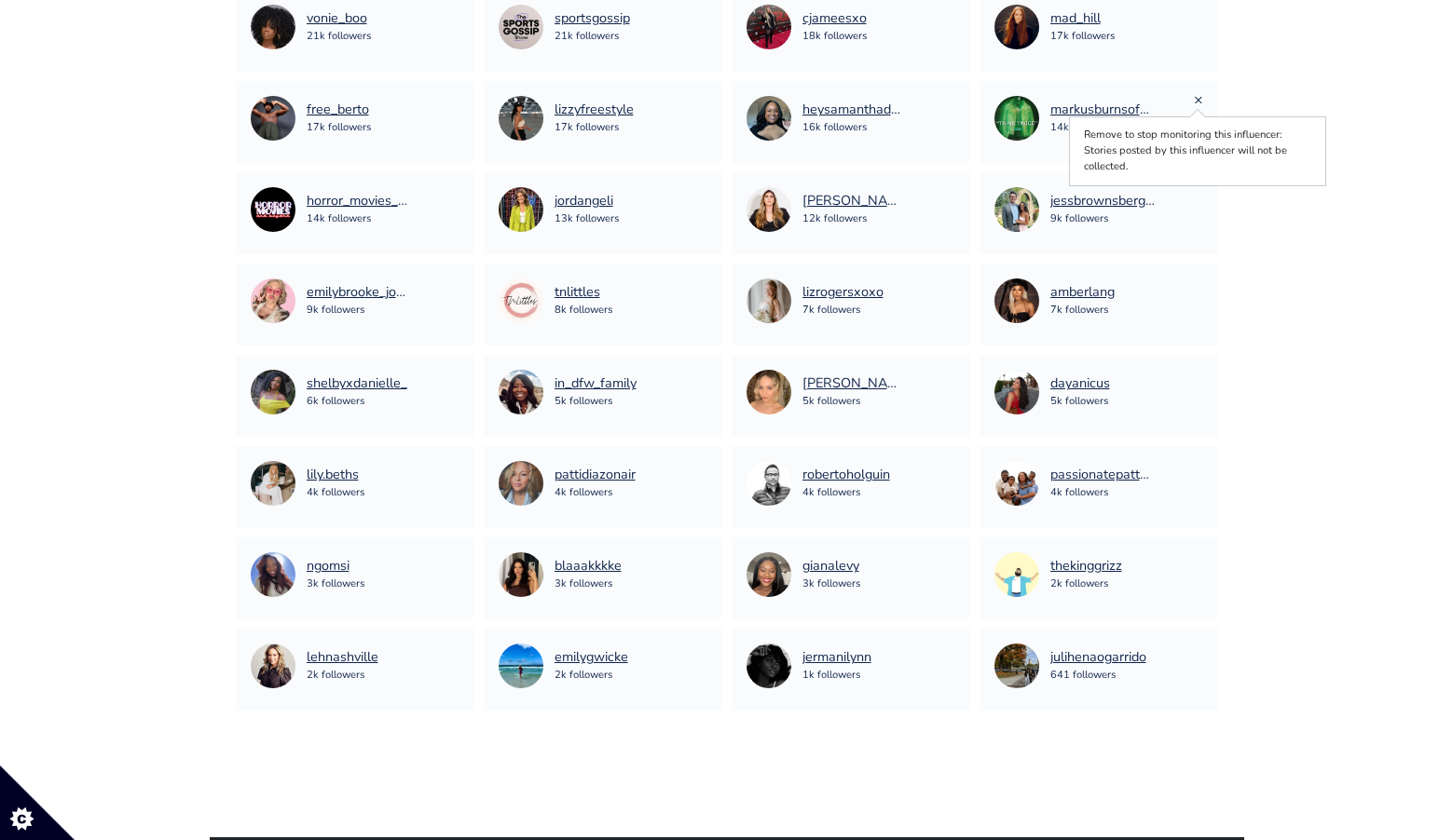
click at [1199, 99] on link "×" at bounding box center [1199, 100] width 10 height 21
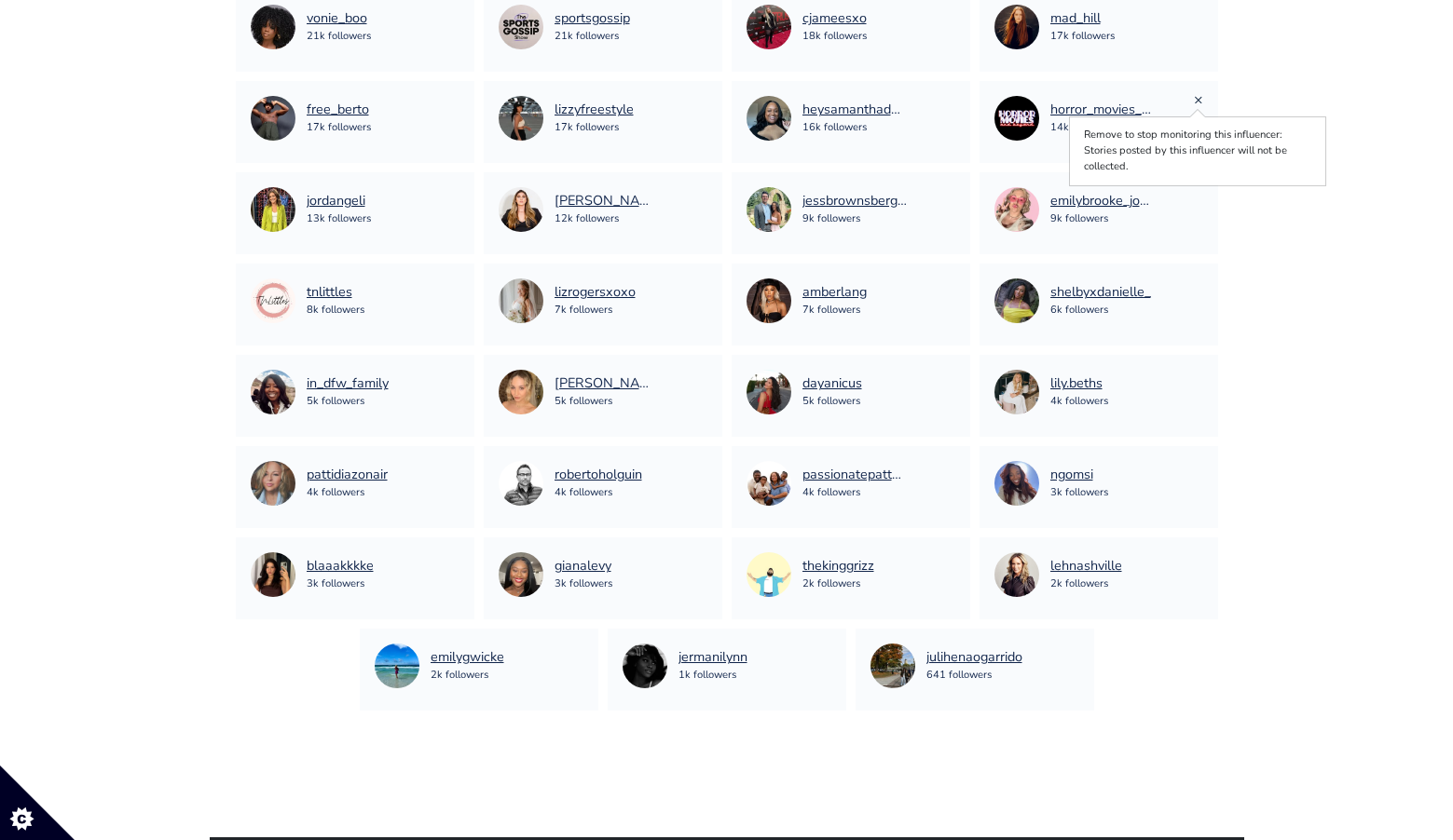
click at [1196, 99] on link "×" at bounding box center [1199, 100] width 10 height 21
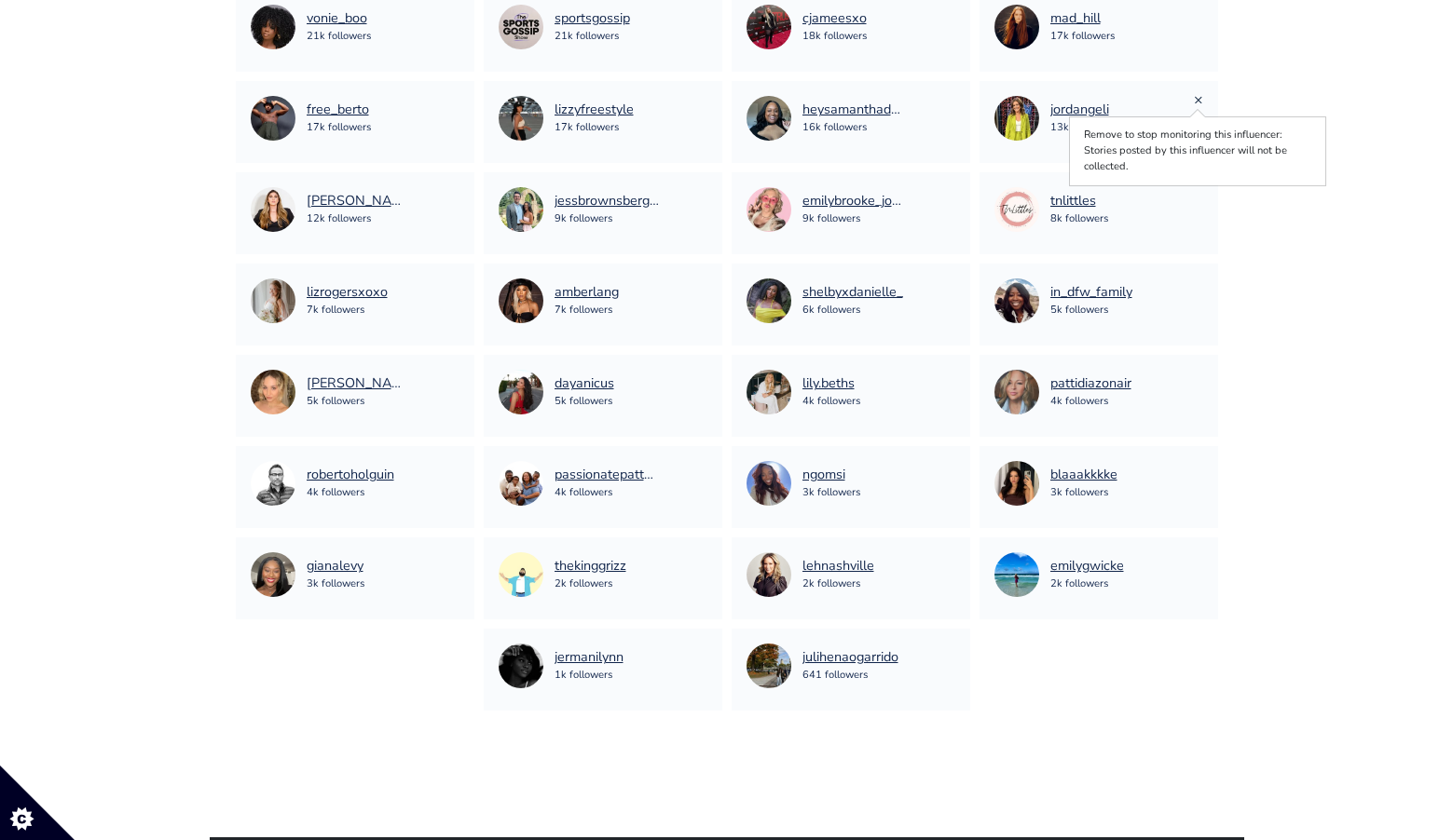
click at [1202, 100] on link "×" at bounding box center [1199, 100] width 10 height 21
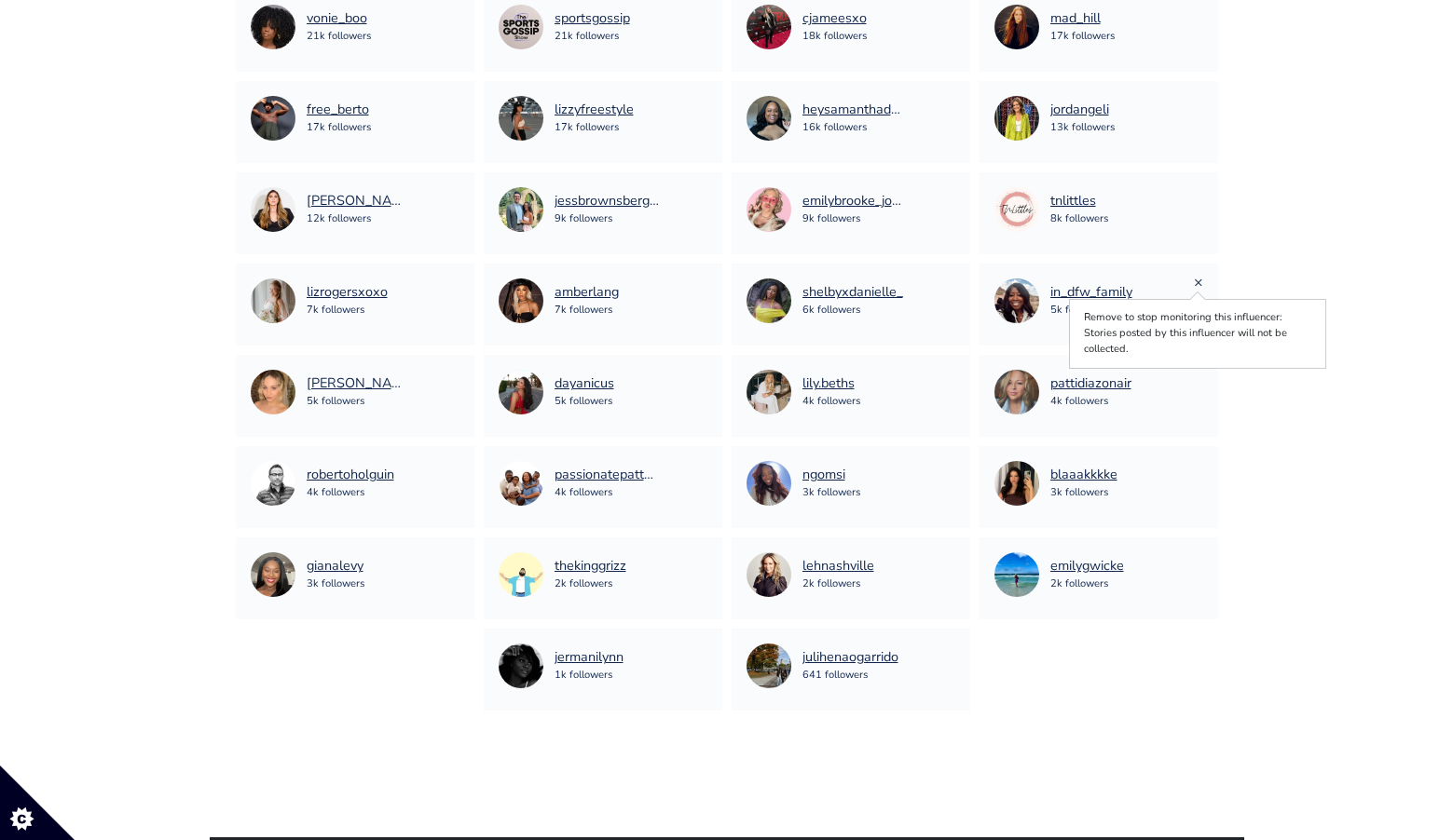
click at [1199, 282] on link "×" at bounding box center [1199, 283] width 10 height 21
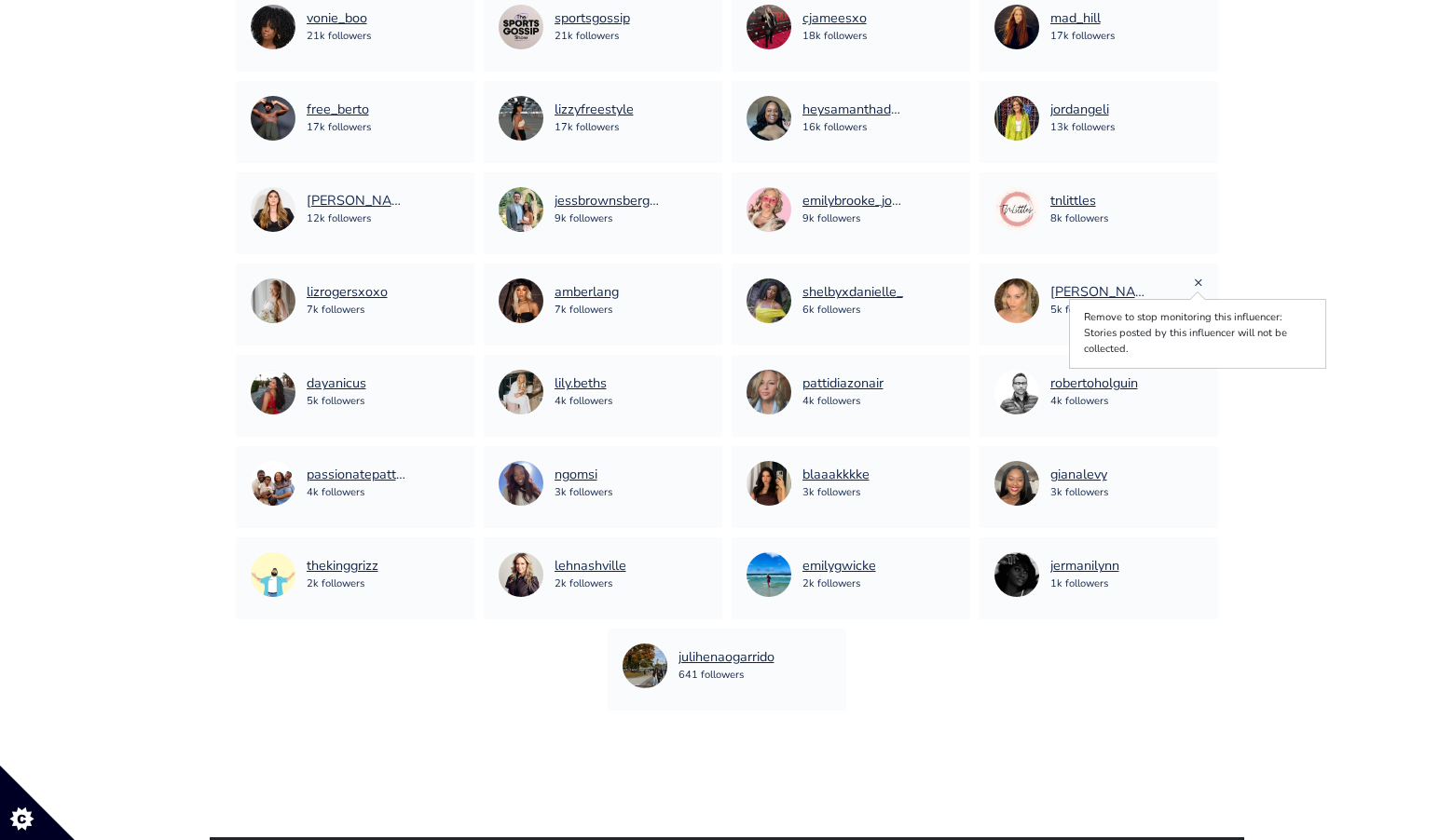
click at [1195, 281] on link "×" at bounding box center [1199, 283] width 10 height 21
click at [1194, 372] on link "×" at bounding box center [1199, 374] width 10 height 21
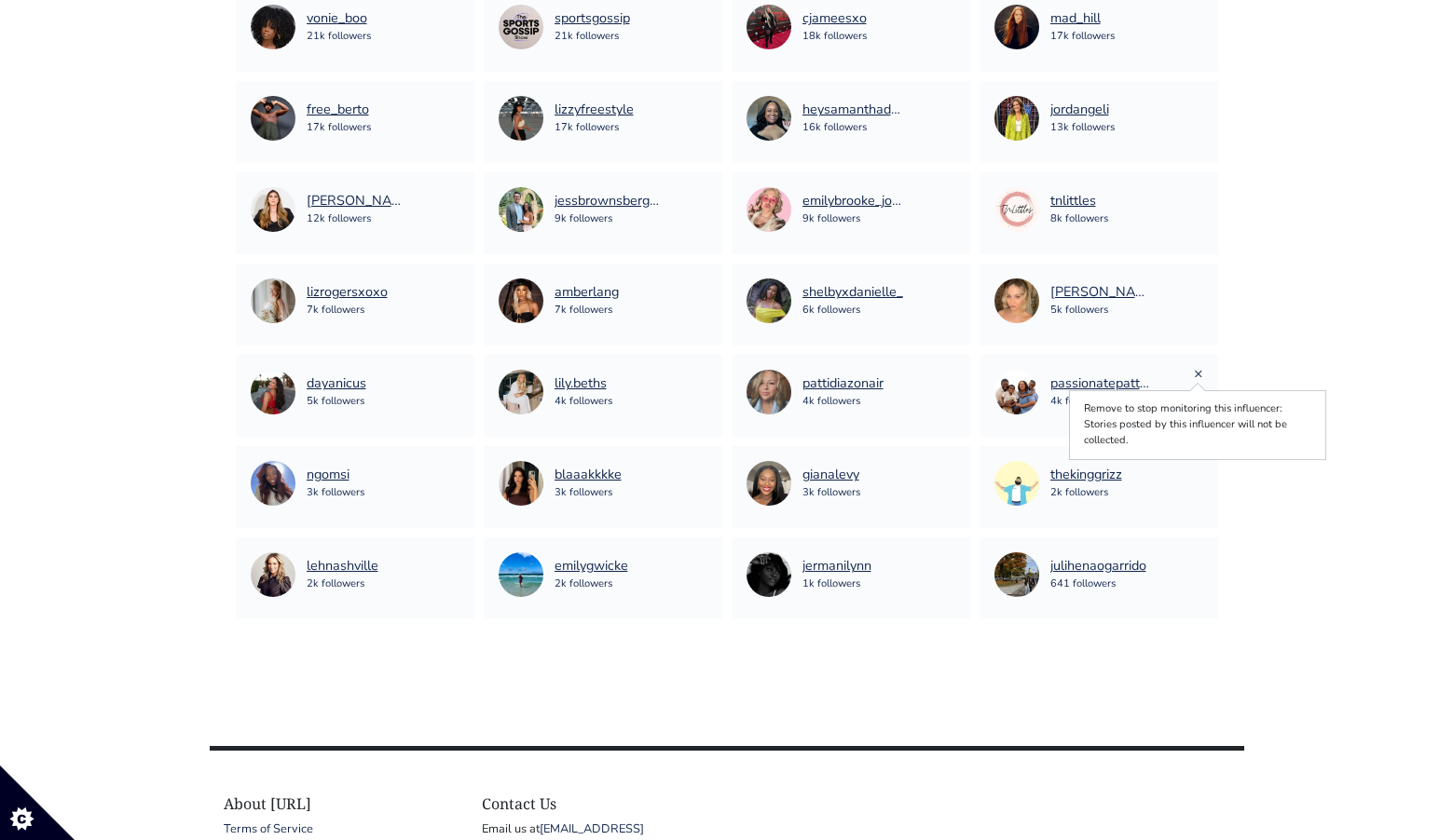
click at [1202, 370] on link "×" at bounding box center [1199, 374] width 10 height 21
click at [1198, 467] on link "×" at bounding box center [1199, 465] width 10 height 21
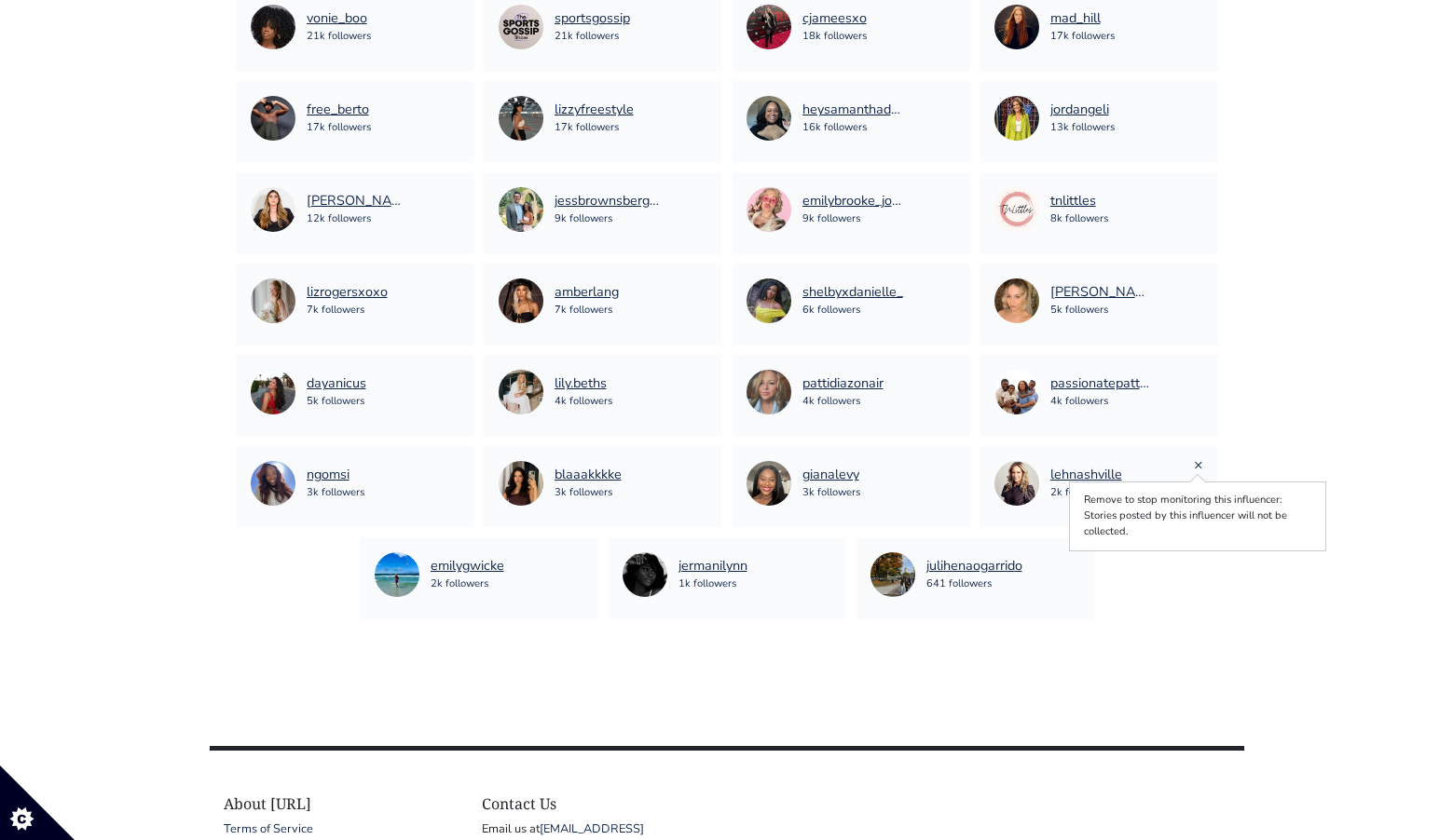
click at [1198, 460] on link "×" at bounding box center [1199, 465] width 10 height 21
click at [1073, 556] on link "×" at bounding box center [1075, 556] width 10 height 21
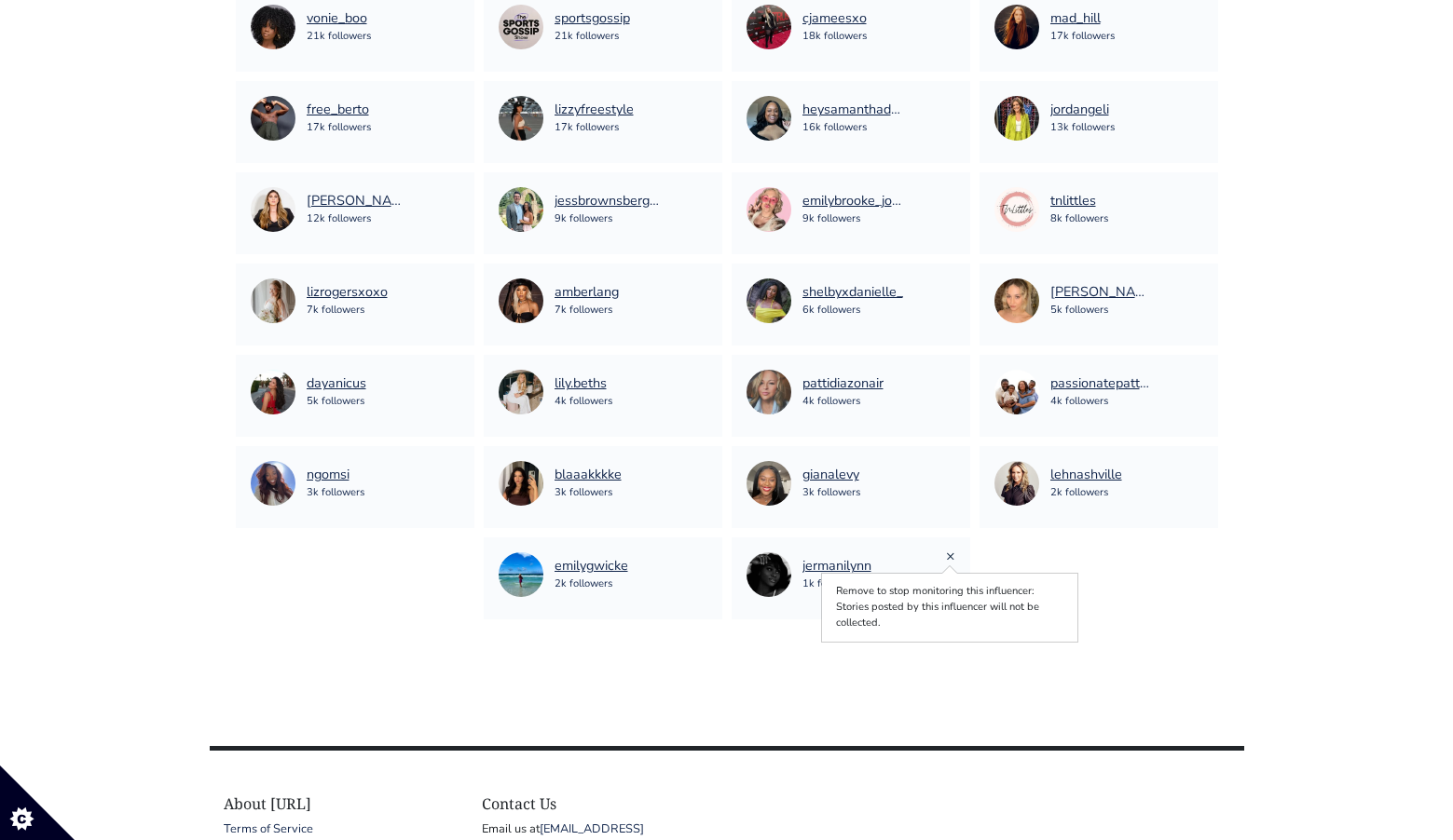
click at [951, 554] on link "×" at bounding box center [951, 556] width 10 height 21
click at [705, 558] on link "×" at bounding box center [703, 556] width 10 height 21
click at [946, 466] on link "×" at bounding box center [951, 465] width 10 height 21
click at [703, 464] on link "×" at bounding box center [703, 465] width 10 height 21
click at [455, 376] on link "×" at bounding box center [455, 374] width 10 height 21
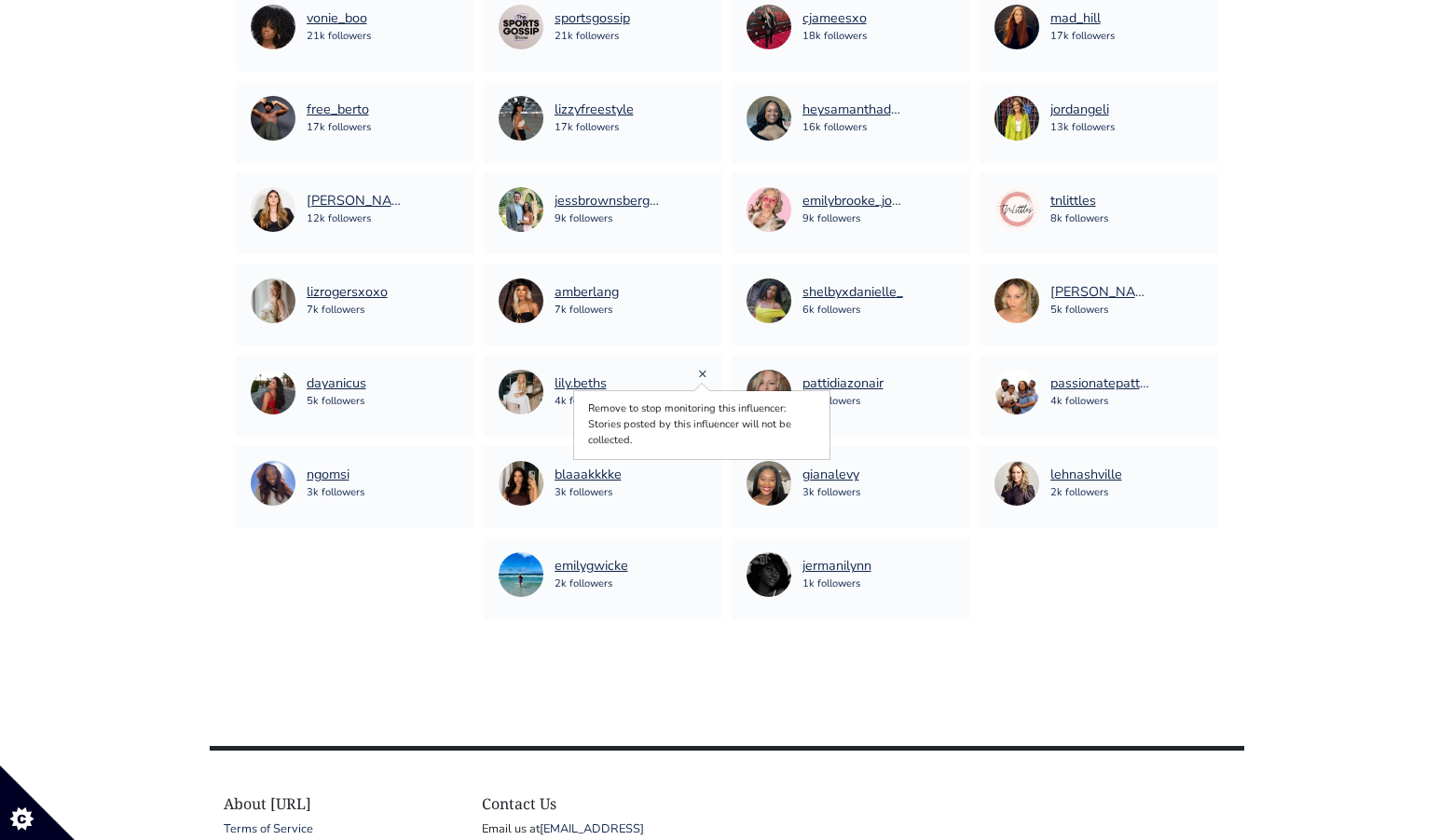
click at [700, 367] on link "×" at bounding box center [703, 374] width 10 height 21
click at [944, 282] on div "shelbyxdanielle_ 6k followers" at bounding box center [851, 301] width 209 height 45
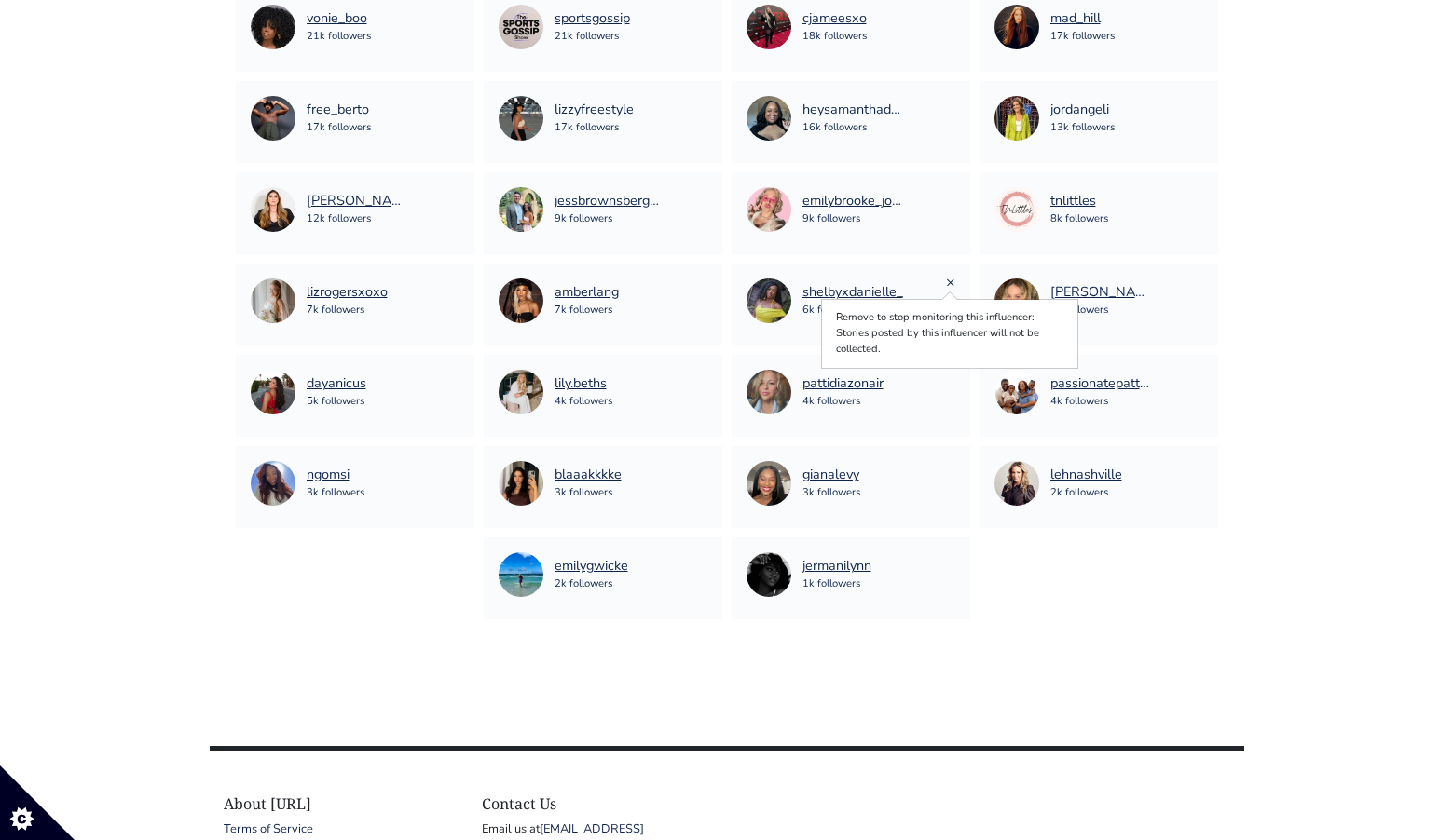
click at [949, 282] on link "×" at bounding box center [951, 283] width 10 height 21
click at [704, 280] on link "×" at bounding box center [703, 283] width 10 height 21
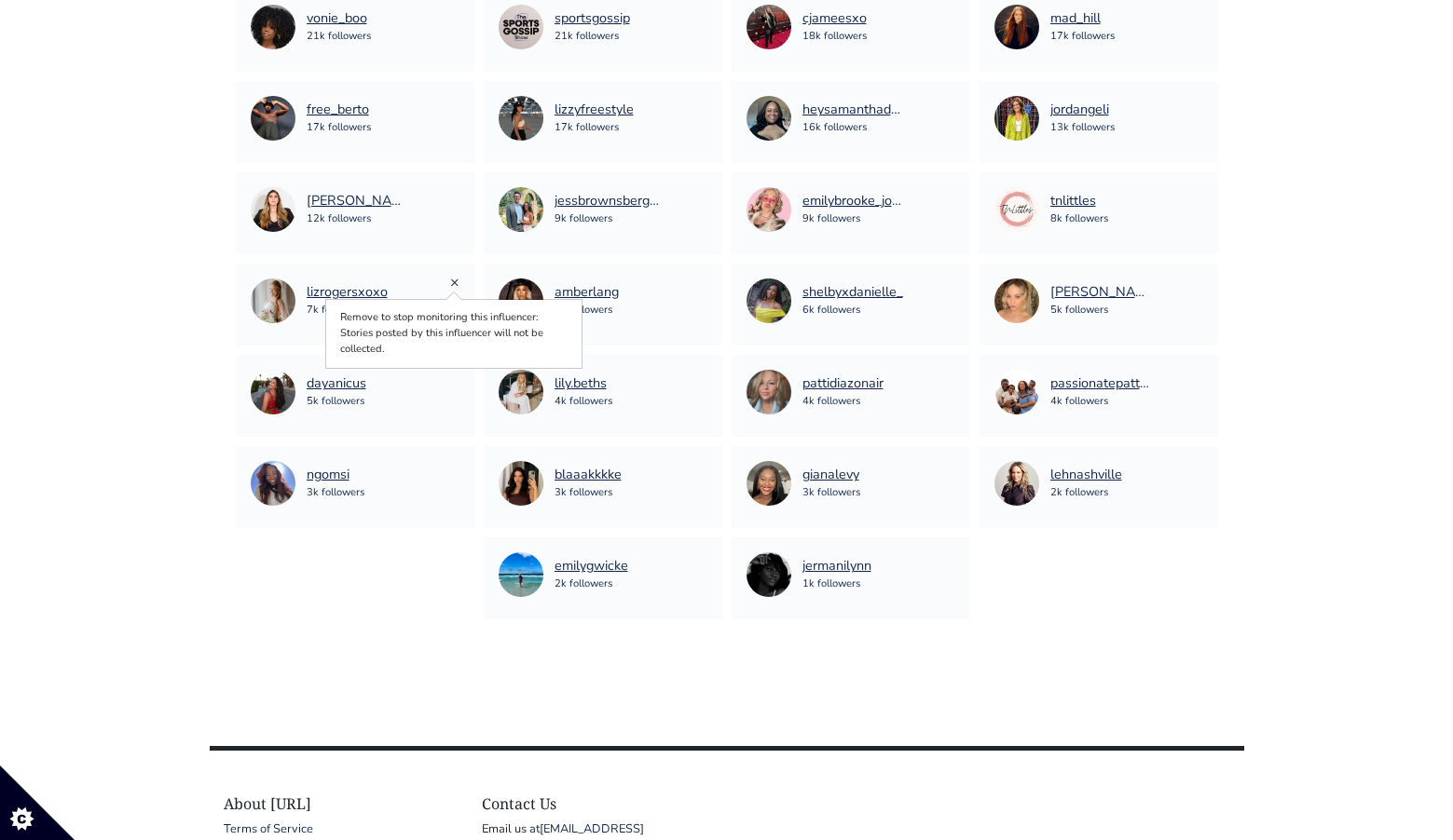
click at [454, 282] on link "×" at bounding box center [455, 283] width 10 height 21
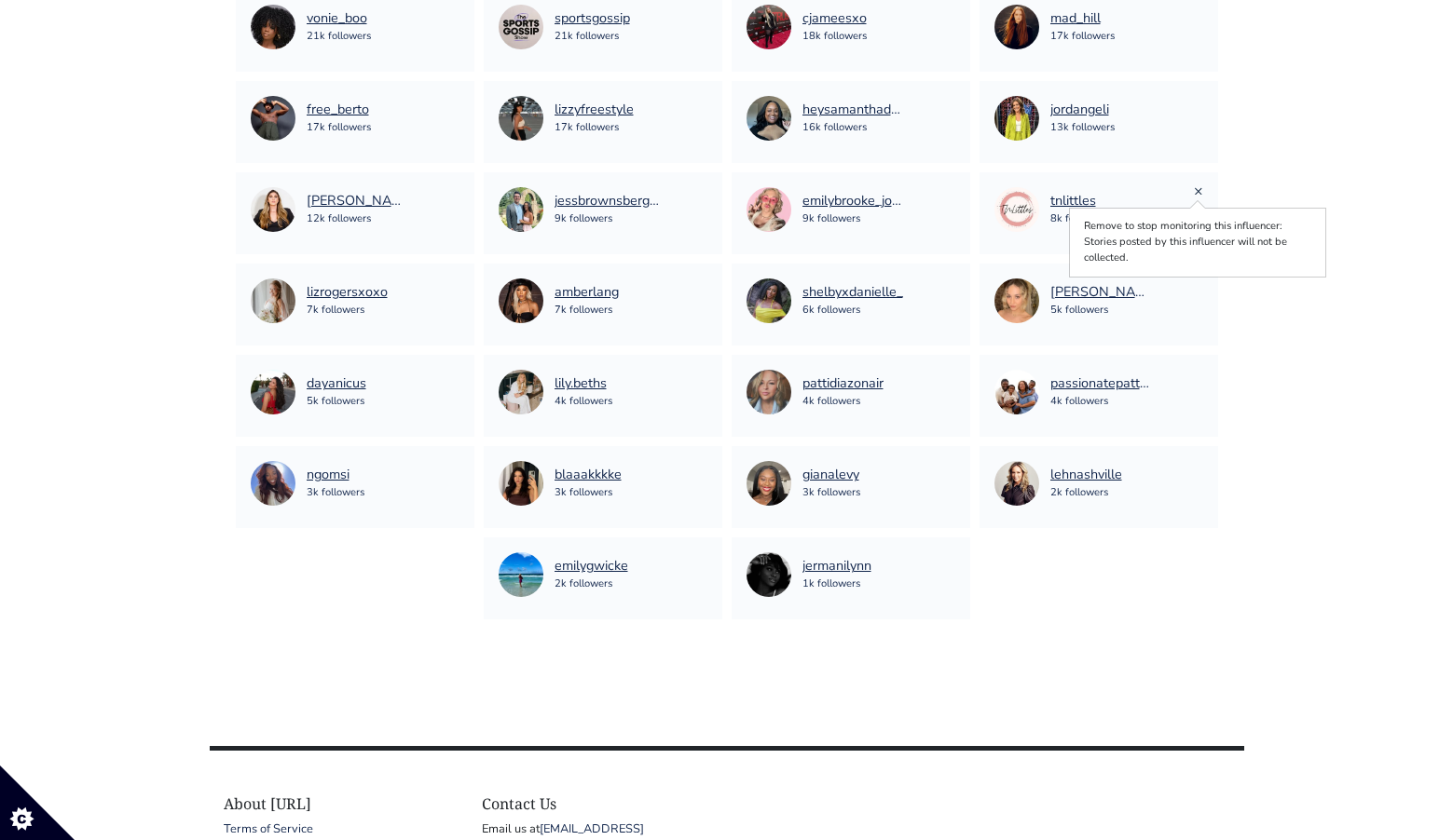
click at [1196, 190] on link "×" at bounding box center [1199, 191] width 10 height 21
click at [450, 191] on div "lindsay.doyle 12k followers" at bounding box center [354, 210] width 209 height 45
click at [453, 191] on link "×" at bounding box center [455, 191] width 10 height 21
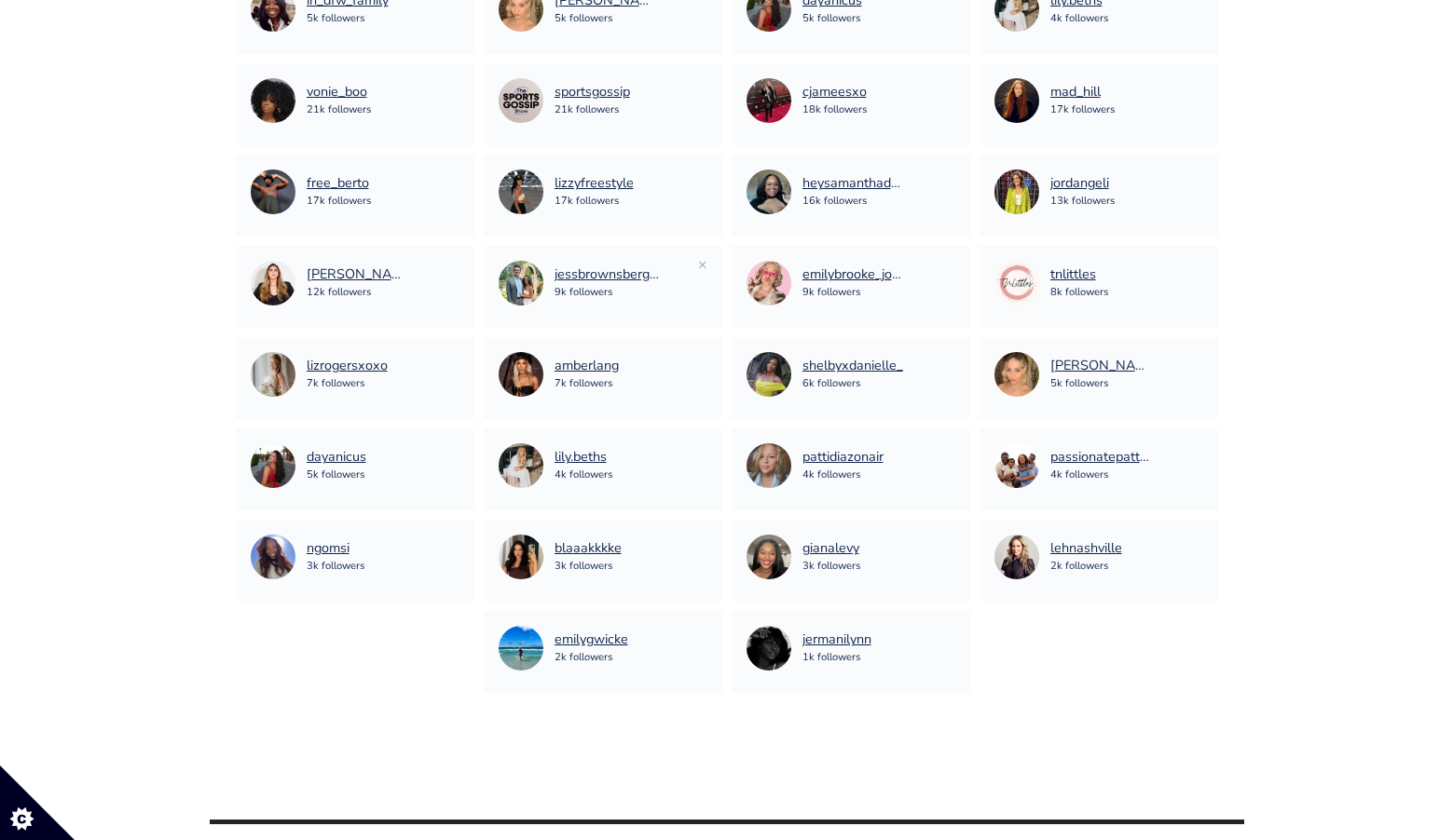
scroll to position [3307, 0]
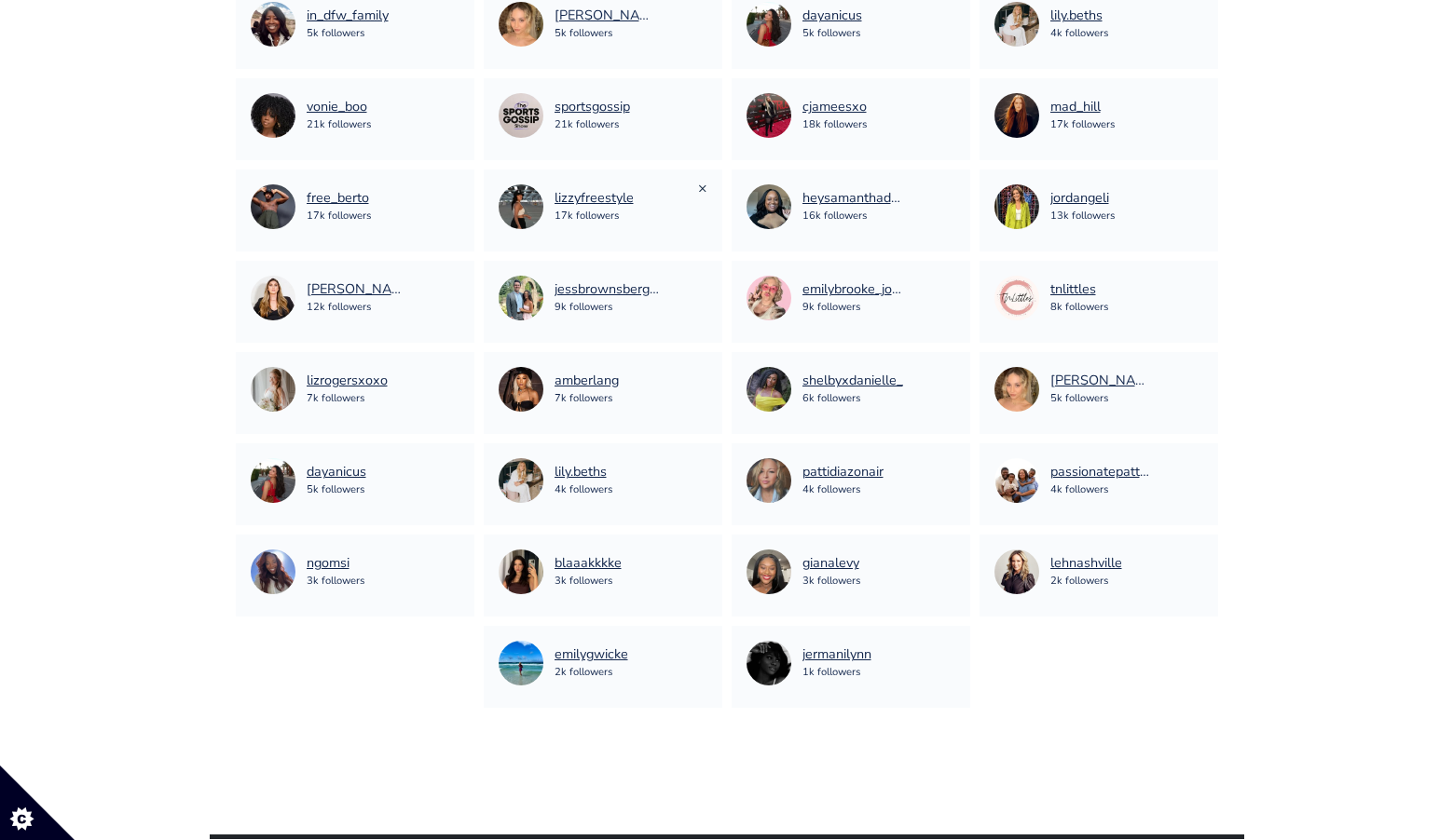
click at [703, 183] on link "×" at bounding box center [703, 189] width 10 height 21
click at [454, 189] on link "×" at bounding box center [455, 189] width 10 height 21
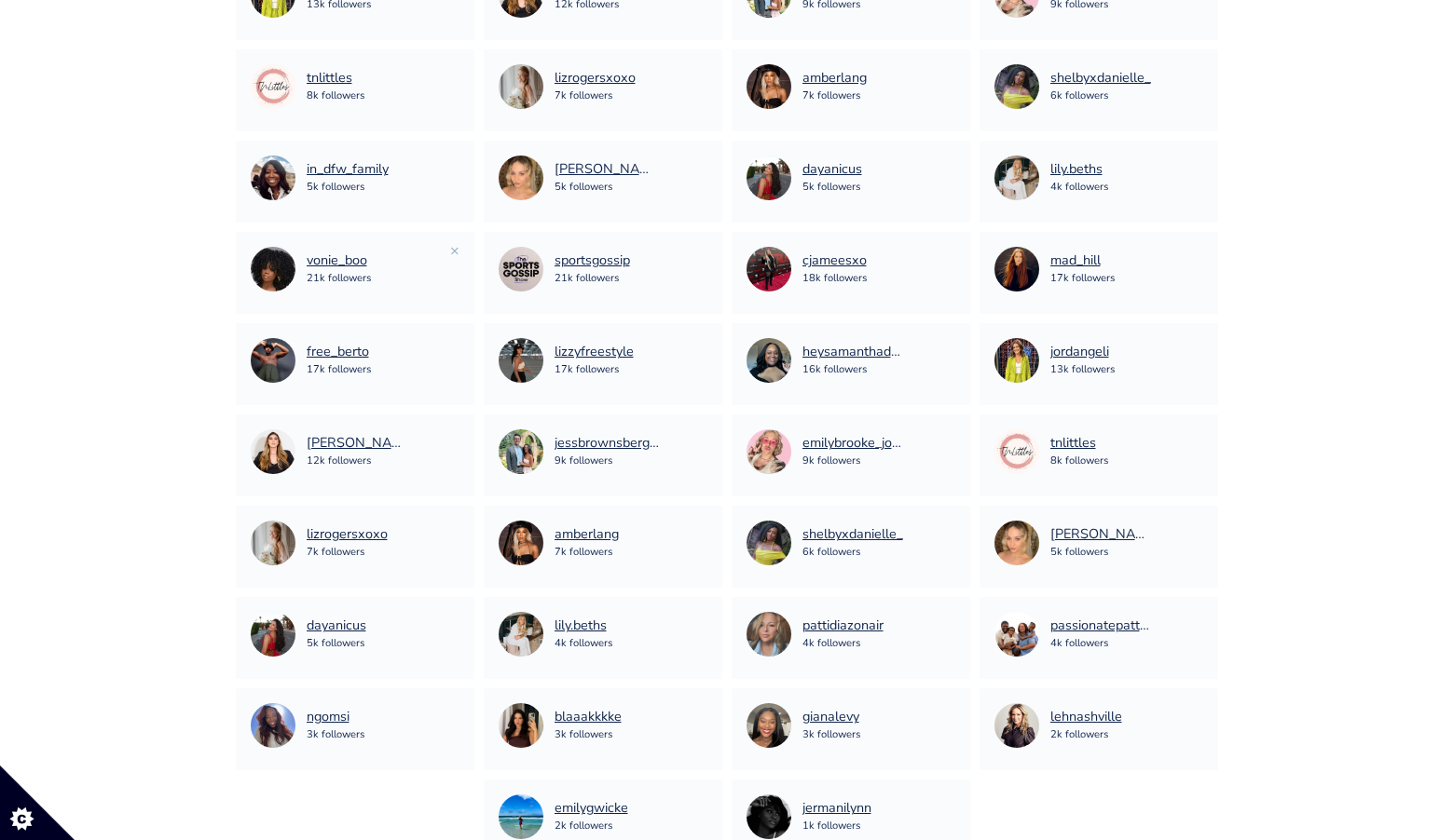
scroll to position [3164, 0]
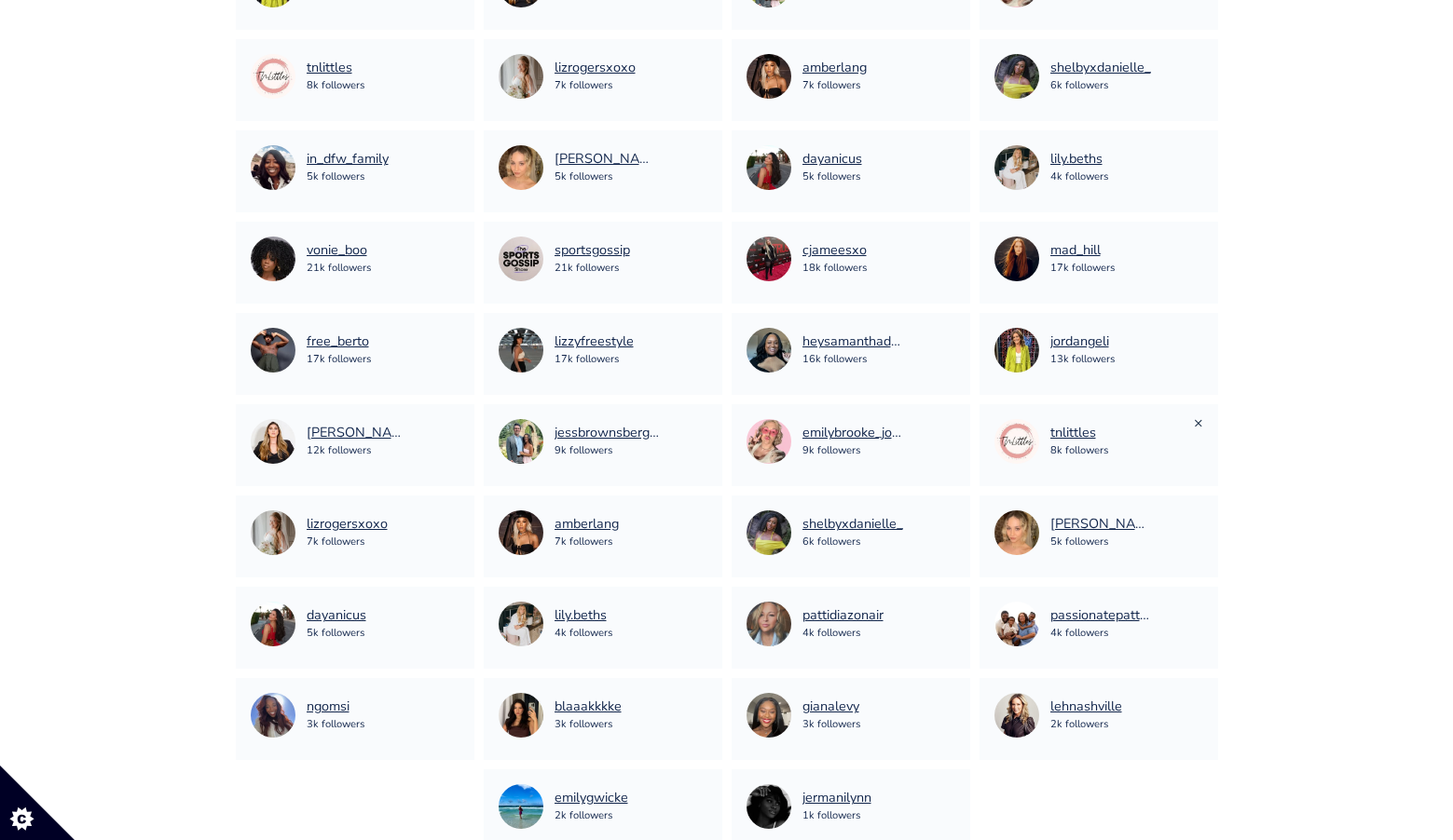
click at [1200, 426] on link "×" at bounding box center [1199, 423] width 10 height 21
click at [457, 63] on link "×" at bounding box center [455, 58] width 10 height 21
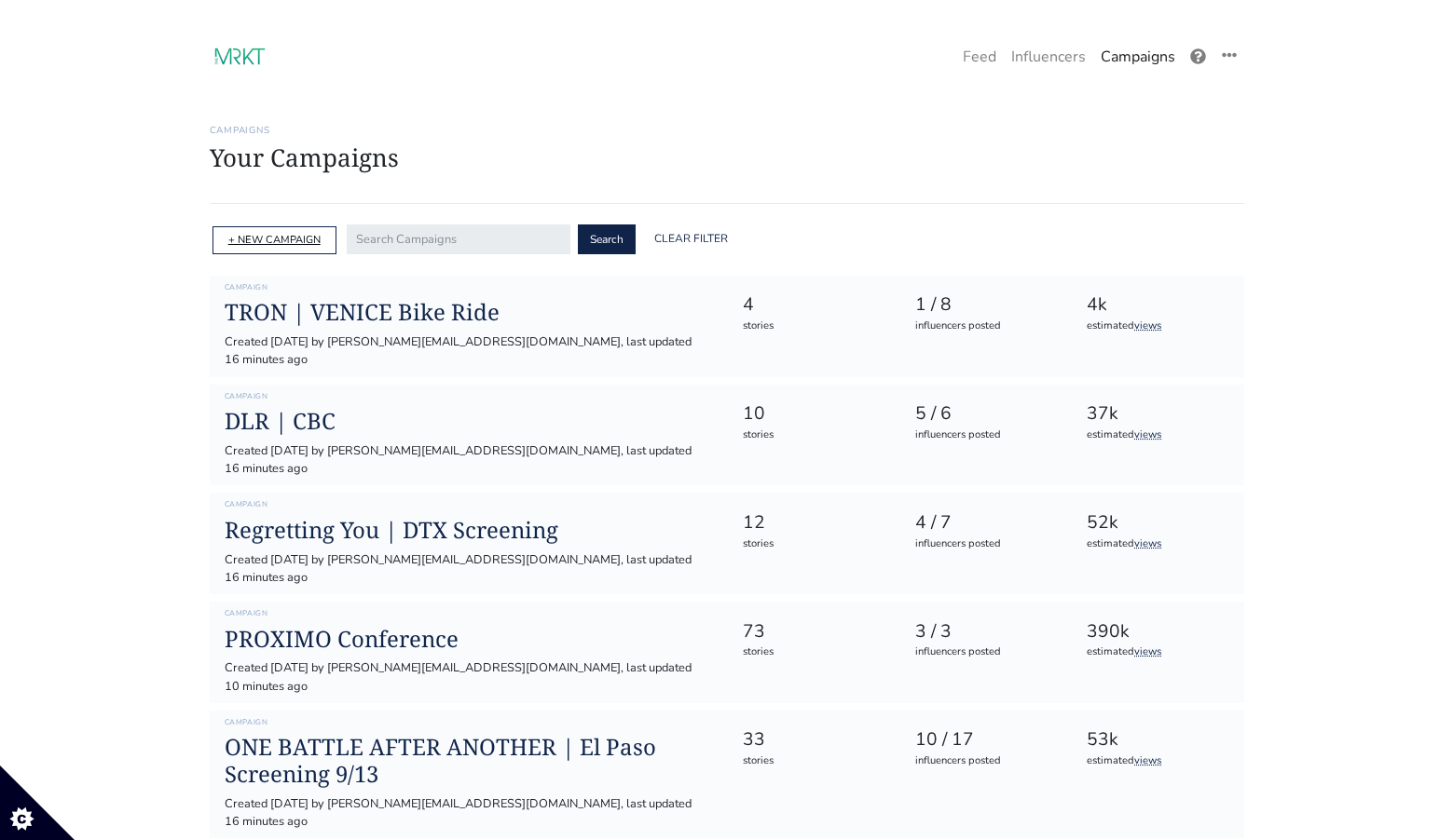
click at [288, 239] on link "+ NEW CAMPAIGN" at bounding box center [274, 240] width 92 height 14
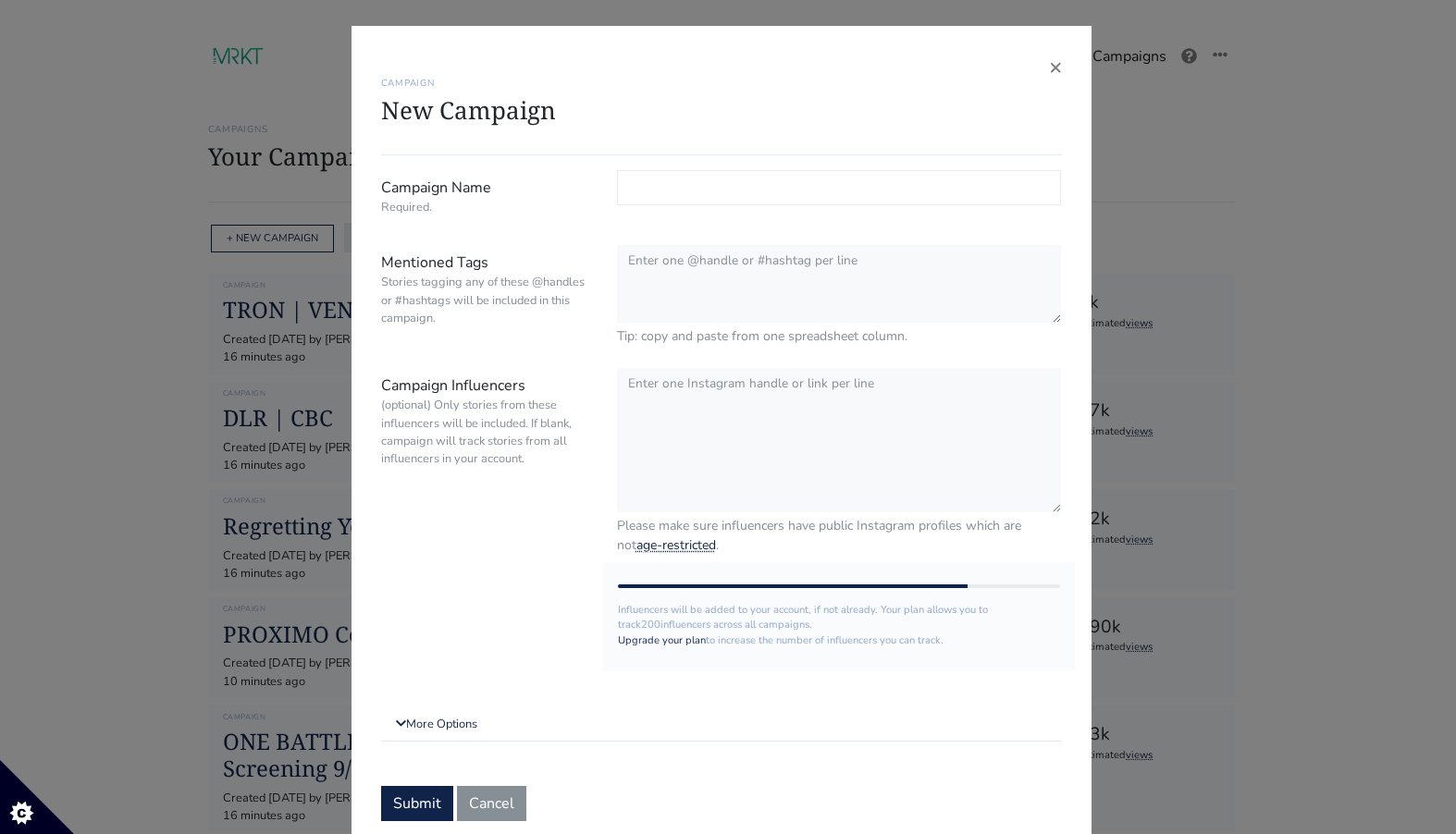
paste input "WIZARDS BEYOND WAVERLY PLACE"
type input "Wizards Beyond Waverly Place | ATL"
drag, startPoint x: 875, startPoint y: 190, endPoint x: 619, endPoint y: 193, distance: 256.0
click at [619, 193] on input "Wizards Beyond Waverly Place | ATL" at bounding box center [840, 187] width 445 height 35
click at [711, 280] on textarea "Mentioned Tags Stories tagging any of these @handles or #hashtags will be inclu…" at bounding box center [840, 285] width 445 height 79
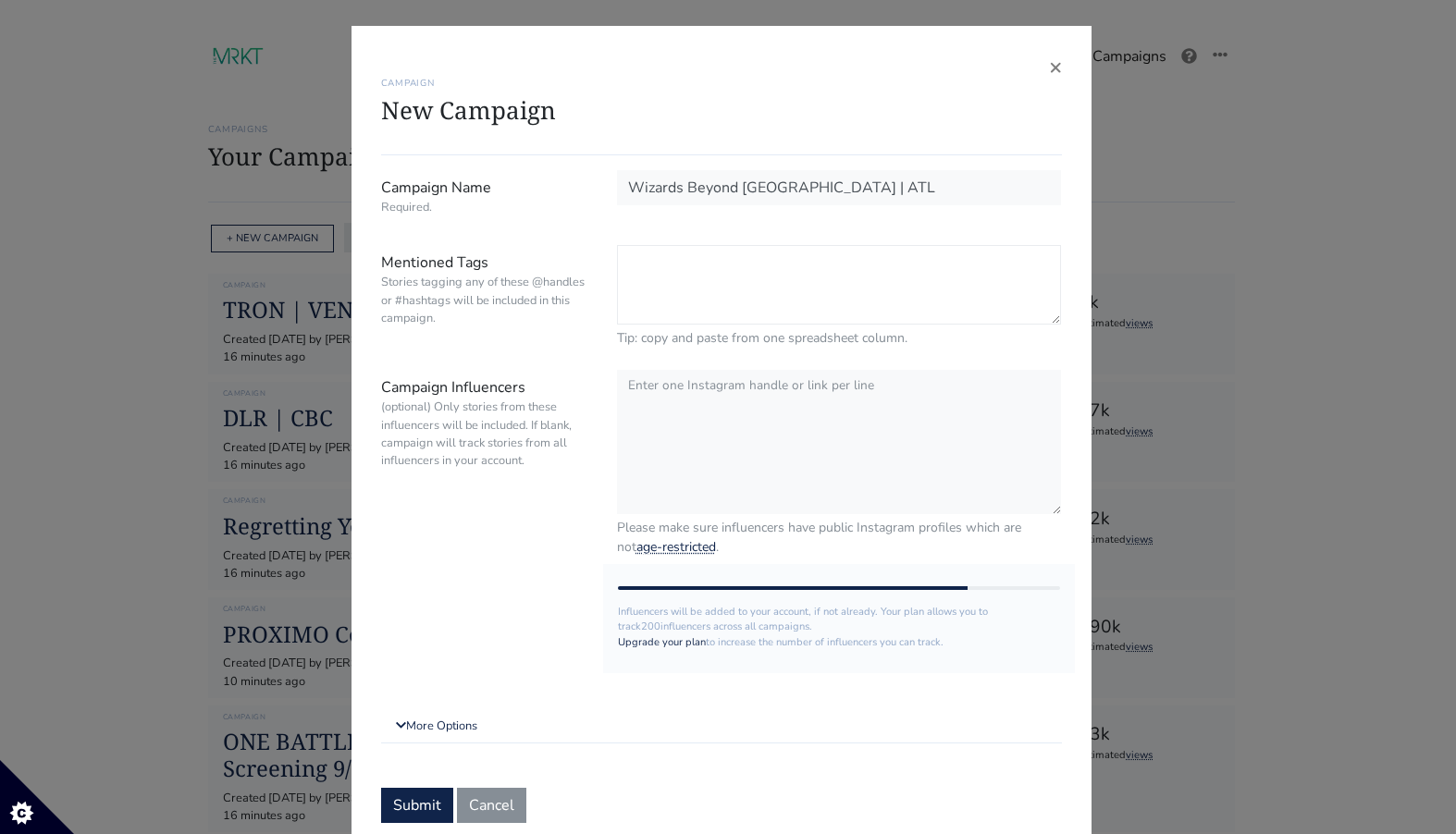
paste textarea "@DisneyPlus @DisneyChannel @disneywizardsseries #DisneyPlus #DisneyChannel #Wiz…"
type textarea "@DisneyPlus @DisneyChannel @disneywizardsseries #DisneyPlus #DisneyChannel #Wiz…"
click at [745, 455] on textarea "Campaign Influencers (optional) Only stories from these influencers will be inc…" at bounding box center [840, 441] width 445 height 147
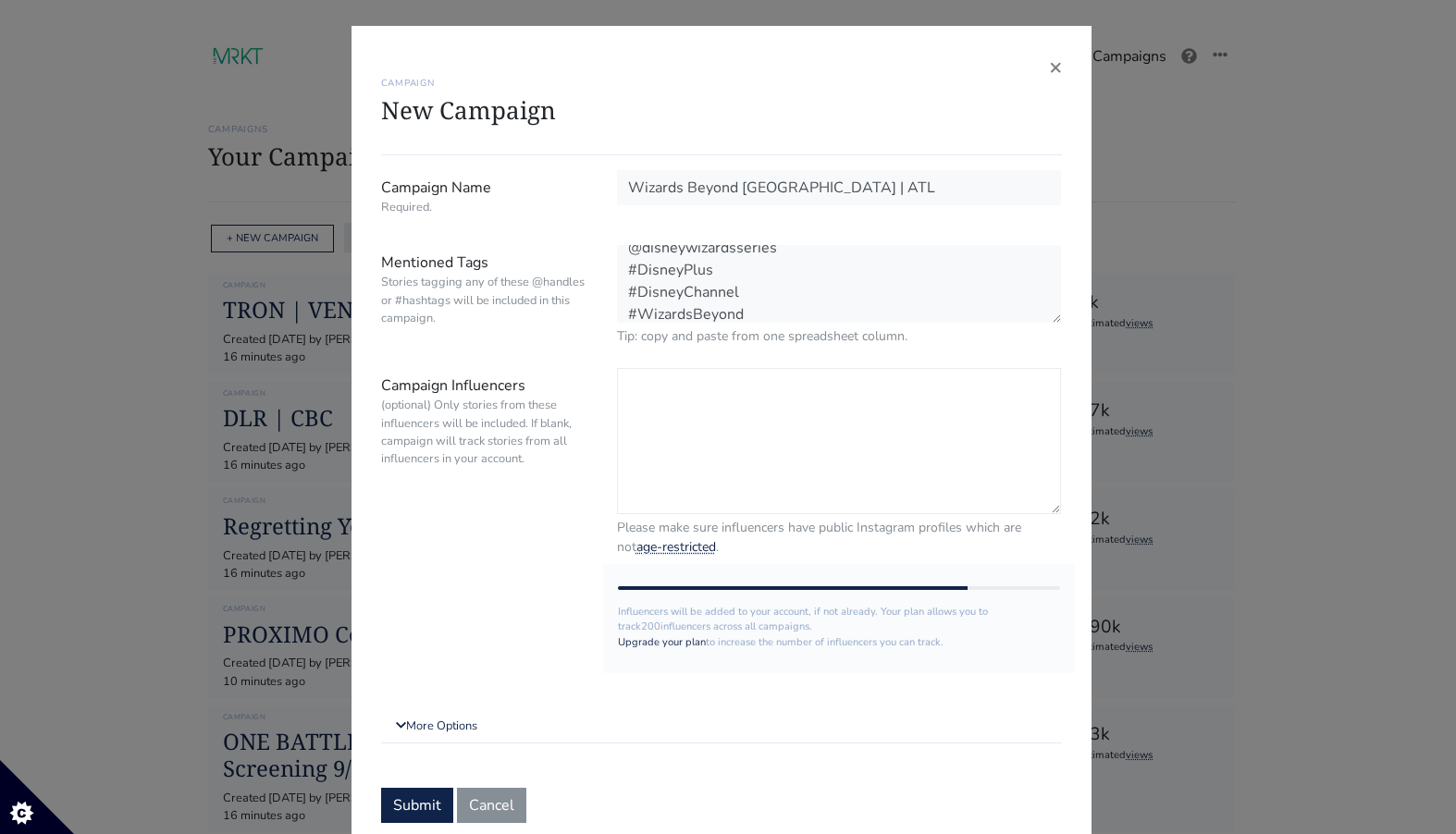
paste textarea "iamthelaurenelise mamas_latina lenahuggs kiwithebeauty decararenee trinitysierr…"
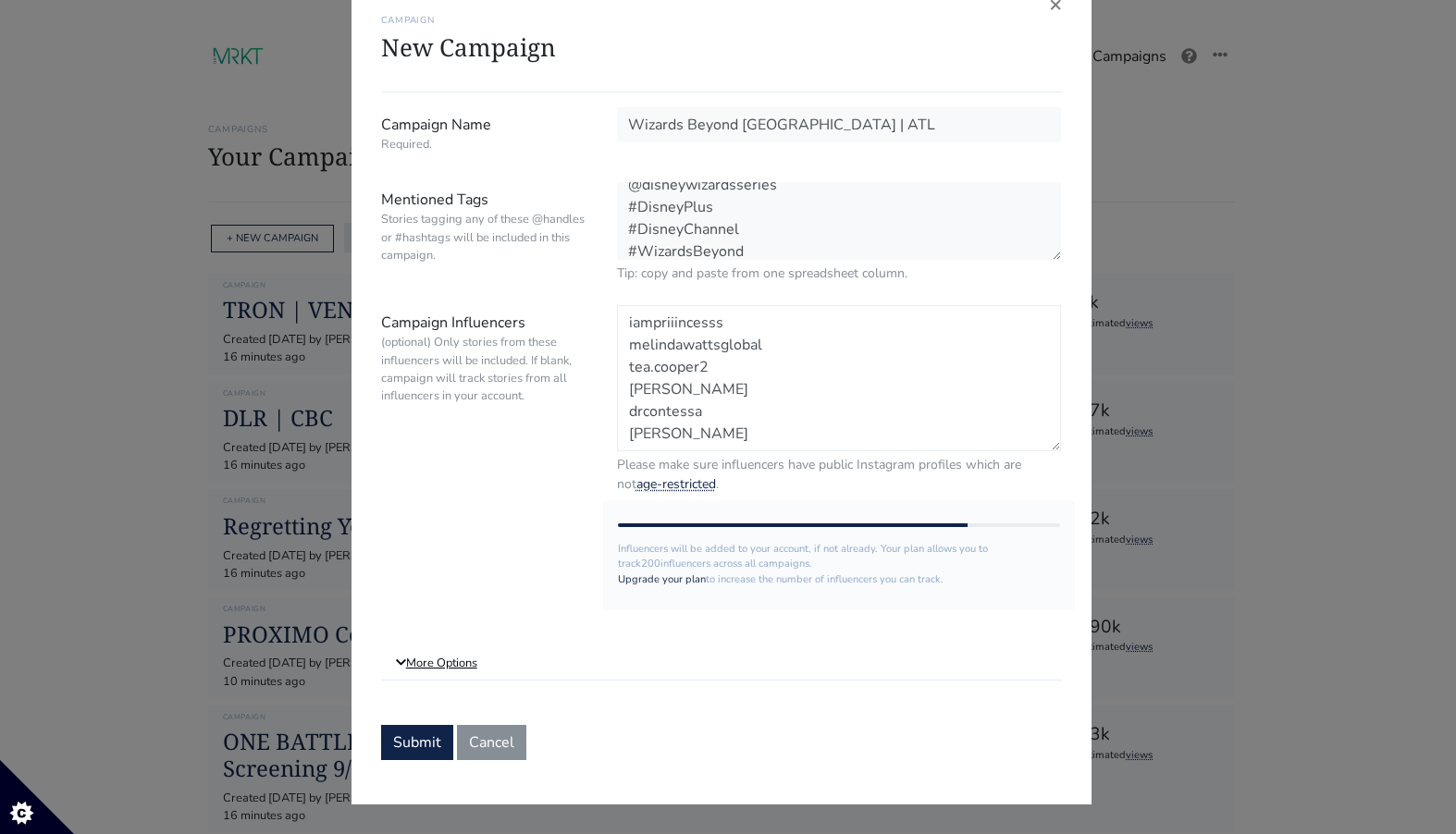
type textarea "iamthelaurenelise mamas_latina lenahuggs kiwithebeauty decararenee trinitysierr…"
click at [436, 665] on link "More Options" at bounding box center [721, 664] width 681 height 33
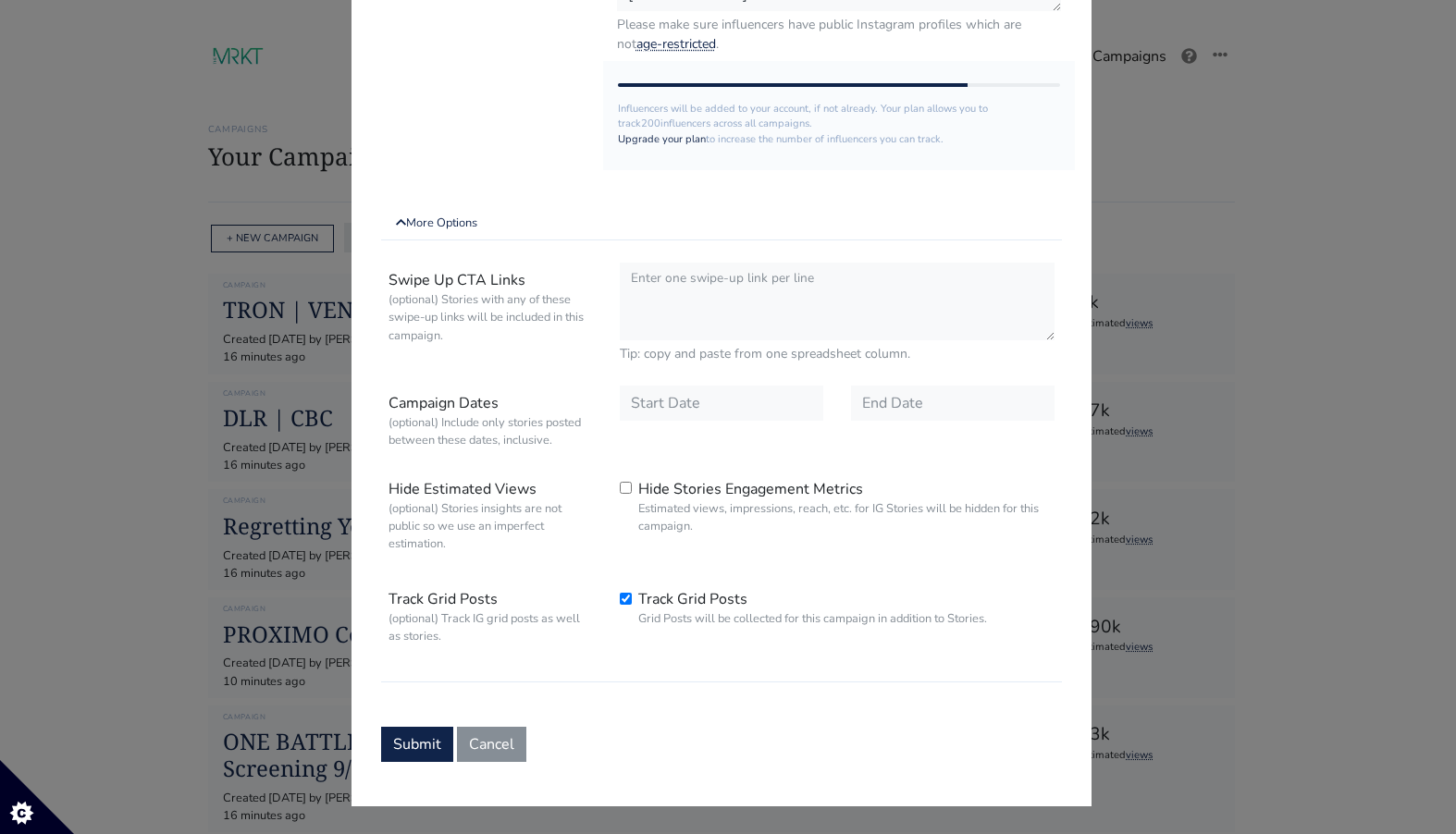
scroll to position [503, 0]
click at [700, 407] on input "text" at bounding box center [721, 401] width 203 height 35
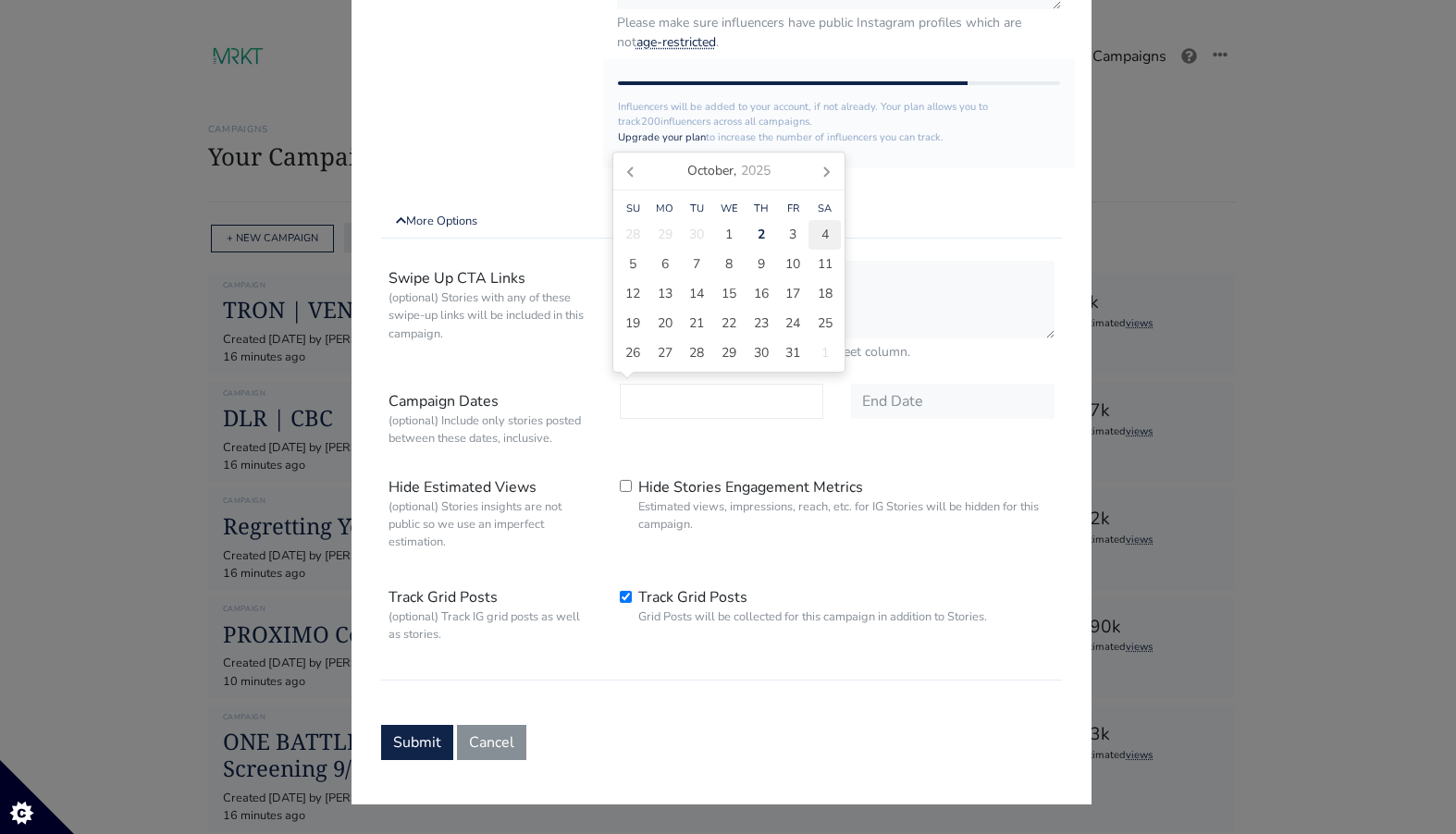
click at [819, 235] on div "4" at bounding box center [824, 235] width 32 height 29
type input "2025-10-04"
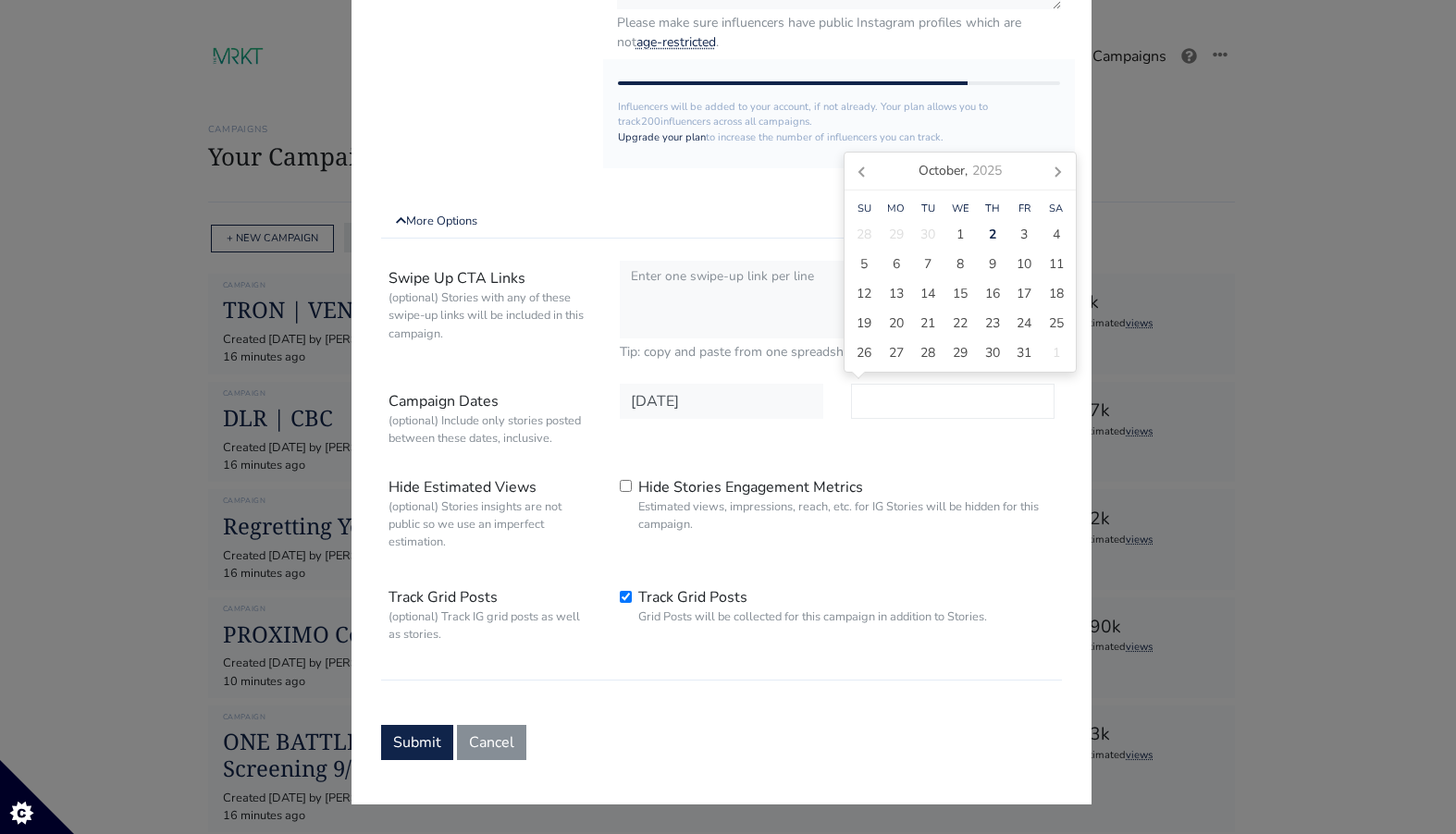
click at [890, 410] on input "text" at bounding box center [952, 401] width 203 height 35
click at [901, 261] on div "6" at bounding box center [896, 264] width 32 height 29
click at [1052, 266] on span "11" at bounding box center [1056, 264] width 15 height 20
type input "2025-10-11"
click at [901, 460] on div "Swipe Up CTA Links (optional) Stories with any of these swipe-up links will be …" at bounding box center [721, 467] width 681 height 427
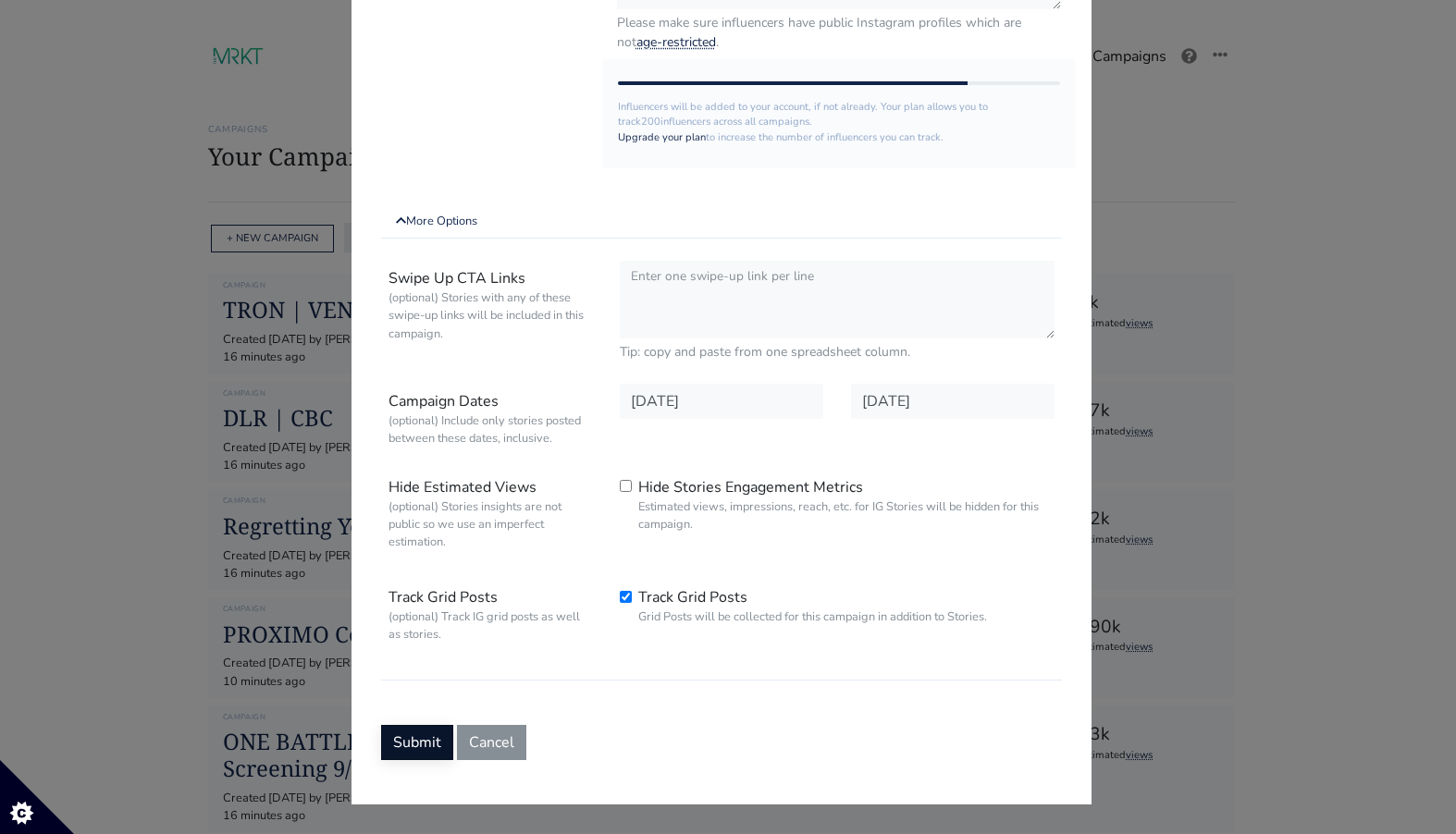
click at [423, 748] on button "Submit" at bounding box center [417, 742] width 72 height 35
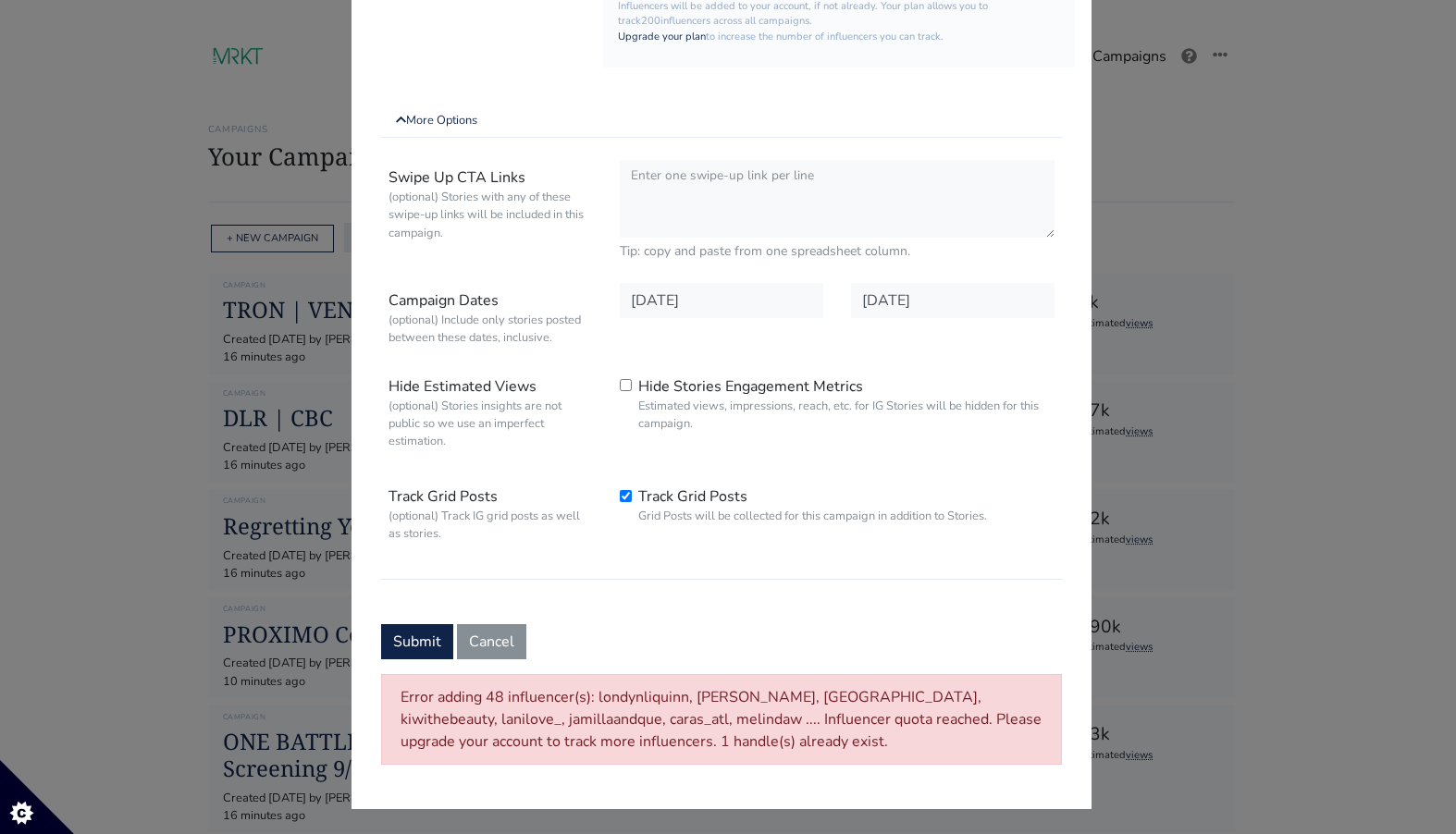
scroll to position [605, 0]
click at [415, 645] on button "Submit" at bounding box center [417, 640] width 72 height 35
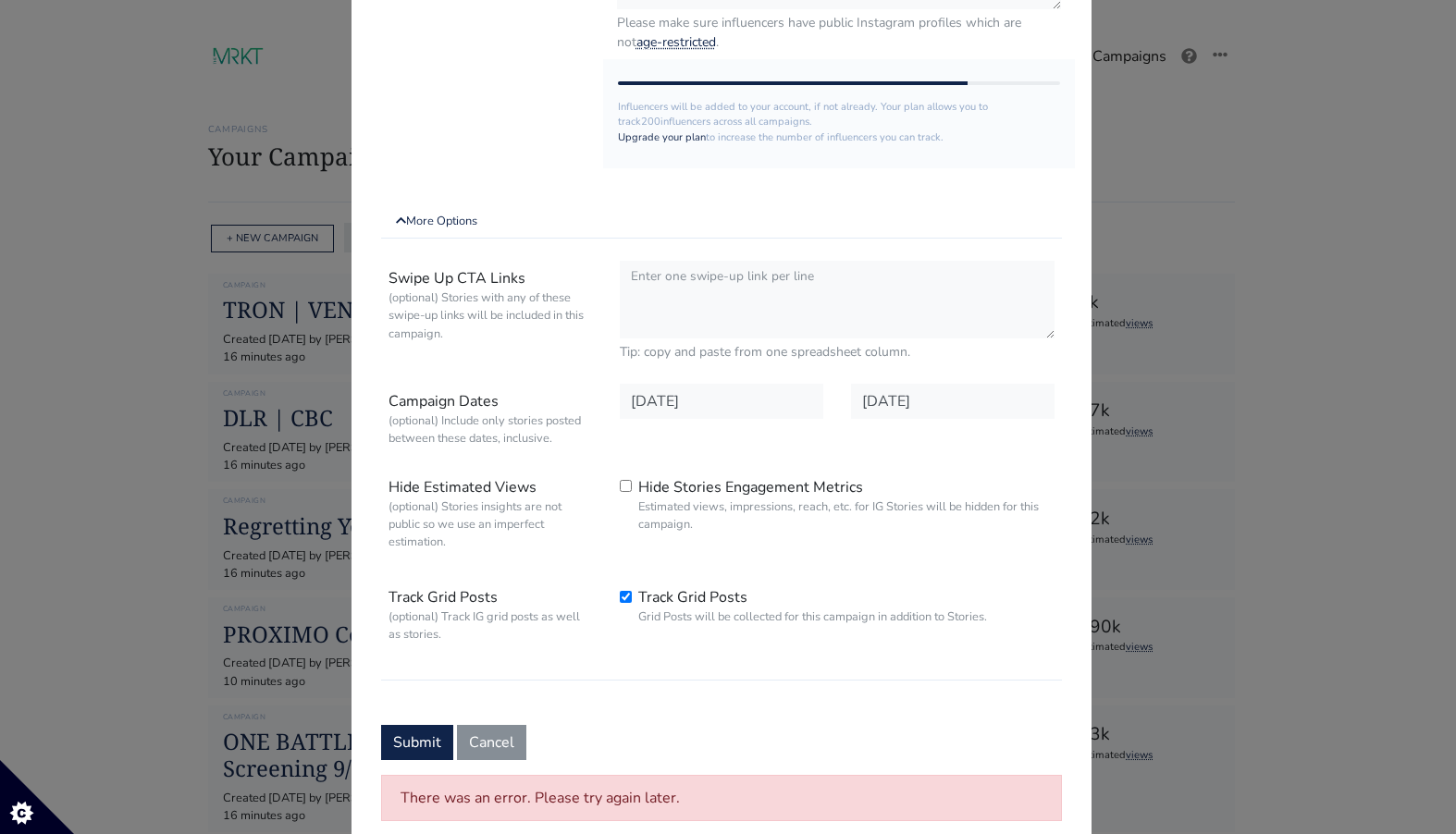
scroll to position [565, 0]
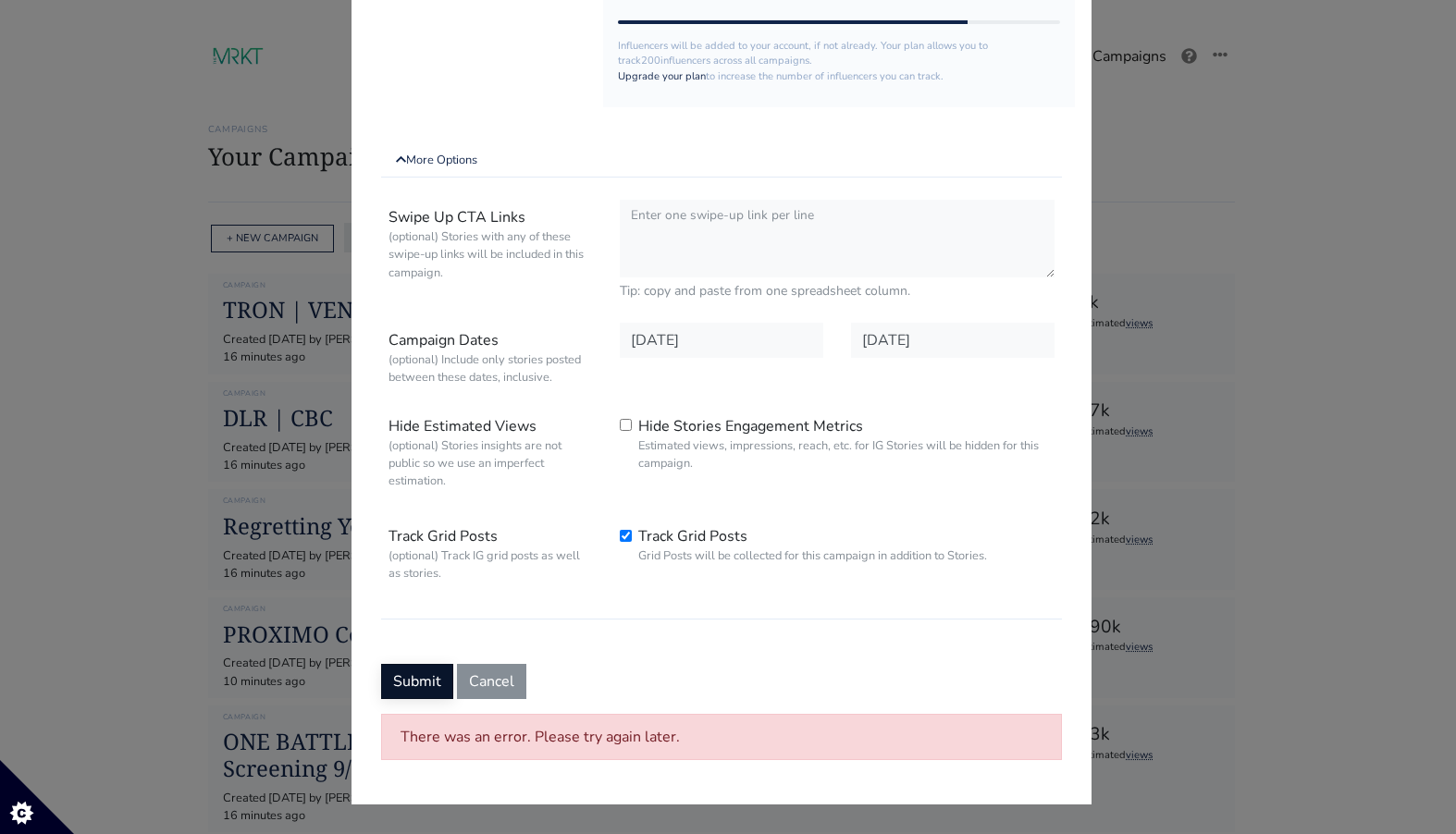
click at [418, 673] on button "Submit" at bounding box center [417, 681] width 72 height 35
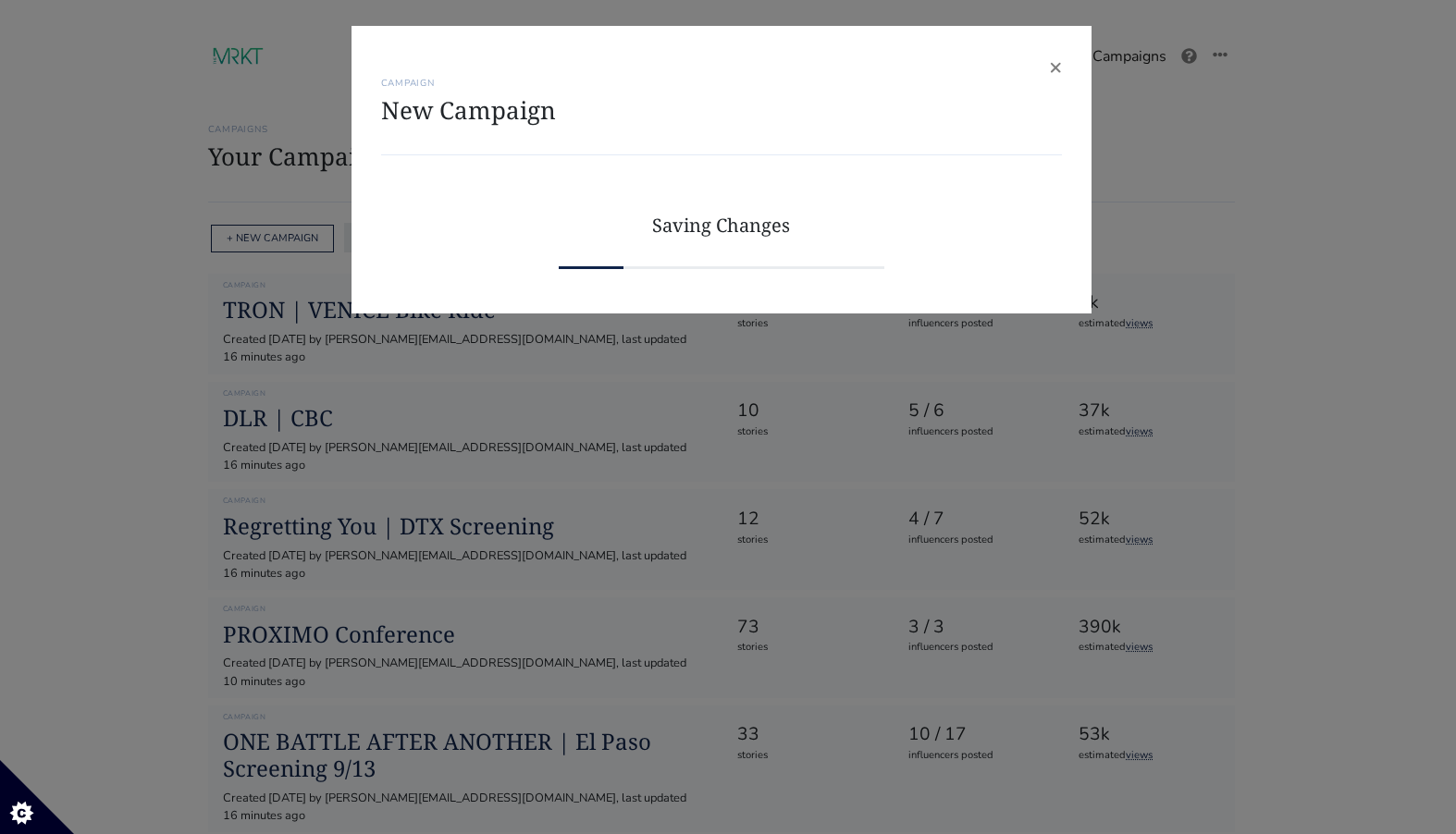
scroll to position [0, 0]
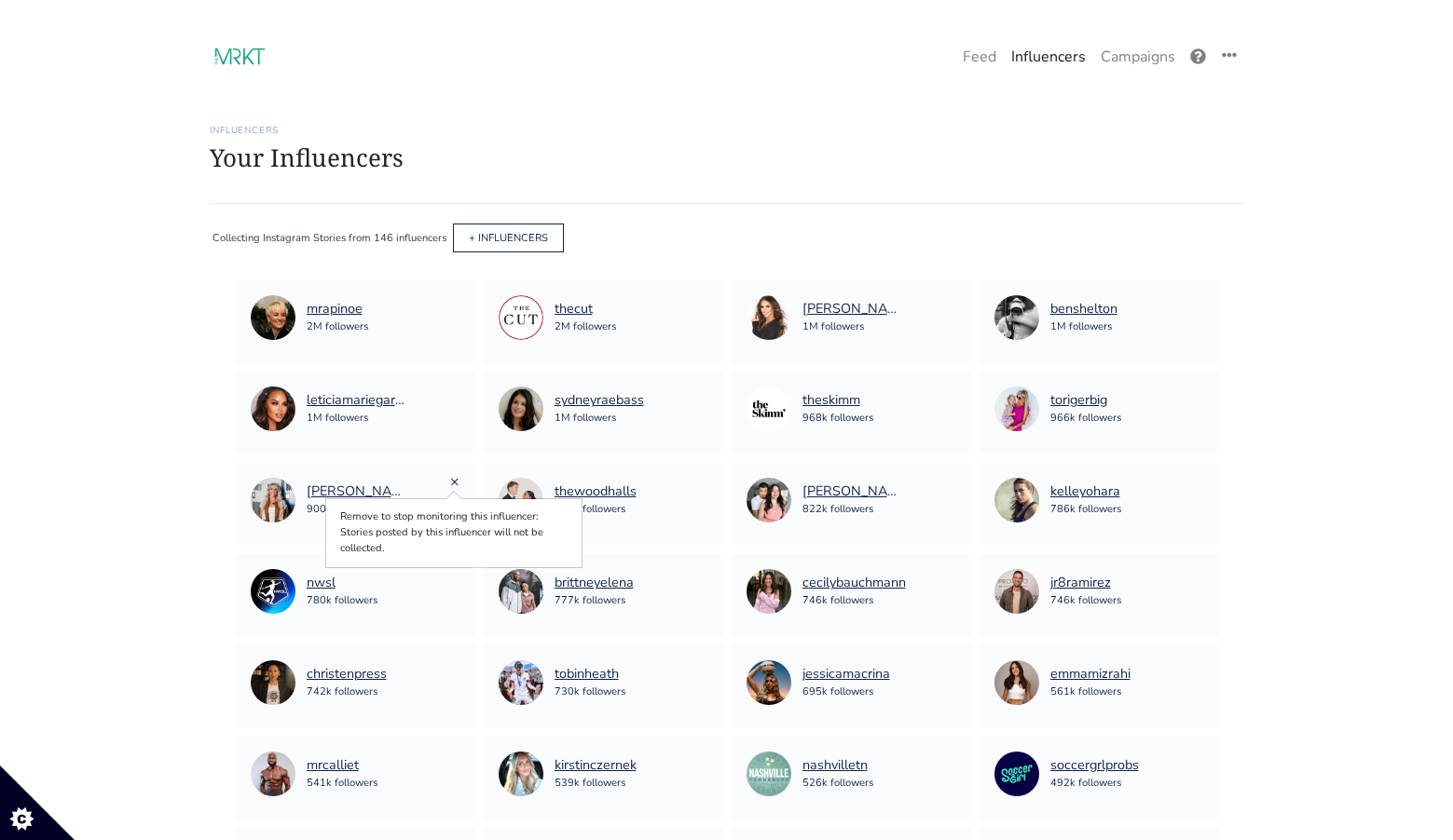
click at [453, 481] on link "×" at bounding box center [455, 482] width 10 height 21
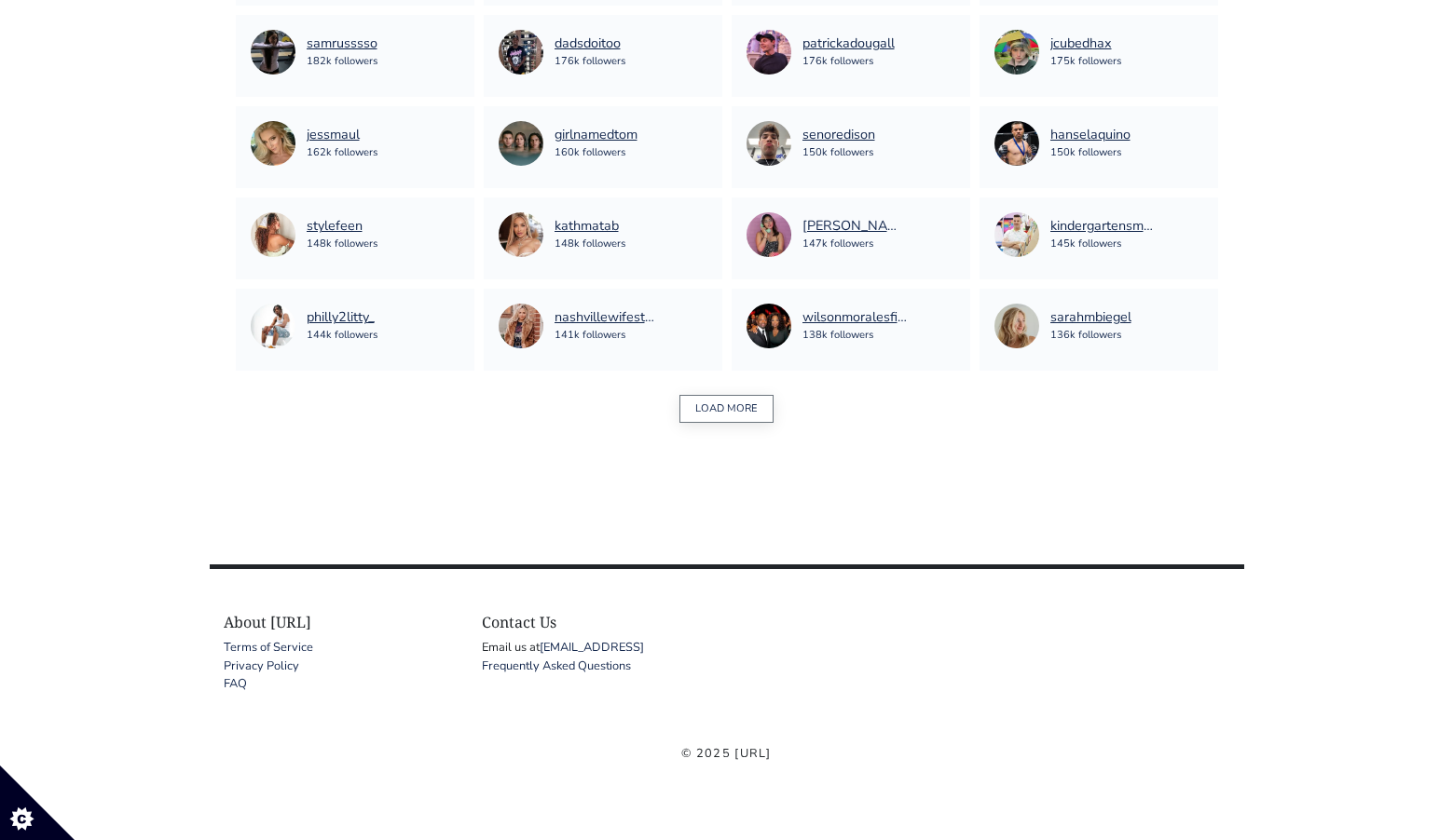
click at [734, 416] on button "LOAD MORE" at bounding box center [726, 410] width 94 height 29
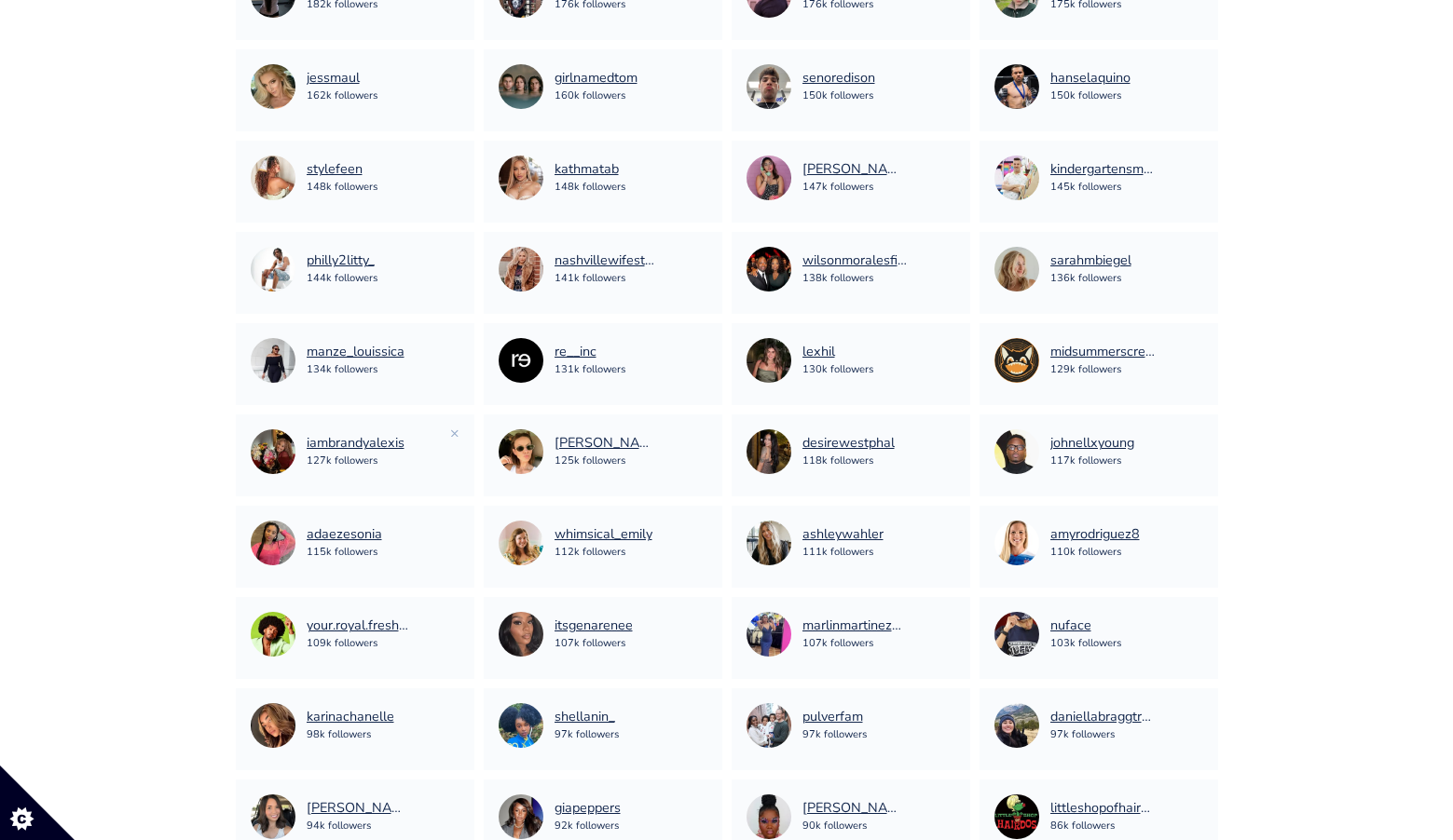
scroll to position [1346, 0]
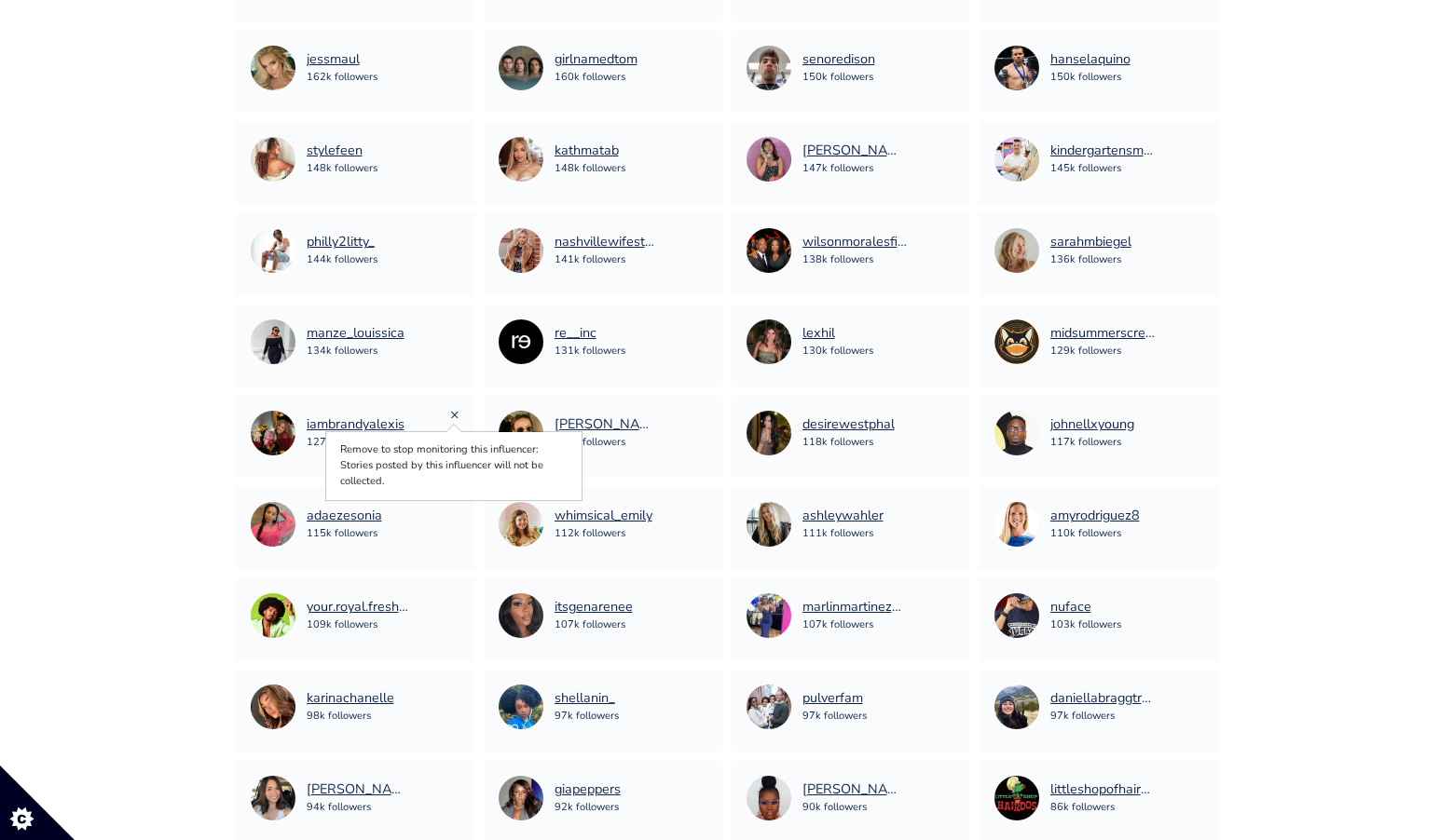
click at [456, 415] on link "×" at bounding box center [455, 415] width 10 height 21
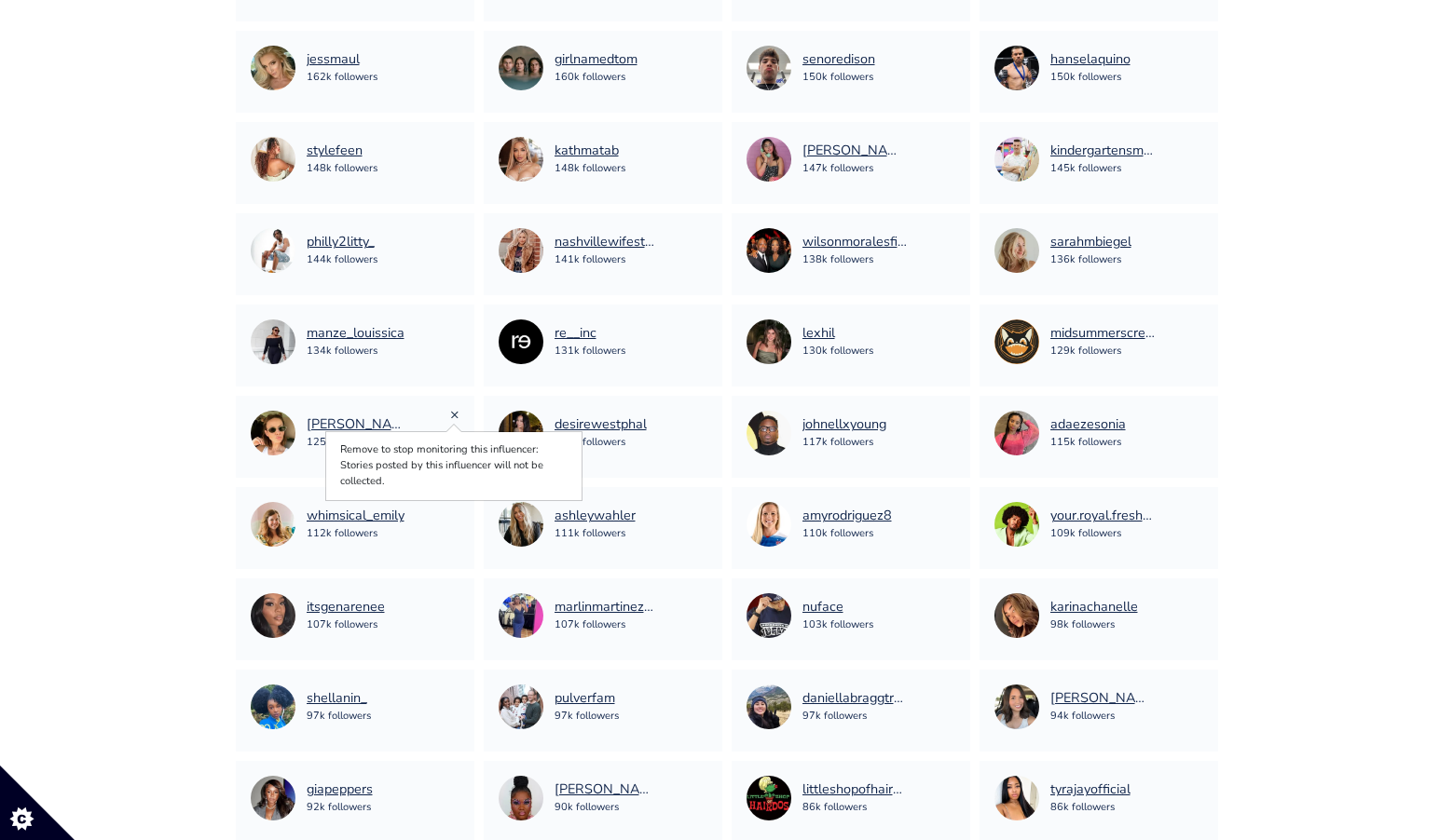
click at [454, 410] on link "×" at bounding box center [455, 415] width 10 height 21
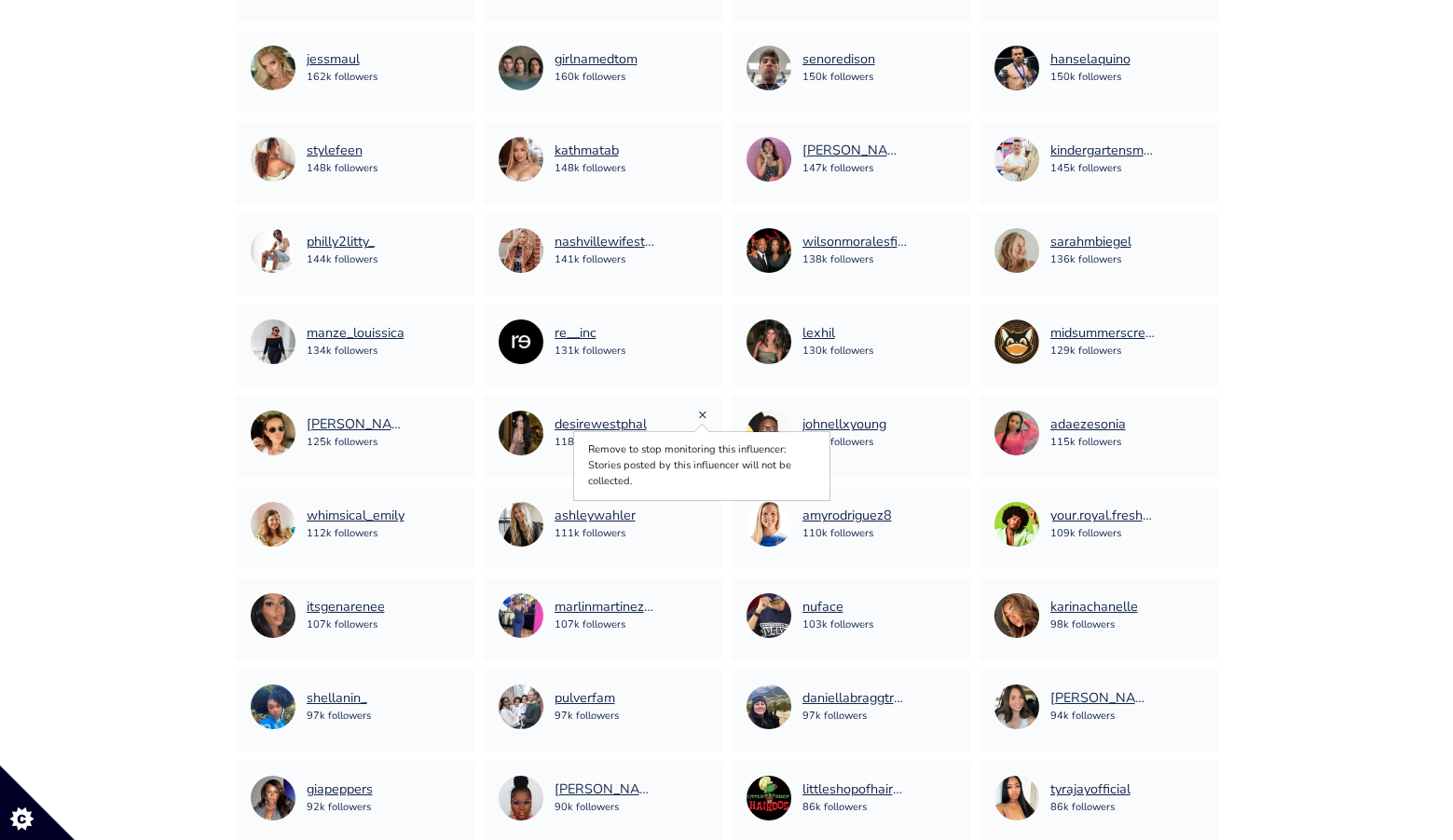
click at [702, 417] on link "×" at bounding box center [703, 415] width 10 height 21
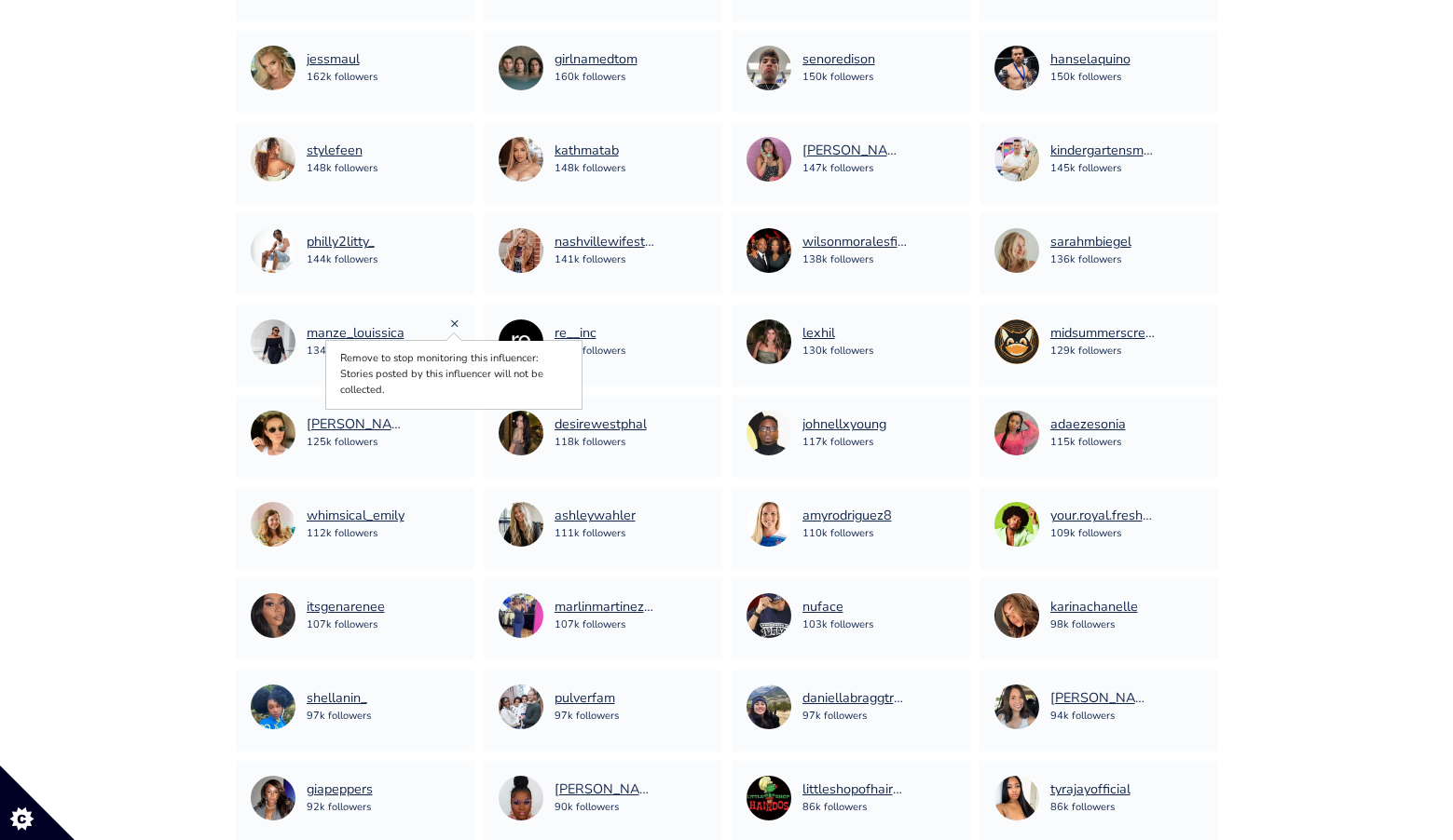
click at [456, 322] on link "×" at bounding box center [455, 324] width 10 height 21
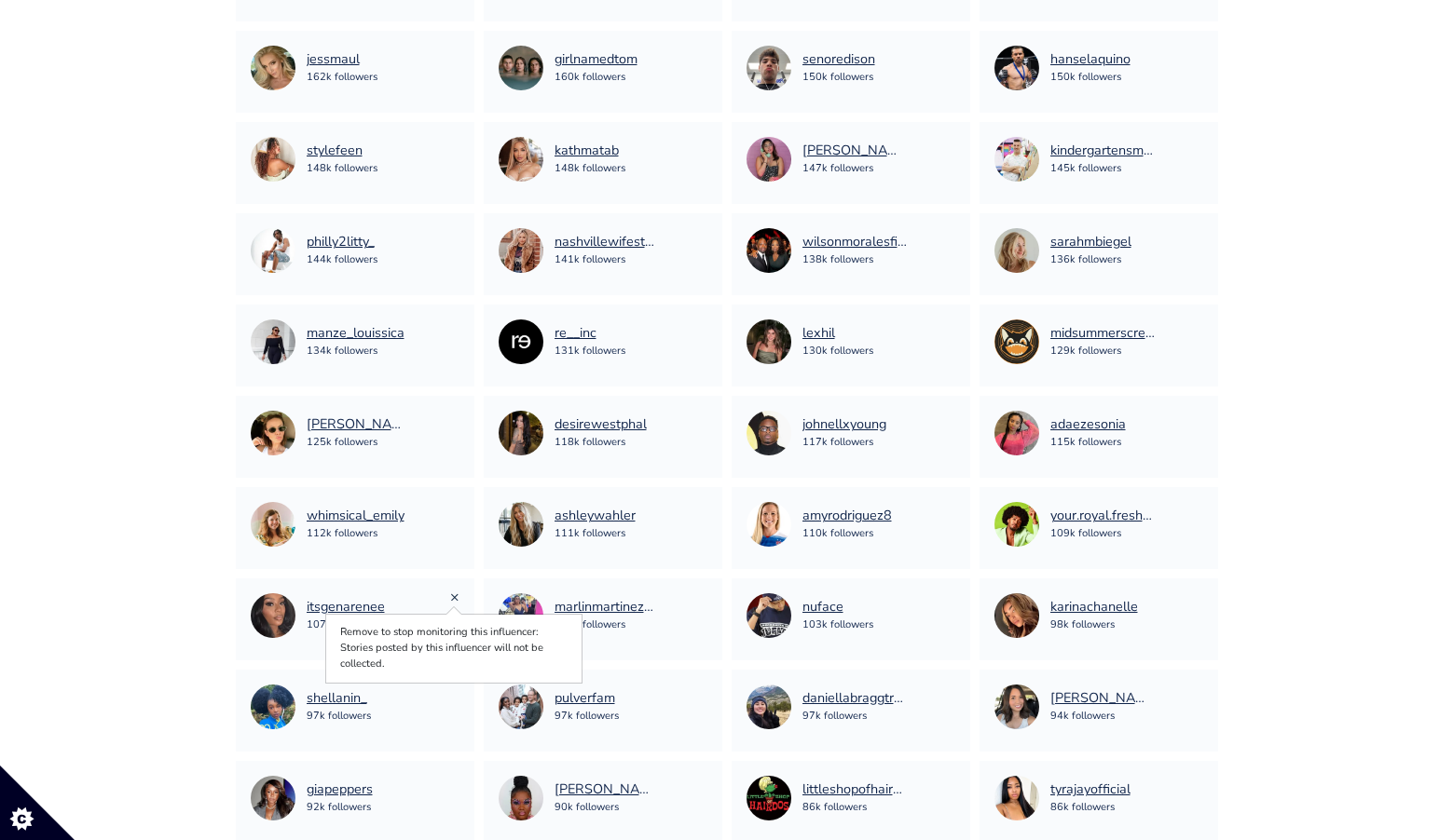
click at [454, 597] on link "×" at bounding box center [455, 597] width 10 height 21
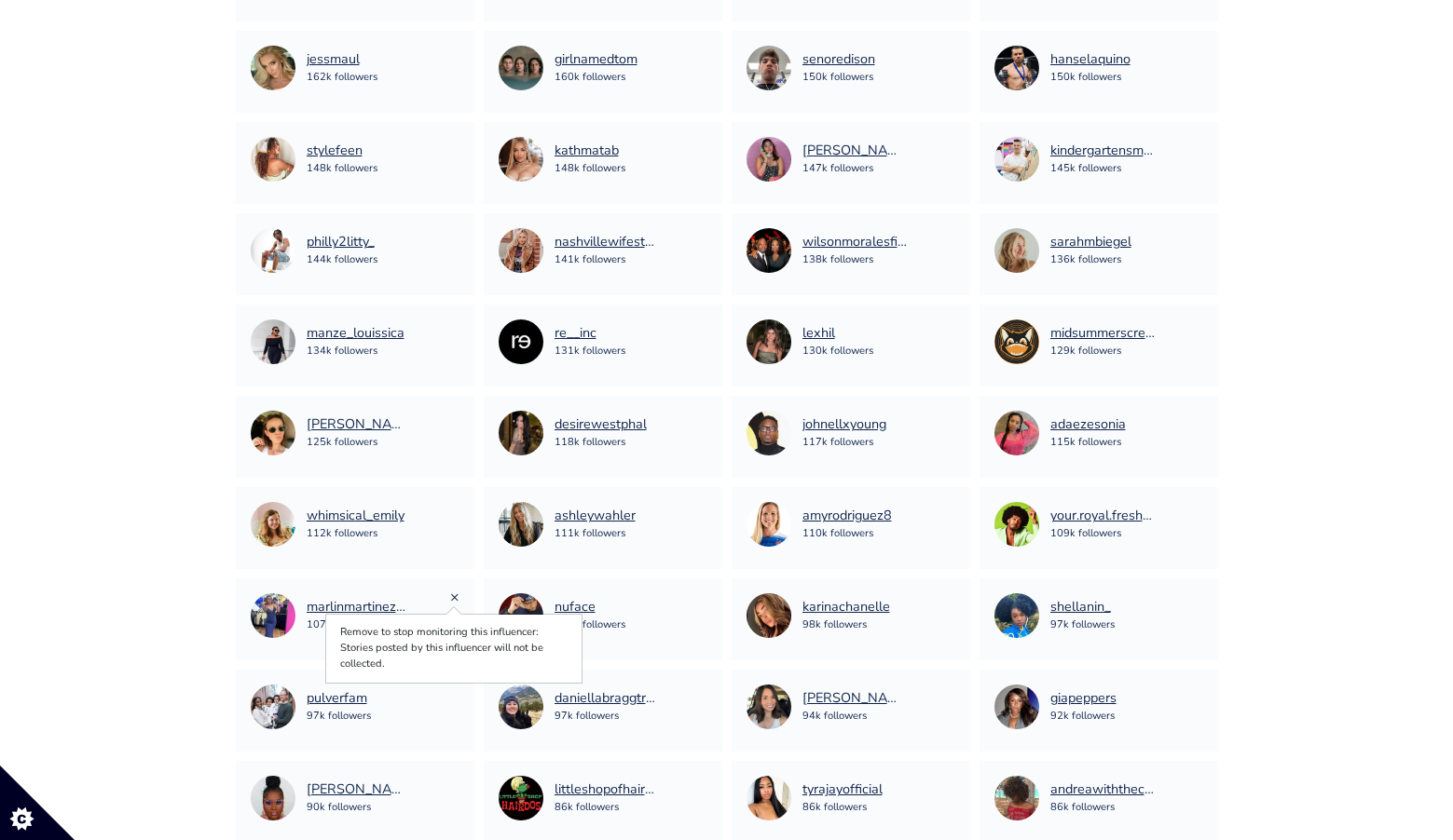
click at [452, 595] on link "×" at bounding box center [455, 597] width 10 height 21
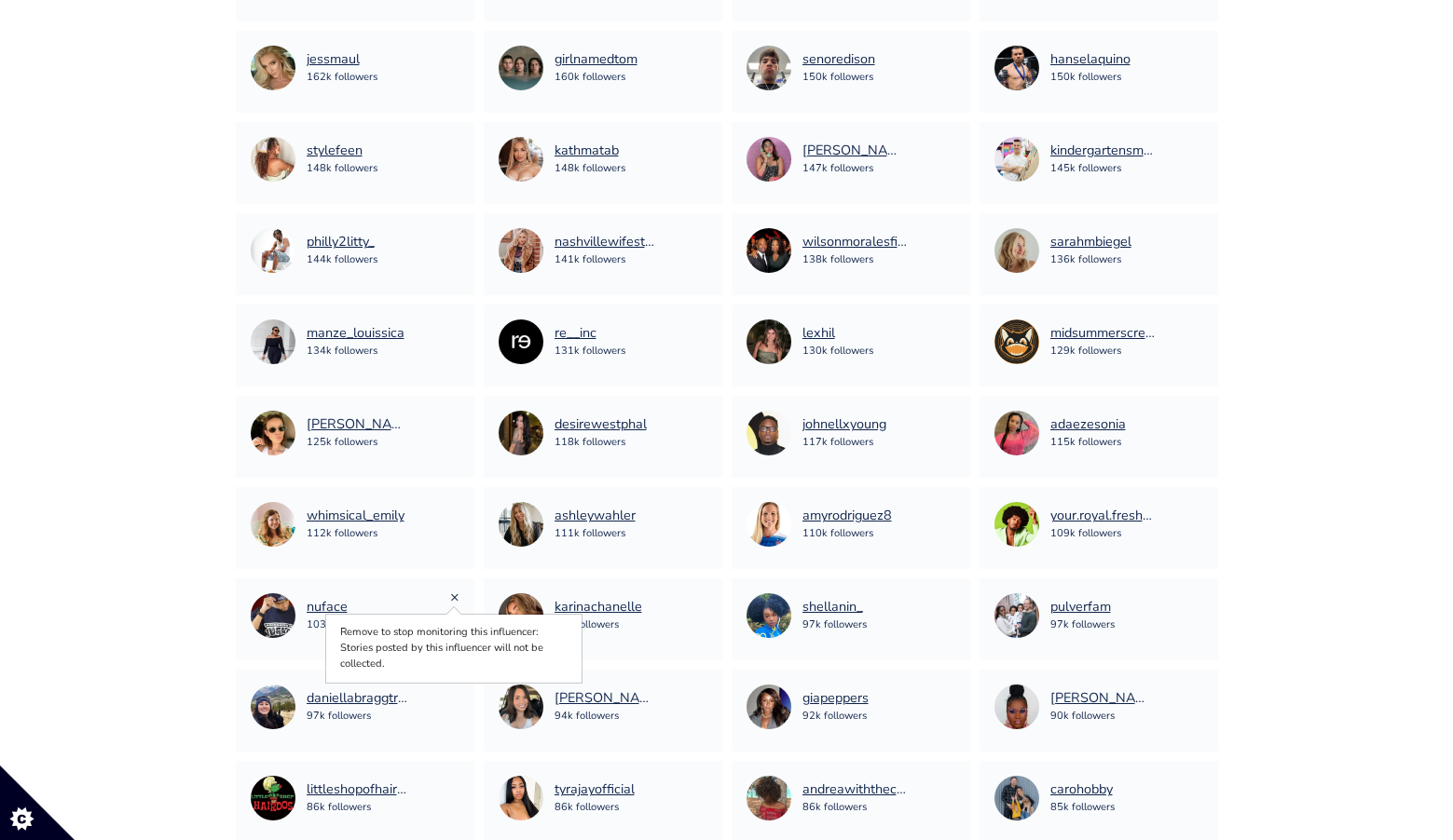
click at [454, 592] on link "×" at bounding box center [455, 597] width 10 height 21
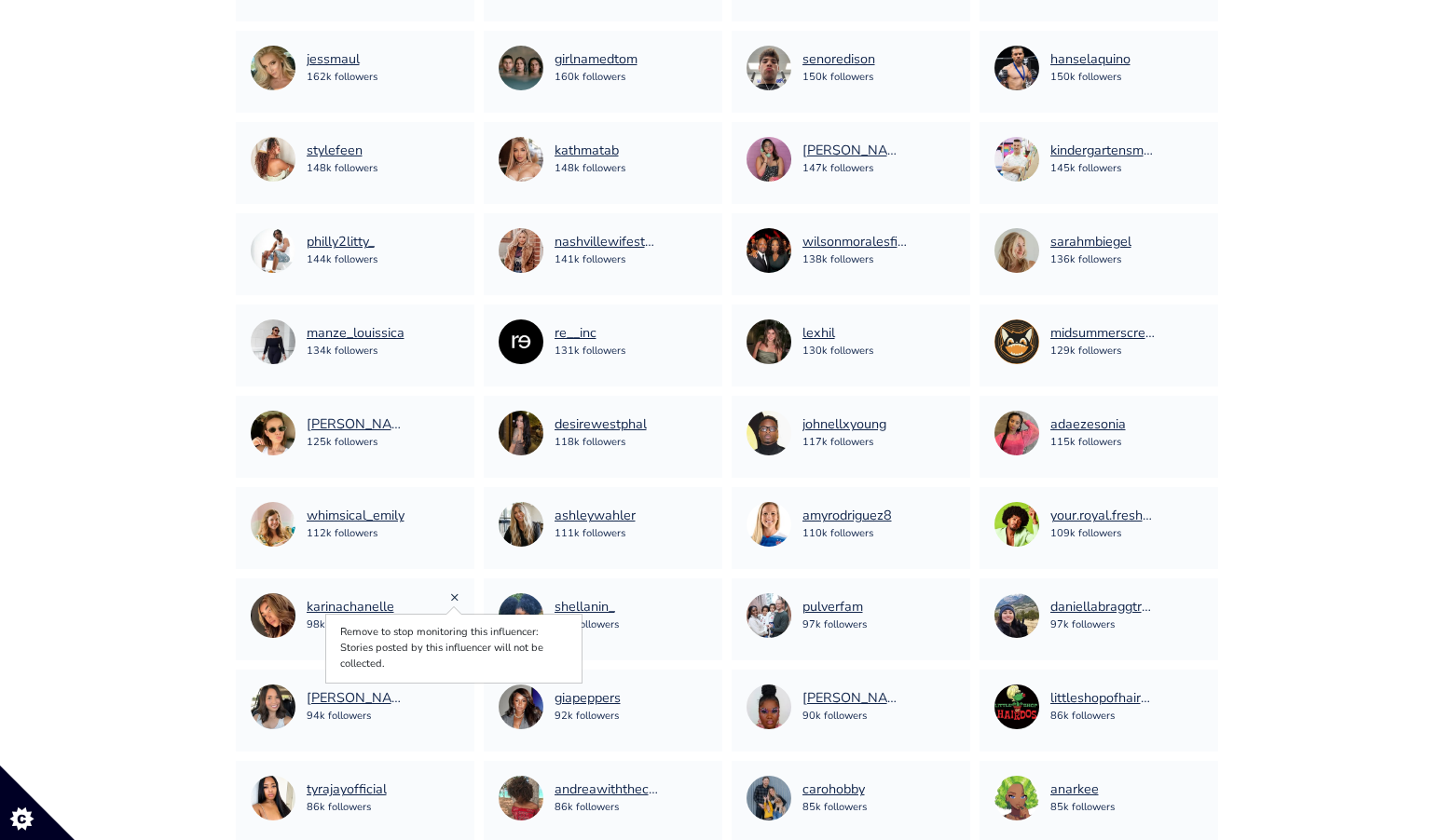
click at [455, 600] on link "×" at bounding box center [455, 597] width 10 height 21
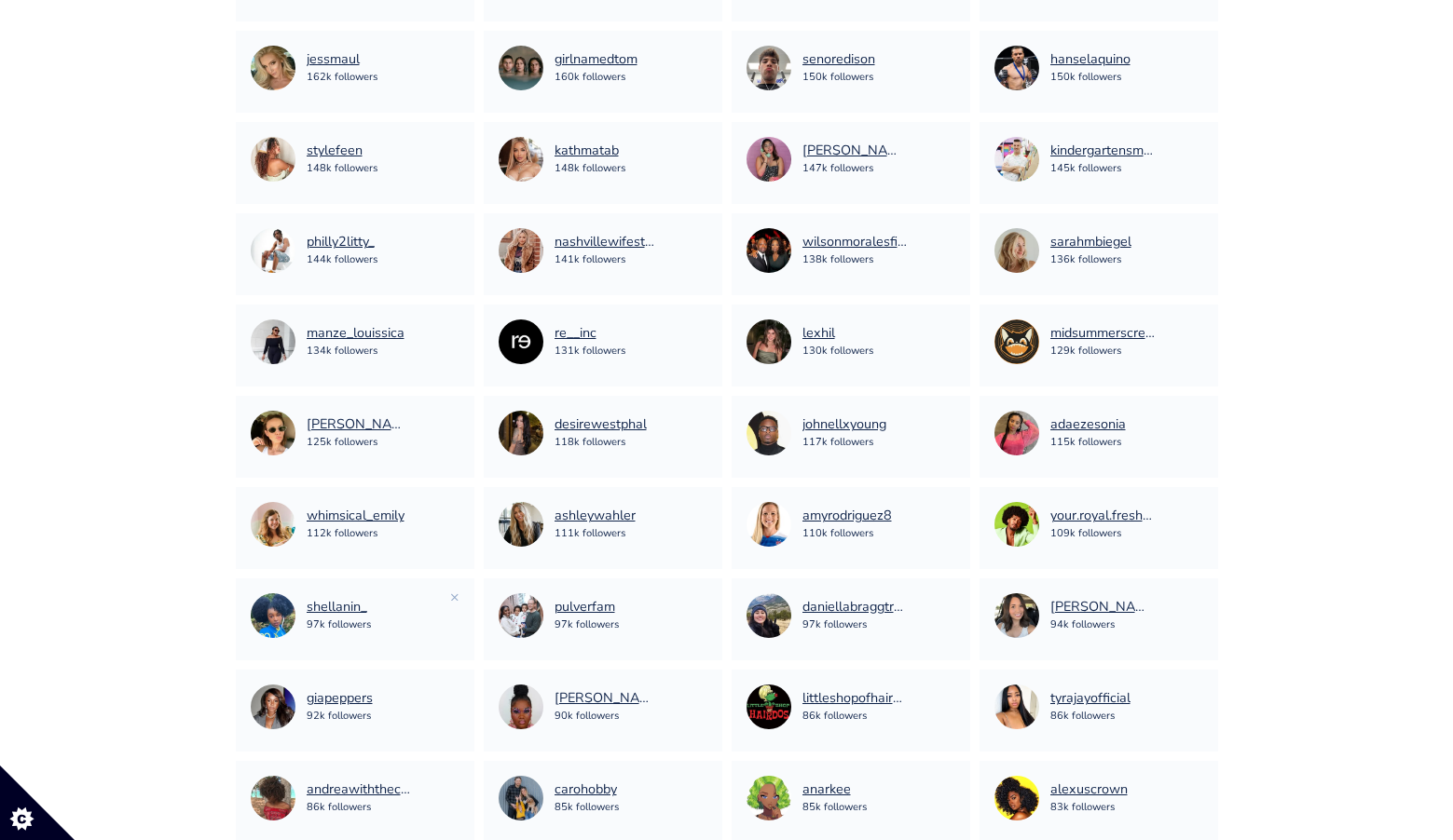
click at [448, 597] on div "shellanin_ 97k followers" at bounding box center [354, 615] width 209 height 45
click at [453, 597] on link "×" at bounding box center [455, 597] width 10 height 21
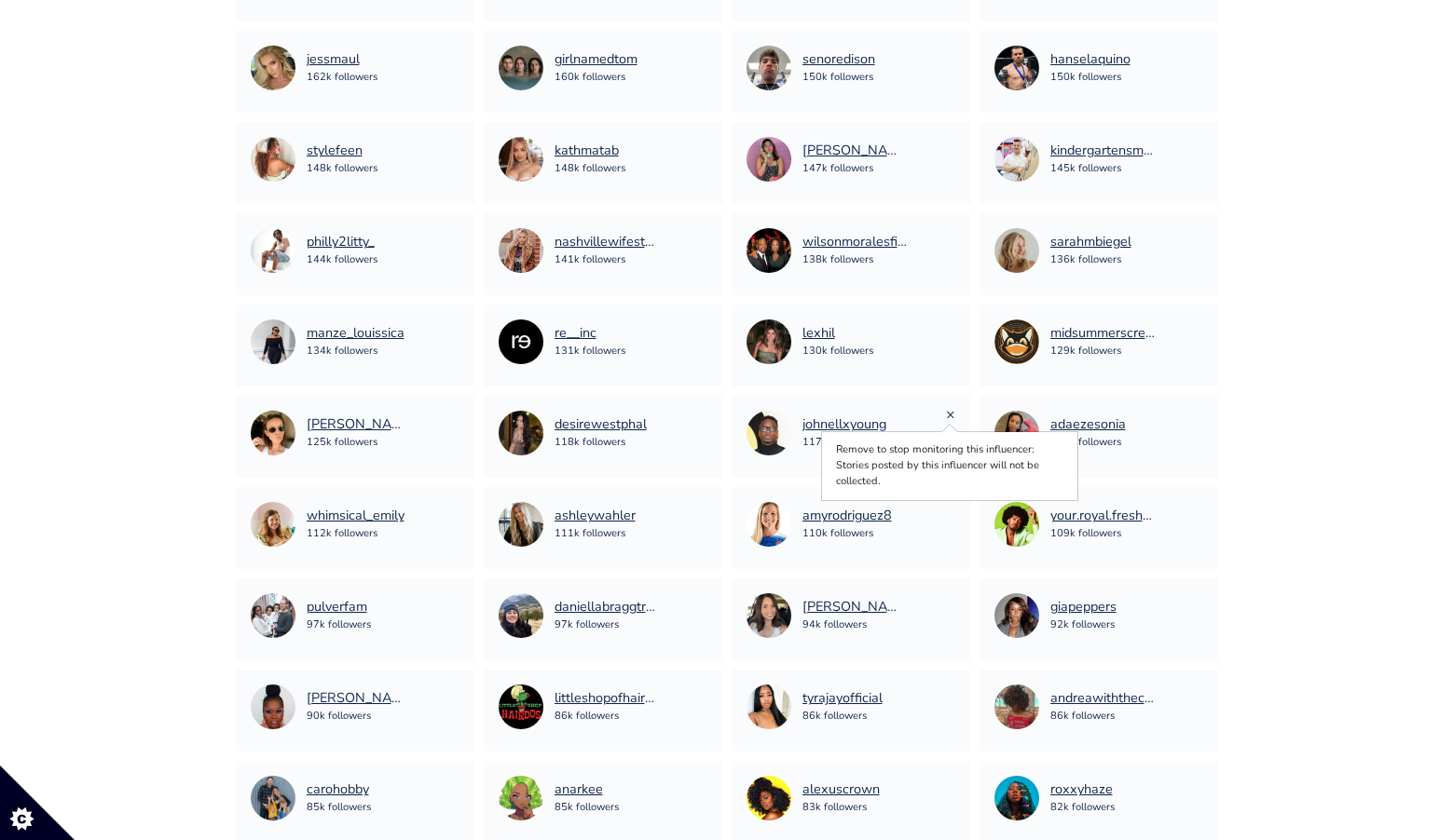
click at [955, 415] on link "×" at bounding box center [951, 415] width 10 height 21
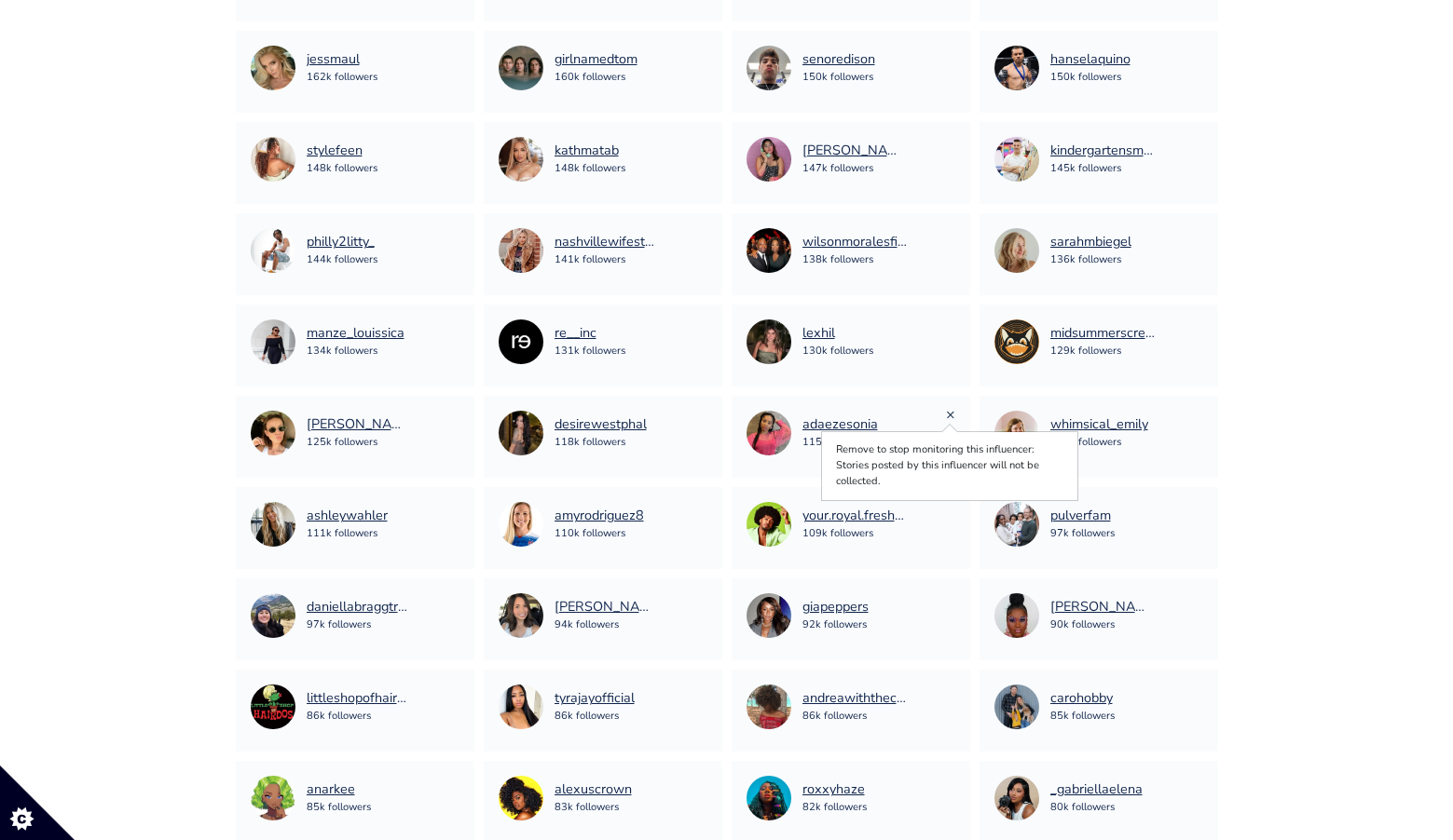
click at [947, 420] on link "×" at bounding box center [951, 415] width 10 height 21
click at [1189, 417] on div "whimsical_emily 112k followers" at bounding box center [1099, 432] width 209 height 45
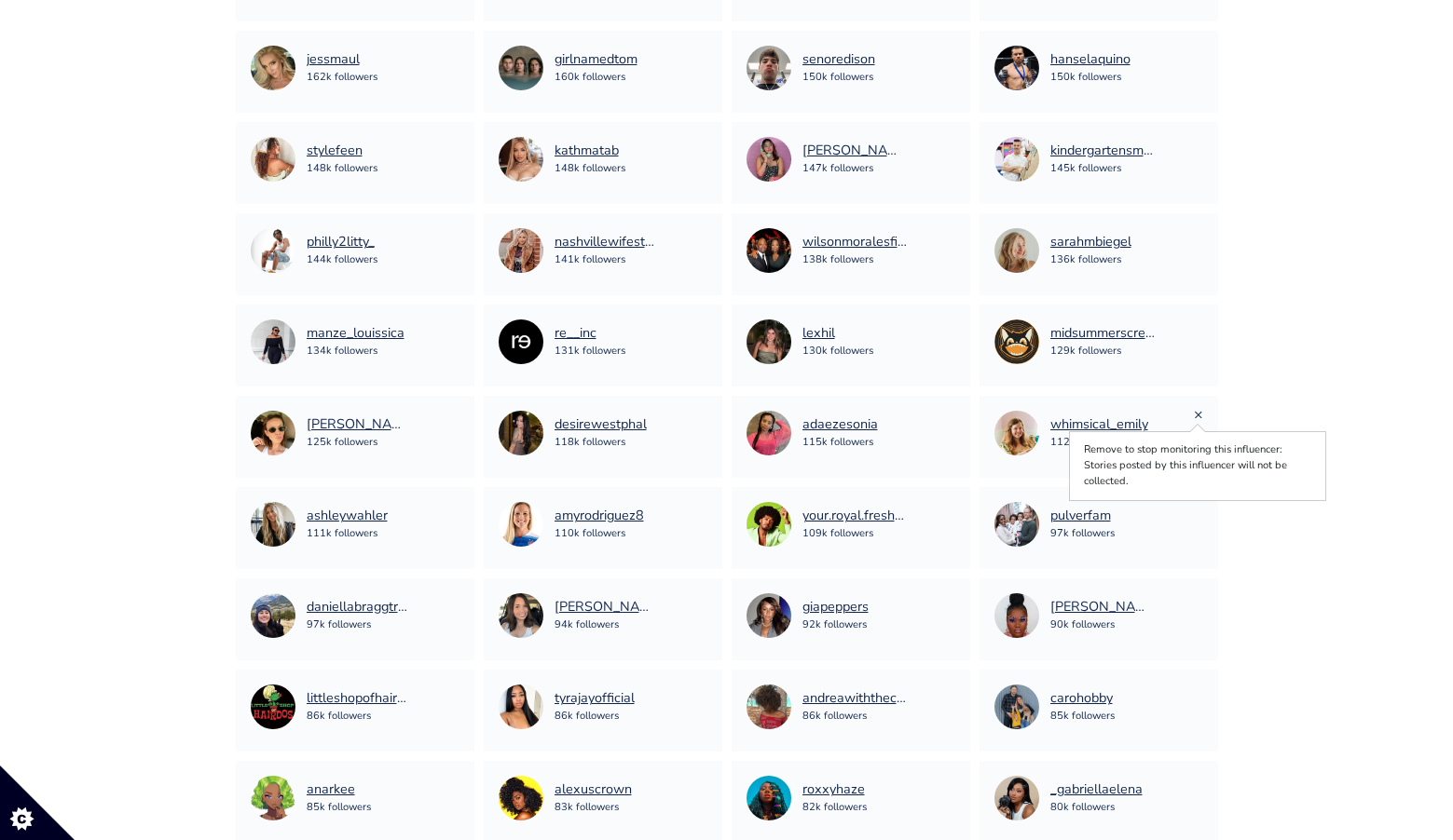
click at [1197, 417] on link "×" at bounding box center [1199, 415] width 10 height 21
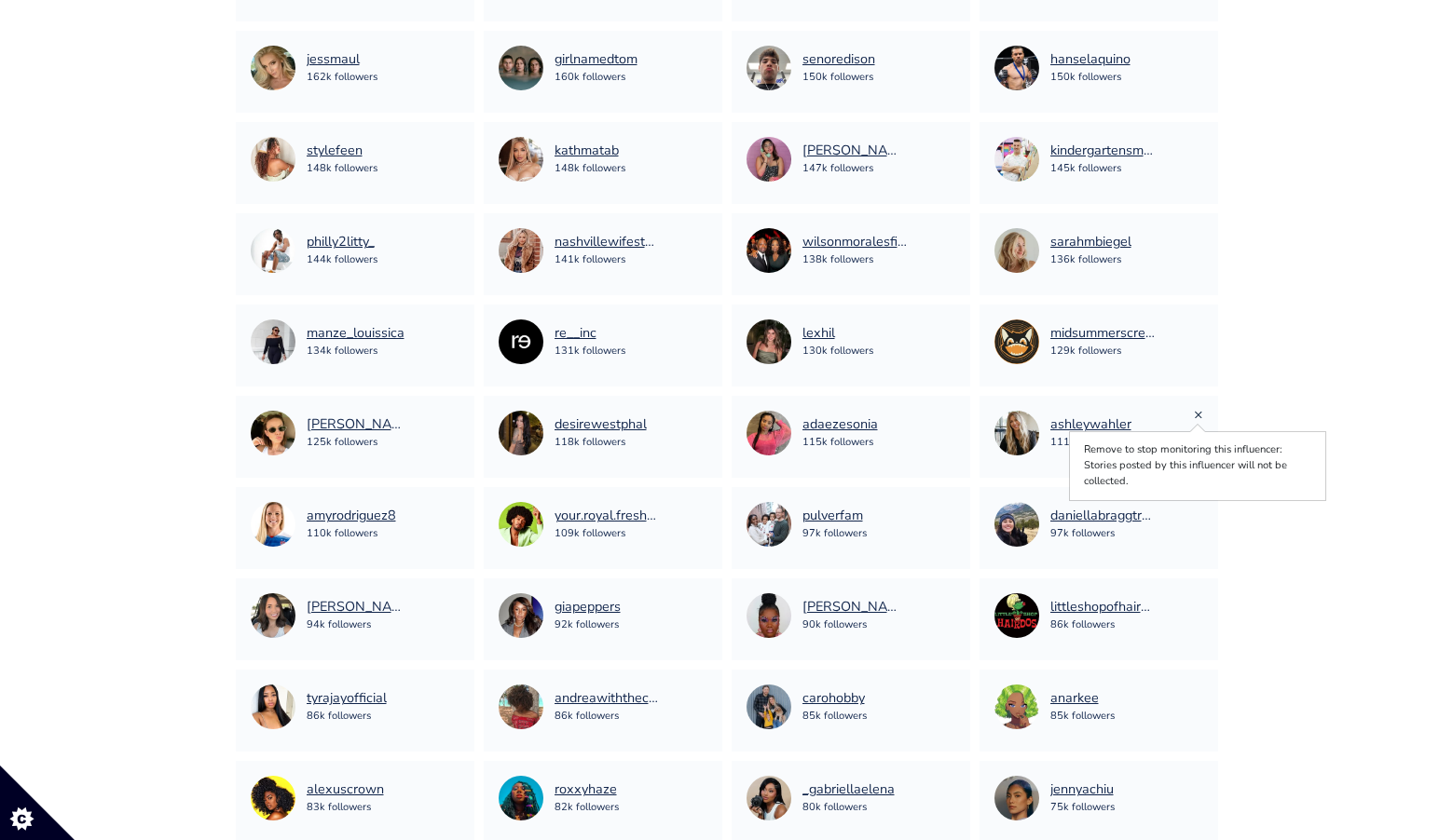
click at [1197, 413] on link "×" at bounding box center [1199, 415] width 10 height 21
click at [1203, 509] on div "daniellabraggtravels 97k followers ×" at bounding box center [1099, 529] width 238 height 82
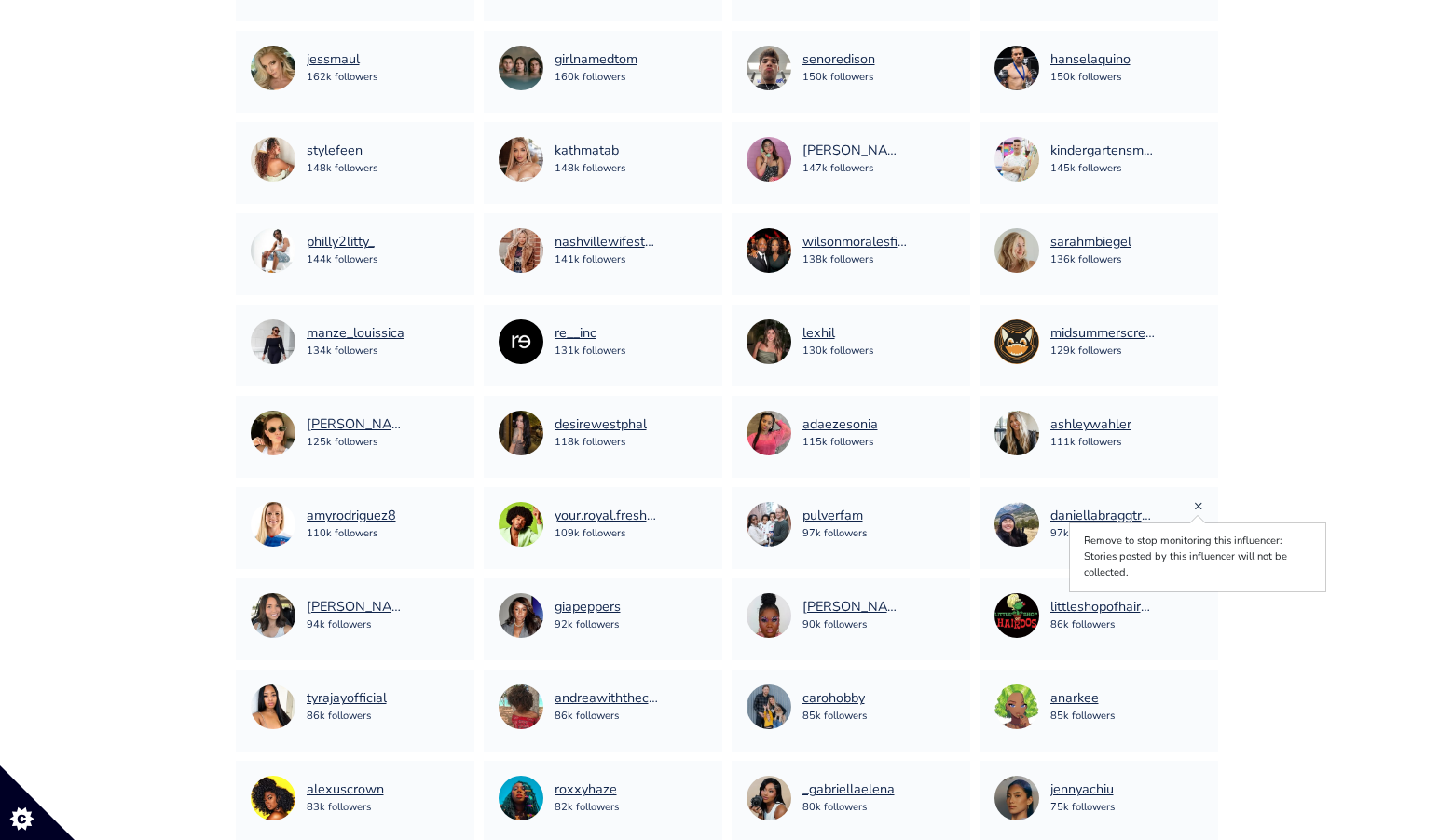
click at [1196, 507] on link "×" at bounding box center [1199, 506] width 10 height 21
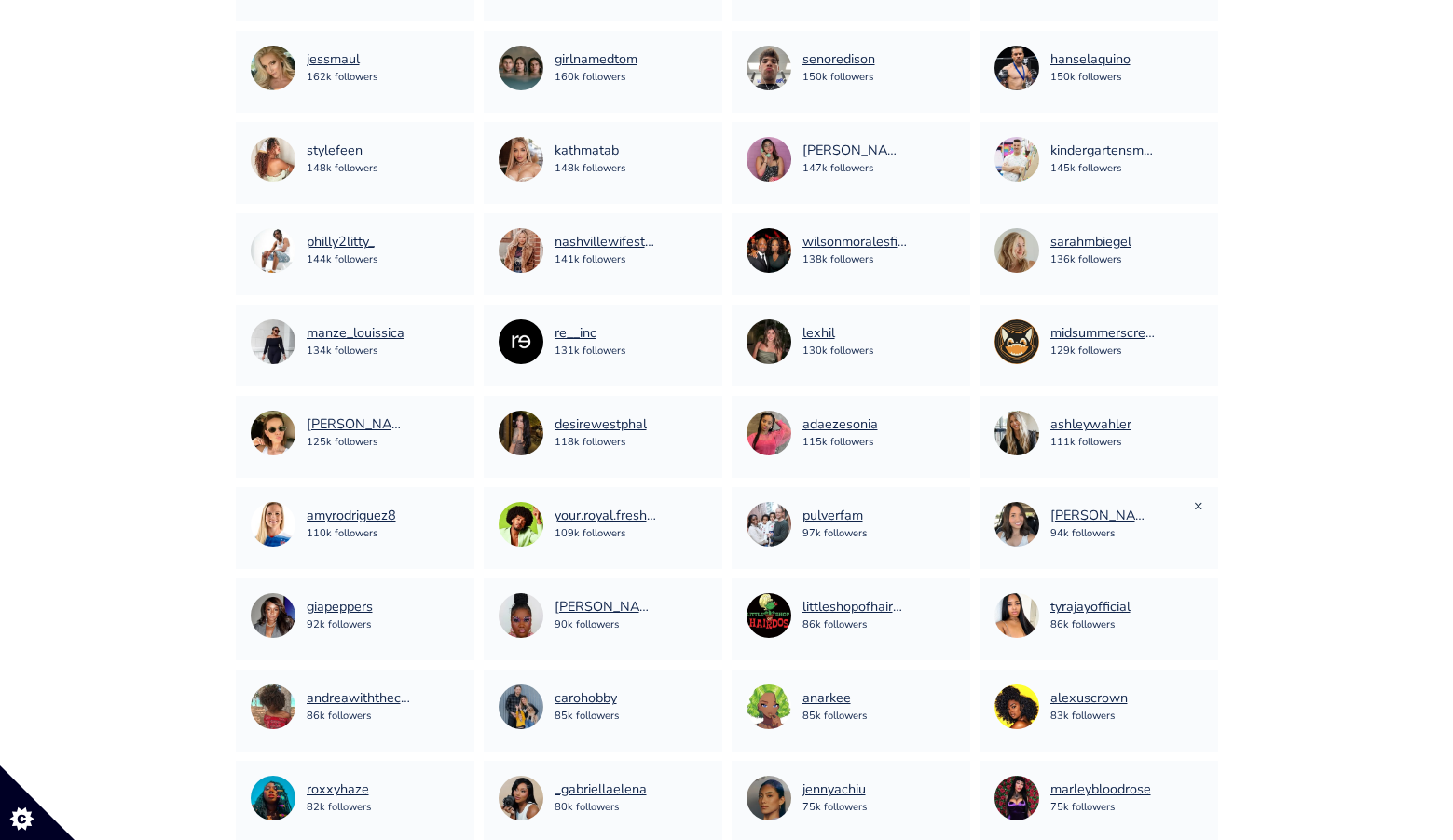
click at [1194, 504] on link "×" at bounding box center [1199, 506] width 10 height 21
click at [1199, 595] on link "×" at bounding box center [1199, 597] width 10 height 21
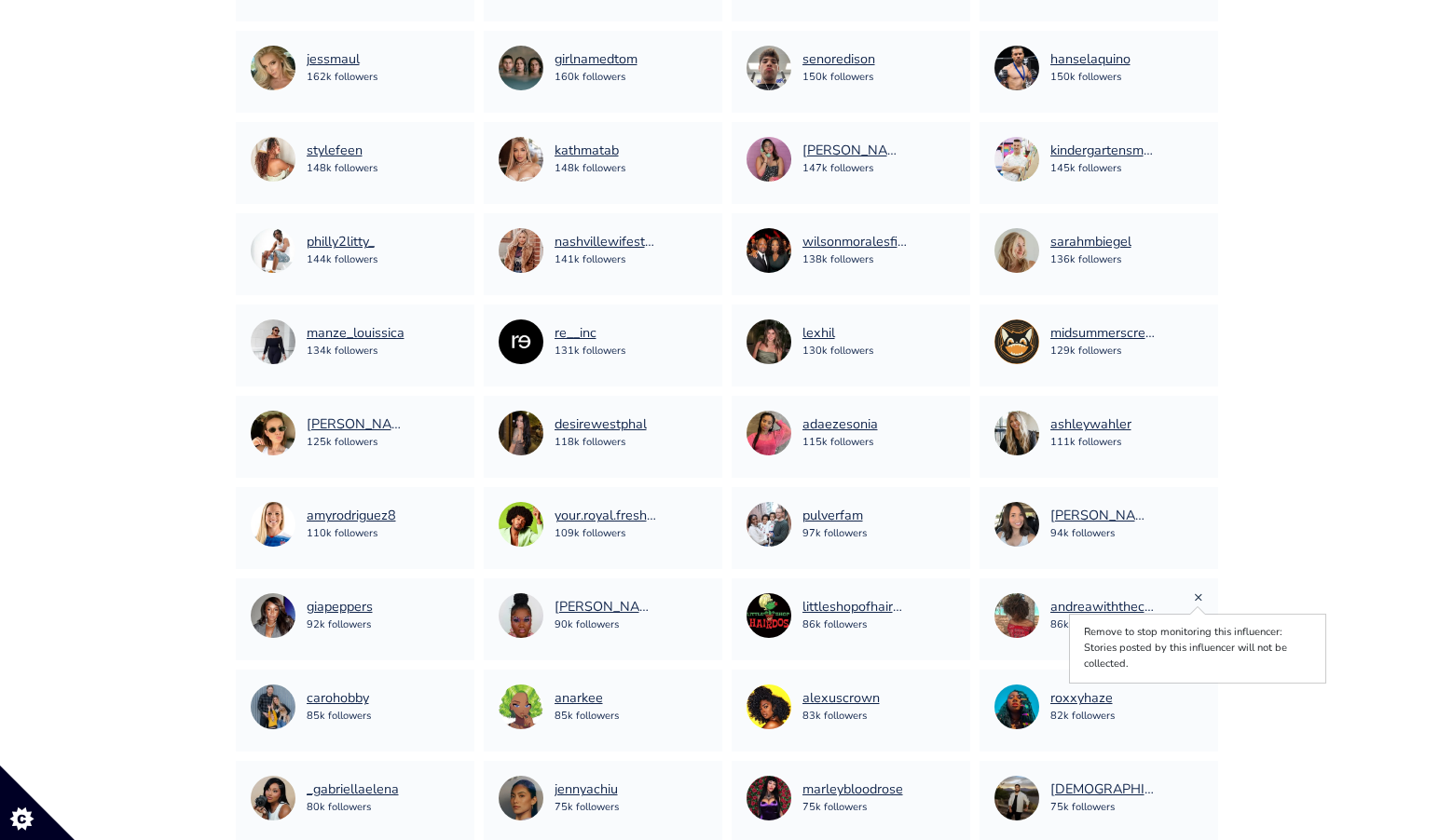
click at [1198, 593] on link "×" at bounding box center [1199, 597] width 10 height 21
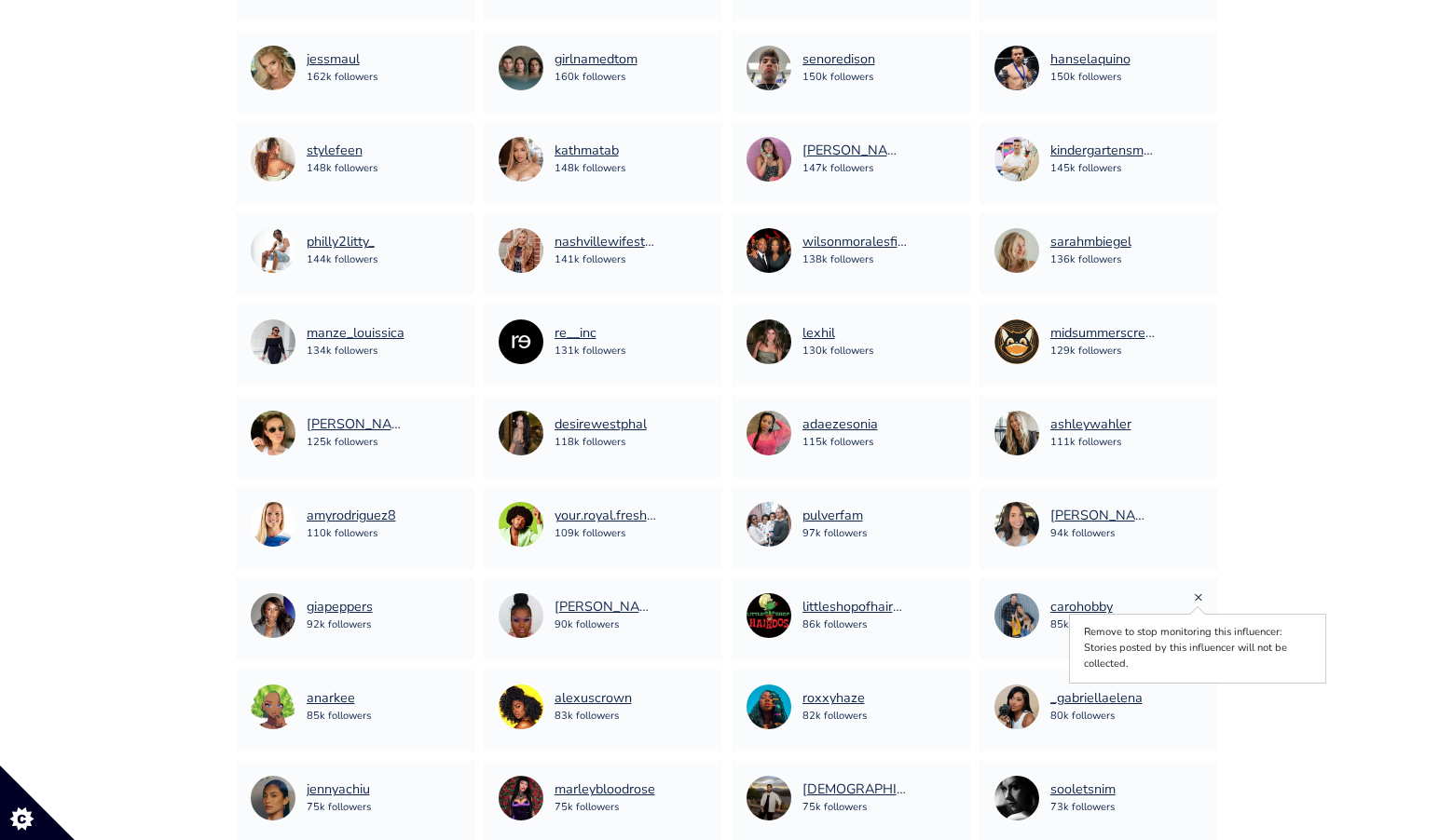
click at [1199, 600] on link "×" at bounding box center [1199, 597] width 10 height 21
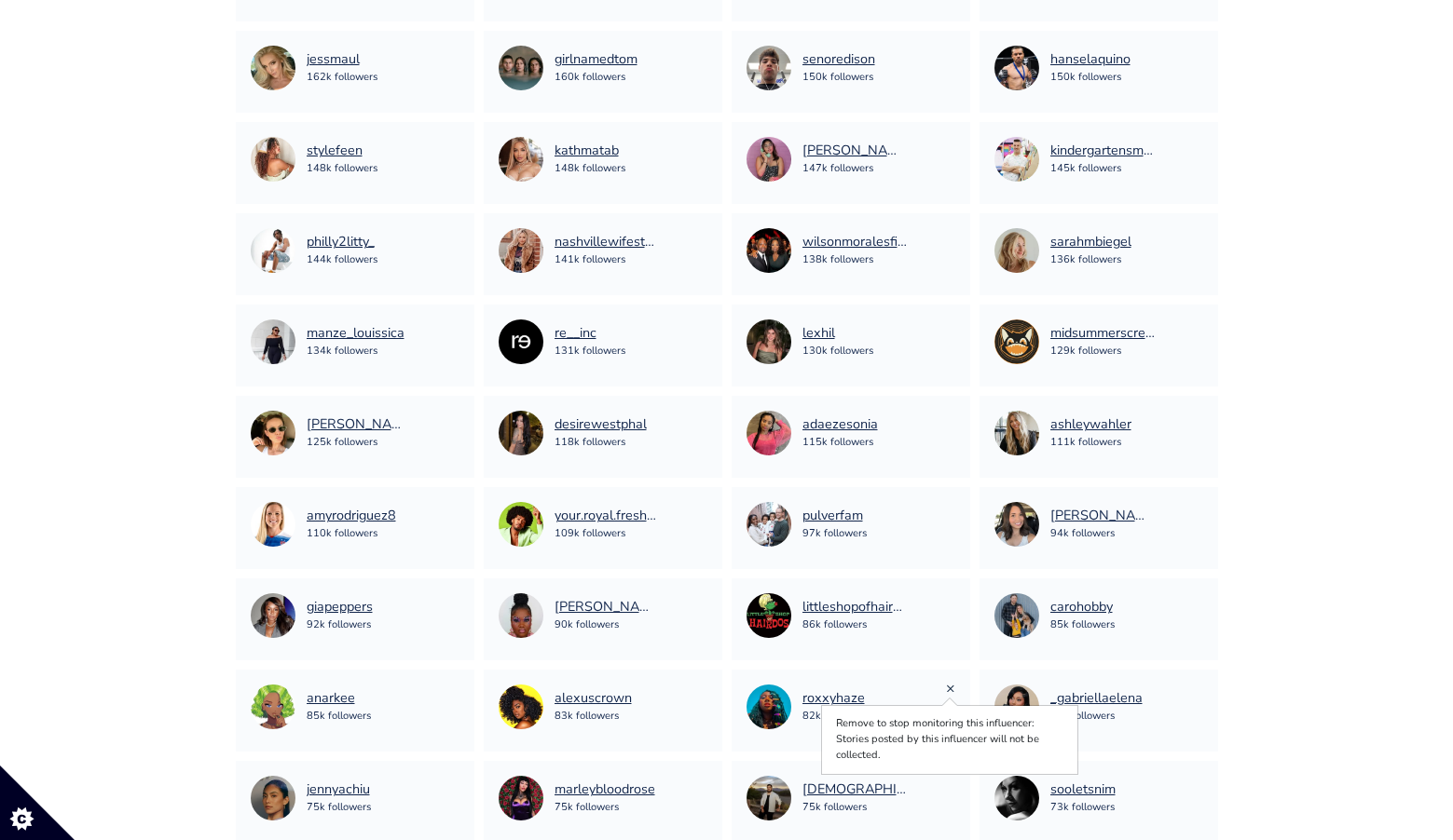
click at [951, 689] on link "×" at bounding box center [951, 689] width 10 height 21
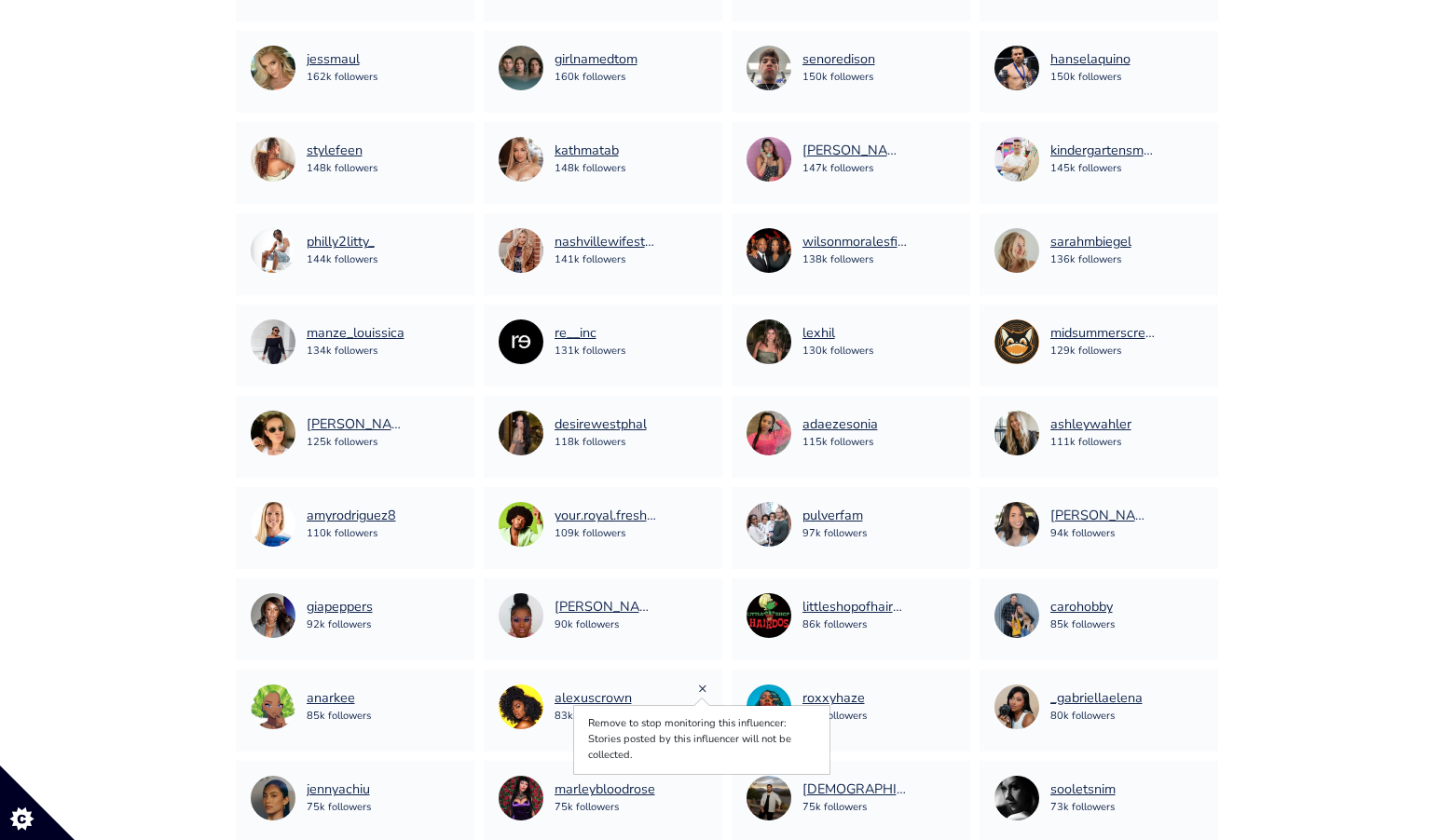
click at [703, 689] on link "×" at bounding box center [703, 689] width 10 height 21
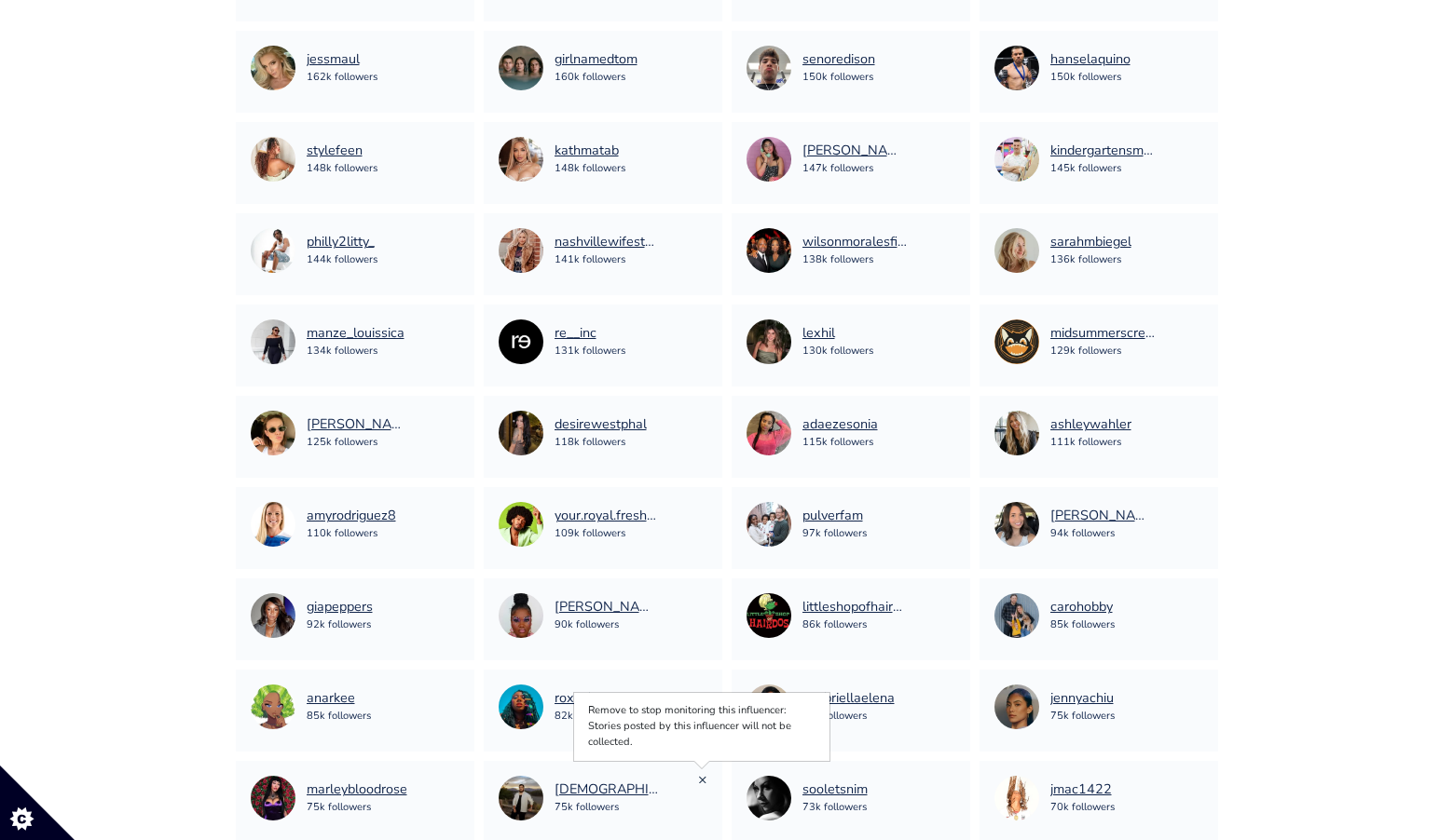
click at [700, 784] on link "×" at bounding box center [703, 780] width 10 height 21
click at [704, 784] on link "×" at bounding box center [703, 780] width 10 height 21
click at [702, 783] on link "×" at bounding box center [703, 780] width 10 height 21
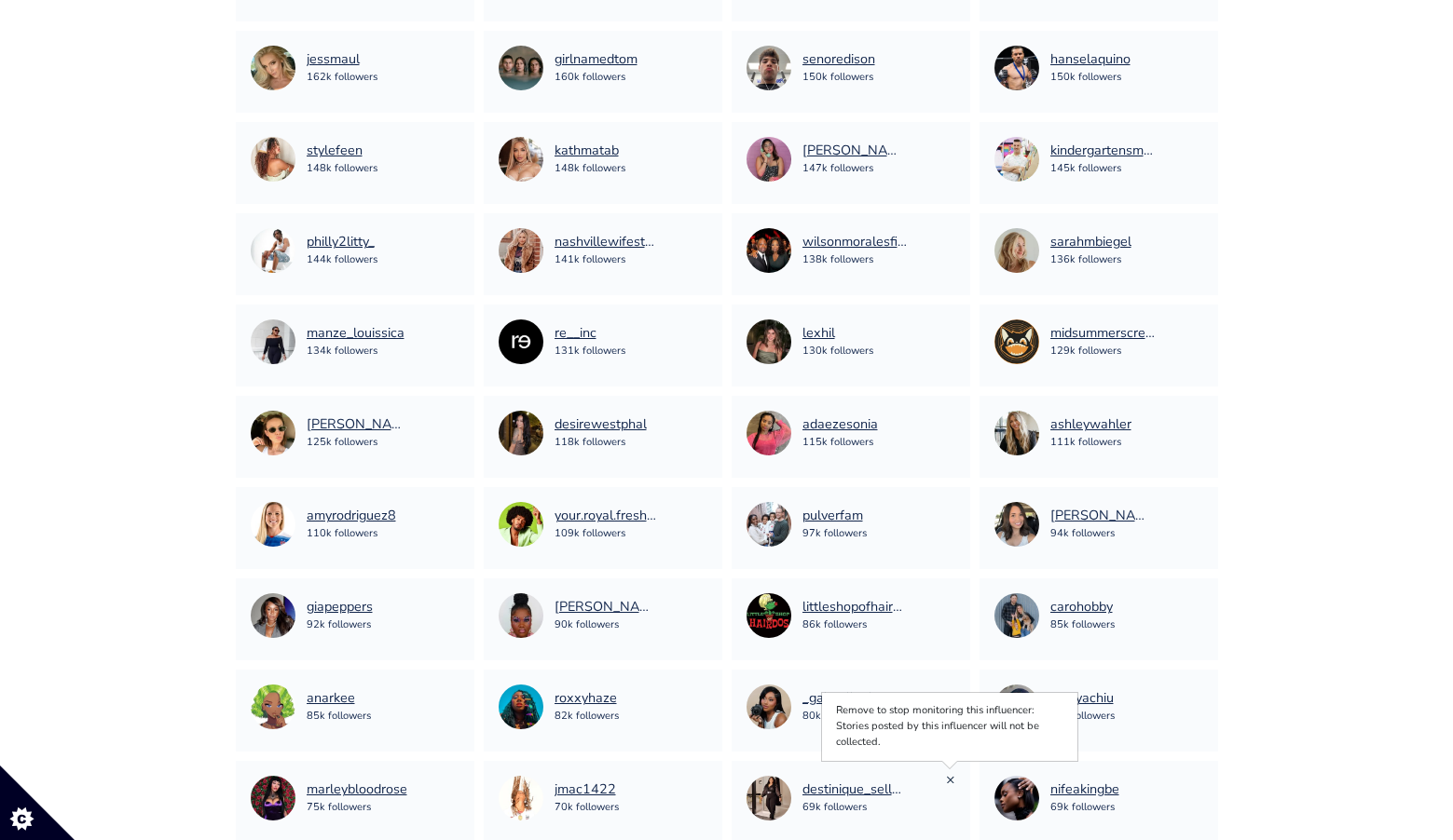
click at [951, 780] on link "×" at bounding box center [951, 780] width 10 height 21
click at [946, 784] on link "×" at bounding box center [951, 780] width 10 height 21
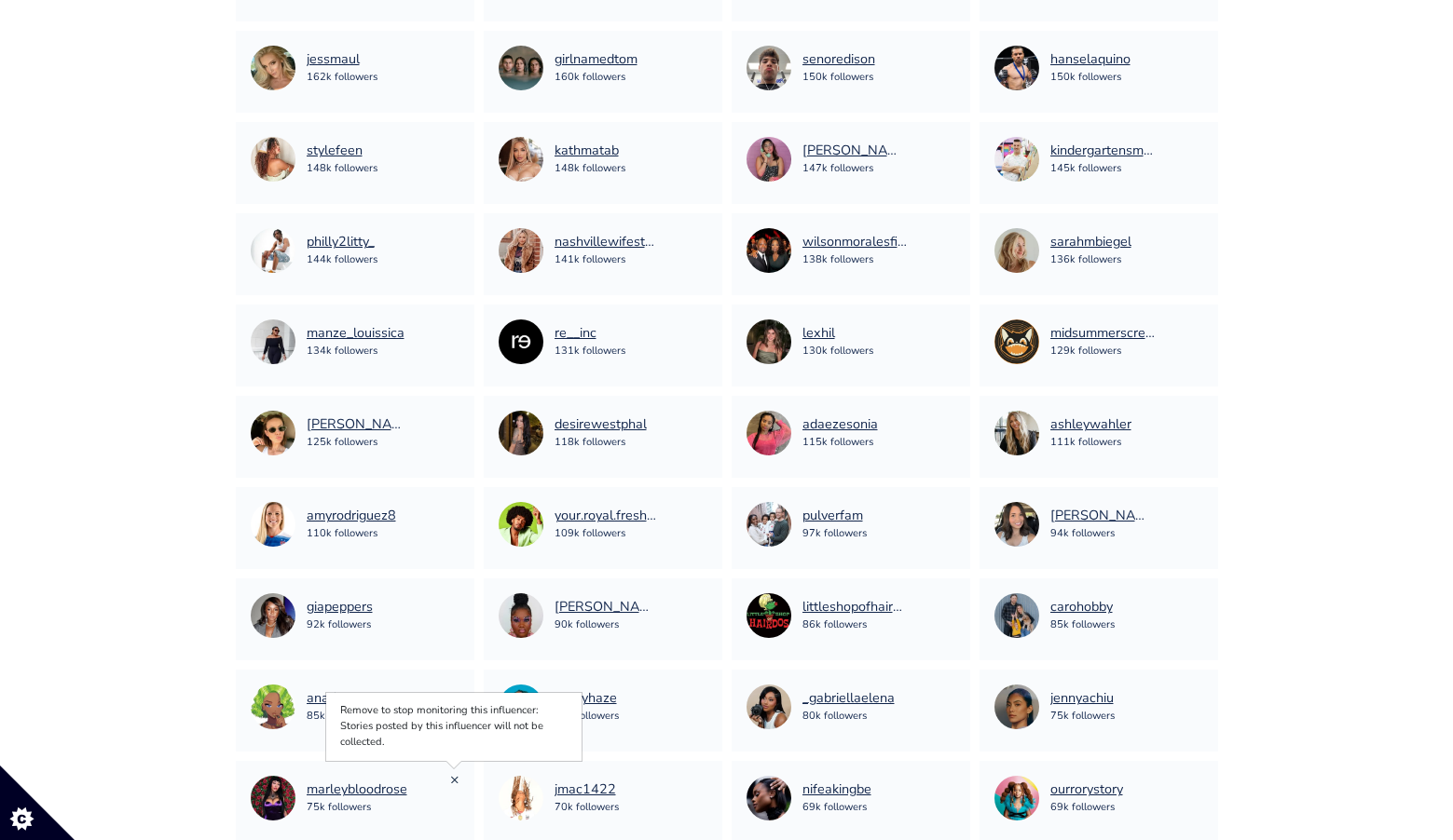
click at [456, 782] on link "×" at bounding box center [455, 780] width 10 height 21
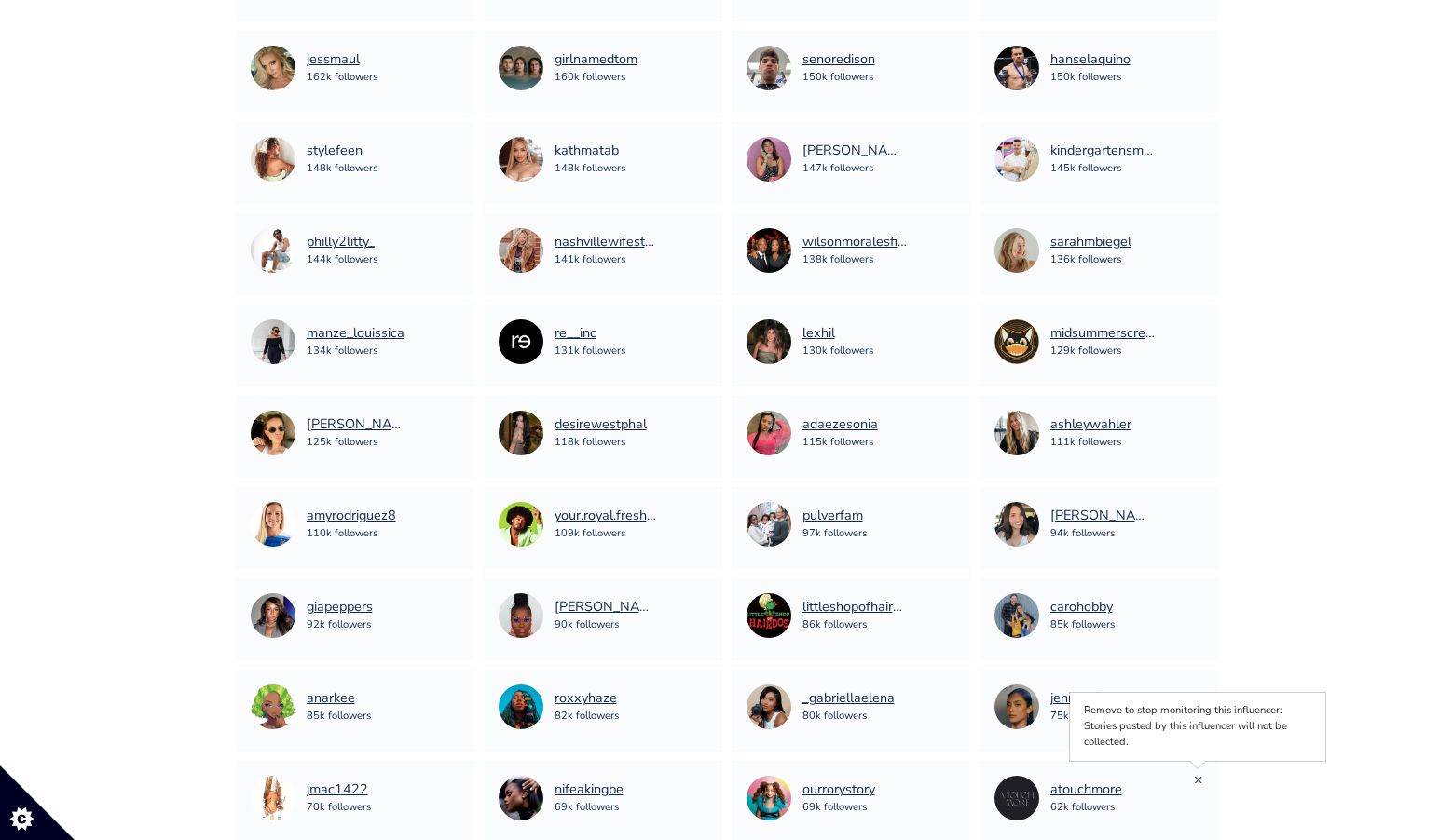
click at [1198, 782] on link "×" at bounding box center [1199, 780] width 10 height 21
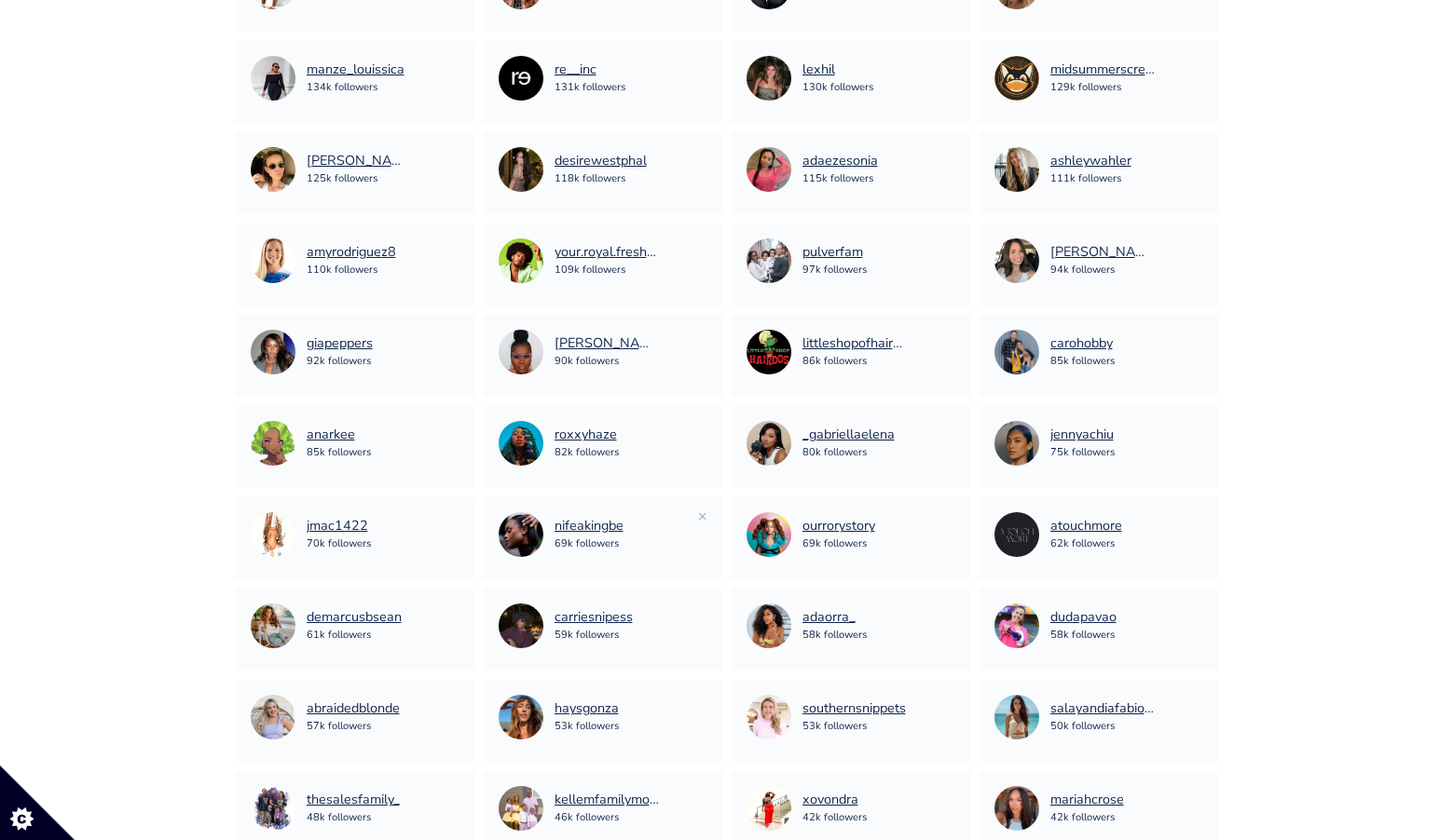
scroll to position [1643, 0]
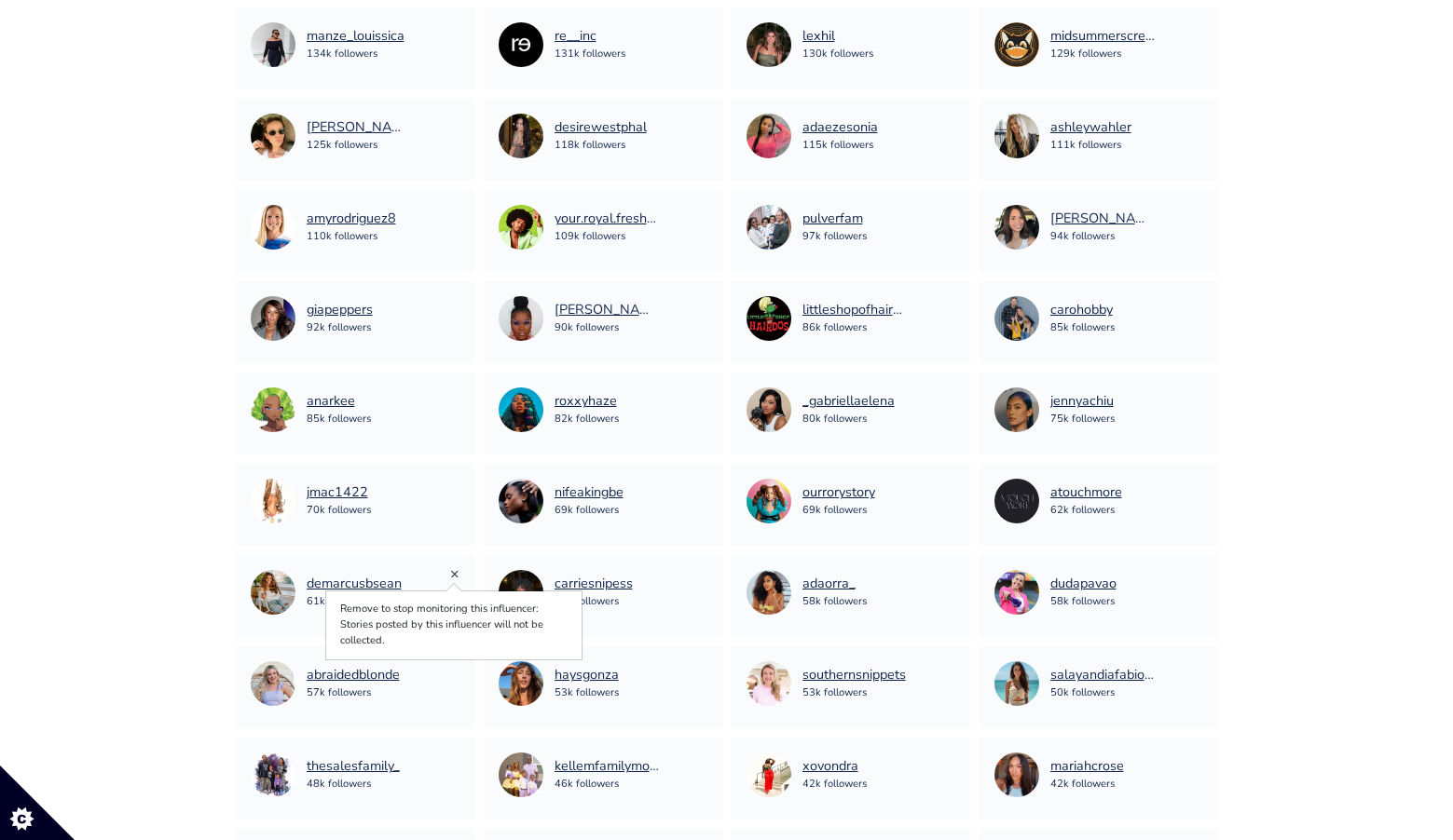
click at [452, 572] on link "×" at bounding box center [455, 574] width 10 height 21
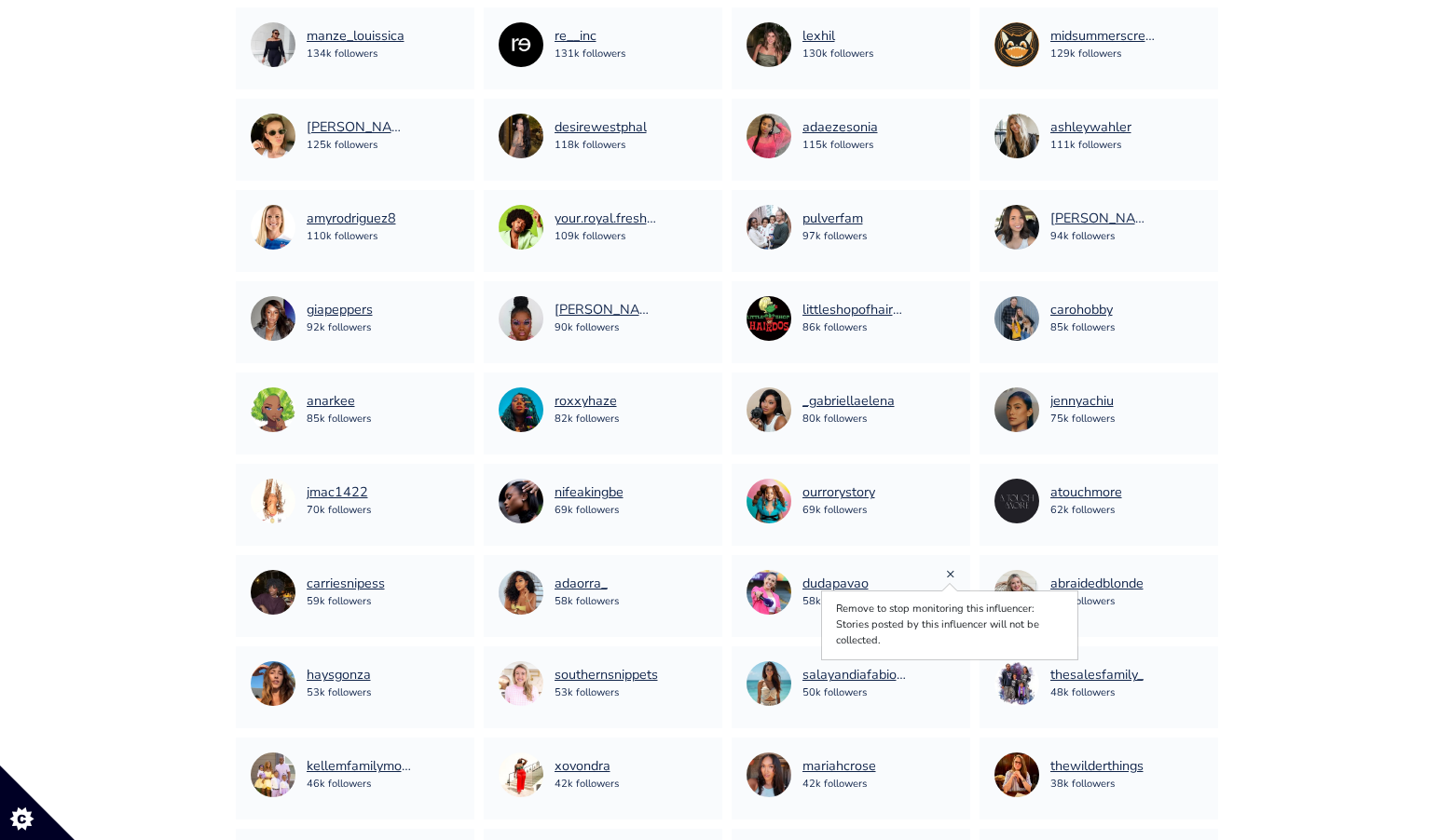
click at [951, 576] on link "×" at bounding box center [951, 574] width 10 height 21
click at [1200, 670] on link "×" at bounding box center [1199, 666] width 10 height 21
click at [705, 666] on link "×" at bounding box center [703, 666] width 10 height 21
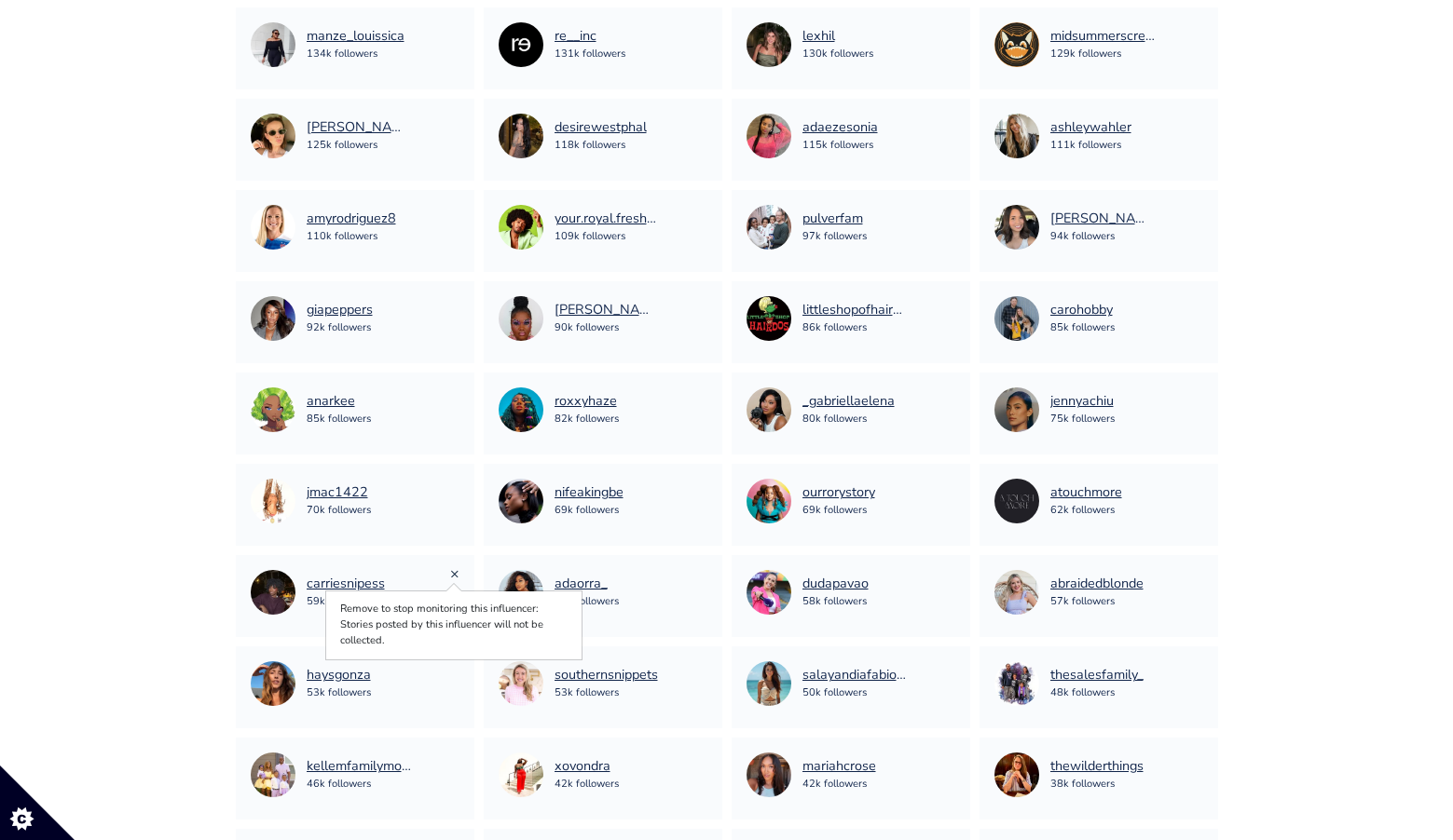
click at [454, 575] on link "×" at bounding box center [455, 574] width 10 height 21
